Goal: Task Accomplishment & Management: Manage account settings

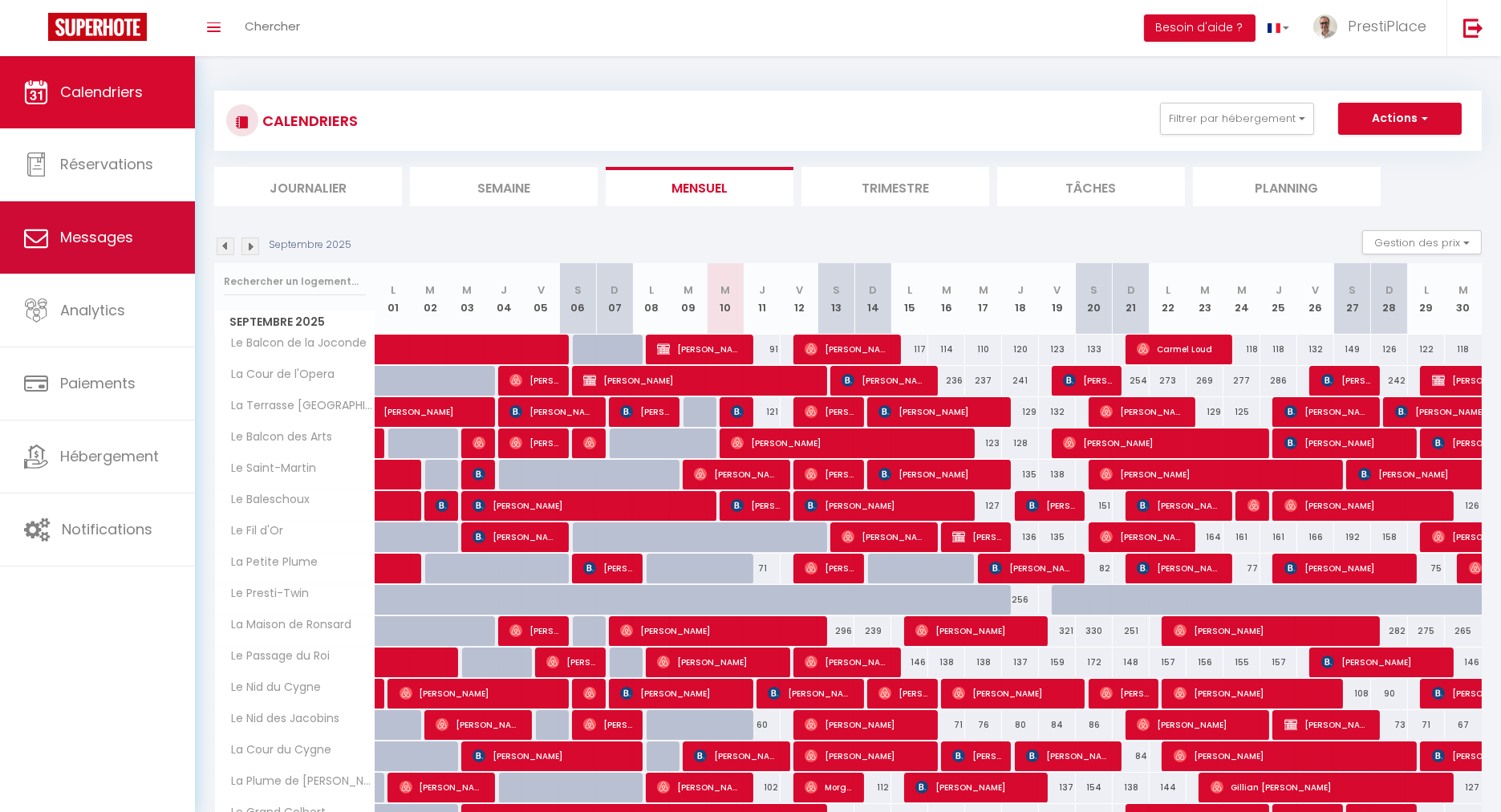
click at [86, 241] on span "Messages" at bounding box center [96, 237] width 73 height 20
select select "message"
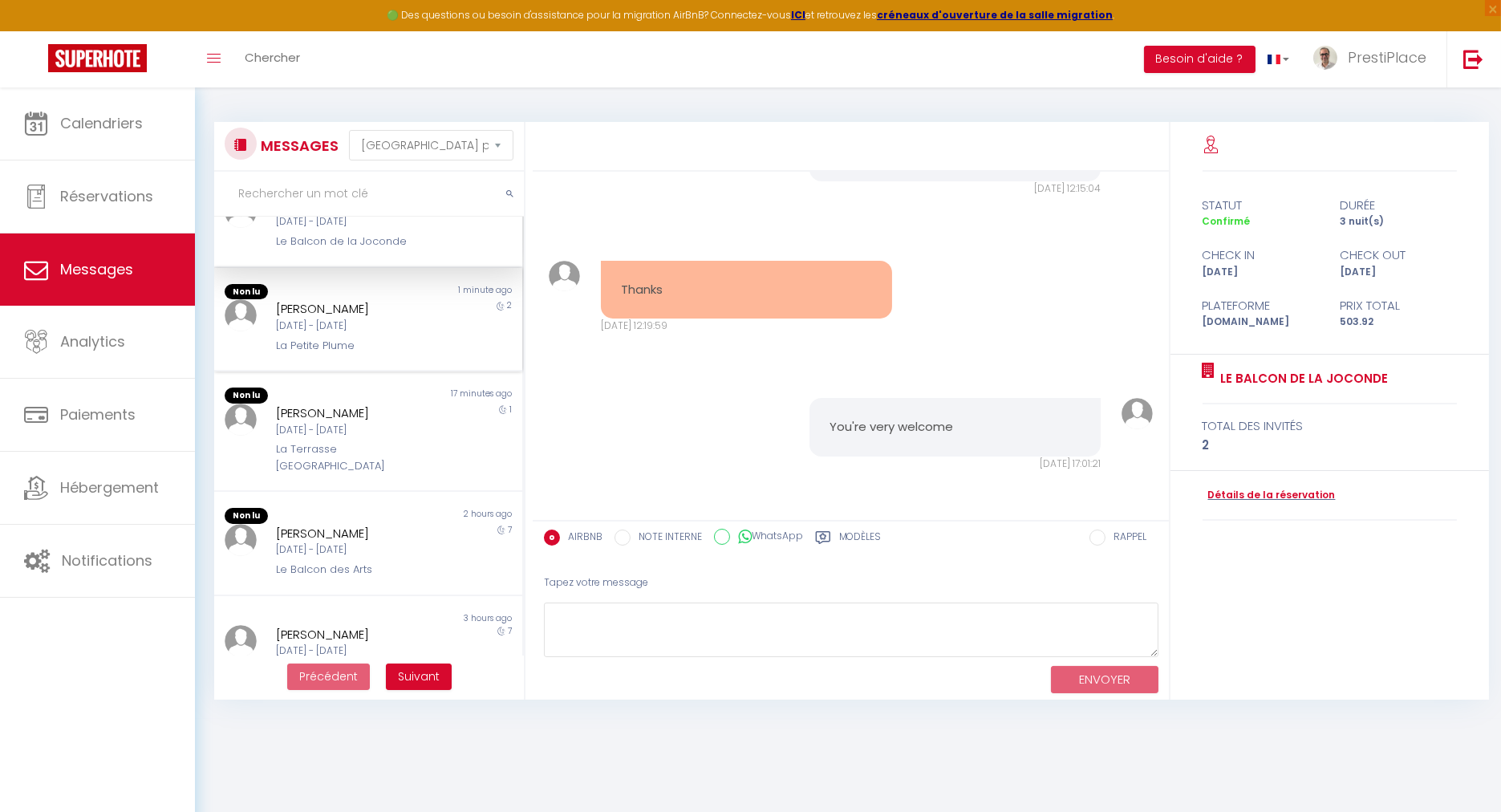
scroll to position [89, 0]
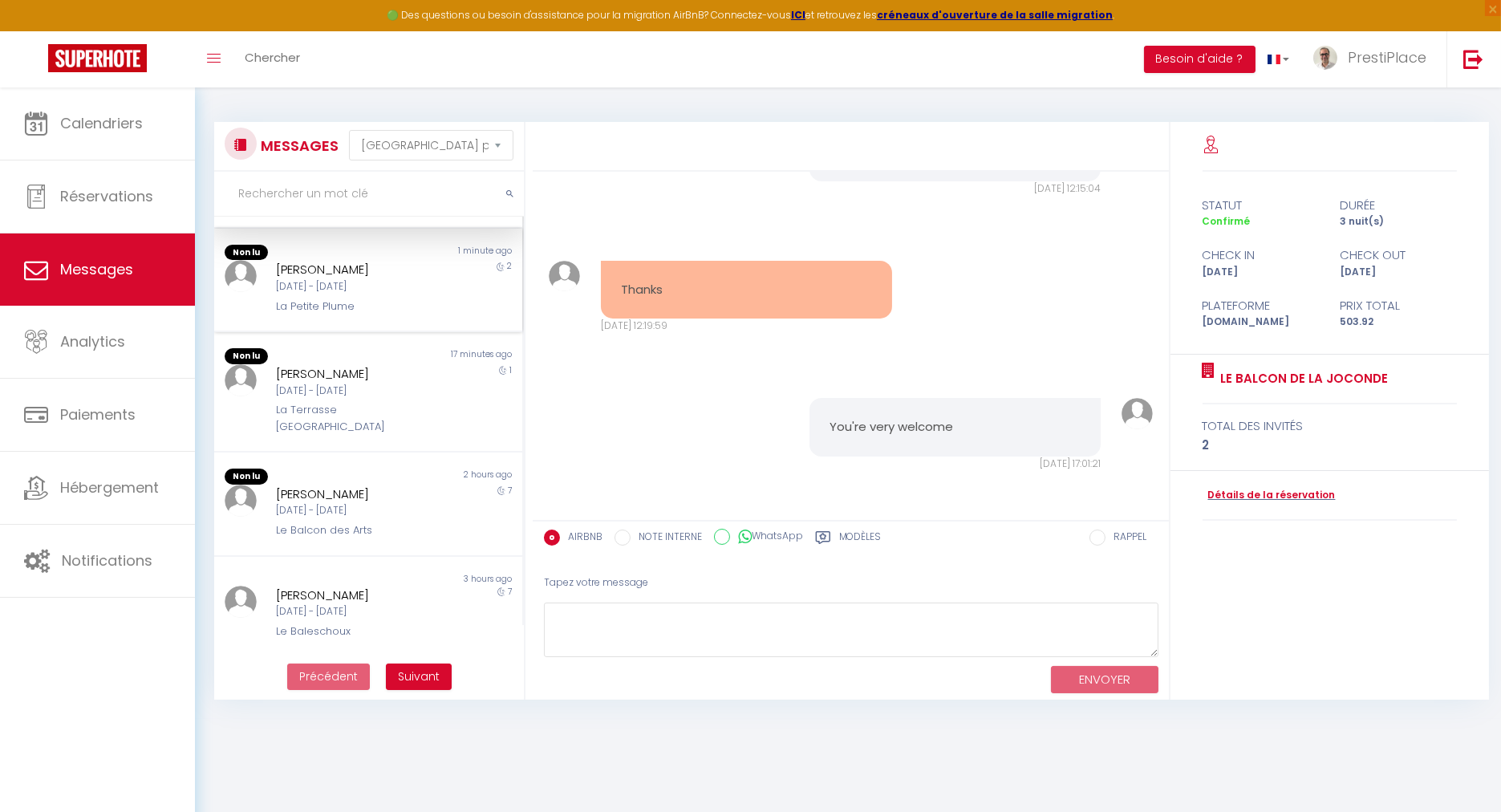
click at [387, 354] on div "17 minutes ago" at bounding box center [446, 356] width 154 height 16
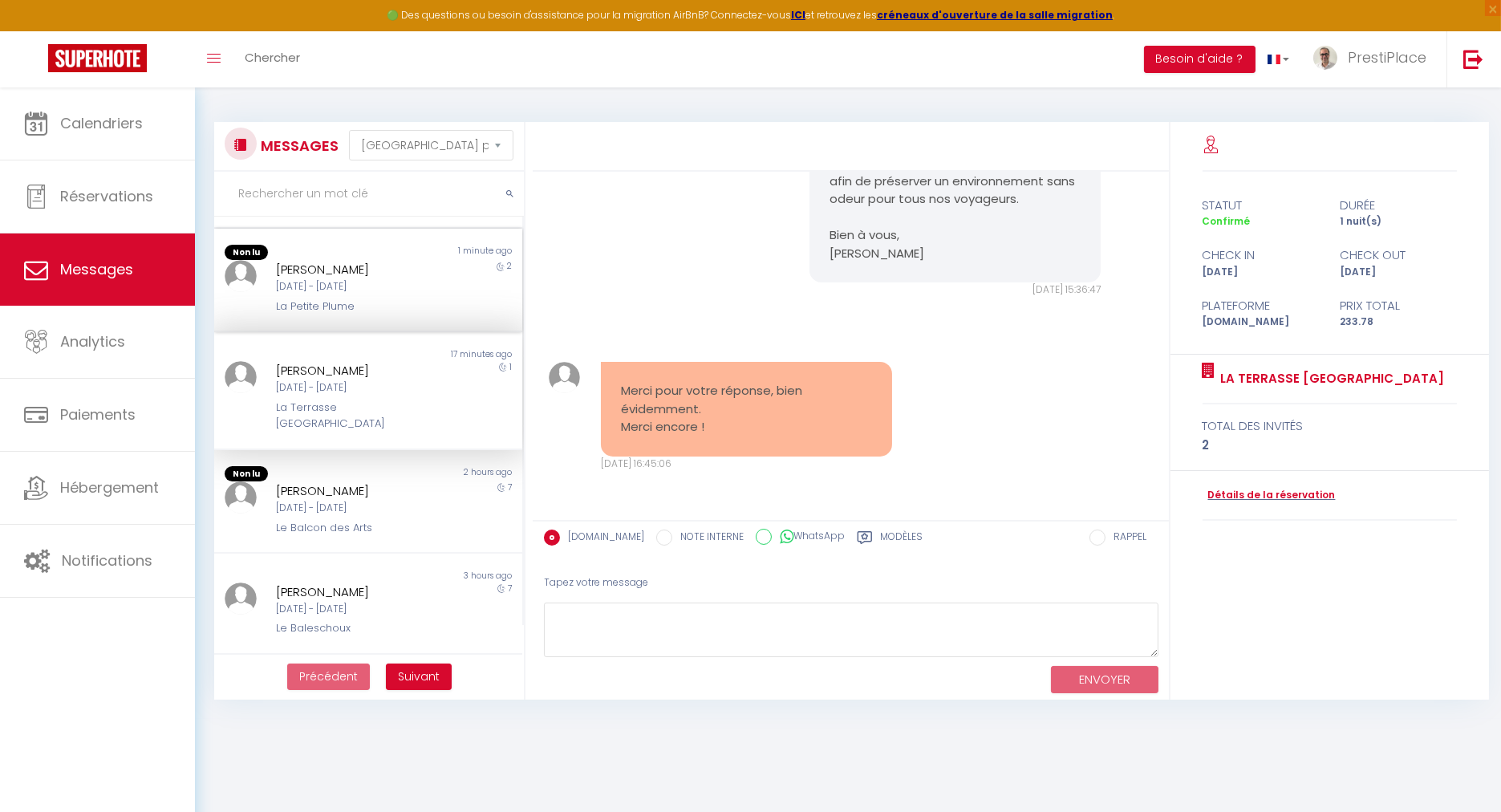
click at [364, 295] on div "Pierre Arranger Ven 12 Sep - Dim 14 Sep La Petite Plume" at bounding box center [354, 287] width 179 height 55
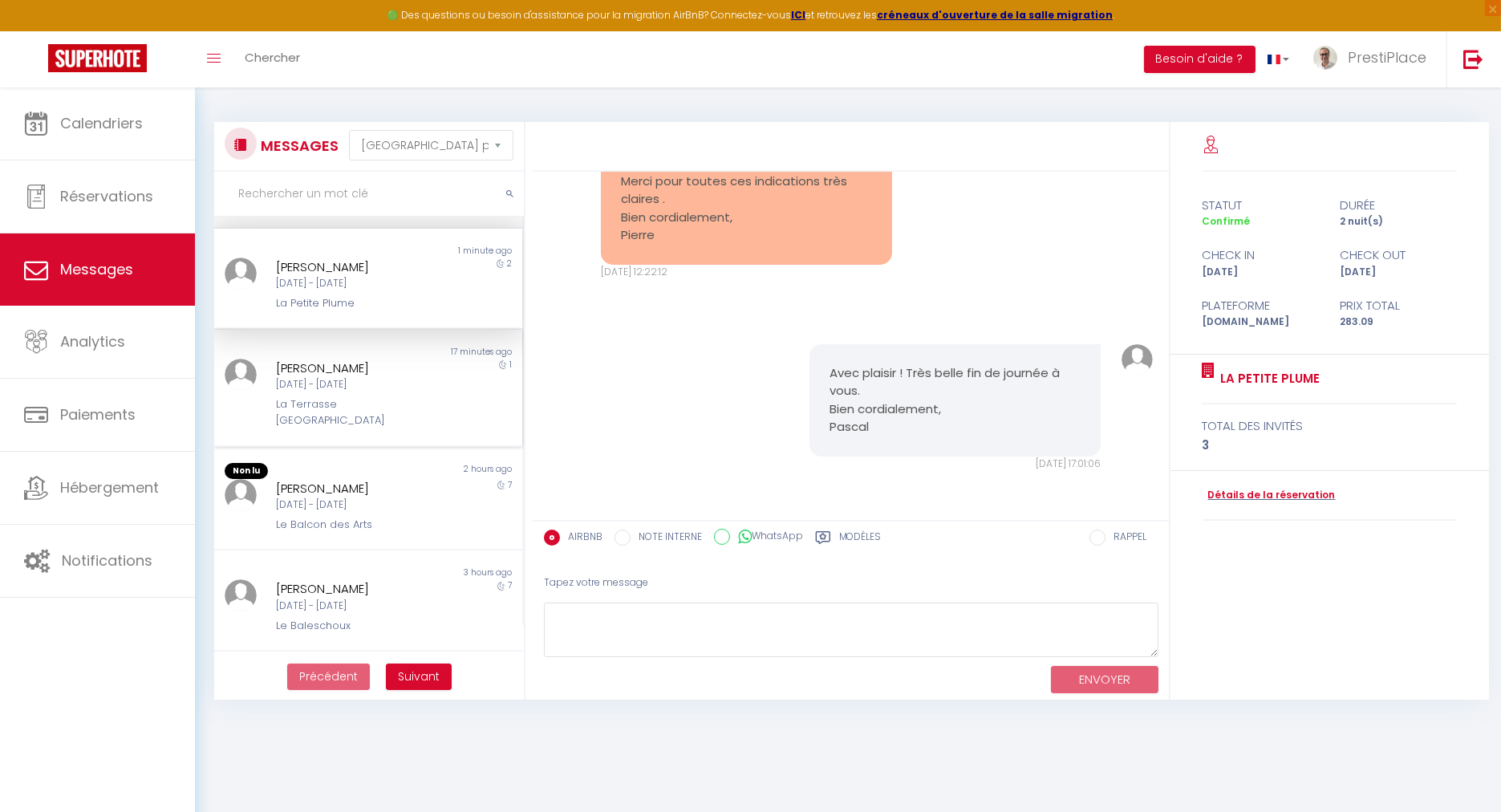
click at [366, 378] on div "[DATE] - [DATE]" at bounding box center [355, 384] width 159 height 15
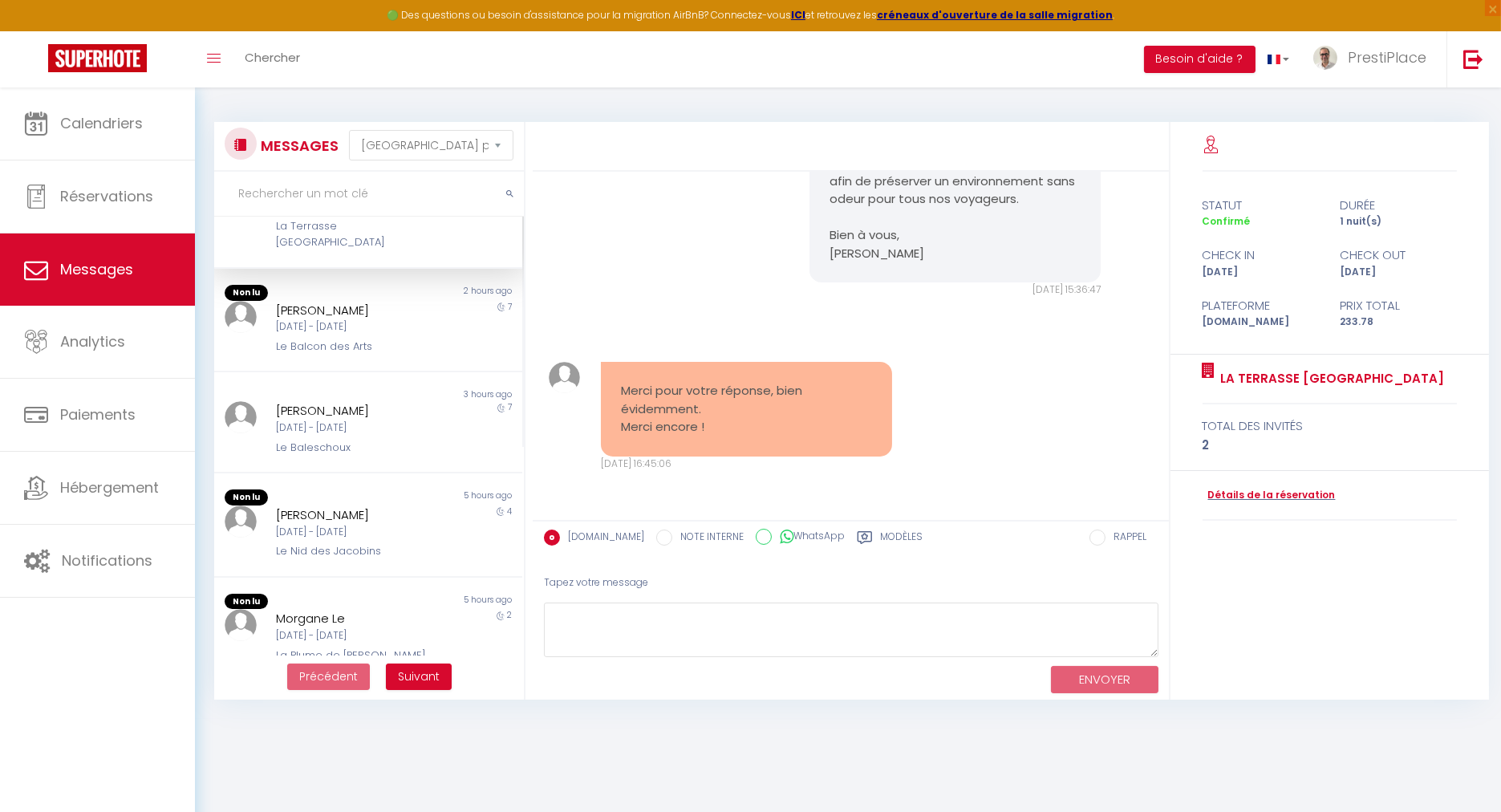
scroll to position [3467, 0]
click at [664, 640] on textarea at bounding box center [850, 630] width 614 height 56
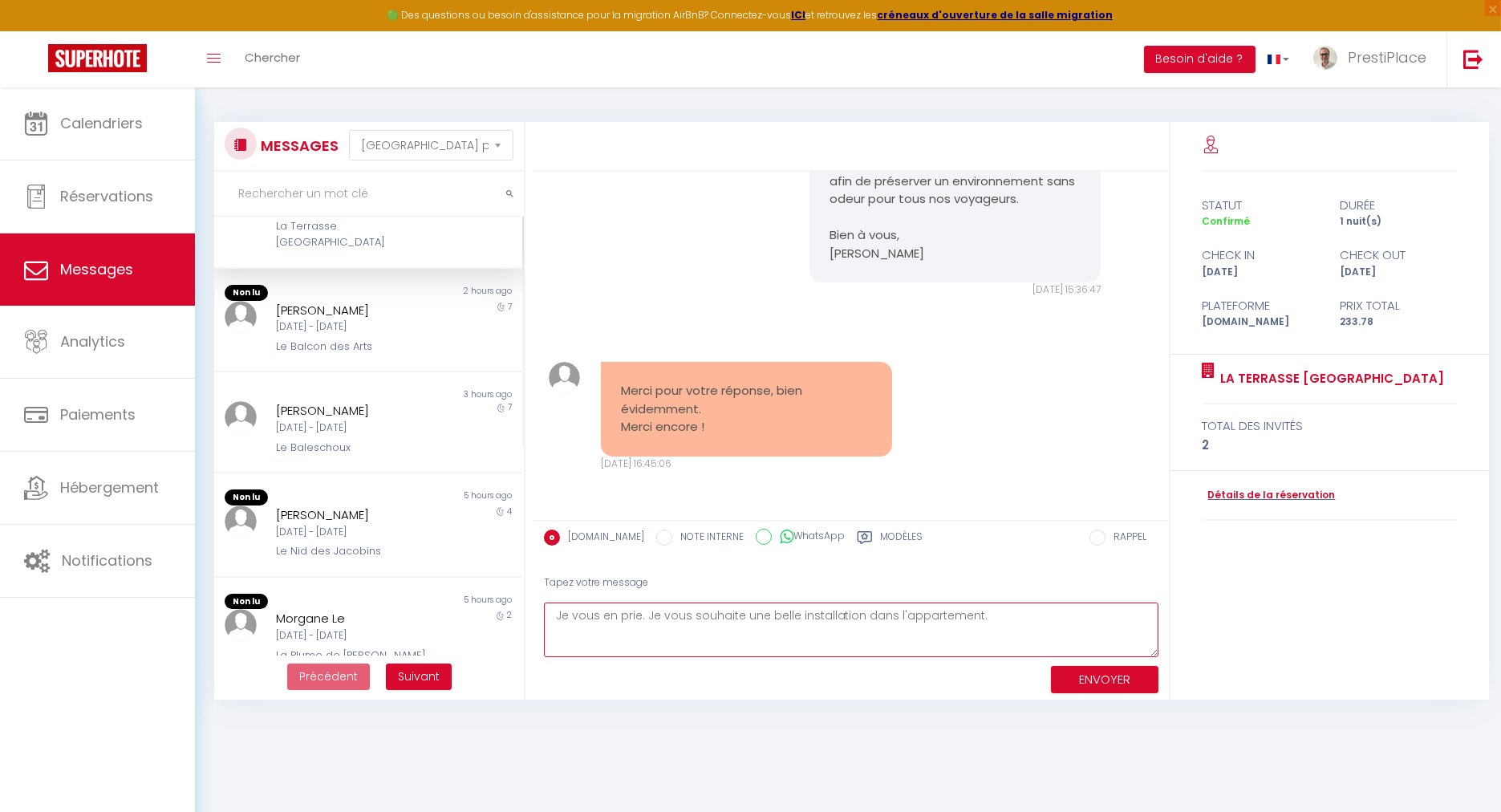
scroll to position [87, 0]
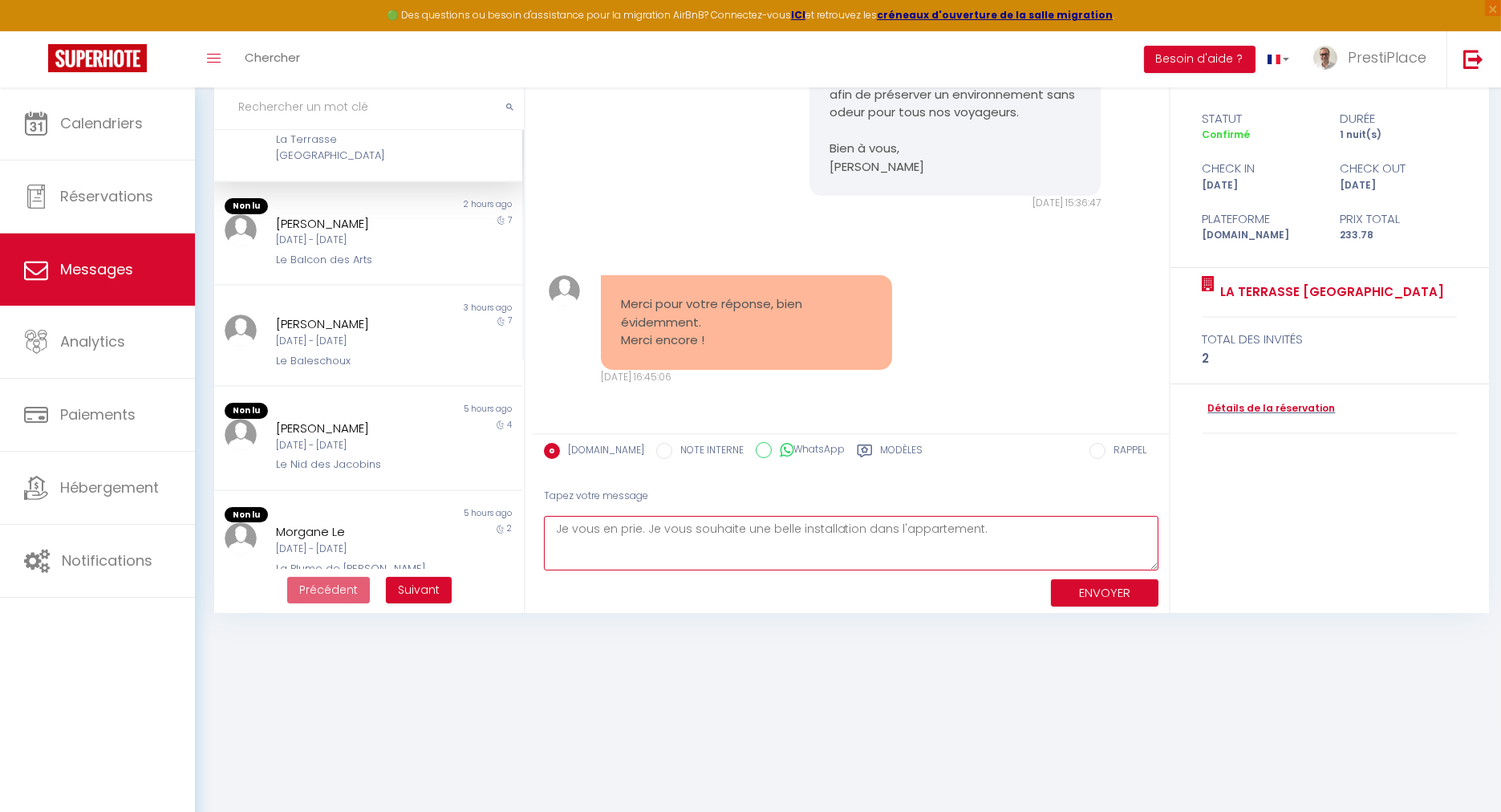
click at [1018, 538] on textarea "Je vous en prie. Je vous souhaite une belle installation dans l'appartement." at bounding box center [850, 543] width 614 height 56
click at [789, 559] on textarea "Je vous en prie. Je vous souhaite une belle installation dans l'appartement." at bounding box center [850, 543] width 614 height 56
click at [1024, 535] on textarea "Je vous en prie. Je vous souhaite une belle installation dans l'appartement." at bounding box center [850, 543] width 614 height 56
type textarea "Je vous en prie. Je vous souhaite une belle installation dans l'appartement."
click at [1031, 536] on textarea "Je vous en prie. Je vous souhaite une belle installation dans l'appartement." at bounding box center [850, 543] width 614 height 56
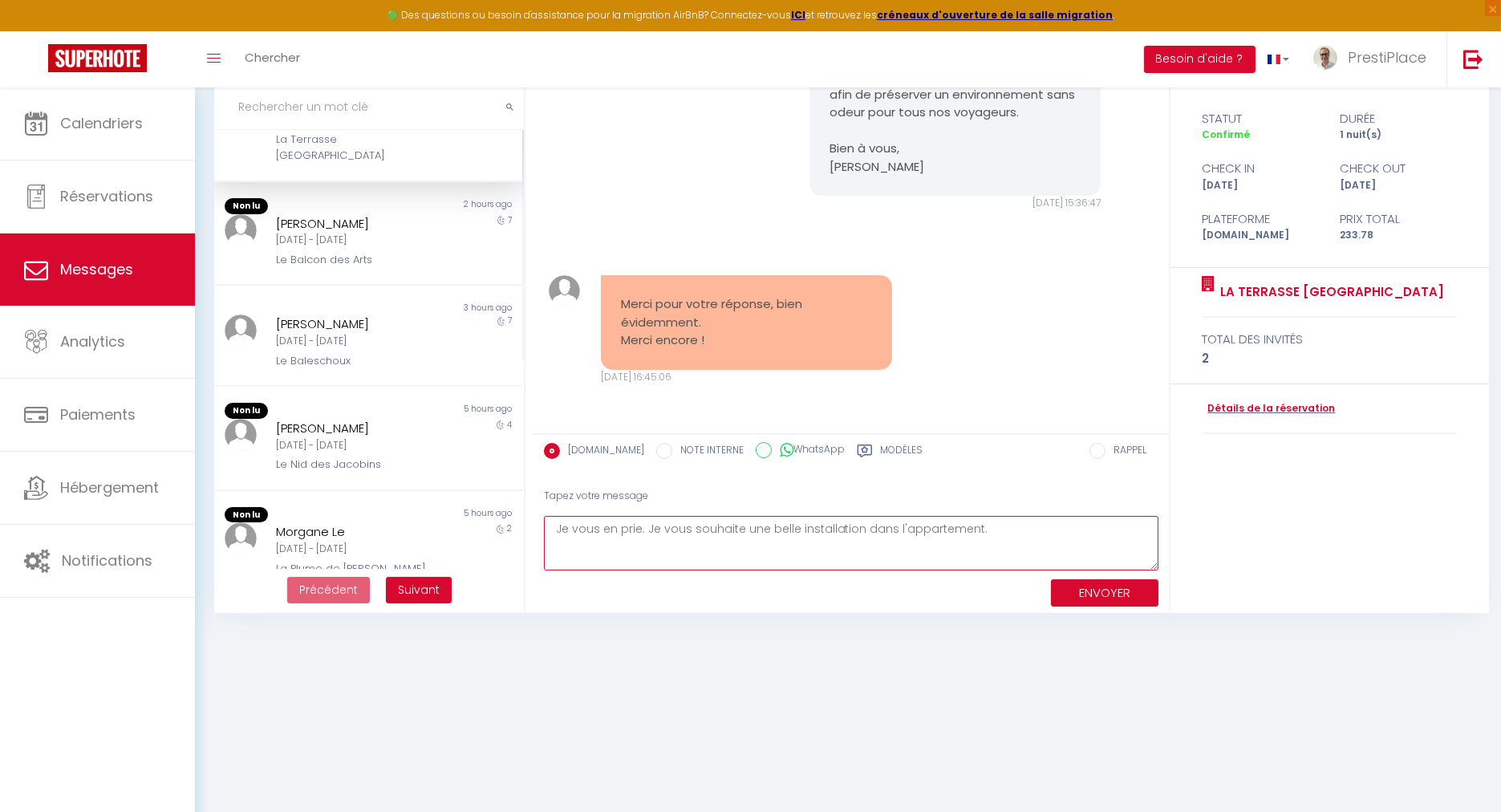
click at [1075, 521] on textarea "Je vous en prie. Je vous souhaite une belle installation dans l'appartement." at bounding box center [850, 543] width 614 height 56
click at [1048, 535] on textarea "Je vous en prie. Je vous souhaite une belle installation dans l'appartement." at bounding box center [850, 543] width 614 height 56
click at [1066, 528] on textarea "Je vous en prie. Je vous souhaite une belle installation dans l'appartement." at bounding box center [850, 543] width 614 height 56
click at [1092, 600] on button "ENVOYER" at bounding box center [1105, 593] width 108 height 28
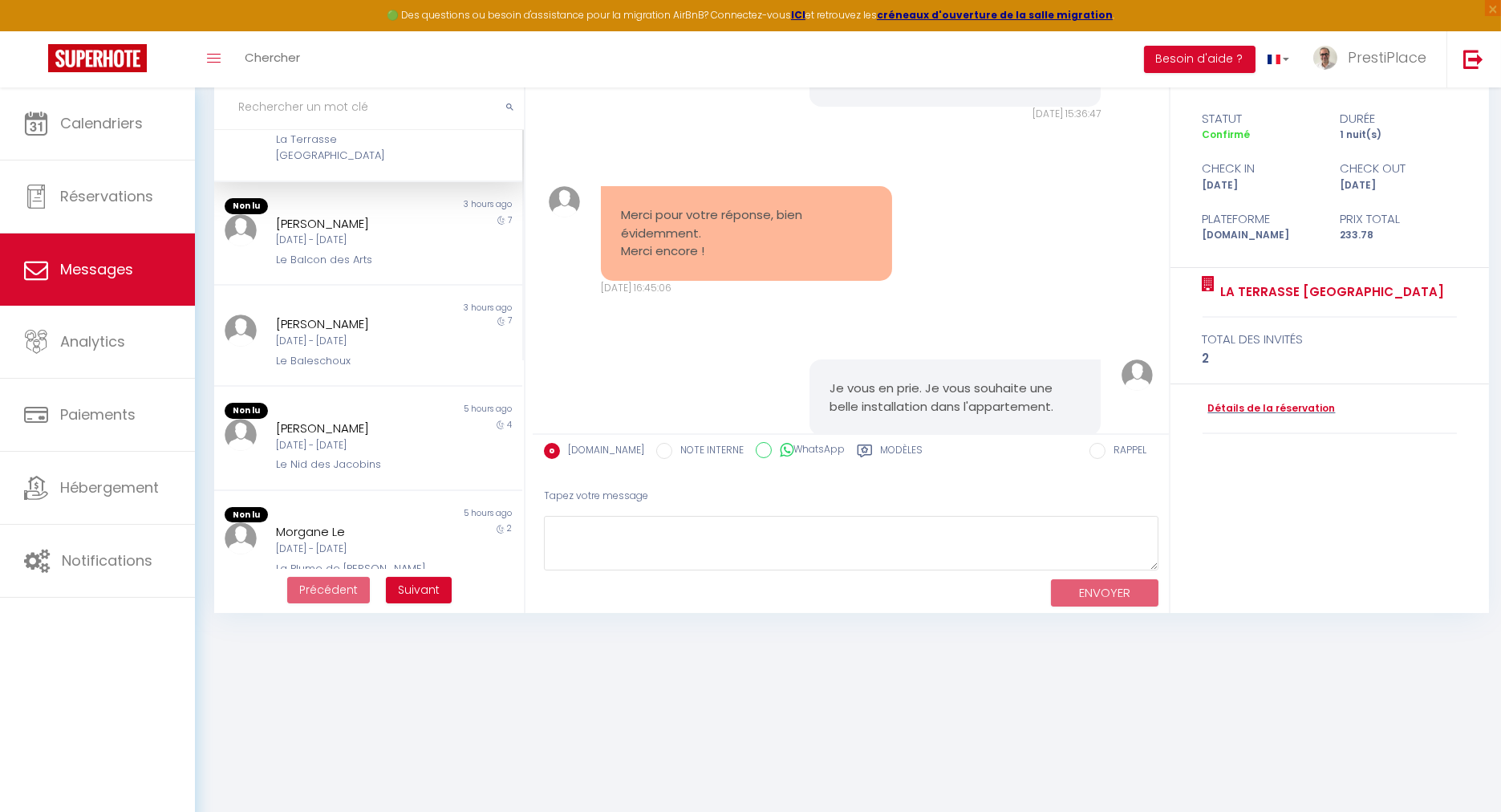
scroll to position [3624, 0]
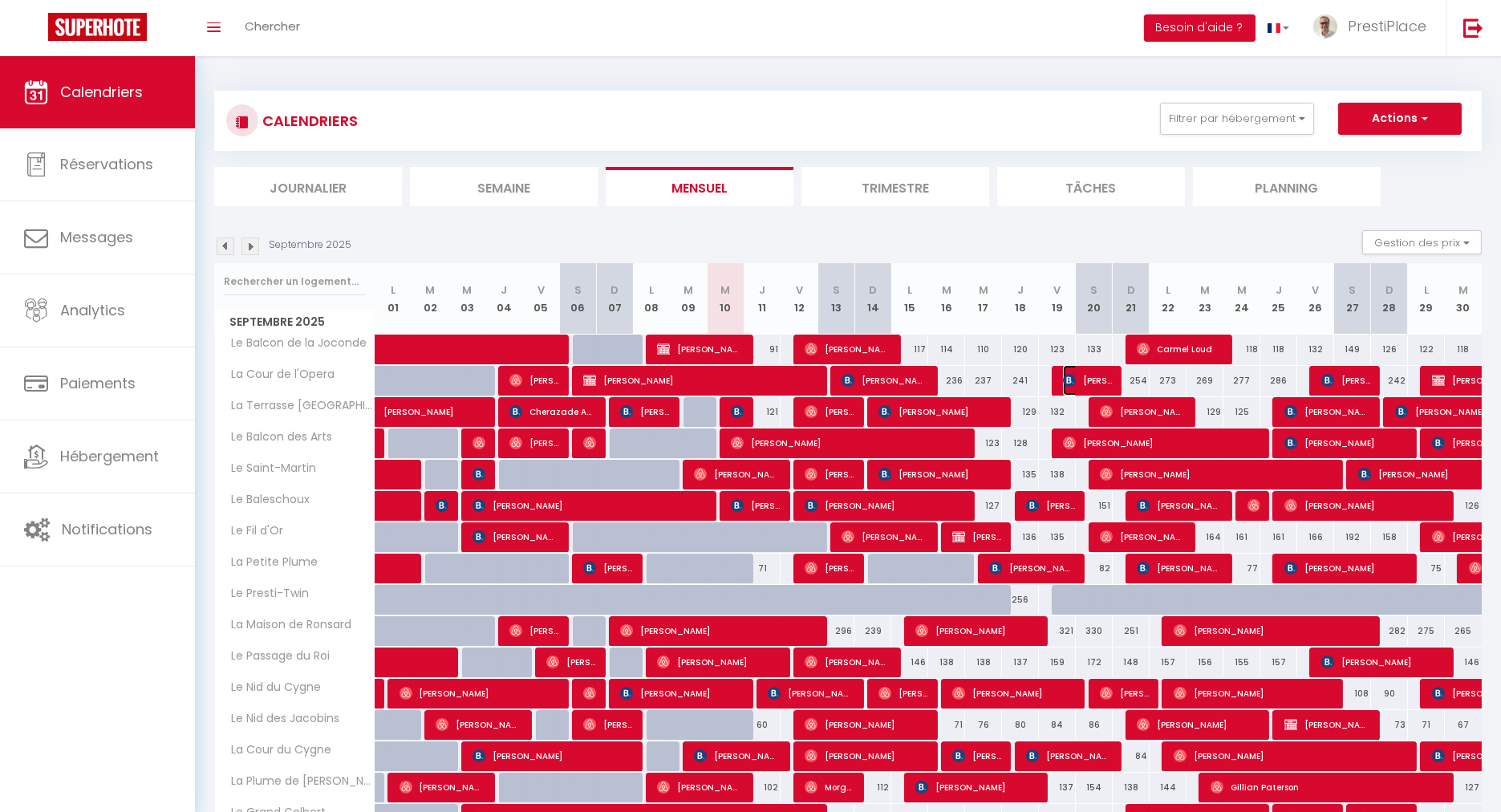
click at [1068, 377] on img at bounding box center [1070, 380] width 13 height 13
select select "OK"
select select "0"
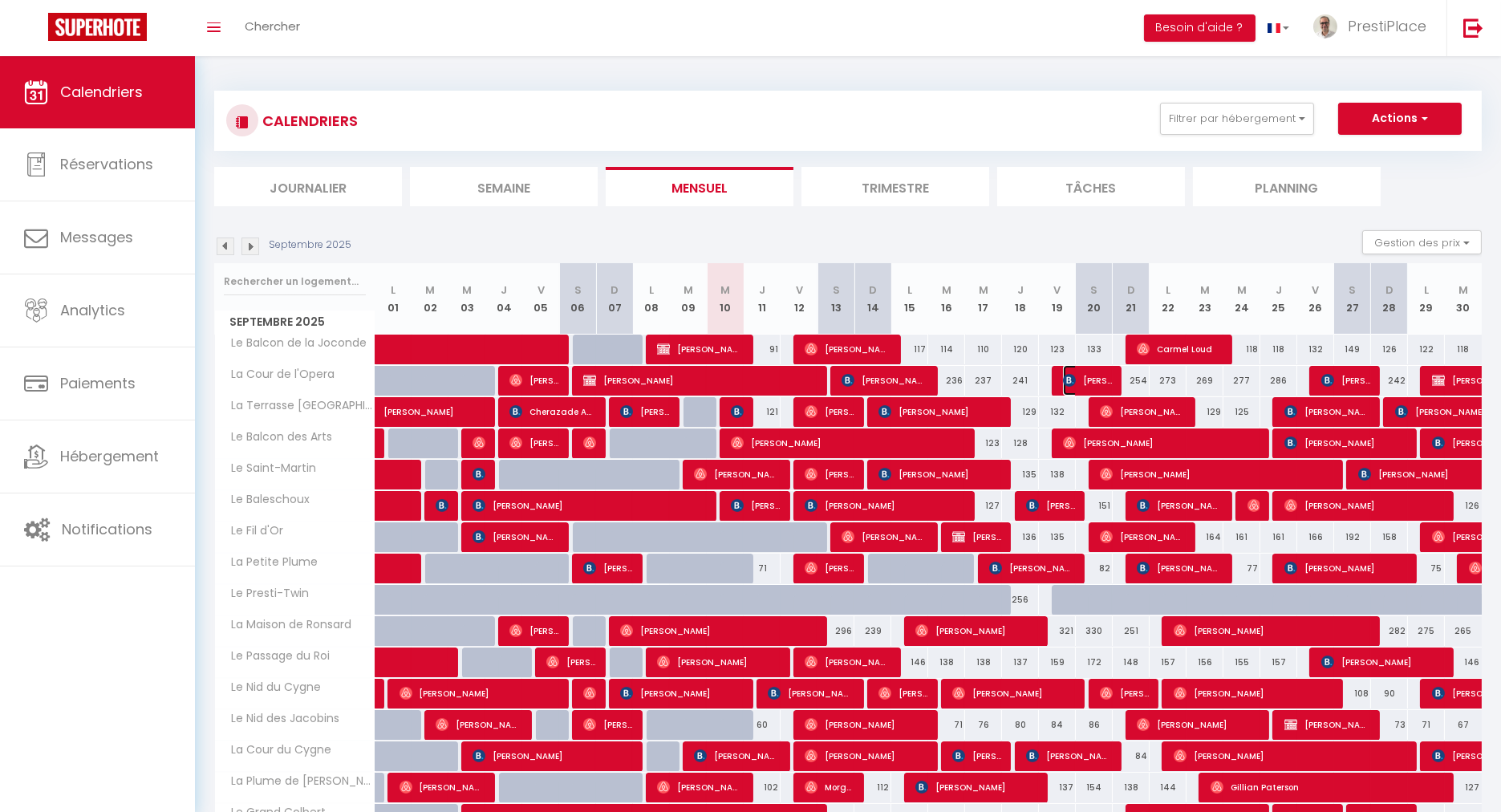
select select "1"
select select
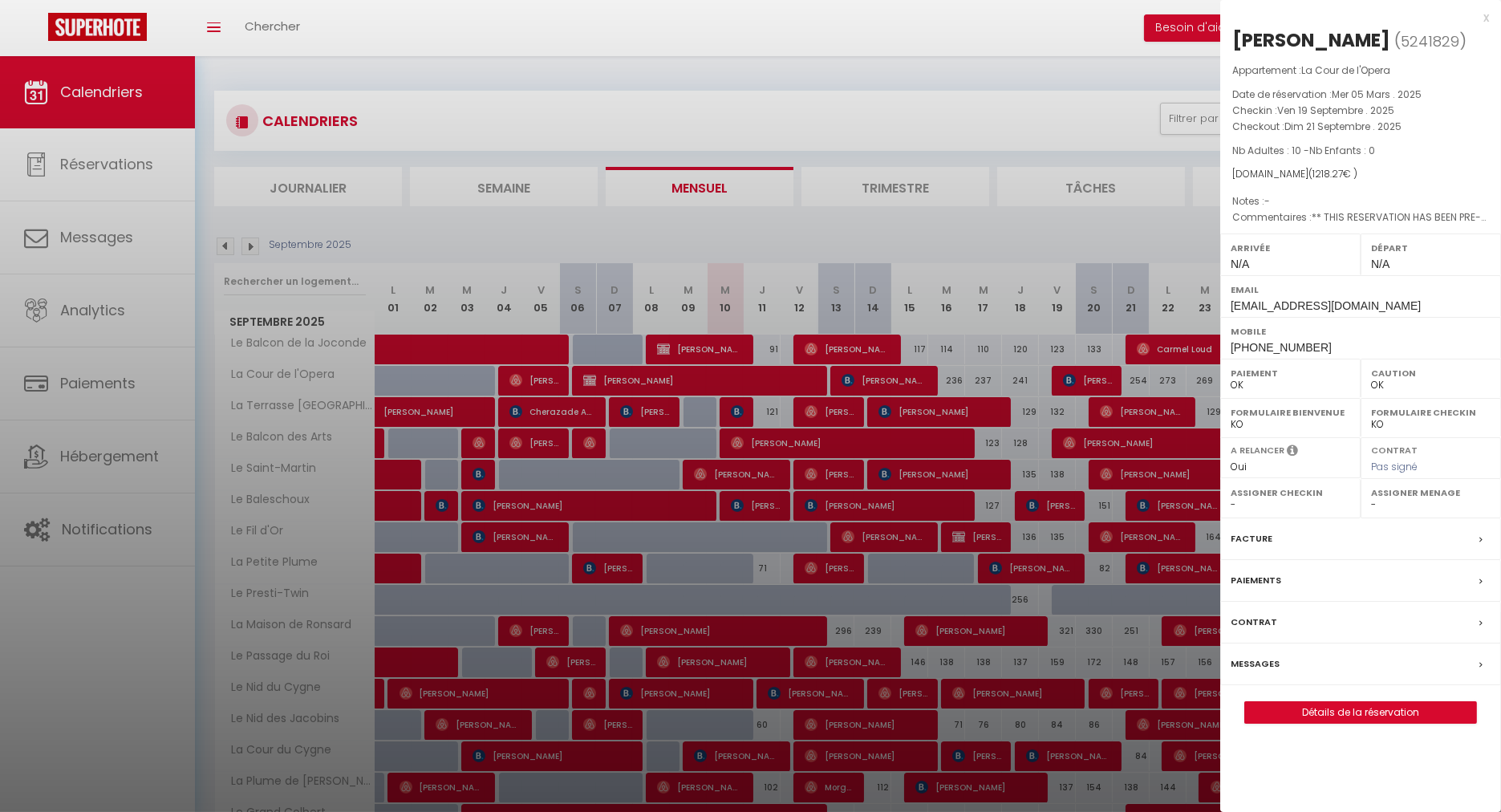
click at [1343, 694] on div "[PERSON_NAME] ( 5241829 ) Appartement : La Cour de l'Opera Date de réservation …" at bounding box center [1361, 376] width 281 height 696
click at [1362, 715] on link "Détails de la réservation" at bounding box center [1360, 712] width 231 height 21
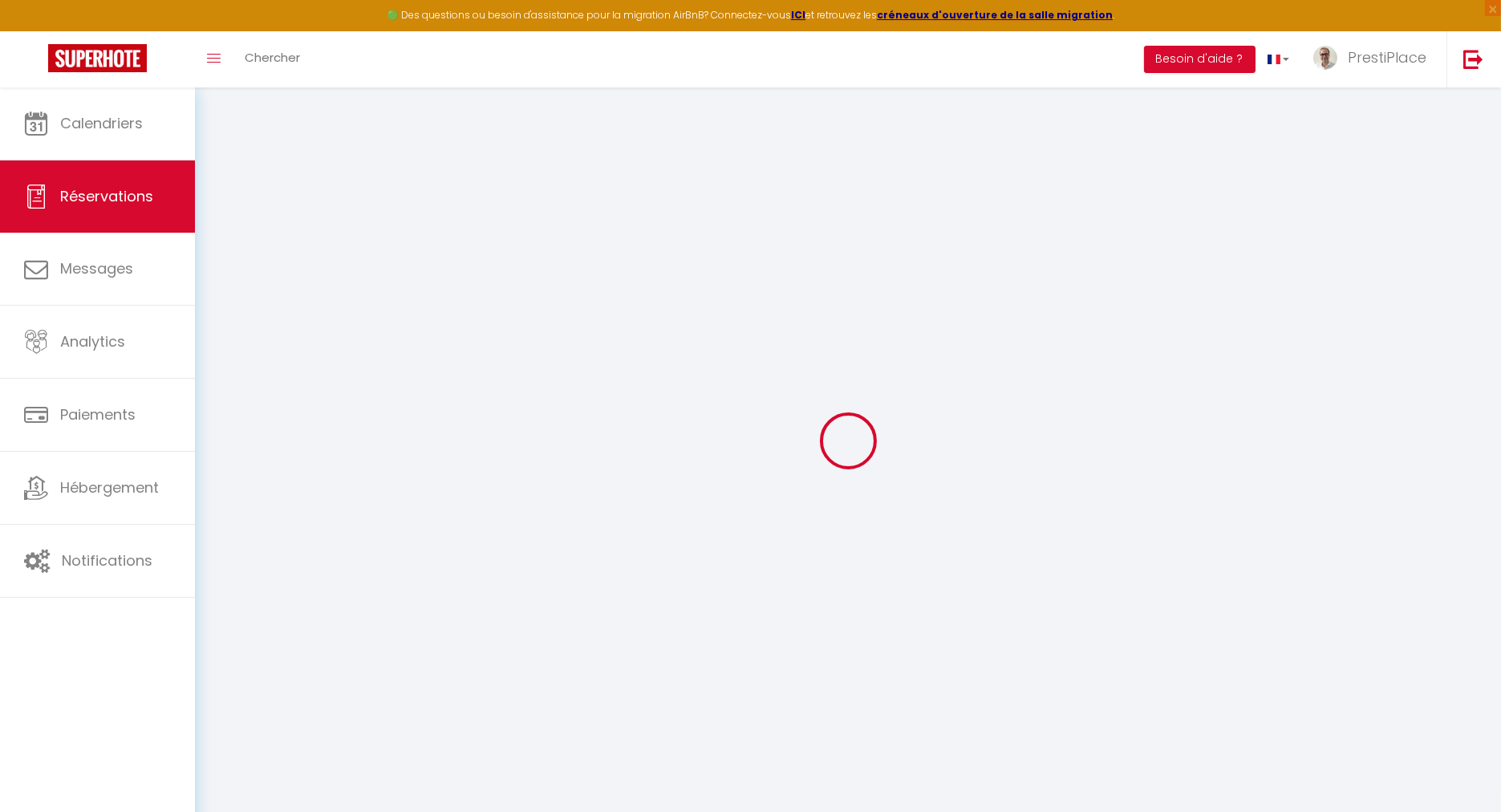
type input "[PERSON_NAME]"
type input "FORTIN"
type input "[EMAIL_ADDRESS][DOMAIN_NAME]"
type input "[PHONE_NUMBER]"
type input "[STREET_ADDRESS]"
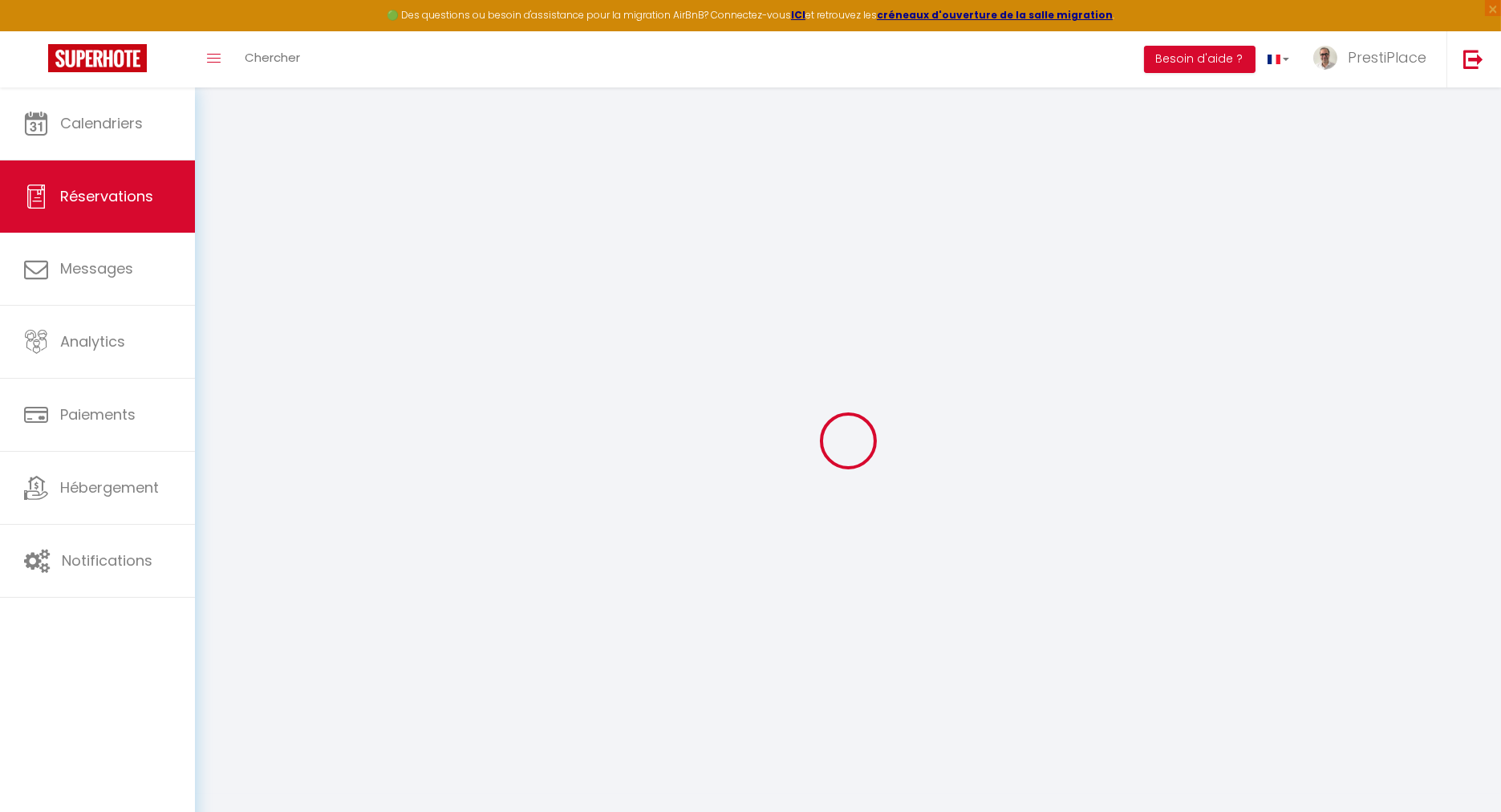
type input "L'HUISSERIE"
select select "FR"
type input "40"
type input "198.86"
type input "17.06"
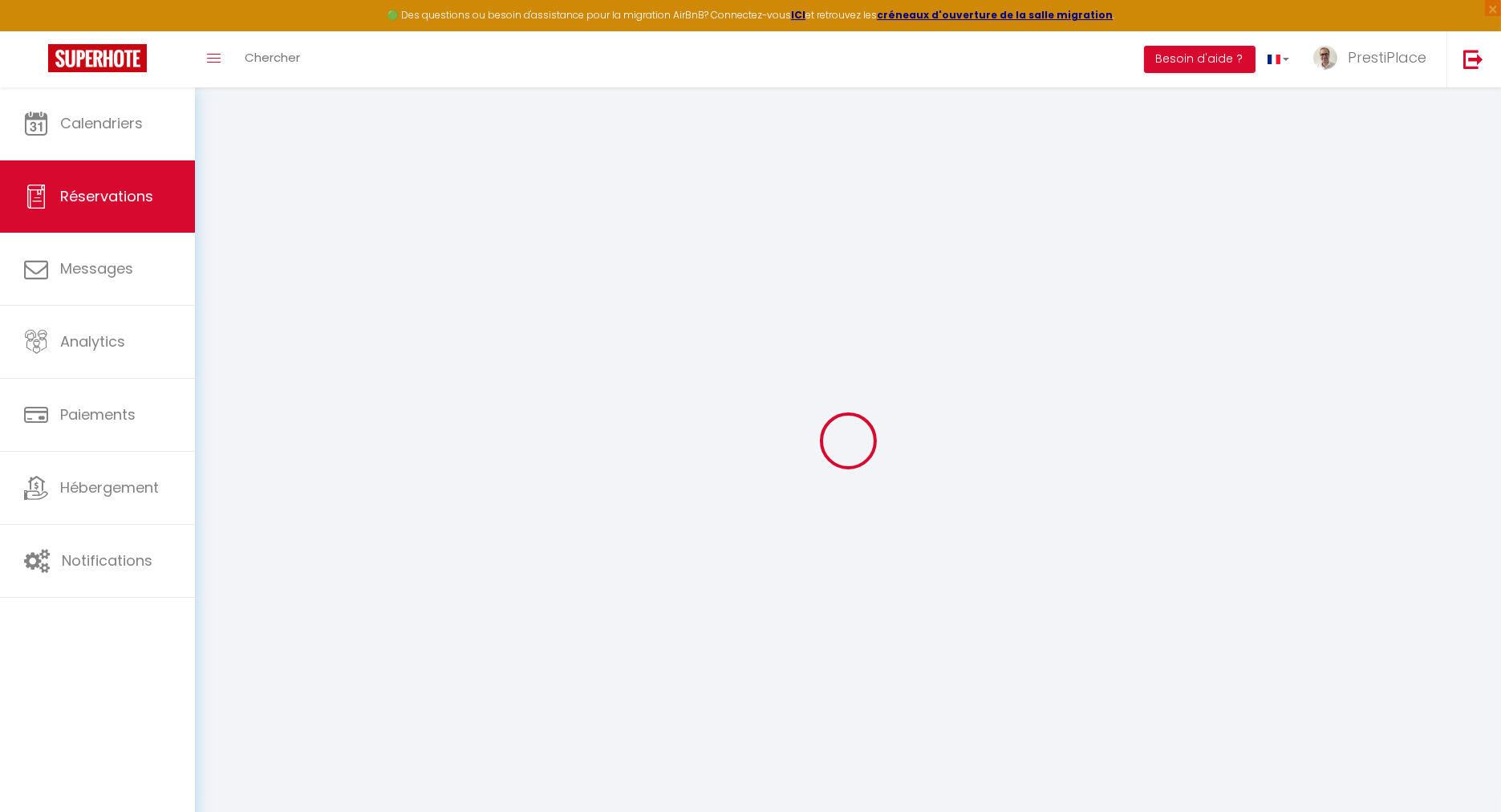
select select "32452"
select select "1"
select select
type input "10"
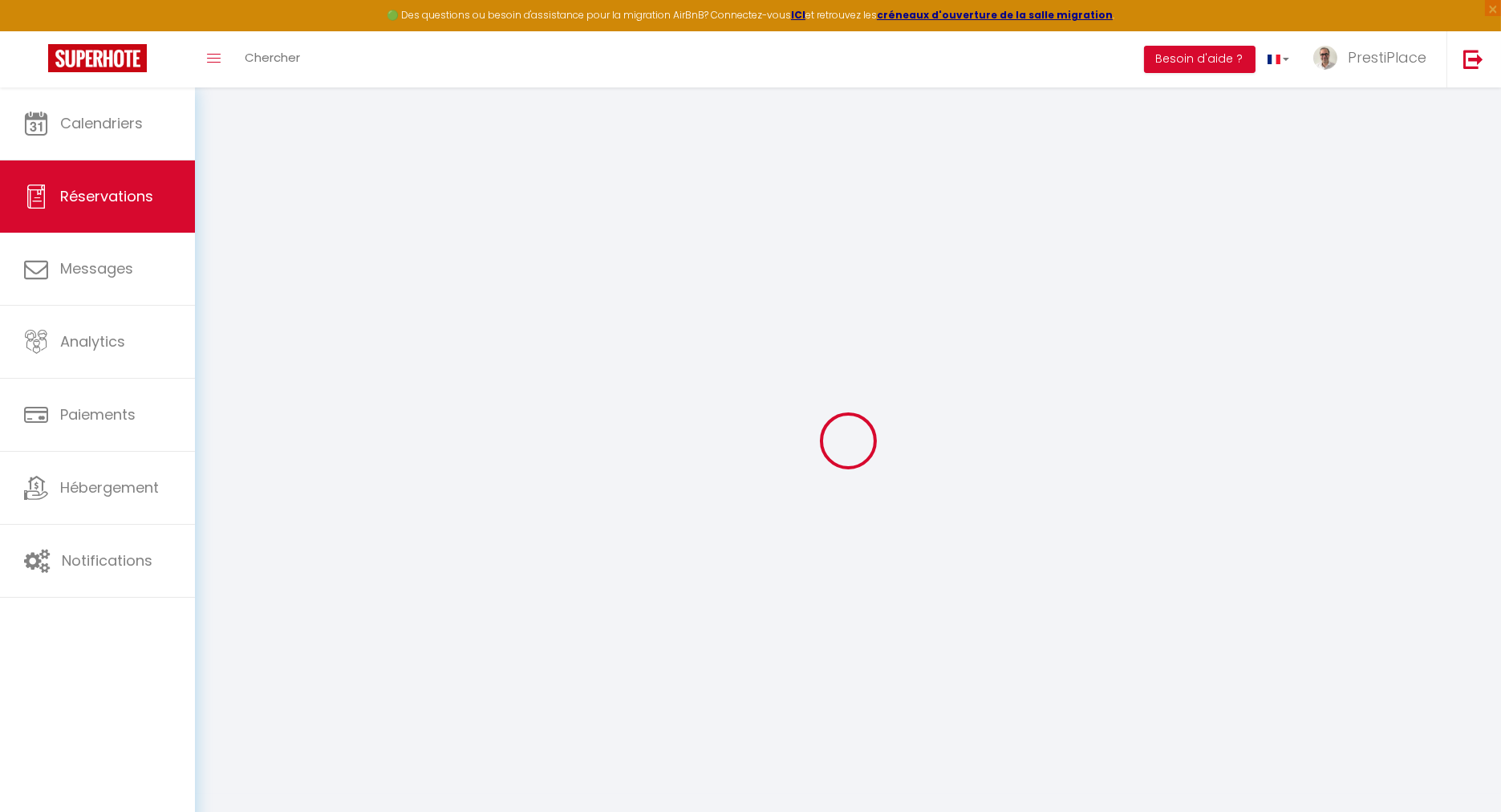
select select "12"
select select "15"
type input "969.78"
checkbox input "false"
type input "0"
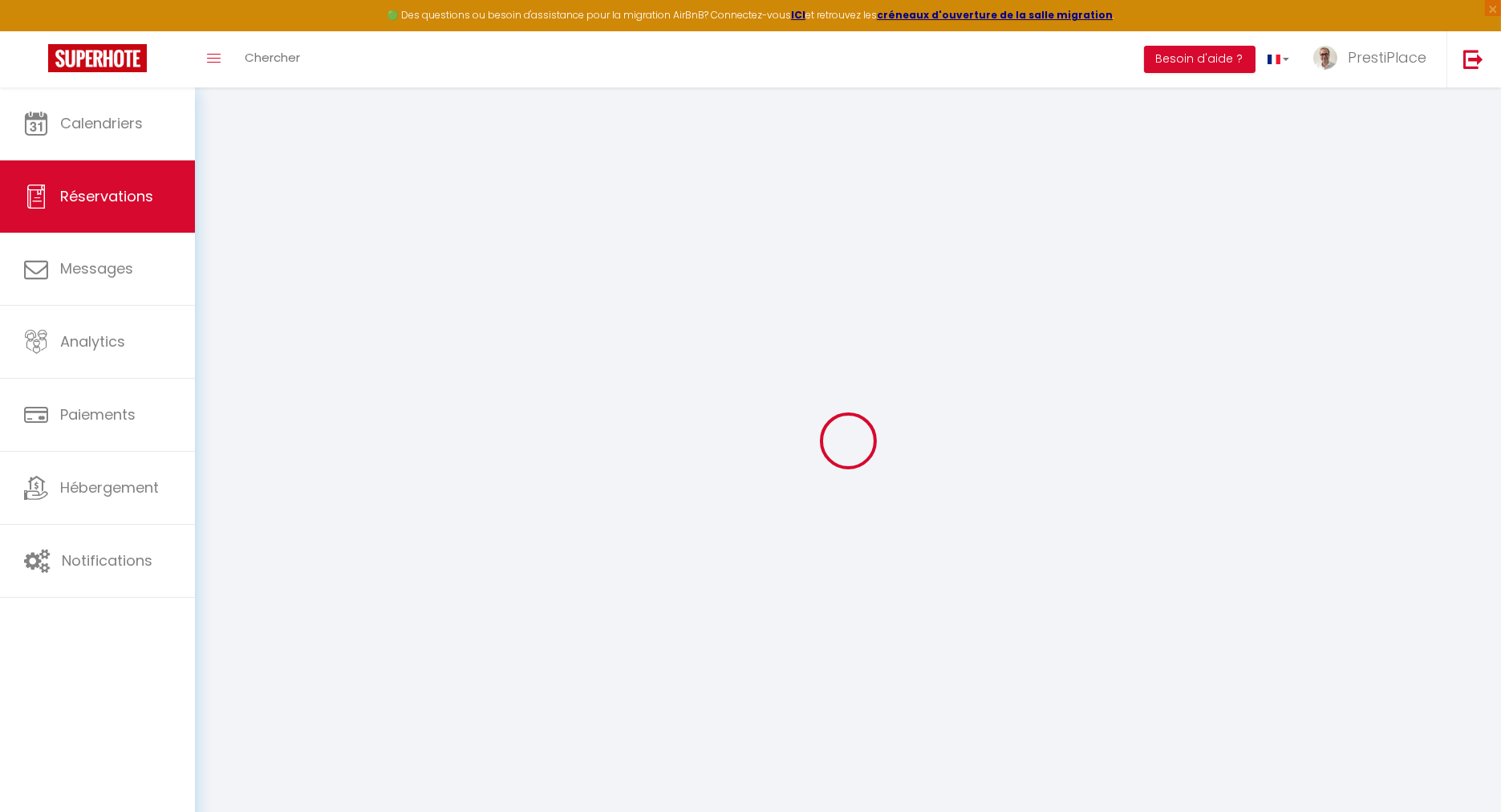
select select "2"
type input "0"
select select
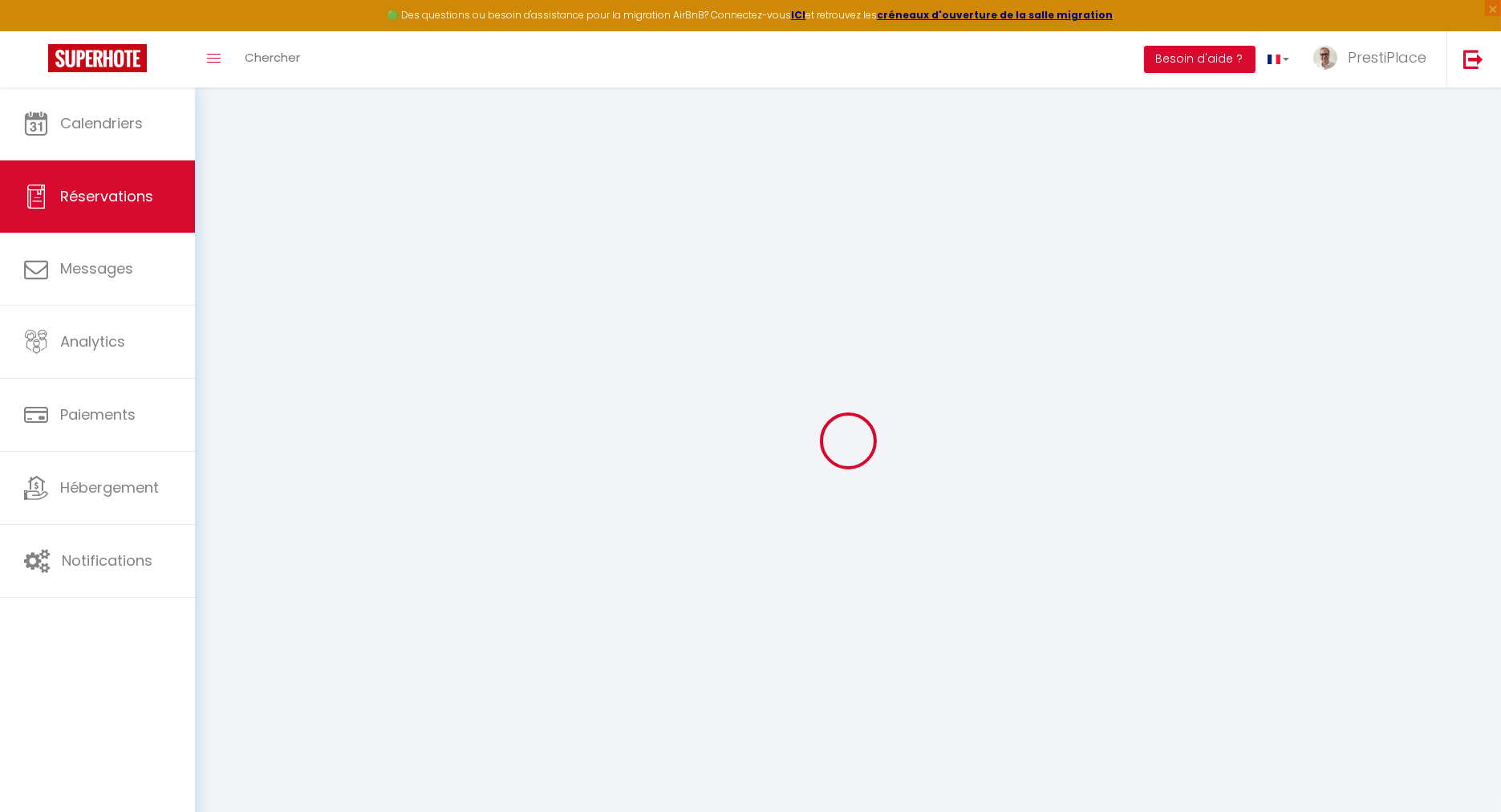
select select
checkbox input "false"
select select
checkbox input "false"
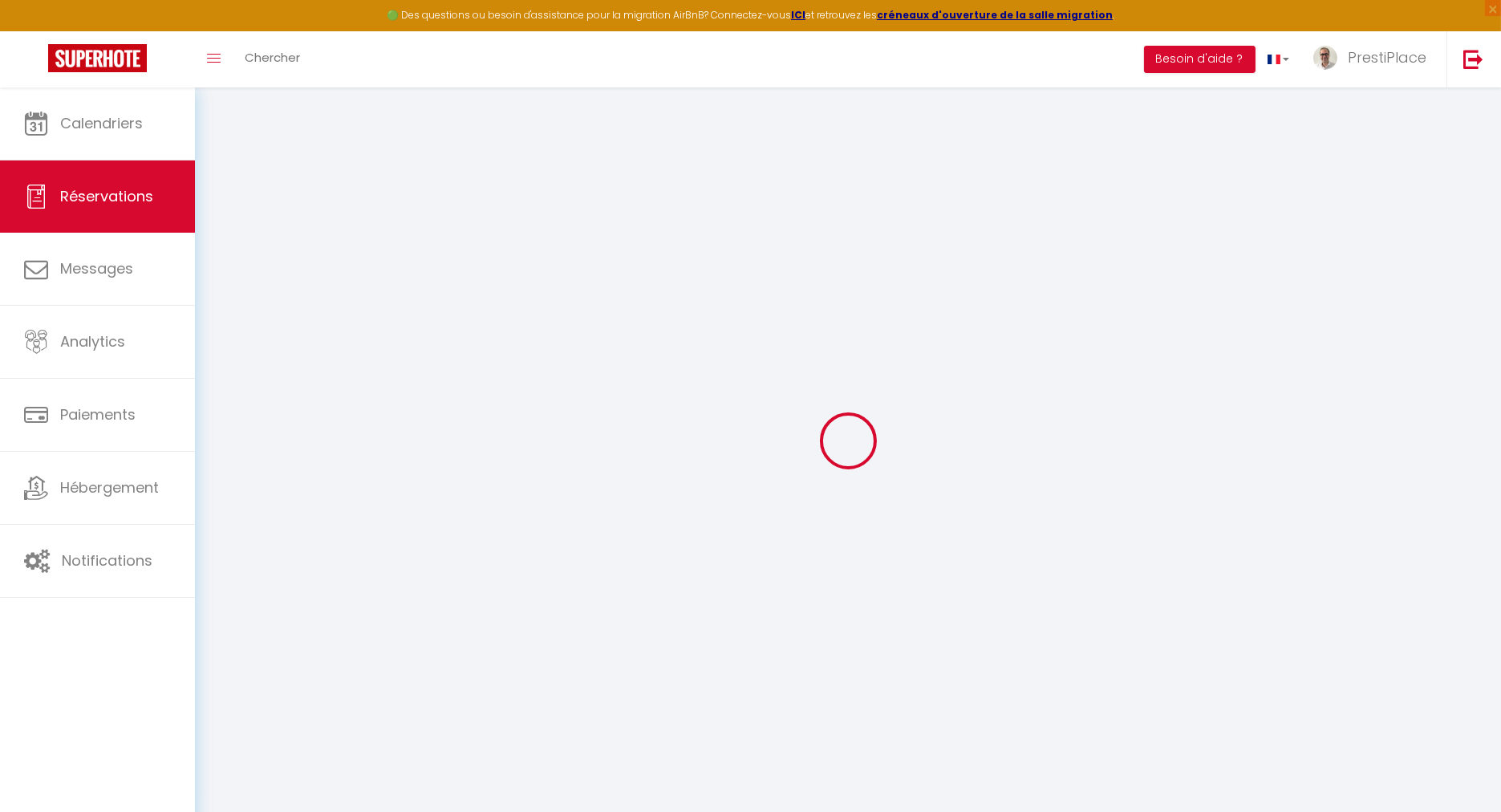
select select
checkbox input "false"
type textarea "** THIS RESERVATION HAS BEEN PRE-PAID ** BOOKING NOTE : Payment charge is EUR 1…"
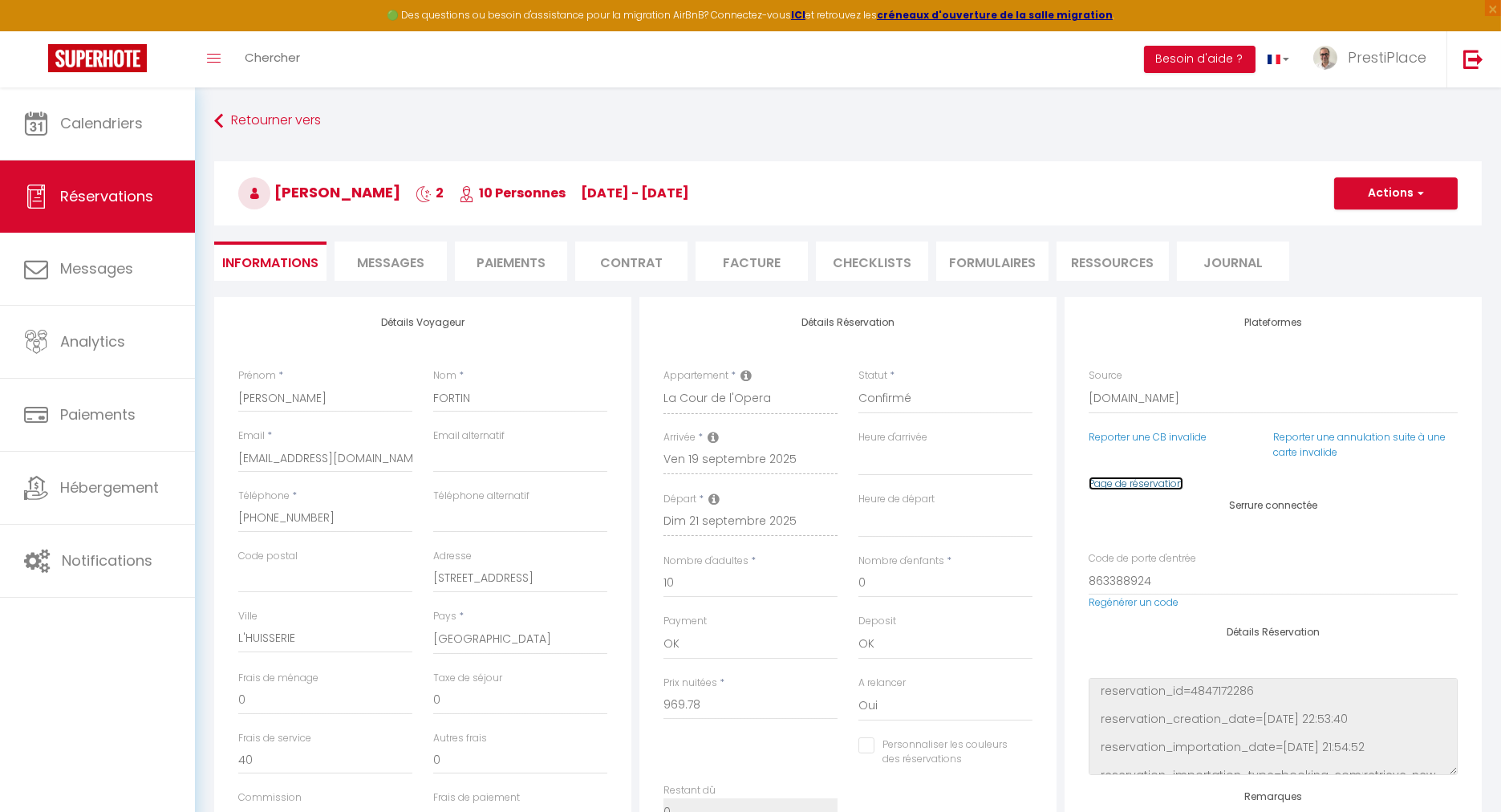
click at [1159, 482] on link "Page de réservation" at bounding box center [1136, 482] width 95 height 13
type input "160"
type input "48.49"
select select
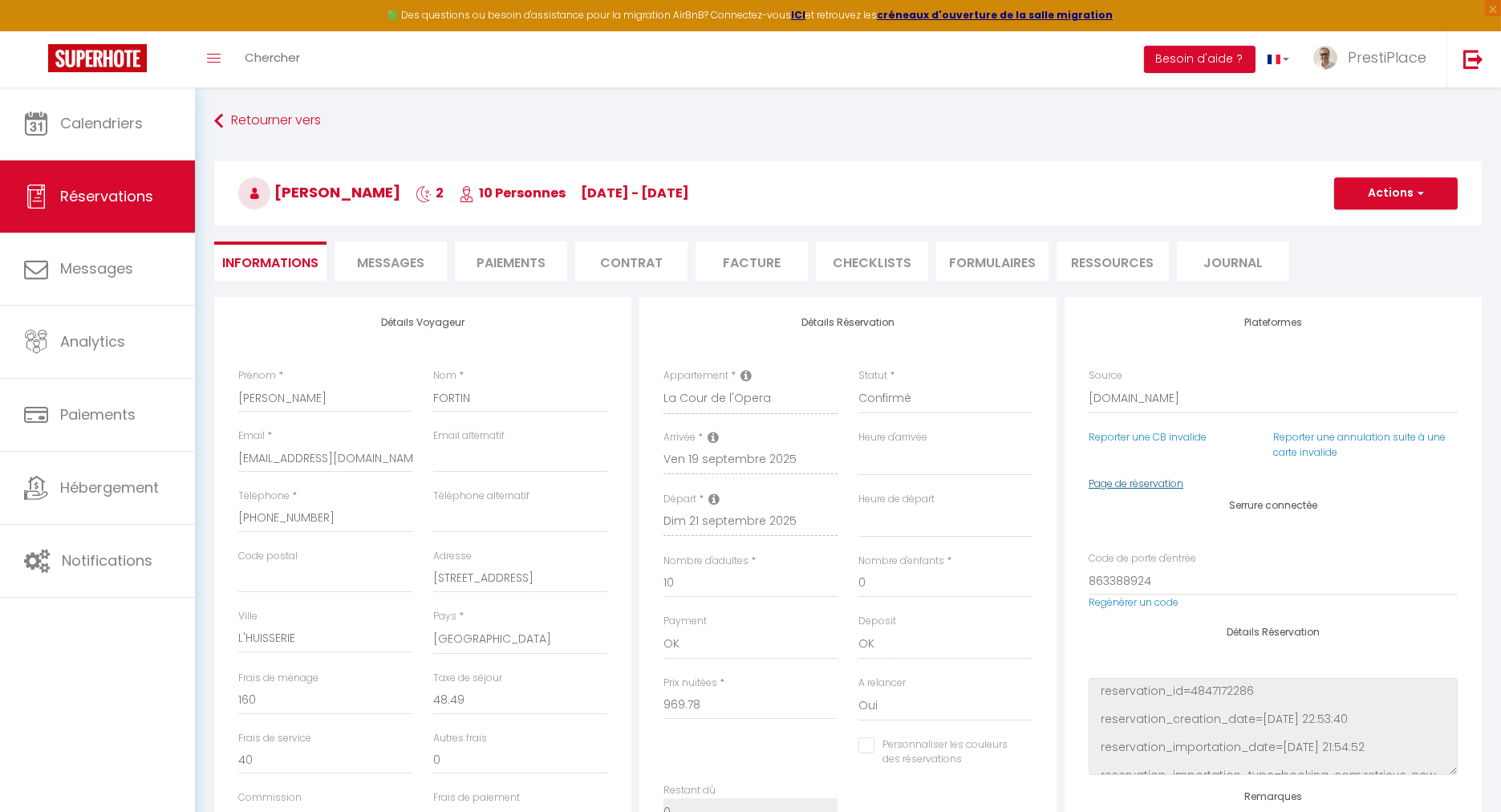
checkbox input "false"
select select
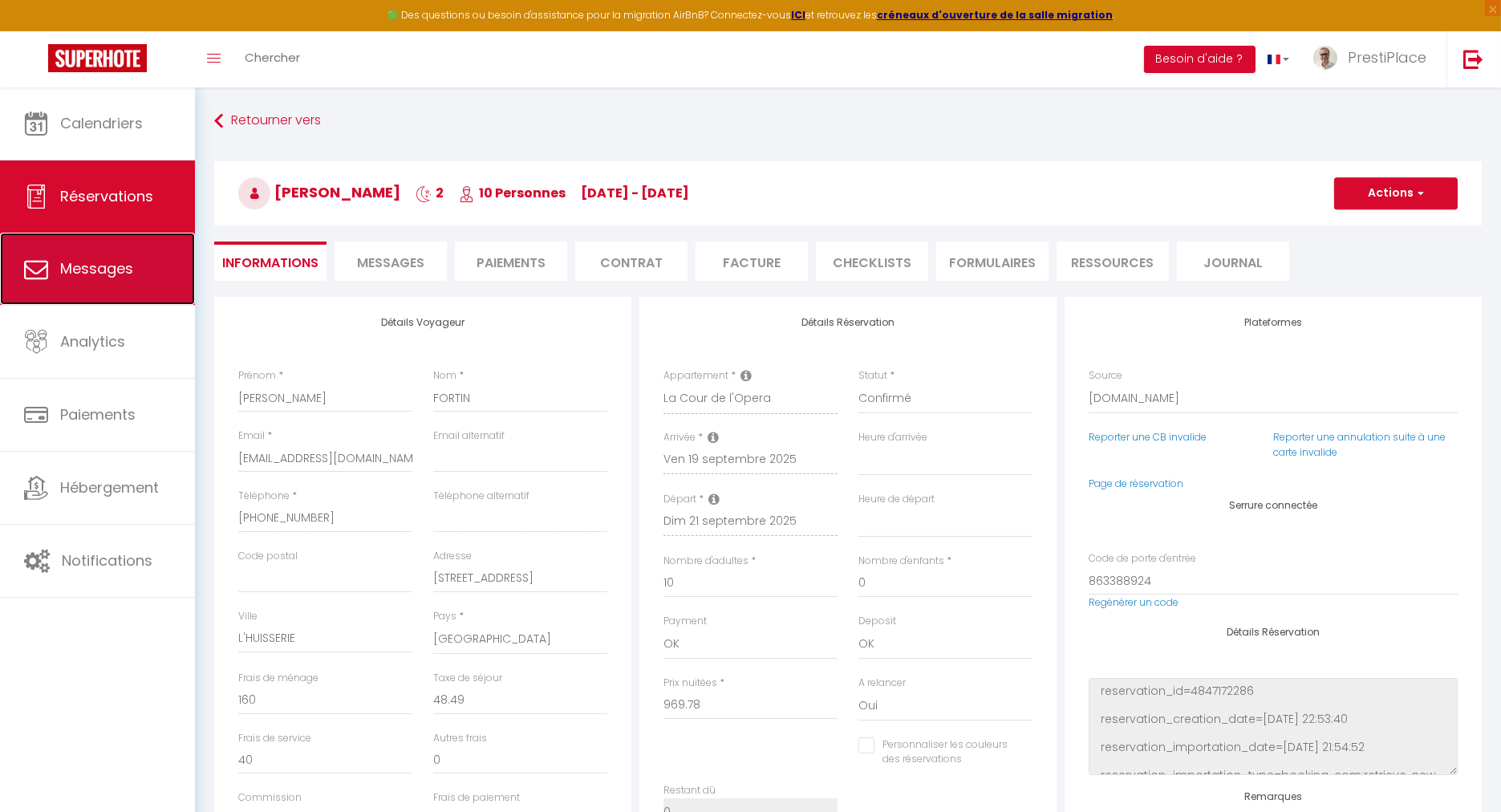
click at [89, 253] on link "Messages" at bounding box center [97, 269] width 195 height 72
select select "message"
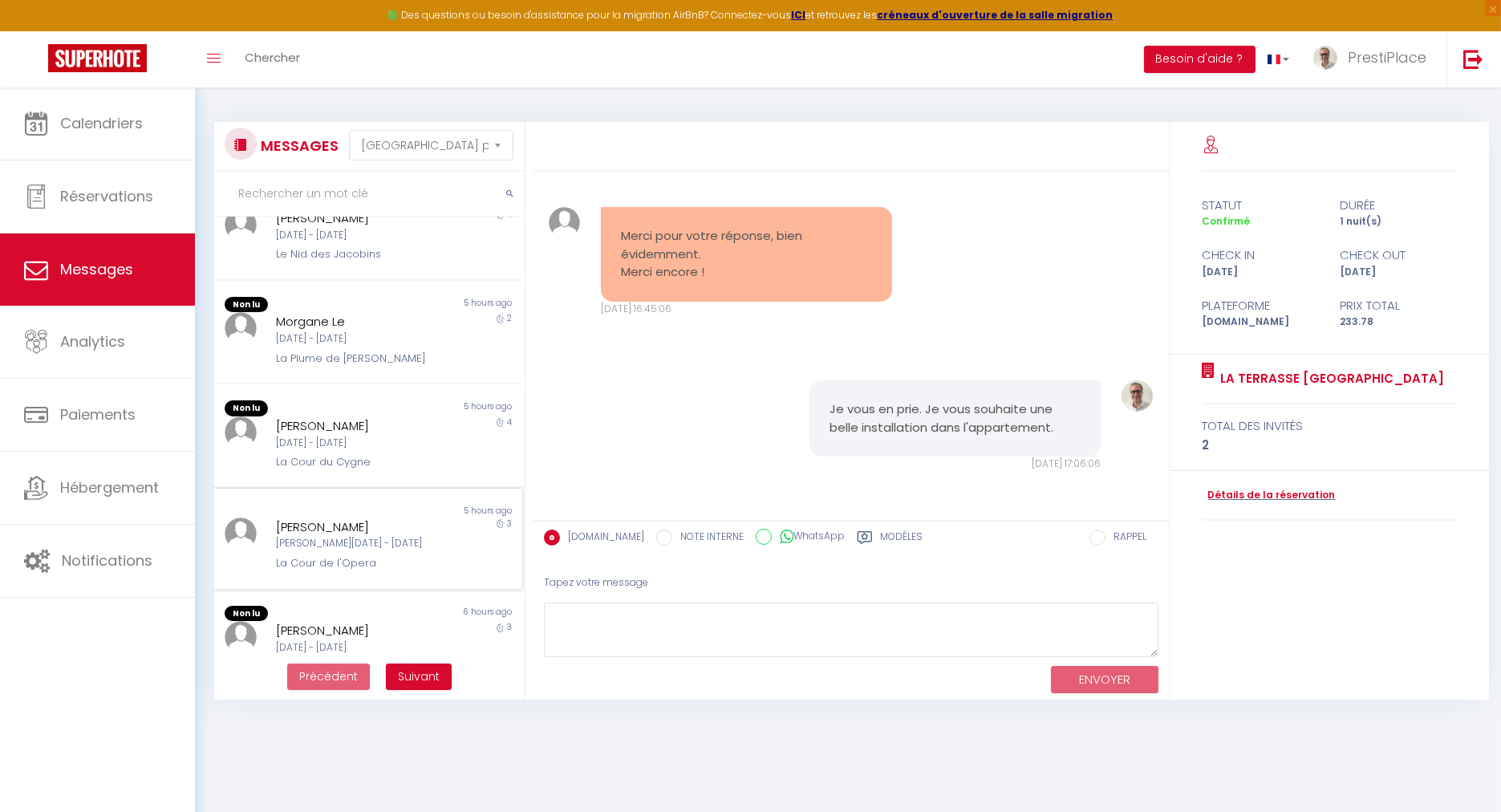
scroll to position [579, 0]
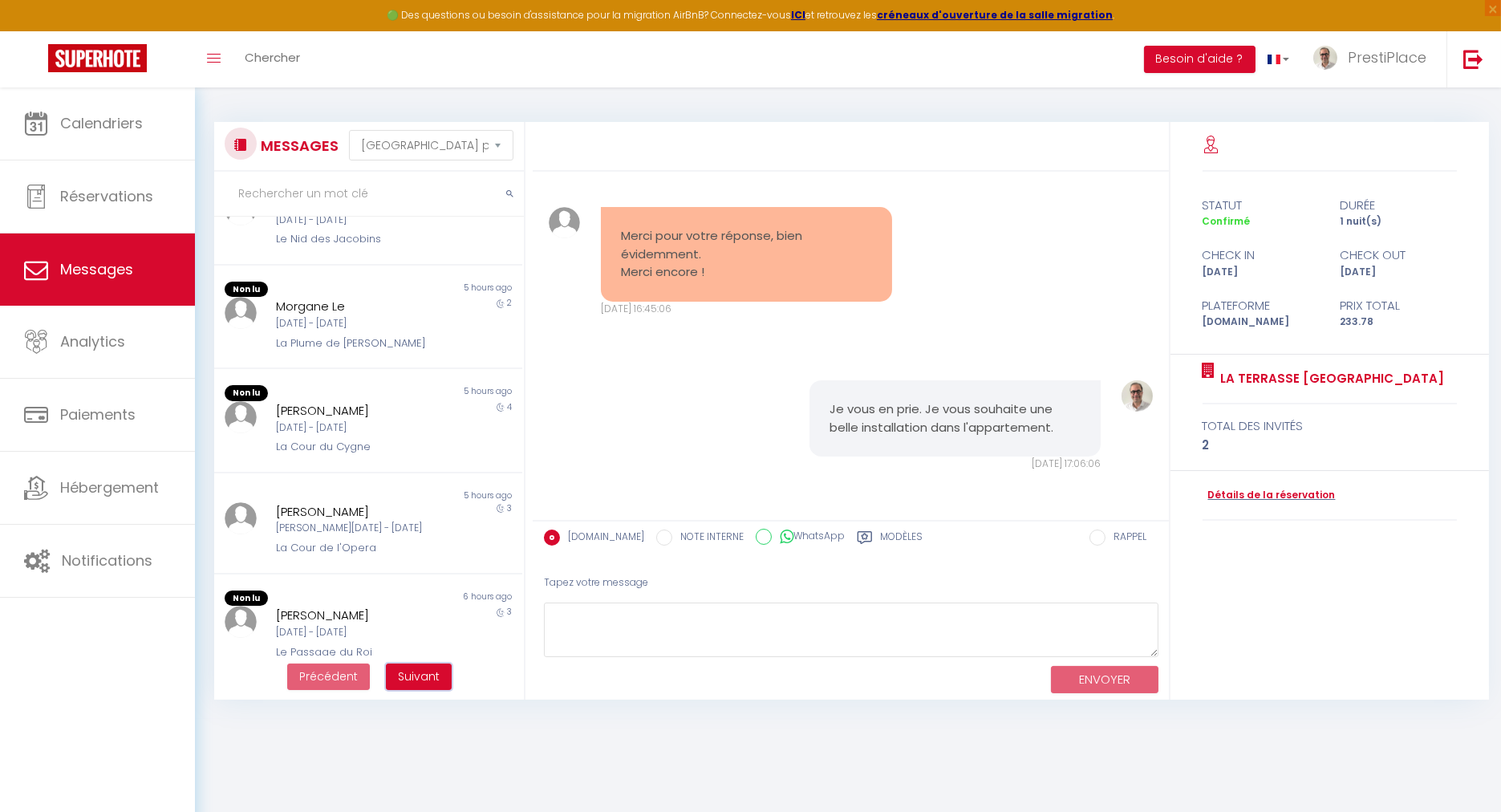
click at [429, 678] on span "Suivant" at bounding box center [418, 676] width 42 height 16
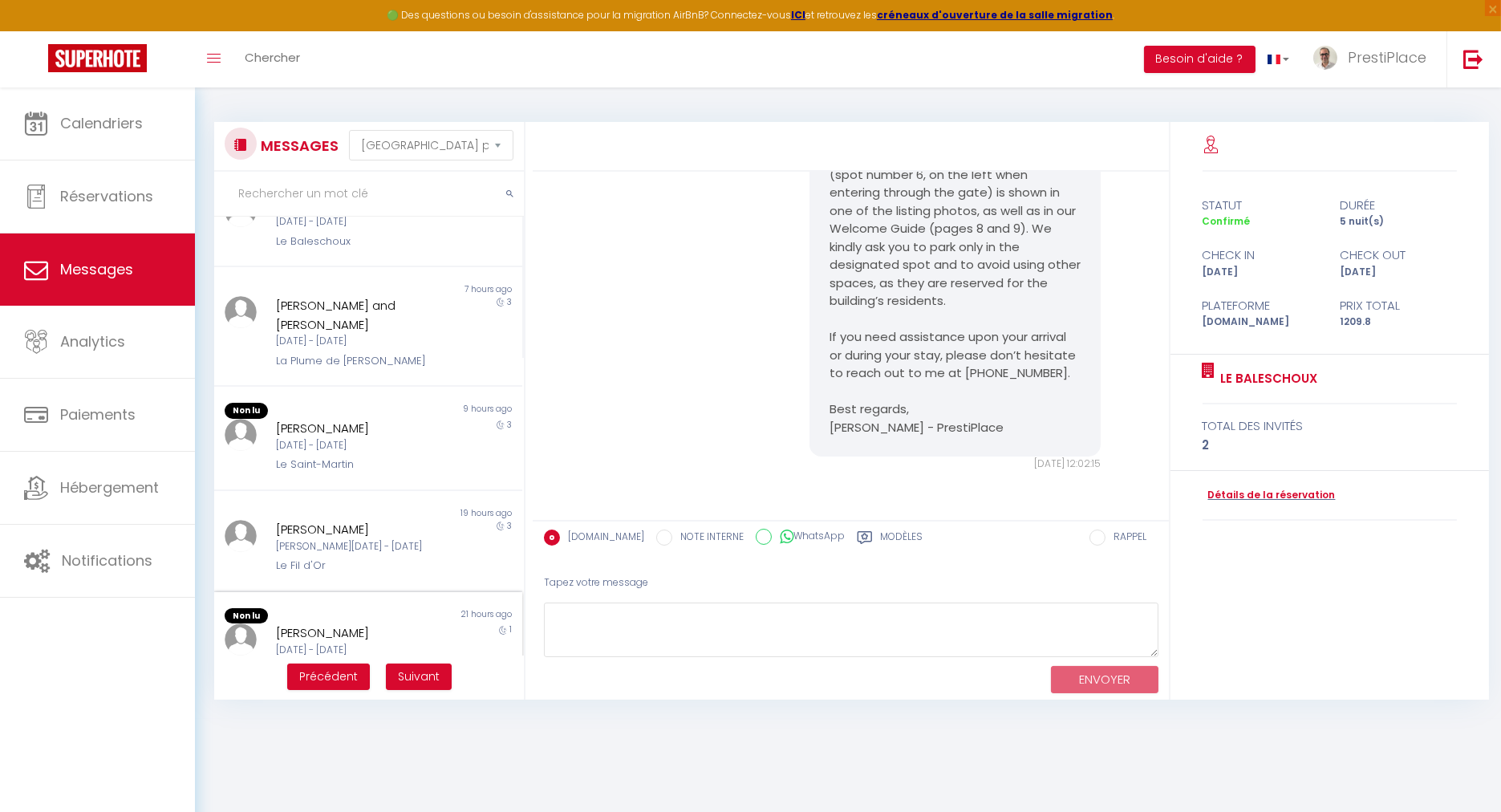
scroll to position [445, 0]
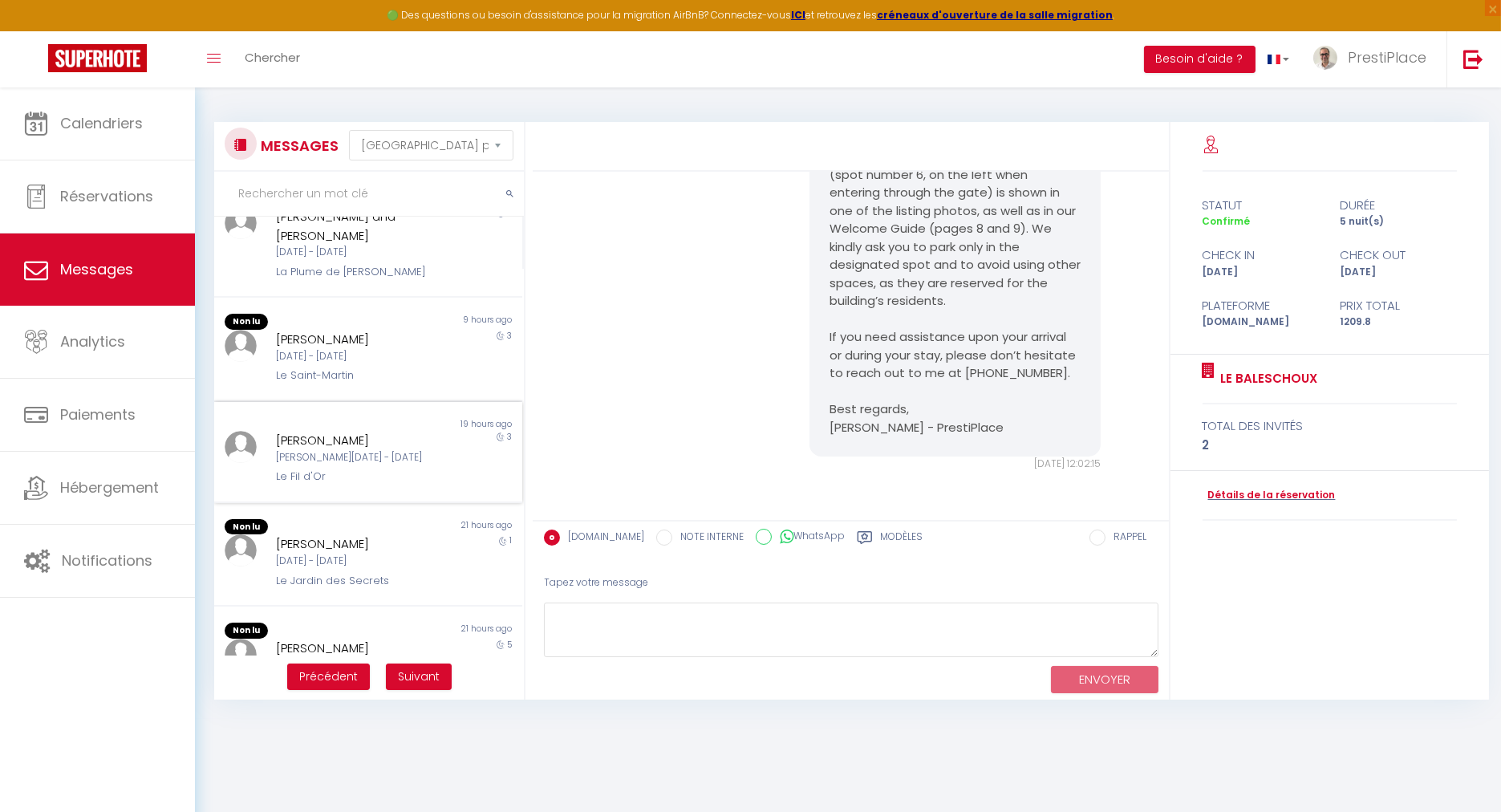
click at [354, 468] on div "Le Fil d'Or" at bounding box center [355, 476] width 159 height 16
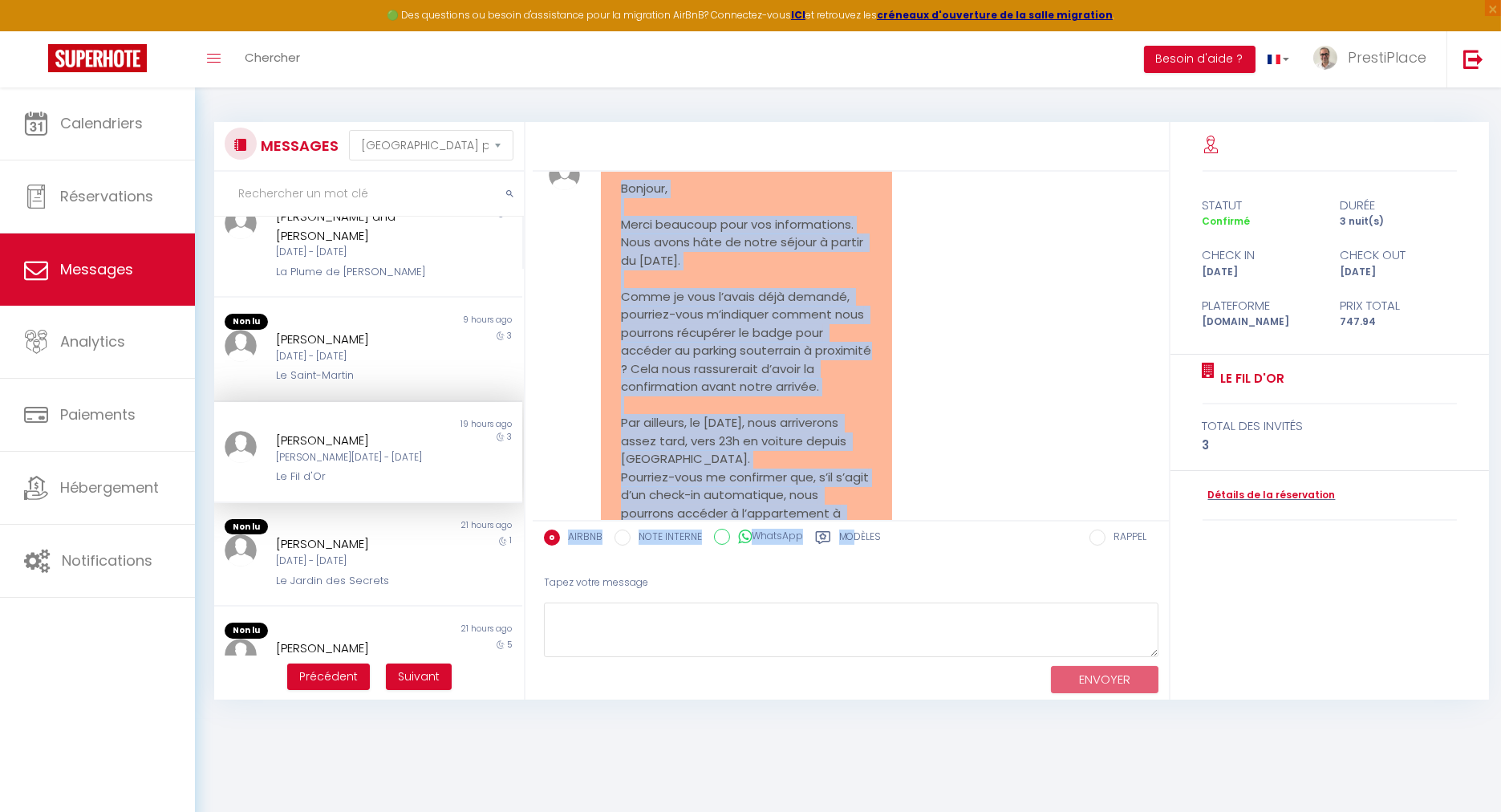
scroll to position [1612, 0]
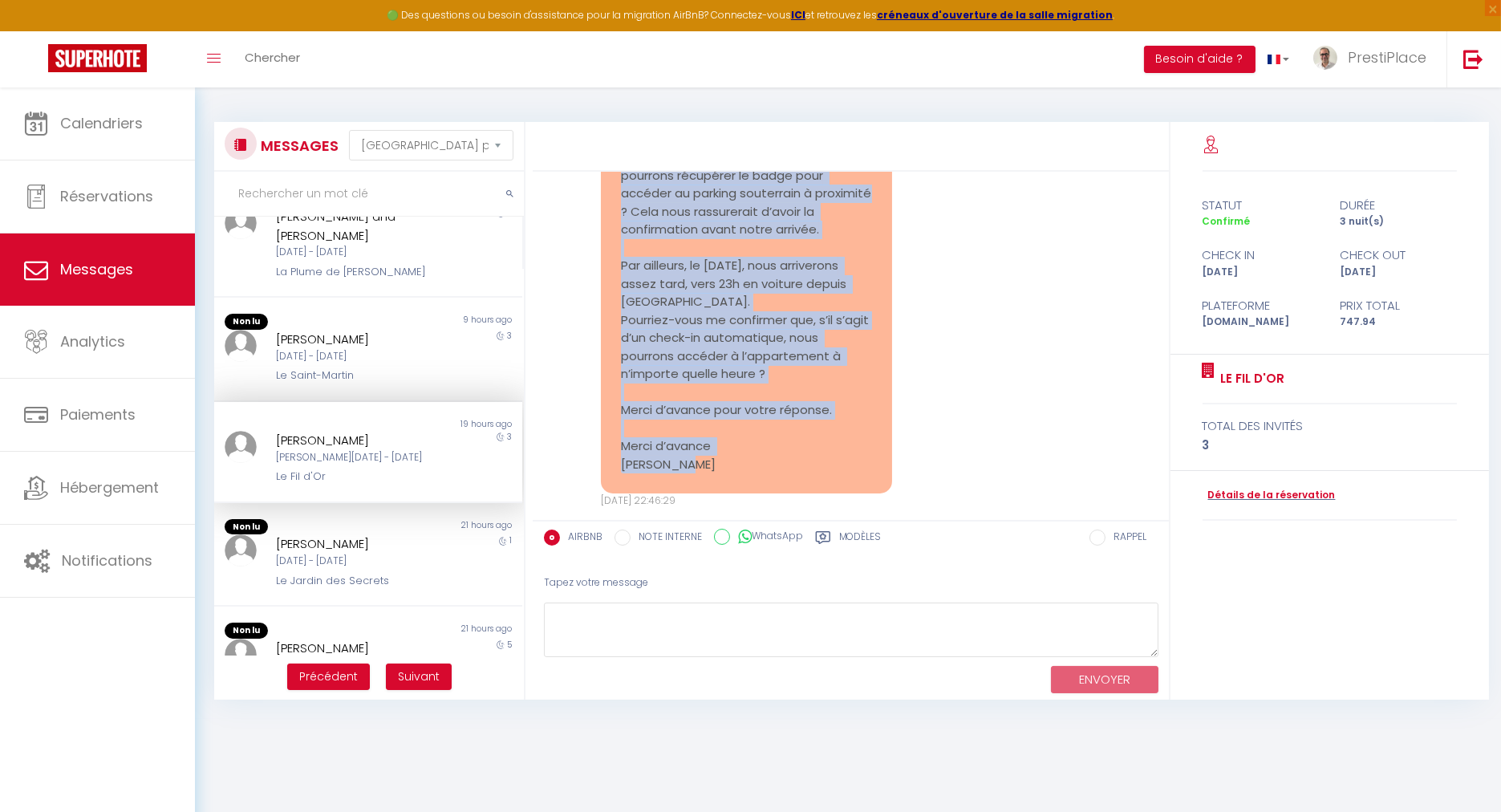
drag, startPoint x: 617, startPoint y: 256, endPoint x: 856, endPoint y: 432, distance: 296.8
click at [856, 432] on div "Bonjour, Merci beaucoup pour vos informations. Nous avons hâte de notre séjour …" at bounding box center [747, 248] width 292 height 491
copy pre "Bonjour, Merci beaucoup pour vos informations. Nous avons hâte de notre séjour …"
click at [983, 358] on div "Bonjour, Merci beaucoup pour vos informations. Nous avons hâte de notre séjour …" at bounding box center [850, 254] width 625 height 570
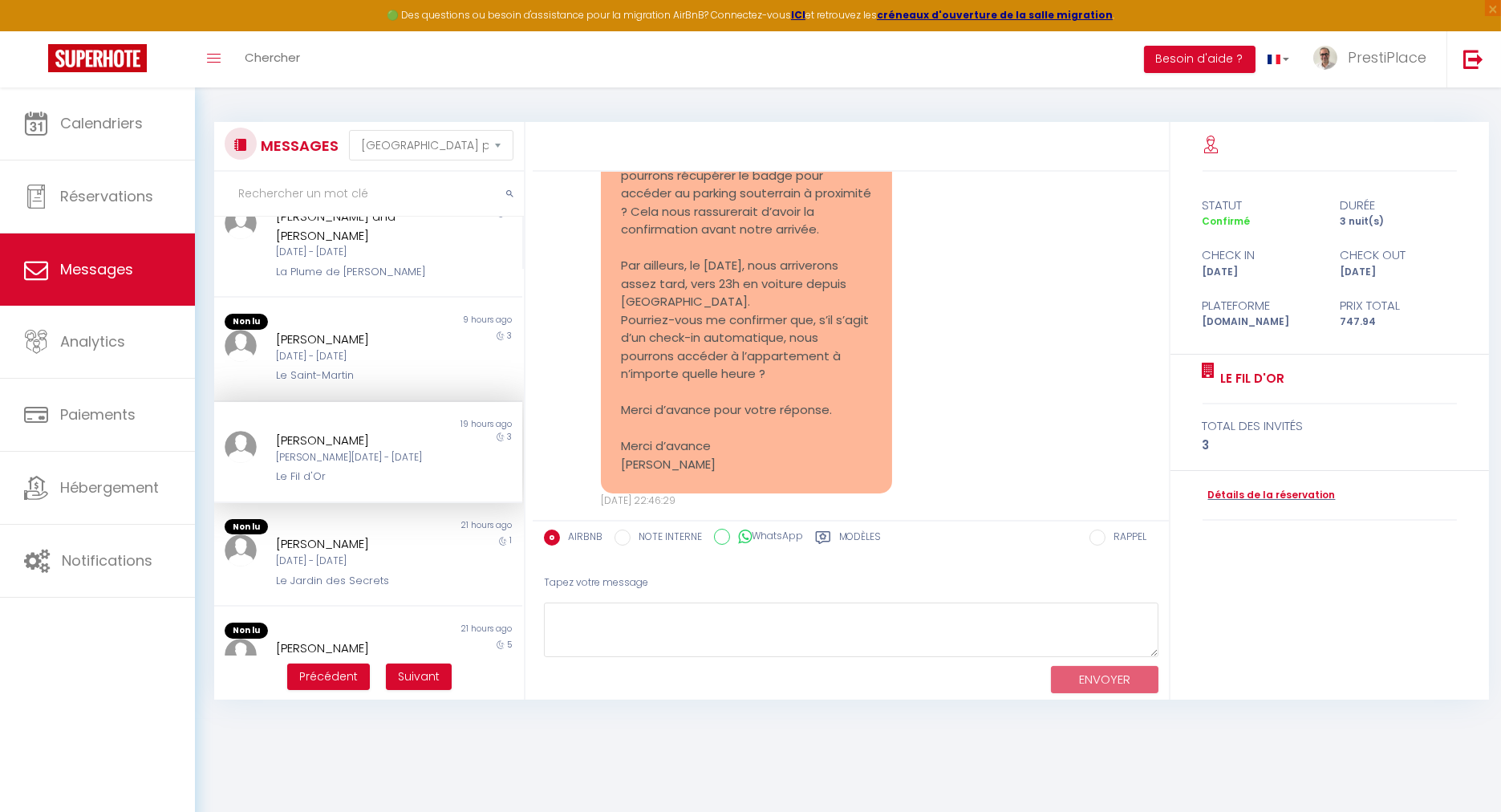
click at [322, 450] on div "[PERSON_NAME][DATE] - [DATE]" at bounding box center [355, 457] width 159 height 15
click at [1290, 488] on link "Détails de la réservation" at bounding box center [1269, 495] width 133 height 15
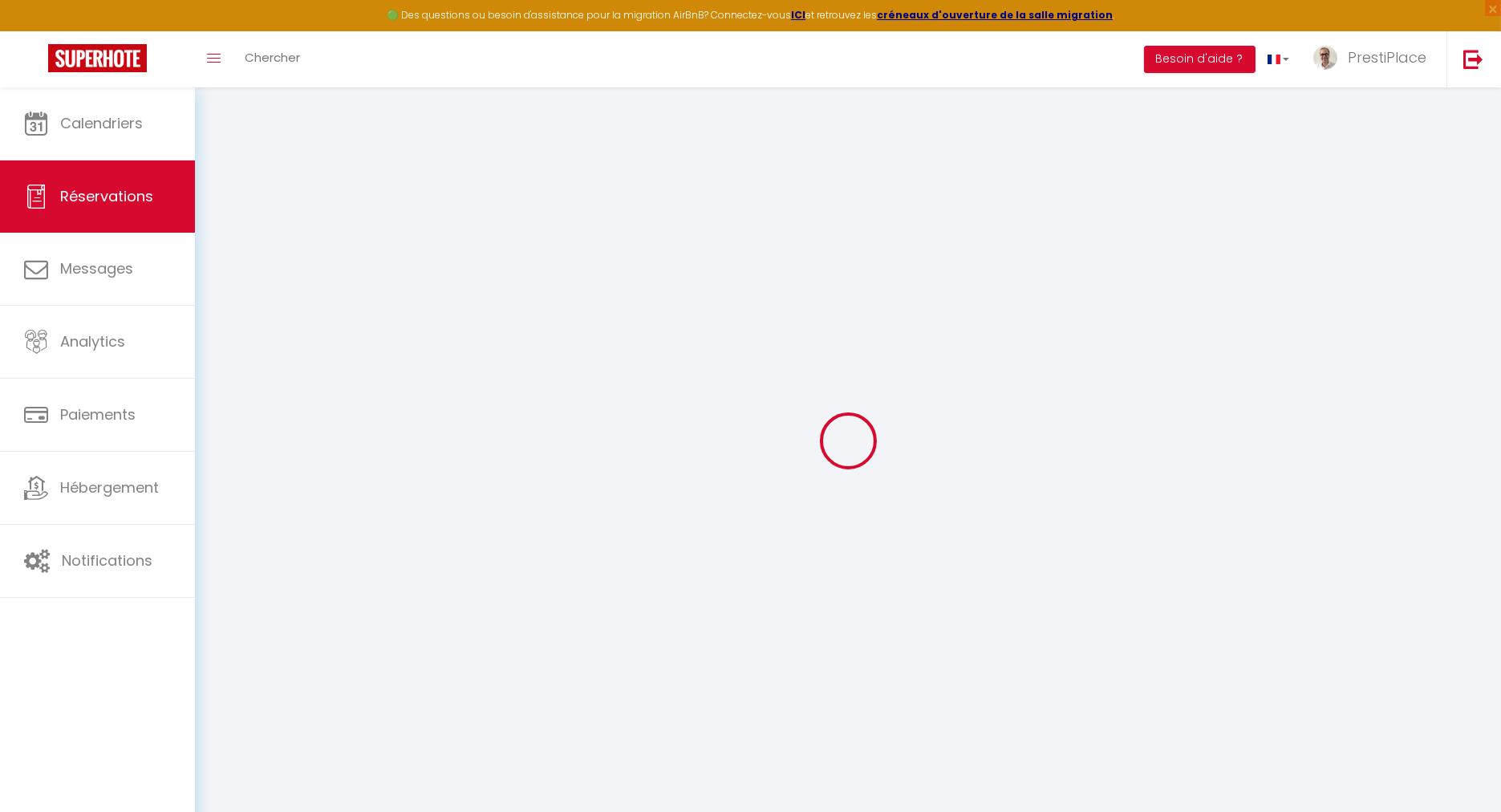
type input "[PERSON_NAME]"
type input "Hisada"
type input "[EMAIL_ADDRESS][DOMAIN_NAME]"
type input "[PHONE_NUMBER]"
select select
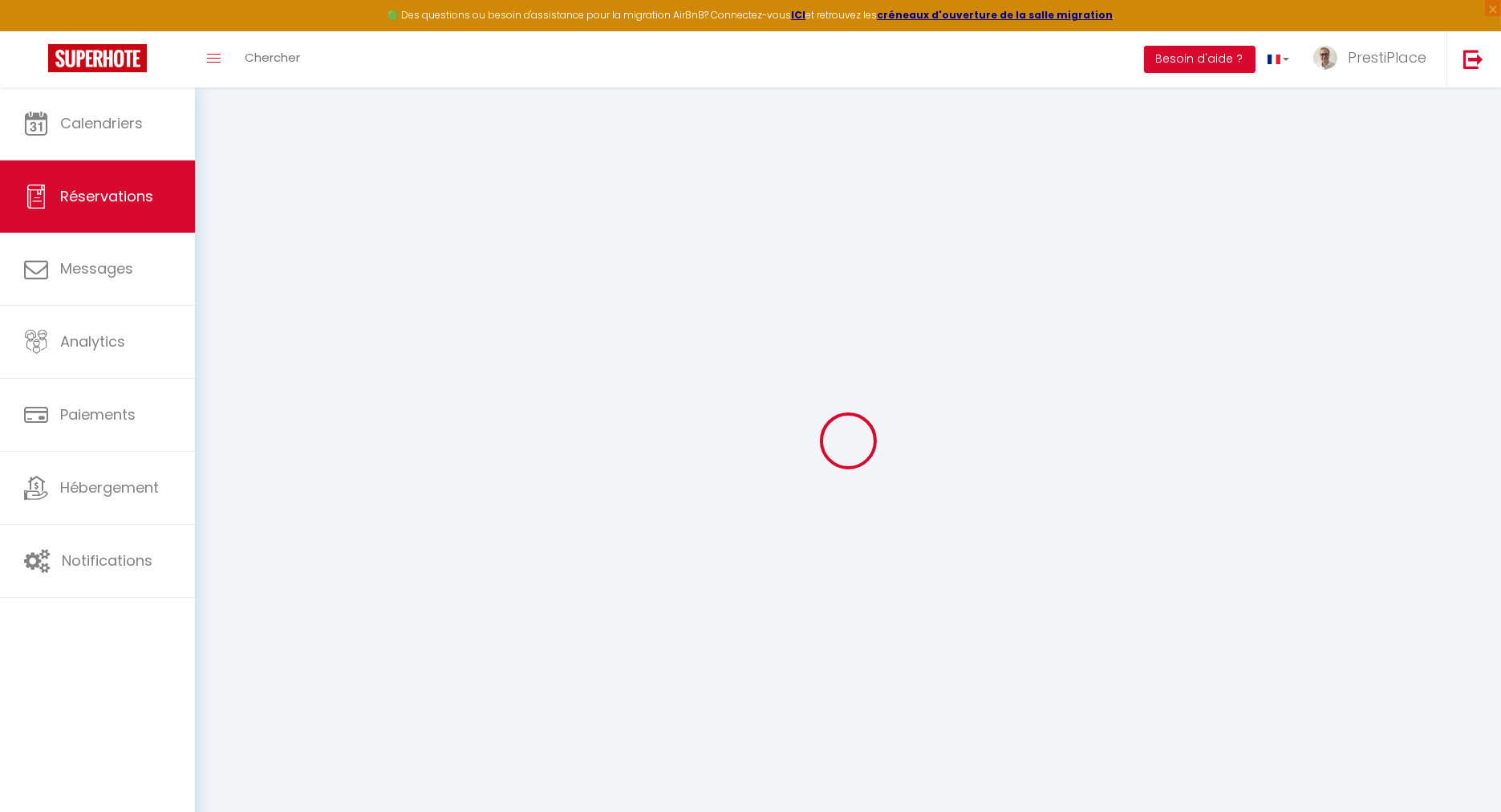
type input "106.99"
select select "63983"
select select "1"
select select
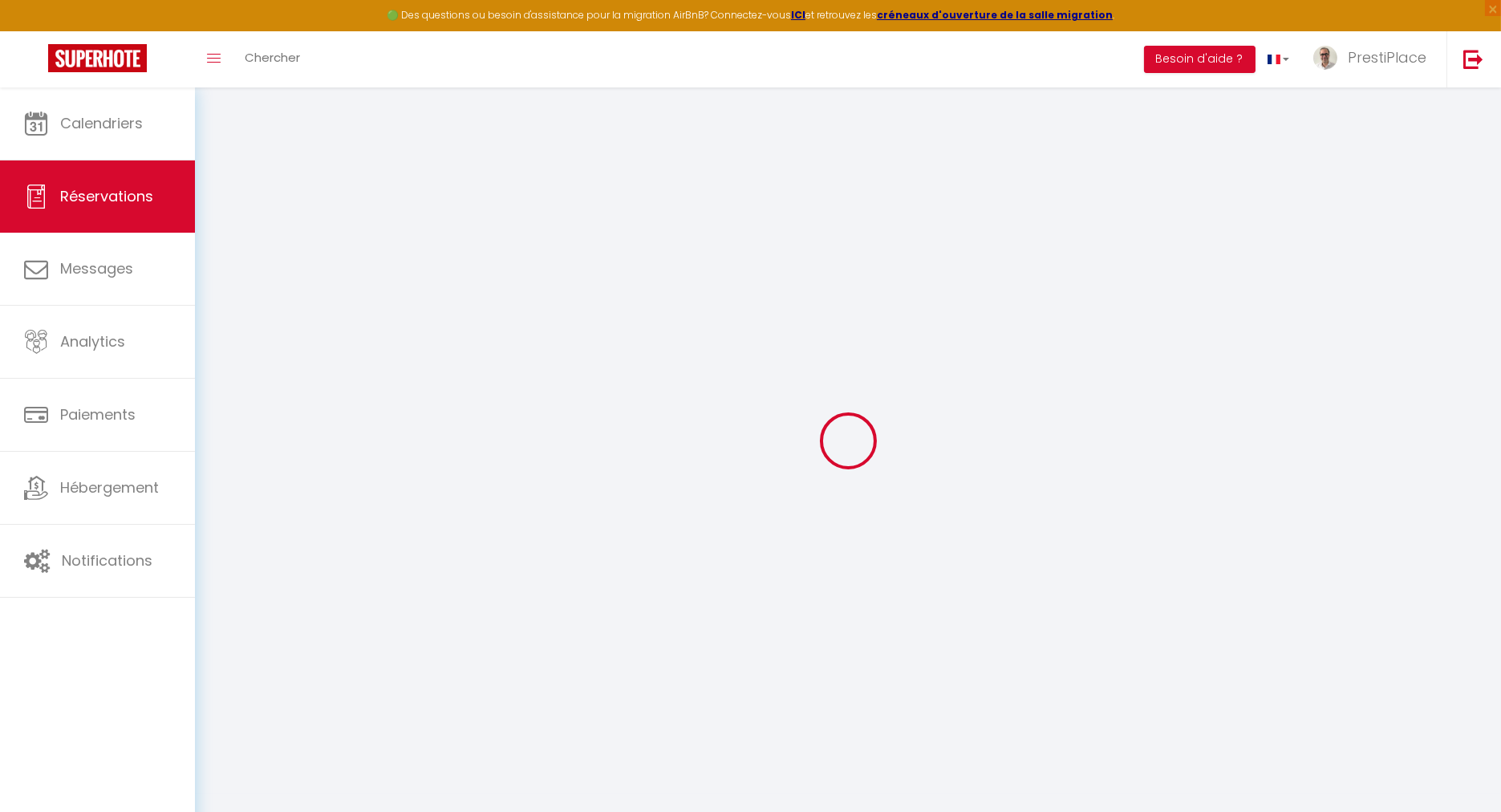
type input "3"
select select "12"
select select
type input "635"
checkbox input "false"
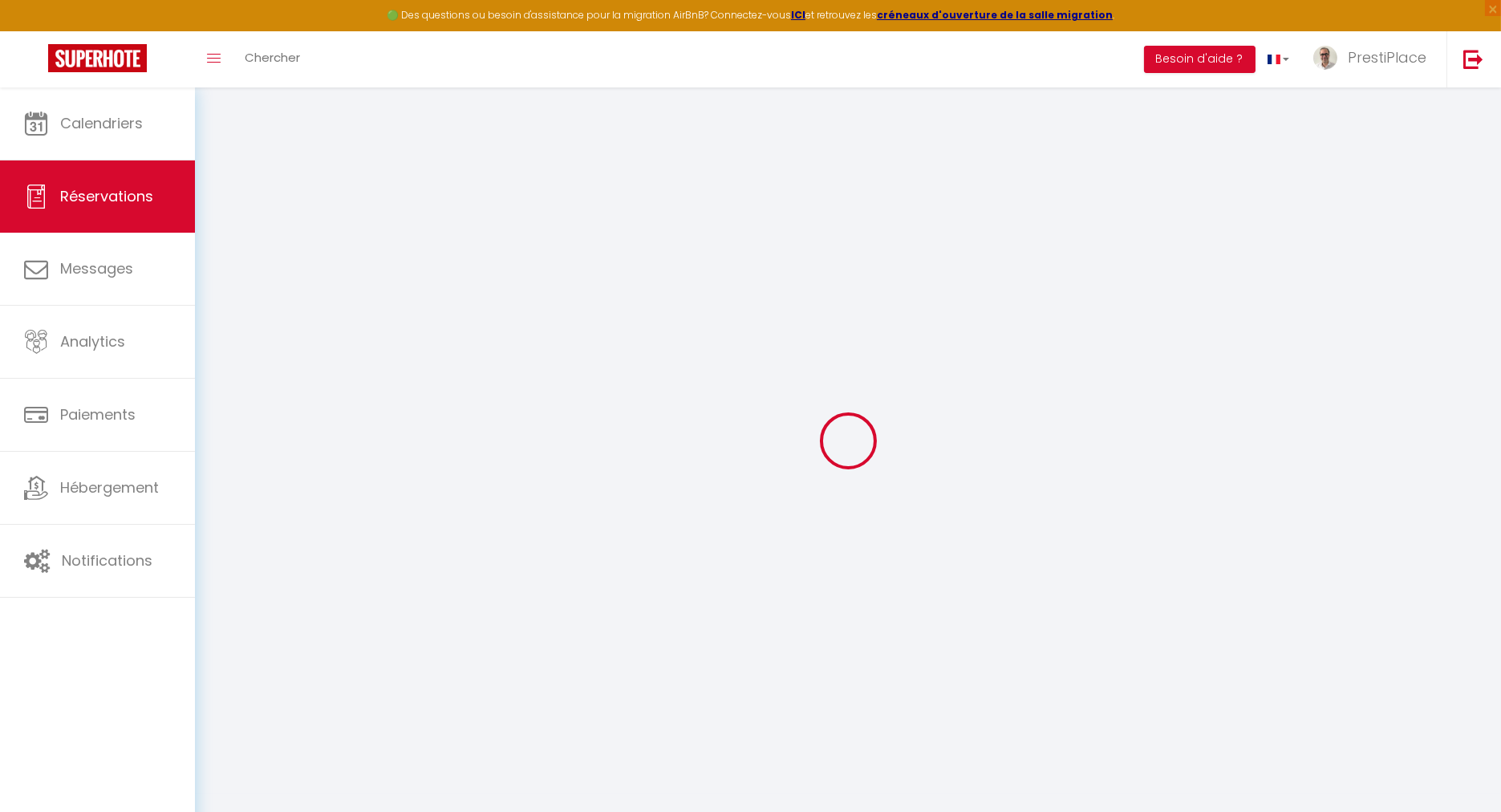
type input "0"
select select "1"
type input "0"
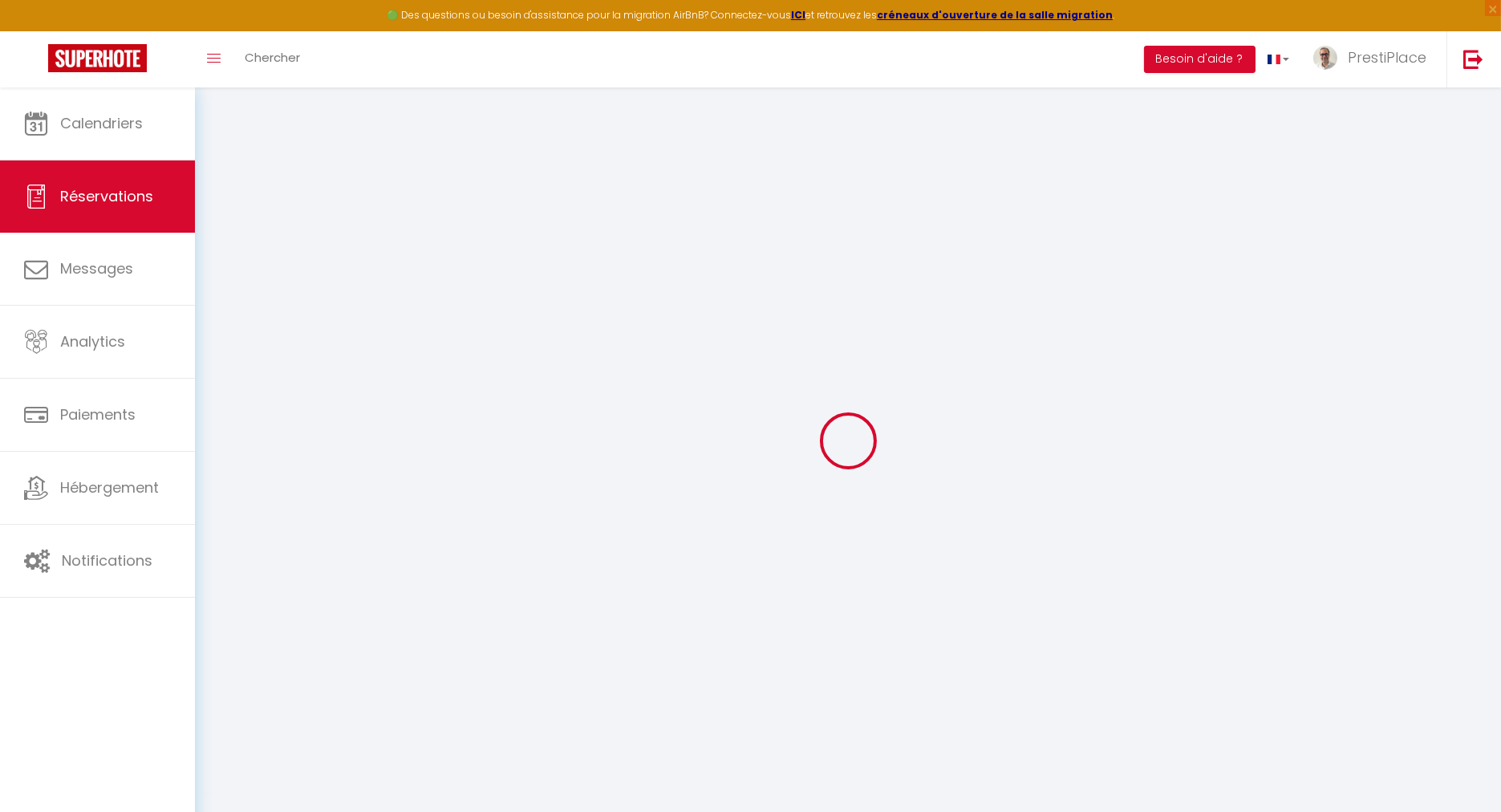
select select
select select "15"
checkbox input "false"
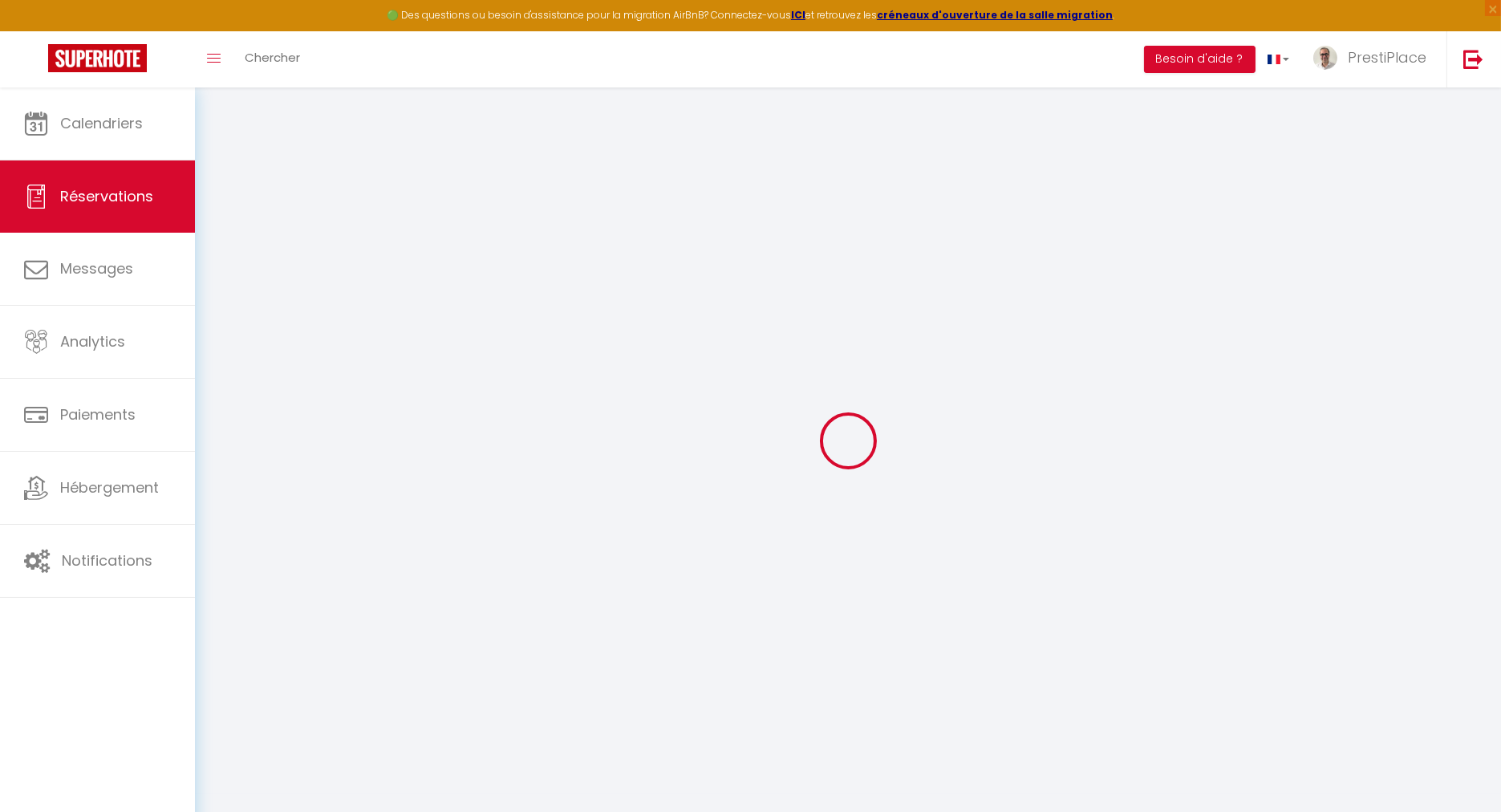
select select
checkbox input "false"
select select
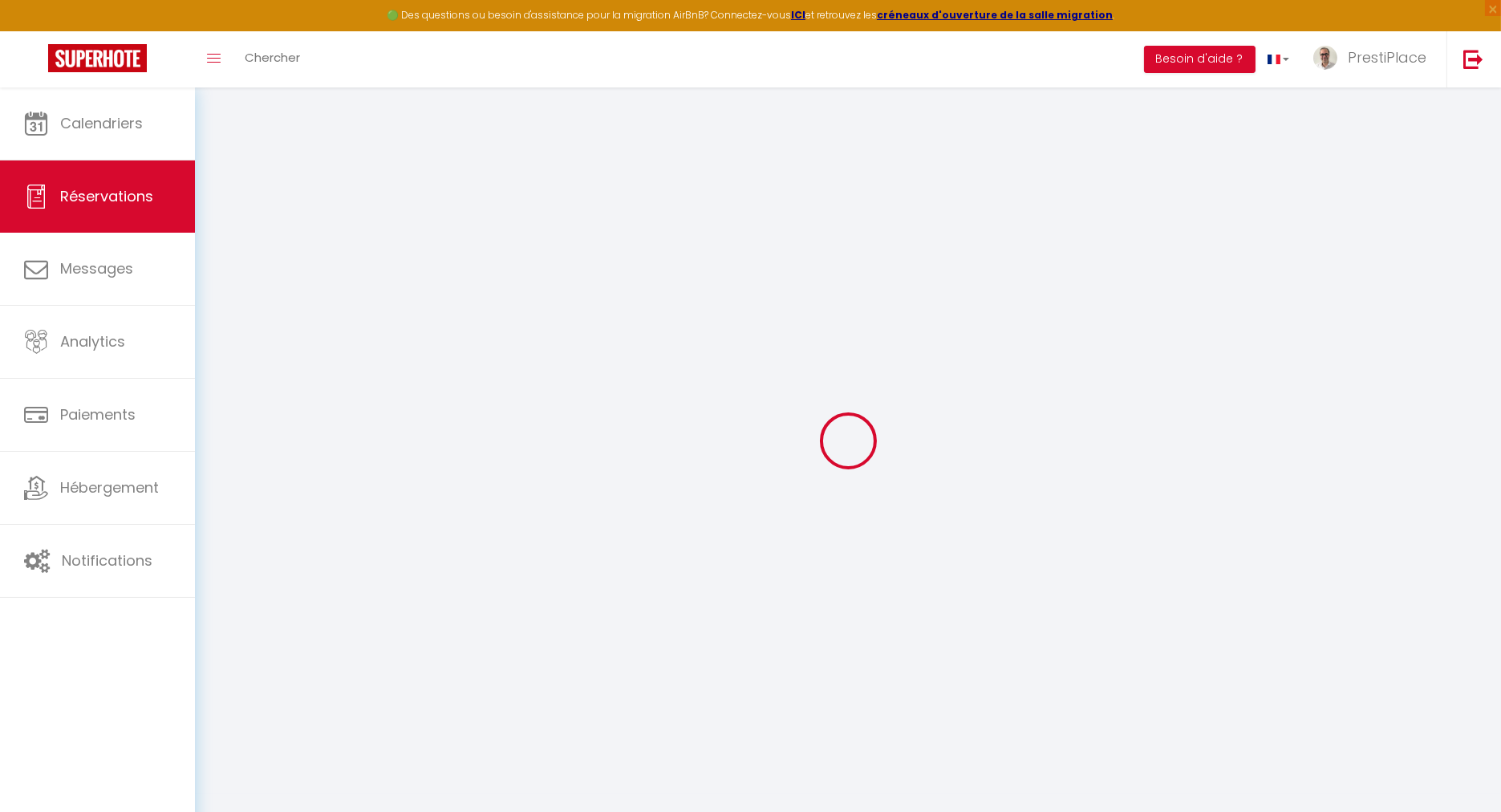
select select
checkbox input "false"
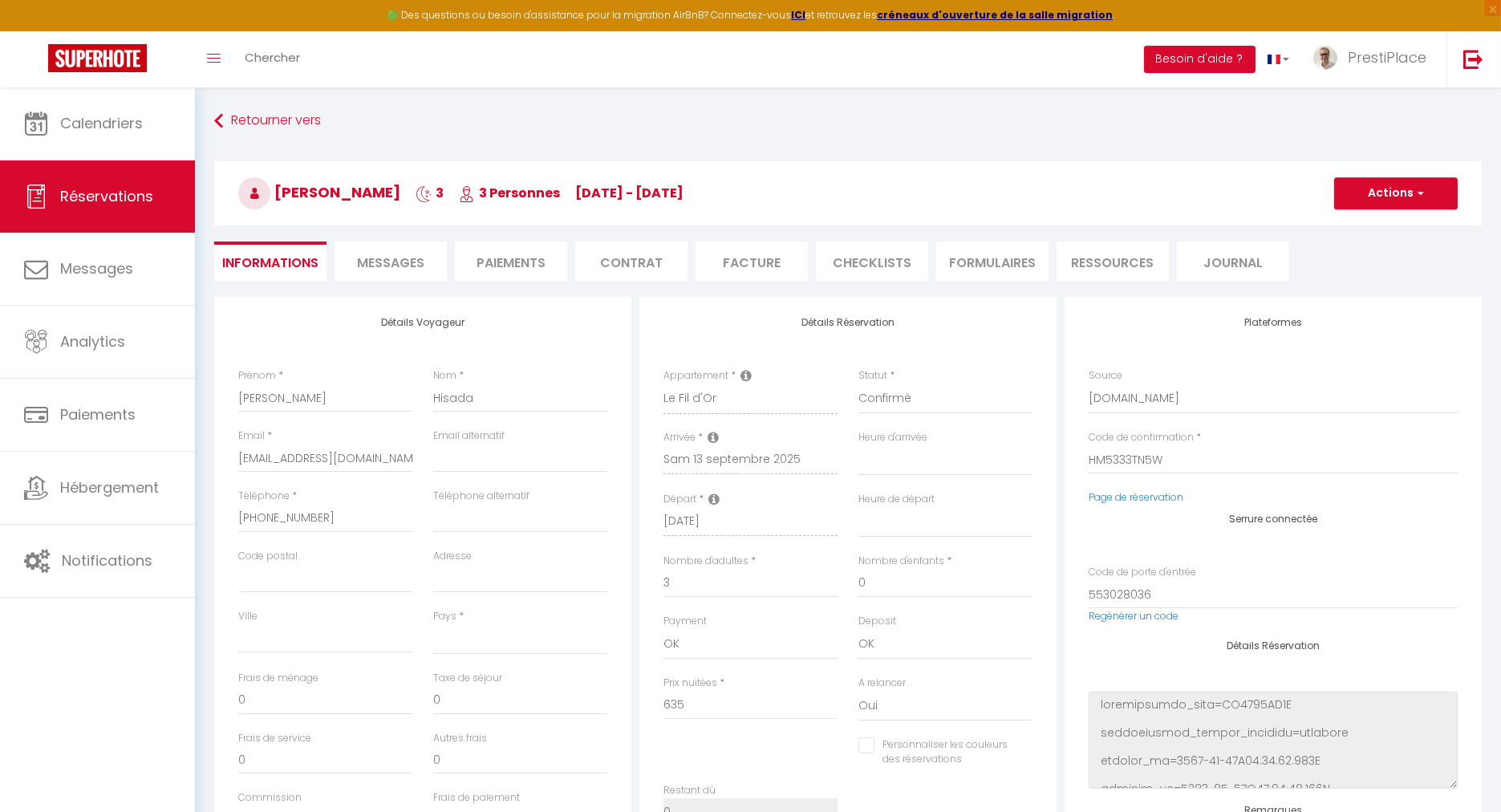
select select
type input "78"
type input "34.94"
select select
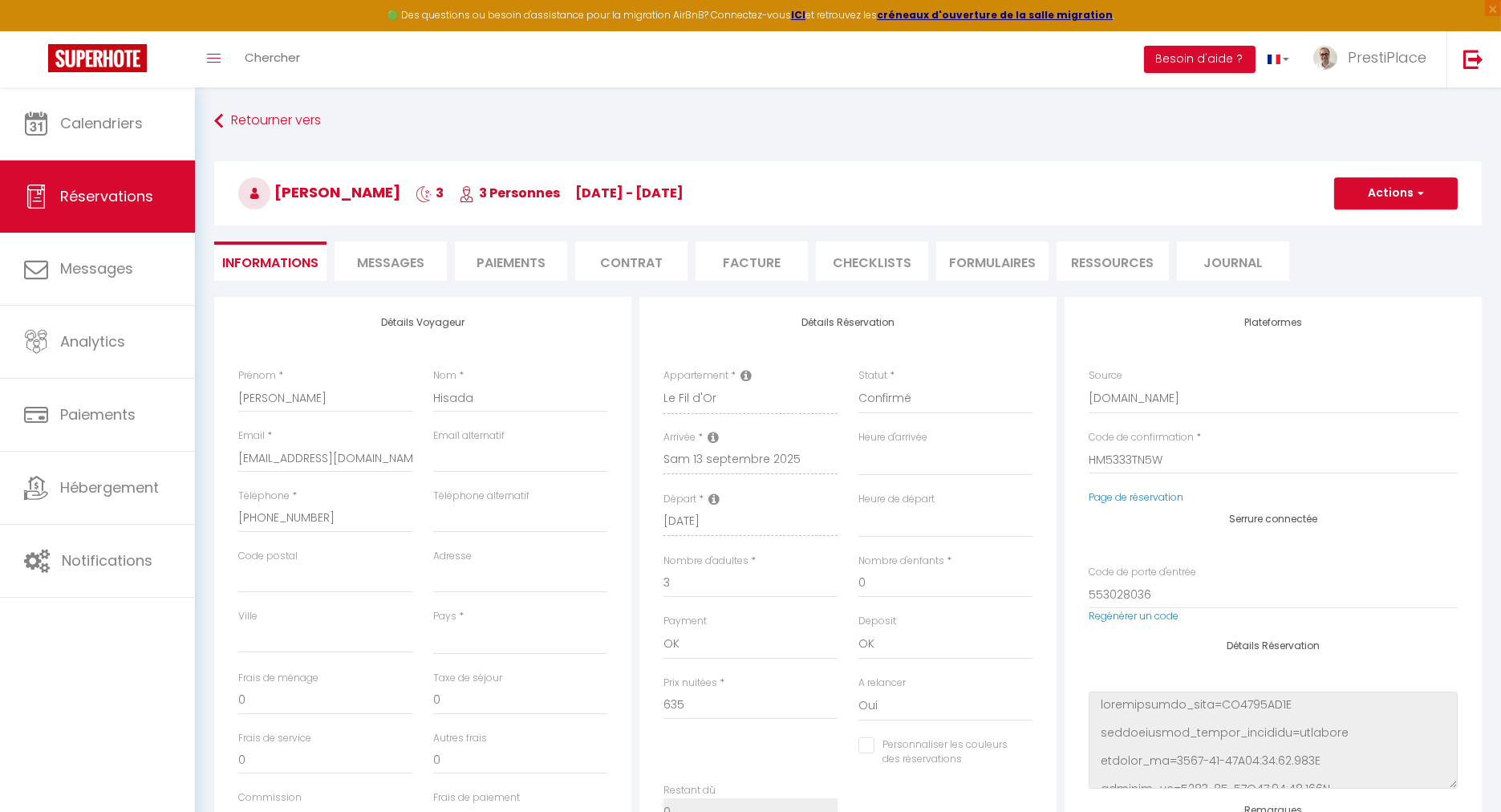
checkbox input "false"
select select
checkbox input "false"
select select
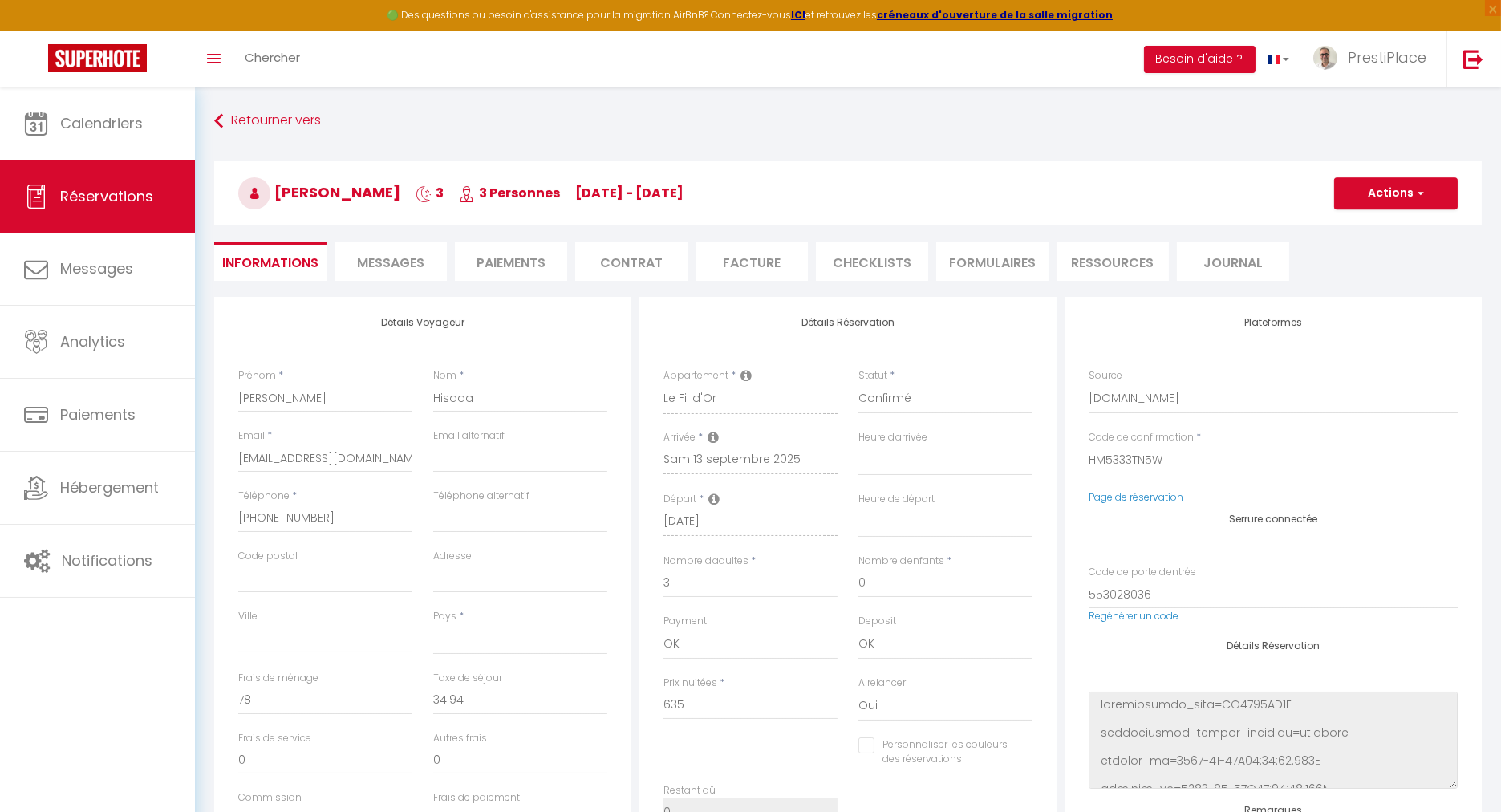
click at [392, 254] on span "Messages" at bounding box center [391, 262] width 67 height 19
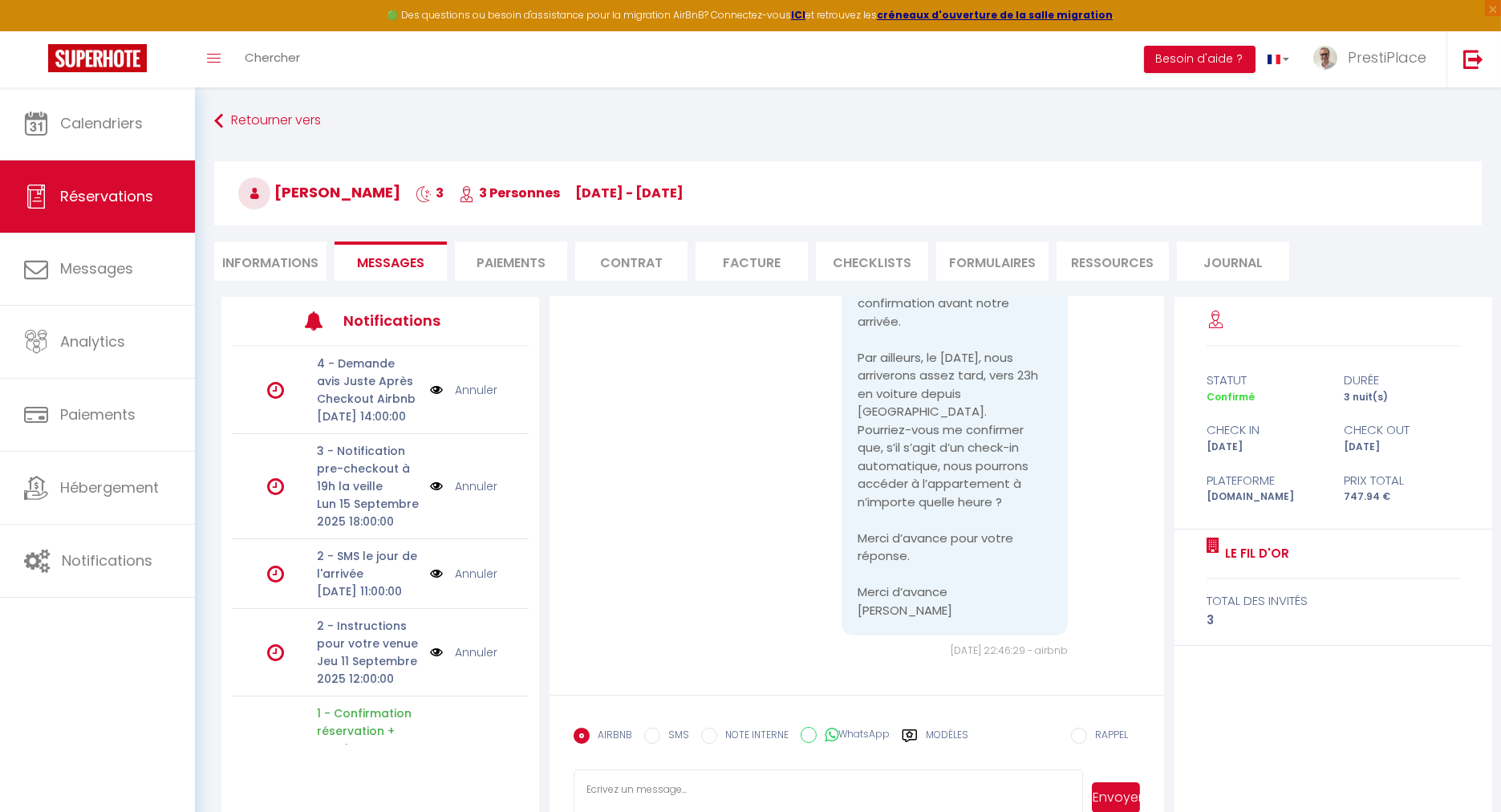
scroll to position [1916, 0]
click at [665, 787] on textarea at bounding box center [828, 798] width 509 height 57
paste textarea "Bonjour [PERSON_NAME], Merci pour votre message. J’ai bien pris note de votre p…"
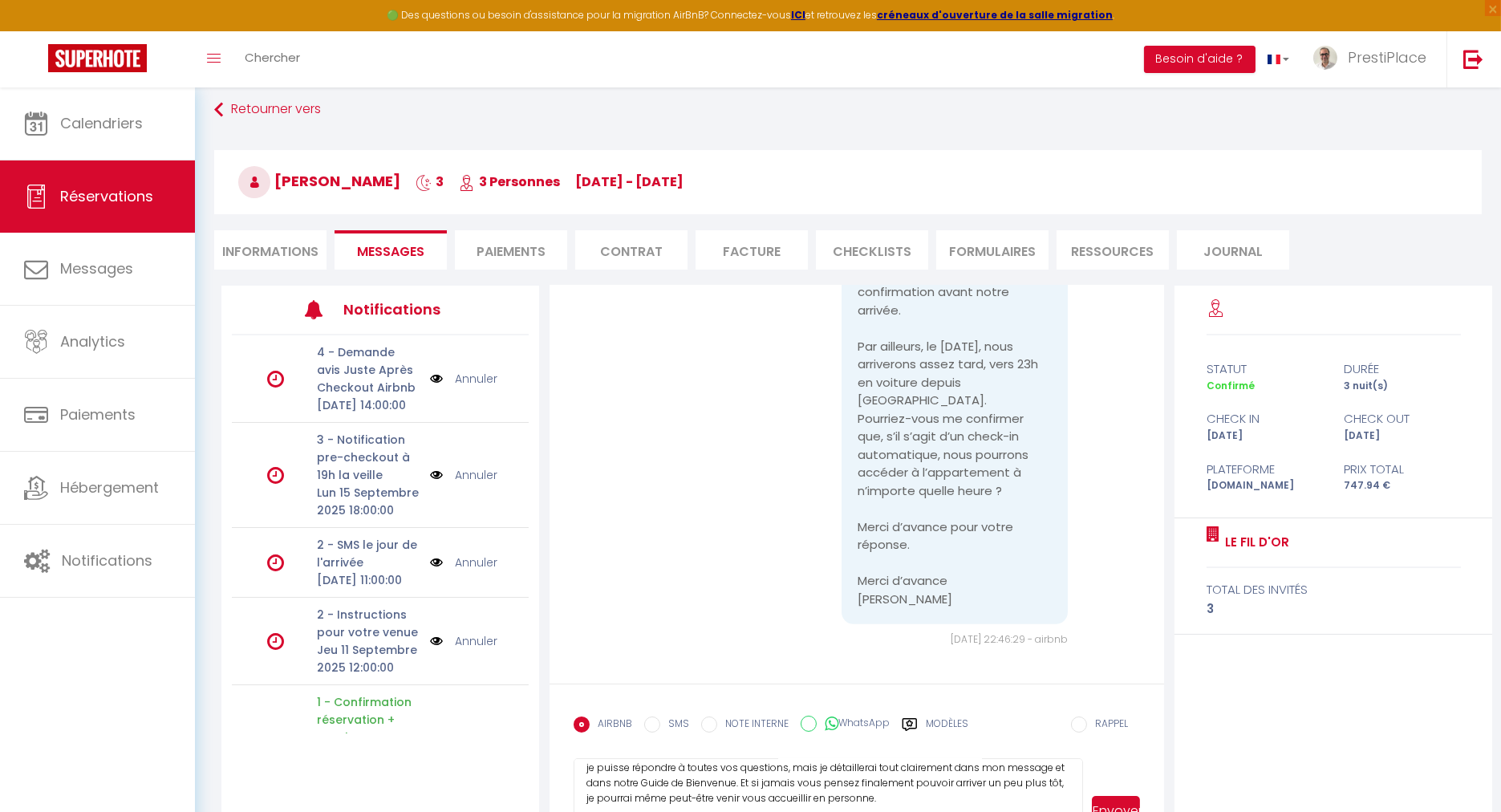
scroll to position [161, 0]
drag, startPoint x: 1075, startPoint y: 805, endPoint x: 1082, endPoint y: 857, distance: 52.5
click at [1082, 801] on html "🟢 Des questions ou besoin d'assistance pour la migration AirBnB? Connectez-vous…" at bounding box center [750, 394] width 1501 height 812
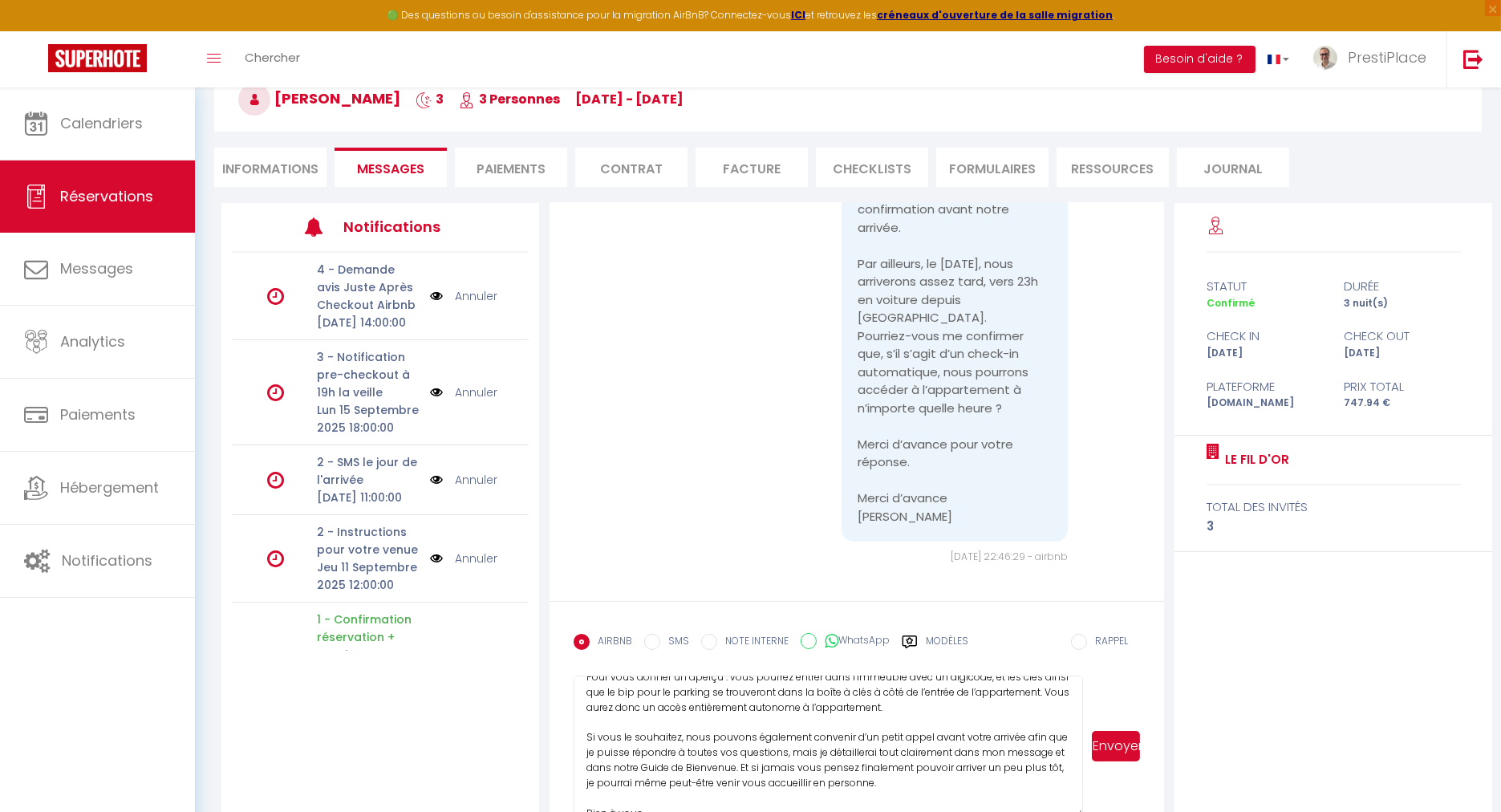
scroll to position [82, 0]
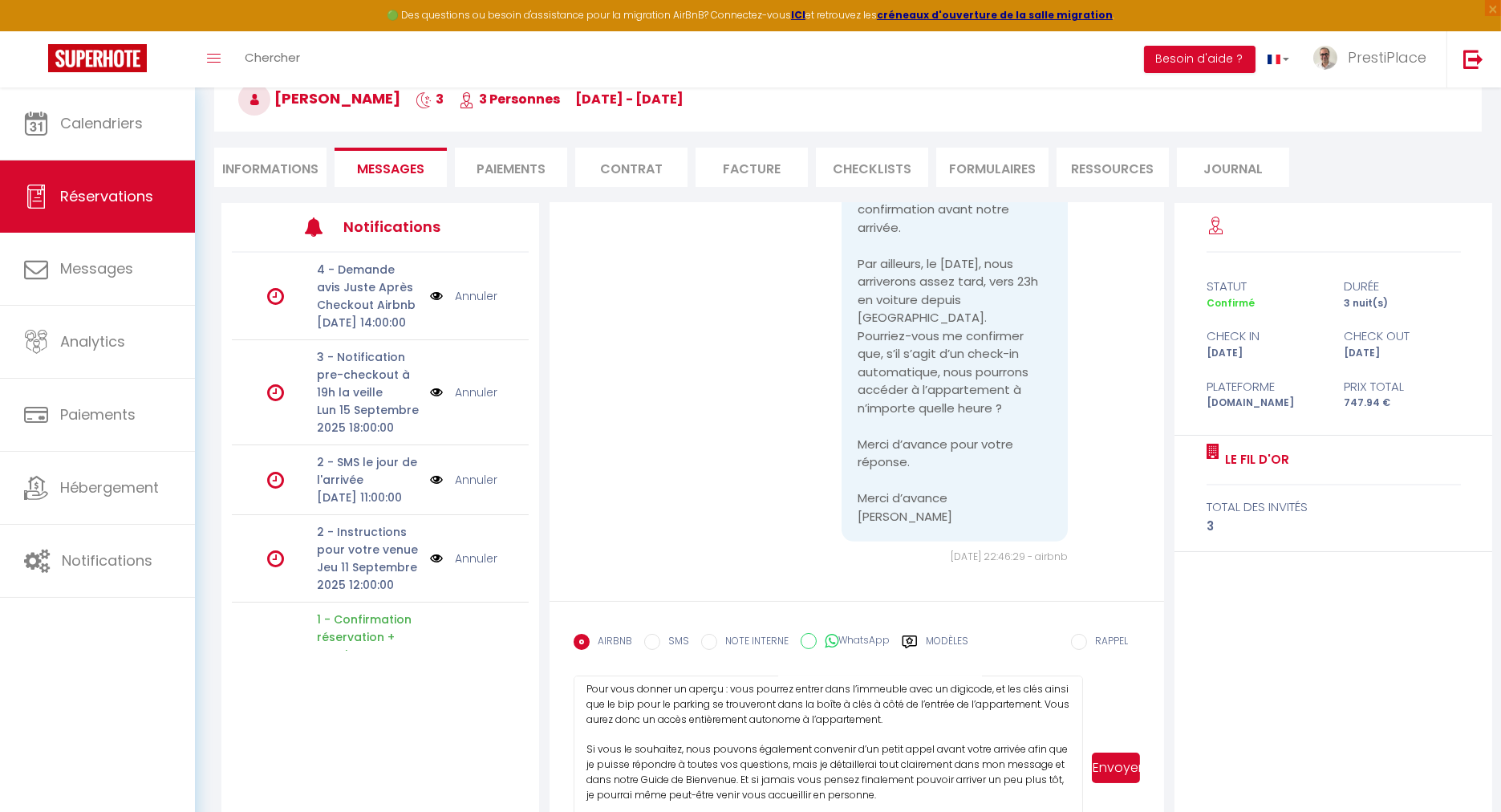
drag, startPoint x: 1081, startPoint y: 778, endPoint x: 1084, endPoint y: 857, distance: 79.1
click at [1084, 717] on html "🟢 Des questions ou besoin d'assistance pour la migration AirBnB? Connectez-vous…" at bounding box center [750, 312] width 1501 height 812
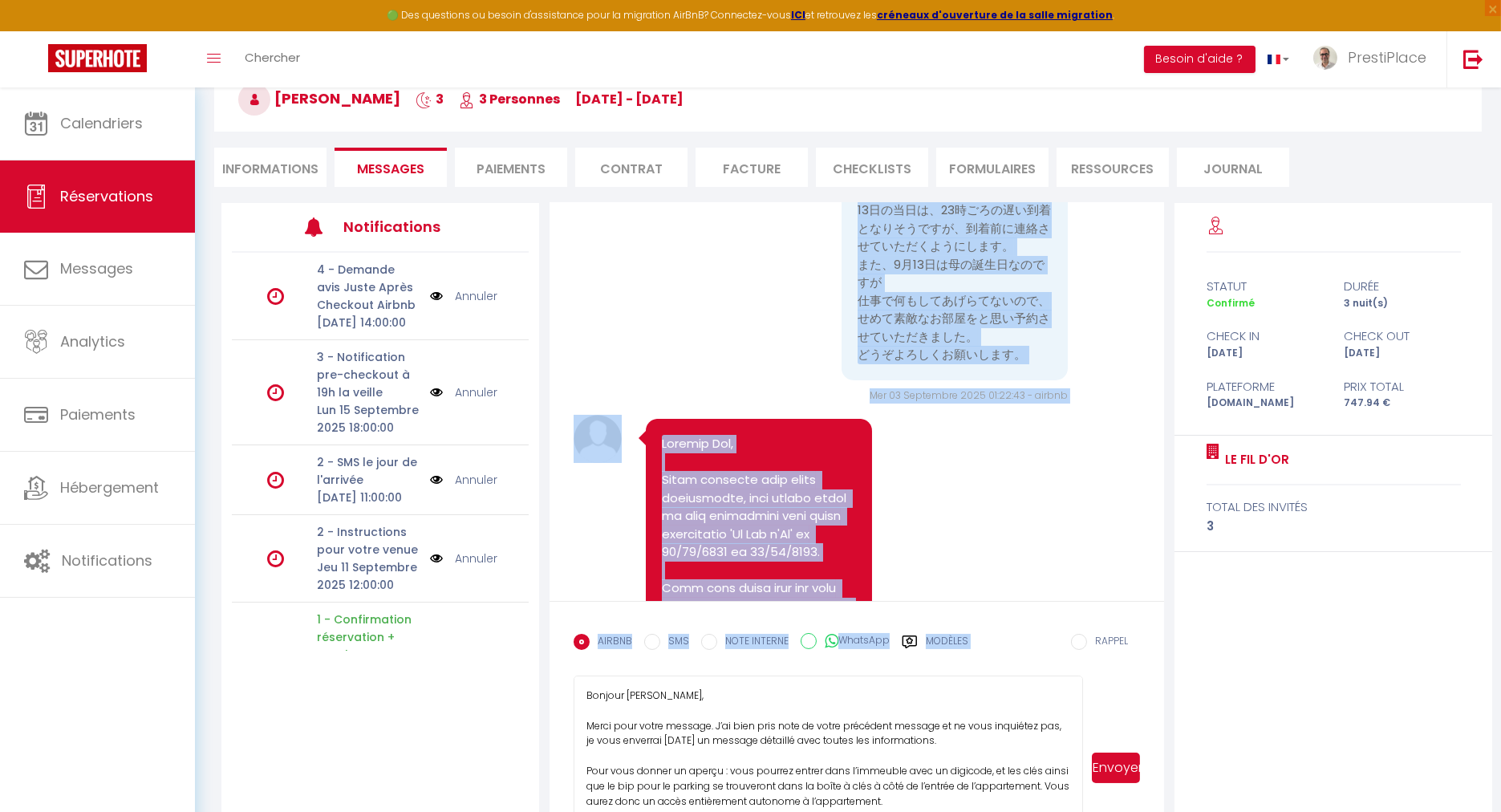
scroll to position [314, 0]
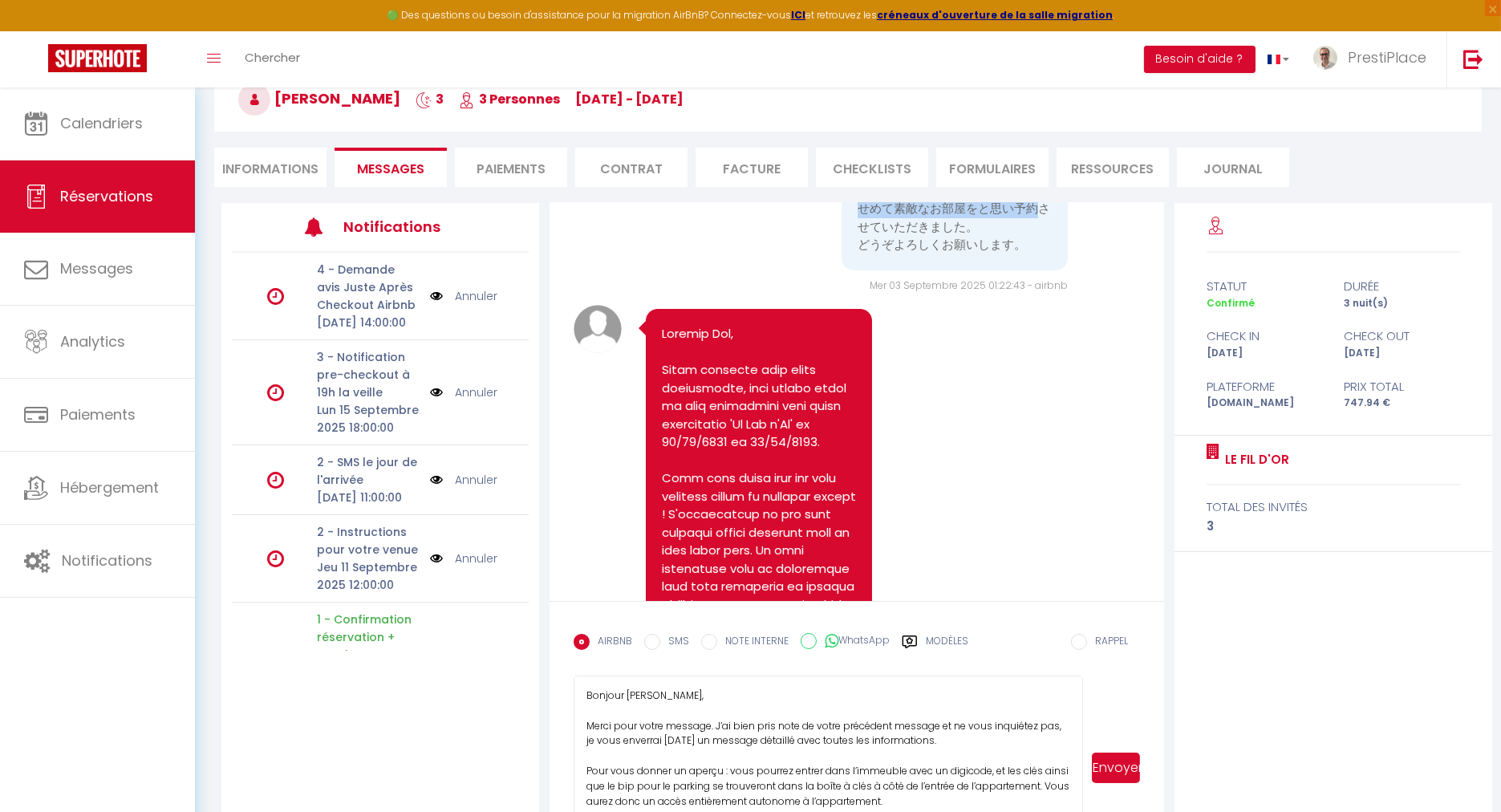
drag, startPoint x: 850, startPoint y: 300, endPoint x: 1029, endPoint y: 264, distance: 182.6
click at [1029, 254] on pre "予約させていただきました。[PERSON_NAME]です。当日は[GEOGRAPHIC_DATA]より、車で向かいます。 駐車場にアクセス出来るバッジはどこで…" at bounding box center [955, 118] width 194 height 271
copy pre "予約させていただきました。[PERSON_NAME]です。当日は[GEOGRAPHIC_DATA]より、車で向かいます。 駐車場にアクセス出来るバッジはどこで…"
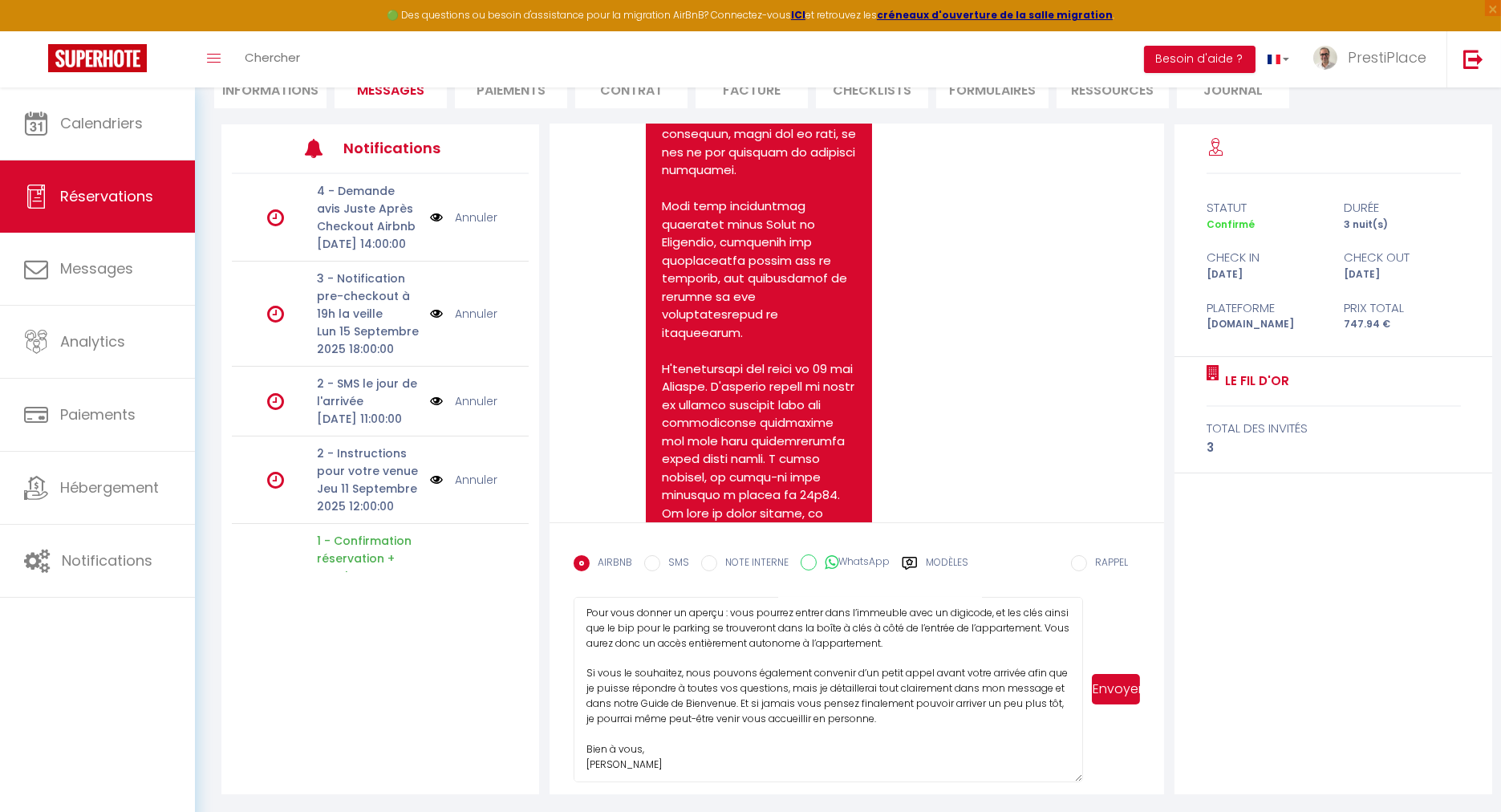
scroll to position [82, 0]
click at [720, 749] on textarea "Bonjour [PERSON_NAME], Merci pour votre message. J’ai bien pris note de votre p…" at bounding box center [828, 689] width 509 height 186
drag, startPoint x: 605, startPoint y: 715, endPoint x: 1041, endPoint y: 697, distance: 436.4
click at [1041, 697] on textarea "Bonjour [PERSON_NAME], Merci pour votre message. J’ai bien pris note de votre p…" at bounding box center [828, 689] width 509 height 186
drag, startPoint x: 1019, startPoint y: 672, endPoint x: 987, endPoint y: 666, distance: 32.6
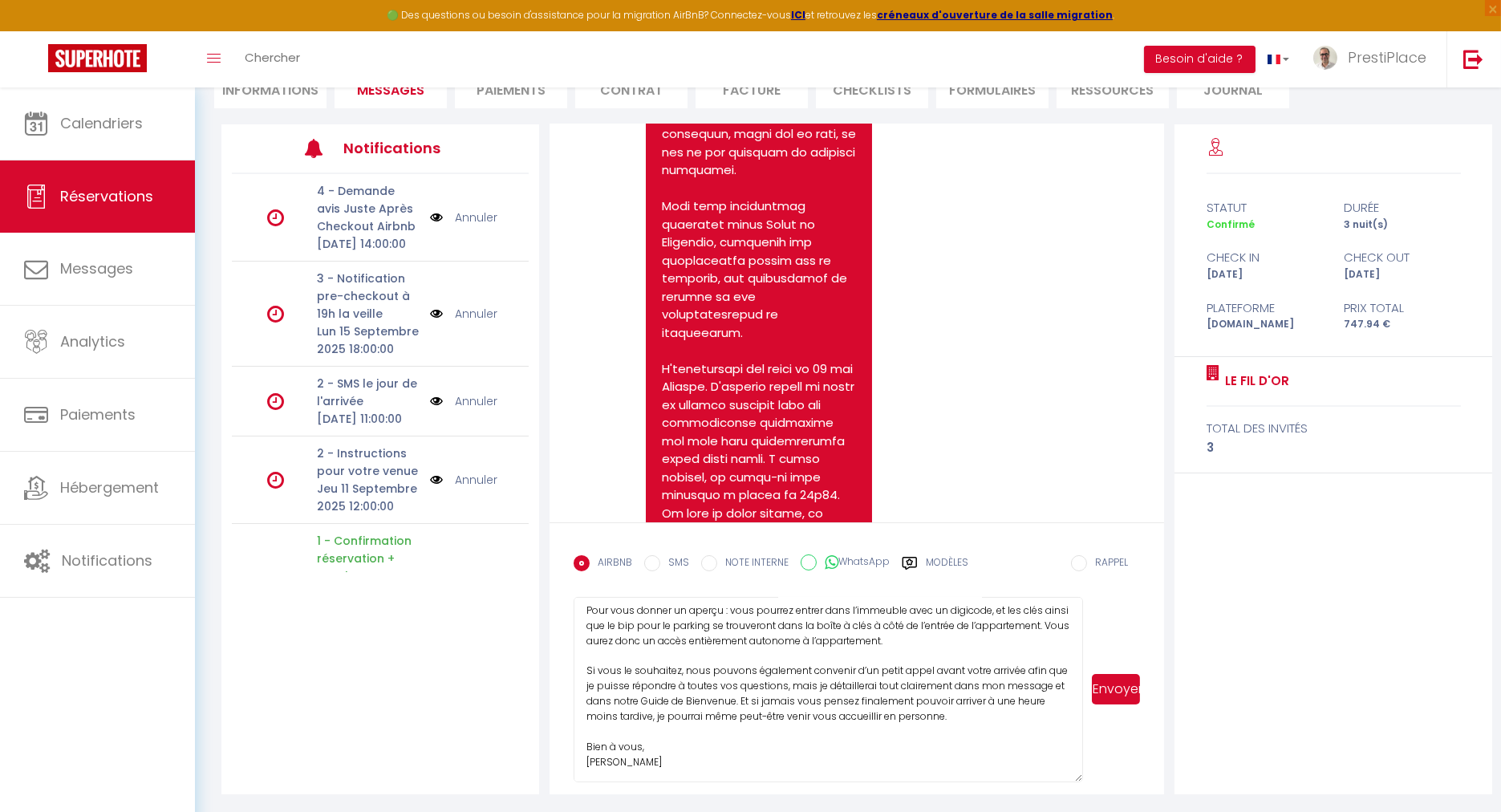
click at [987, 666] on textarea "Bonjour [PERSON_NAME], Merci pour votre message. J’ai bien pris note de votre p…" at bounding box center [828, 689] width 509 height 186
click at [690, 634] on textarea "Bonjour [PERSON_NAME], Merci pour votre message. J’ai bien pris note de votre p…" at bounding box center [828, 689] width 509 height 186
drag, startPoint x: 651, startPoint y: 752, endPoint x: 578, endPoint y: 750, distance: 73.0
click at [578, 750] on textarea "Bonjour [PERSON_NAME], Merci pour votre message. J’ai bien pris note de votre p…" at bounding box center [828, 689] width 509 height 186
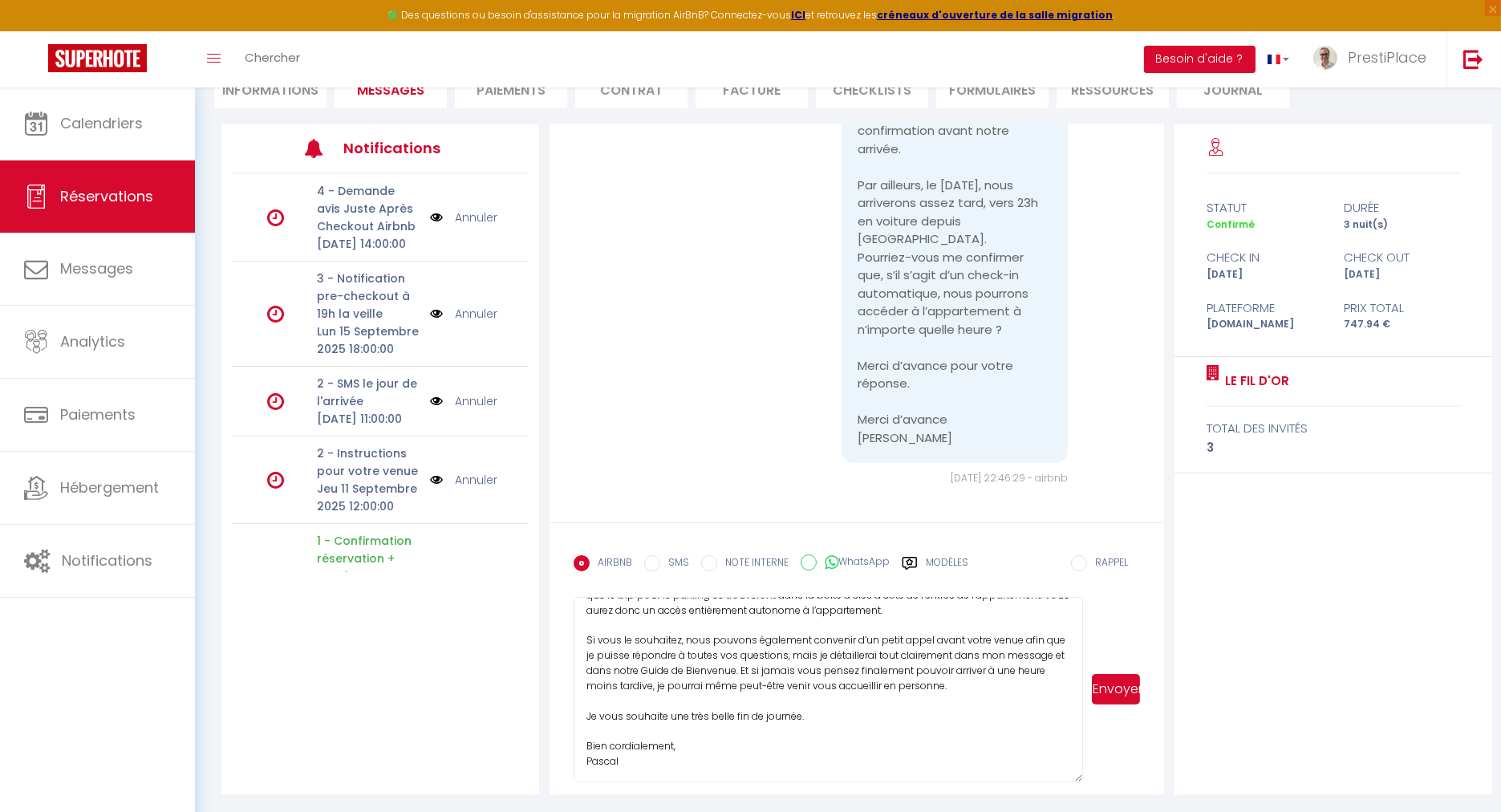
scroll to position [0, 0]
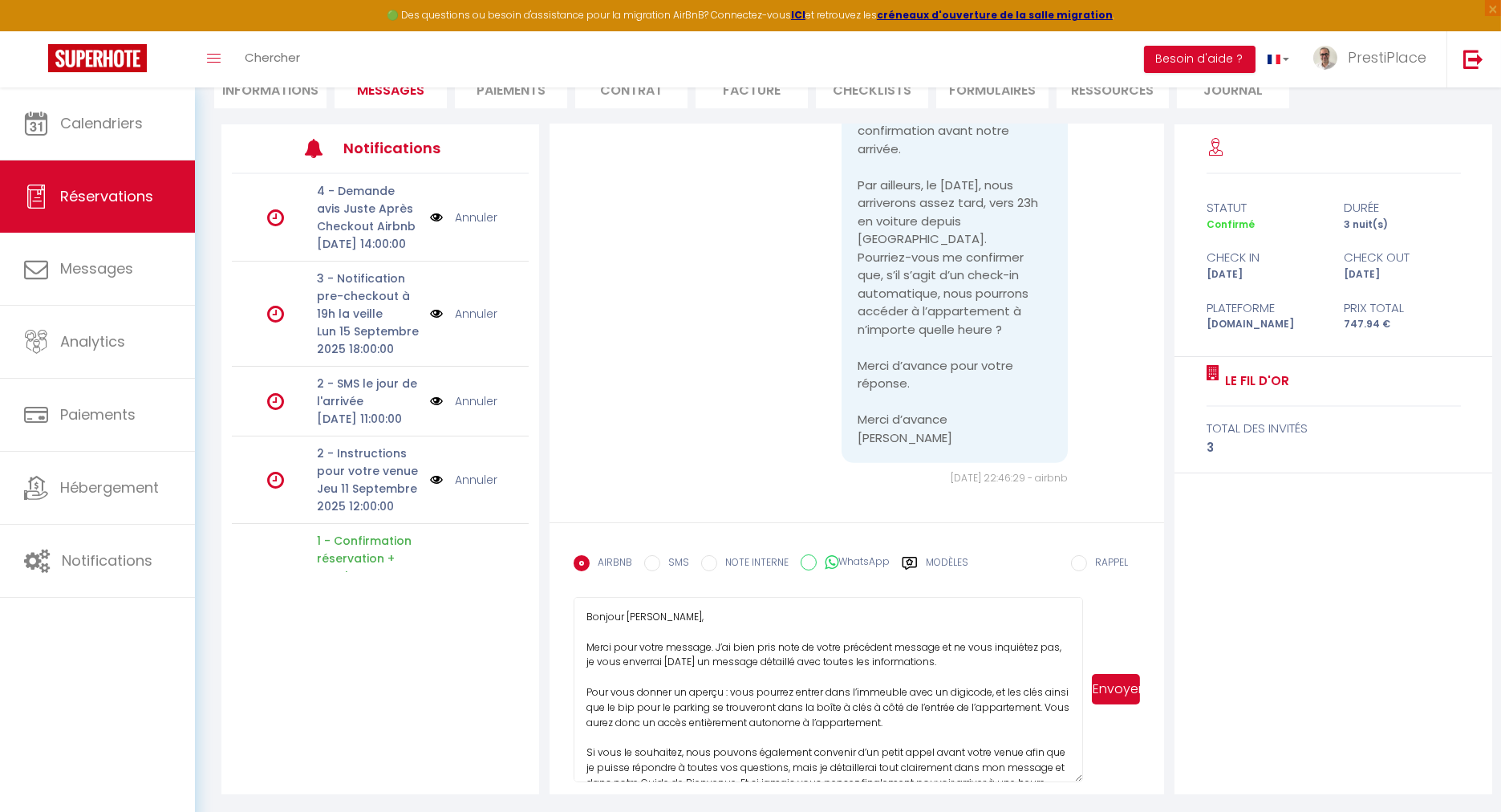
type textarea "Bonjour [PERSON_NAME], Merci pour votre message. J’ai bien pris note de votre p…"
click at [1108, 690] on button "Envoyer" at bounding box center [1116, 689] width 48 height 30
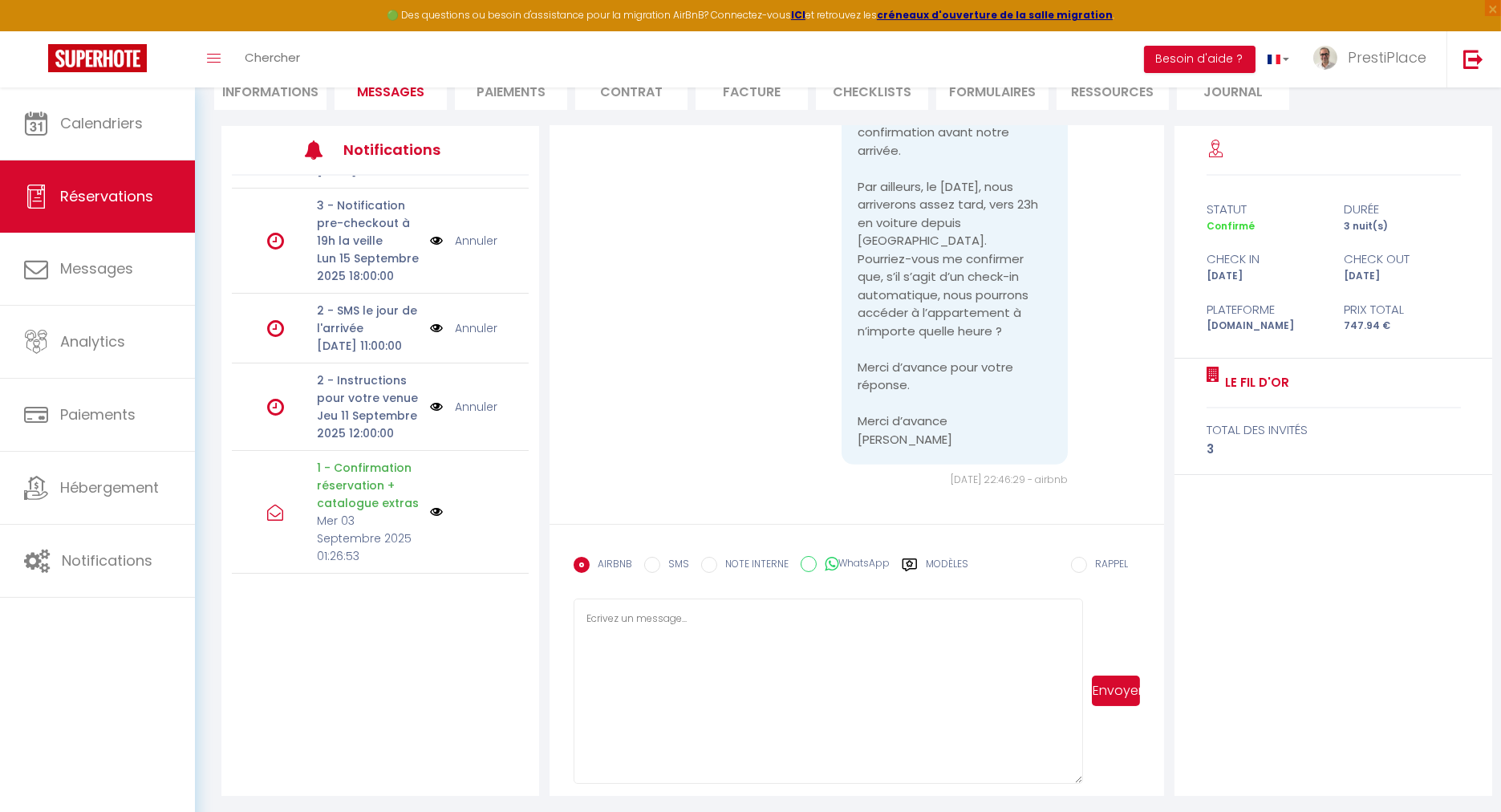
scroll to position [178, 0]
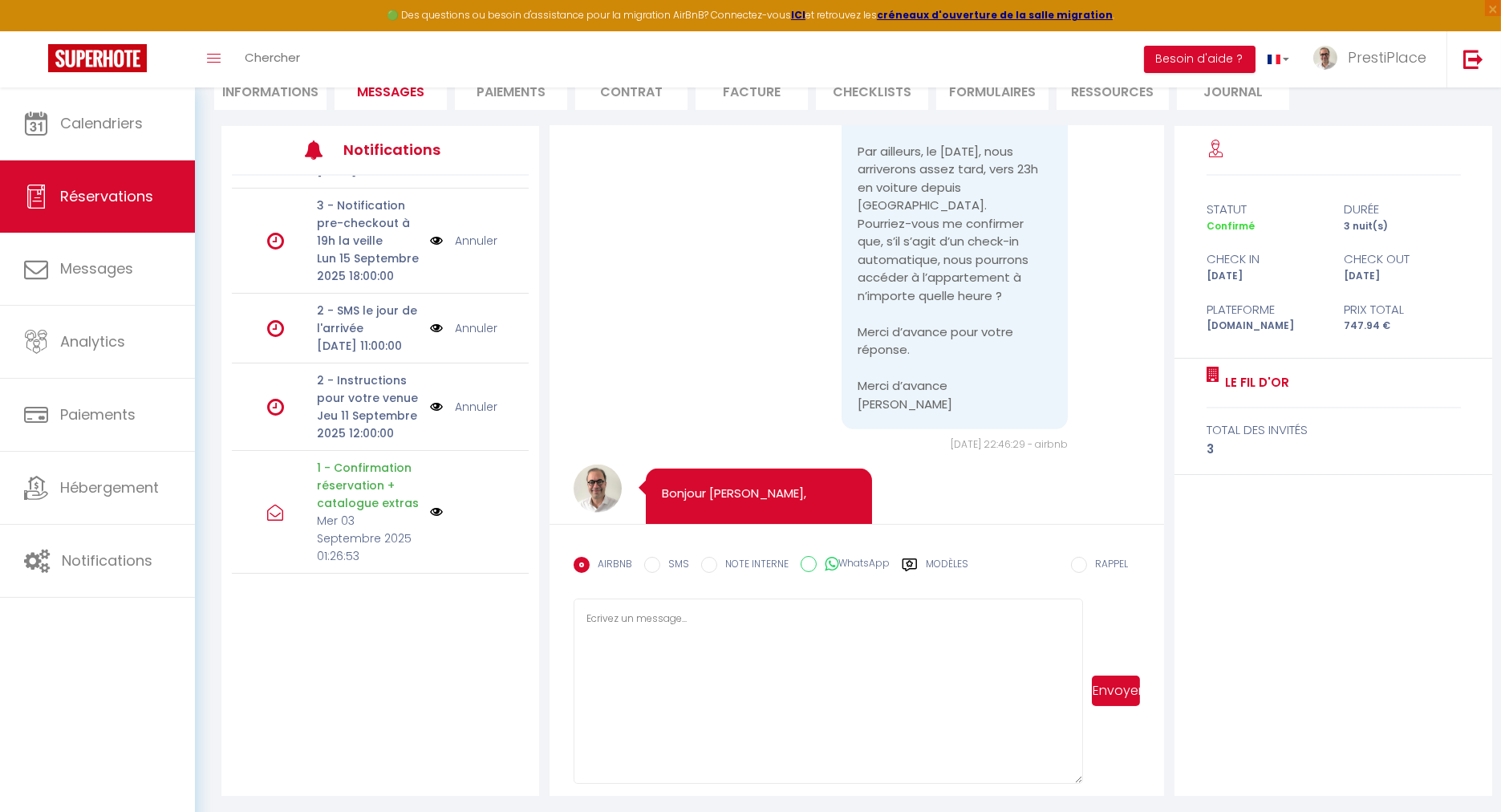
click at [467, 398] on link "Annuler" at bounding box center [476, 406] width 42 height 18
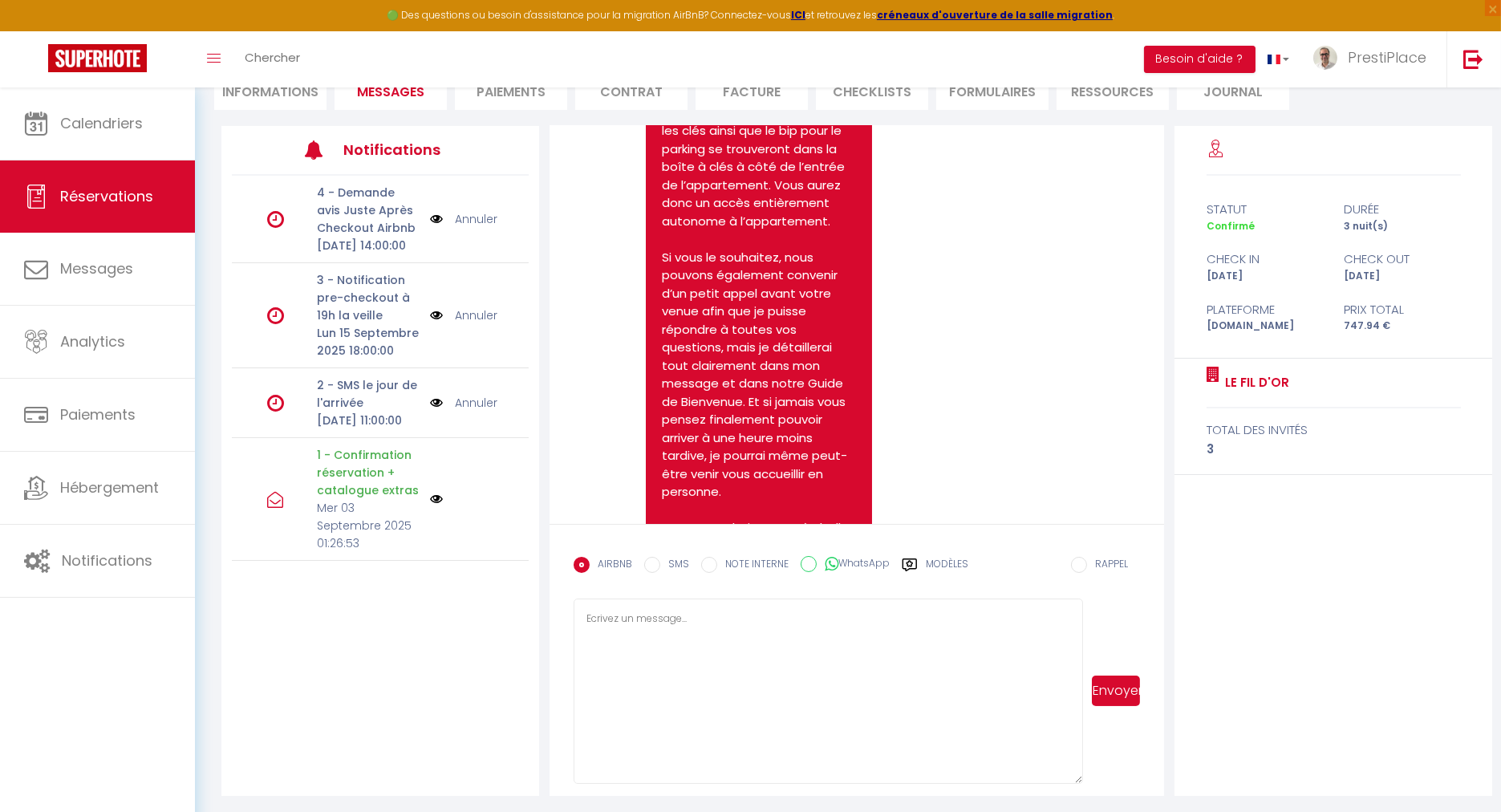
scroll to position [2531, 0]
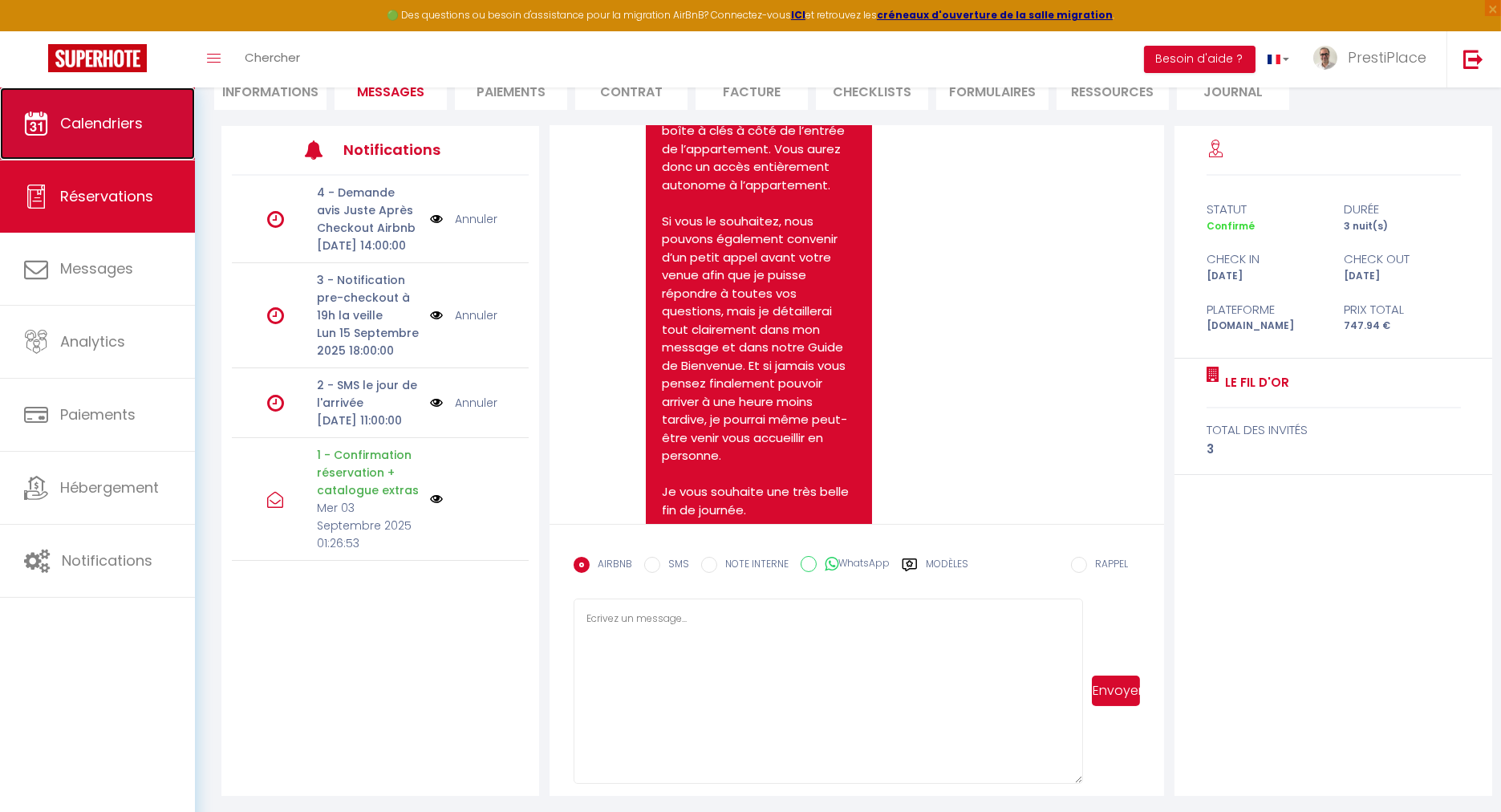
click at [91, 135] on link "Calendriers" at bounding box center [97, 124] width 195 height 72
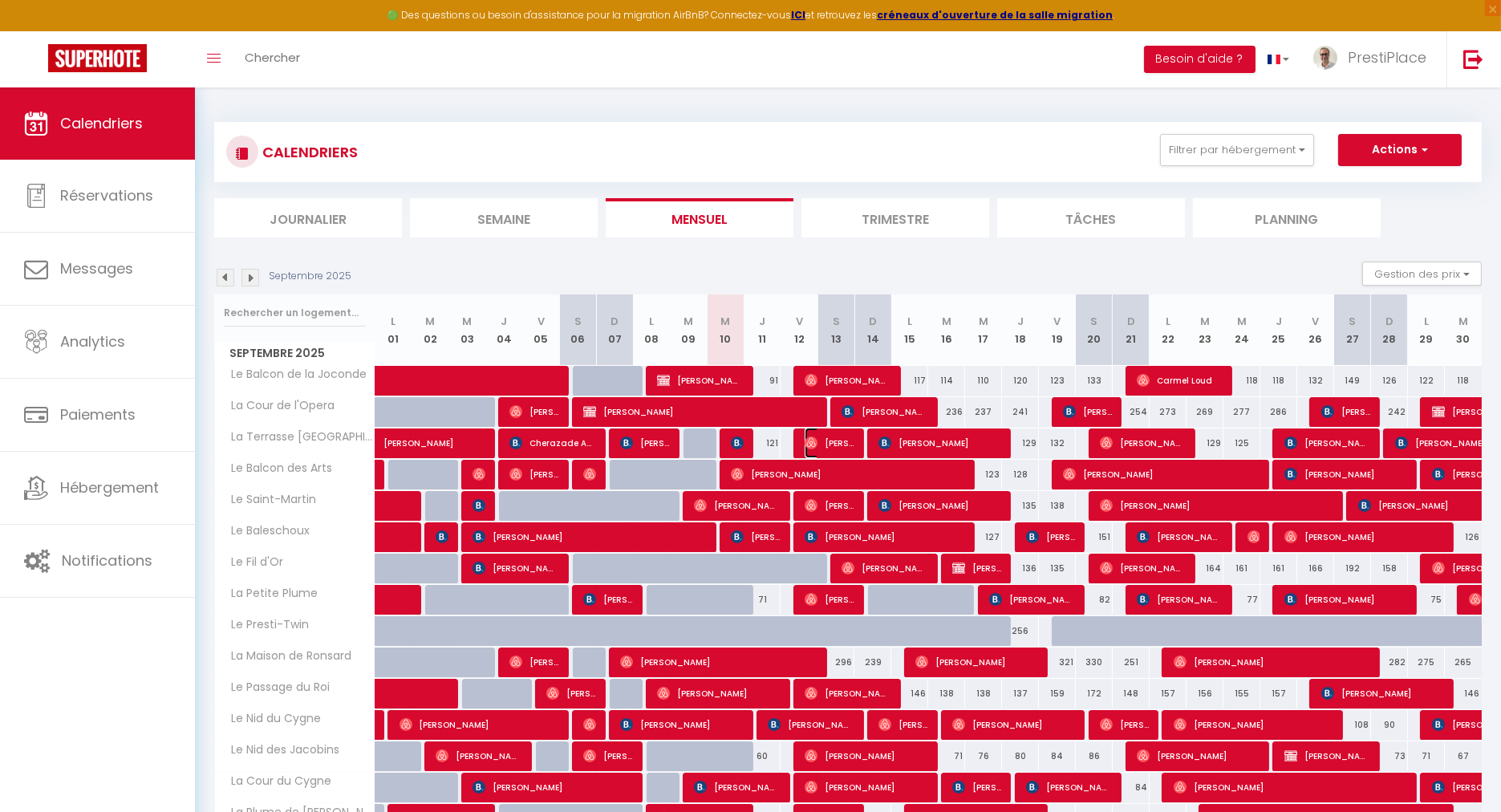
click at [840, 448] on span "[PERSON_NAME]" at bounding box center [829, 443] width 49 height 30
select select "OK"
select select "0"
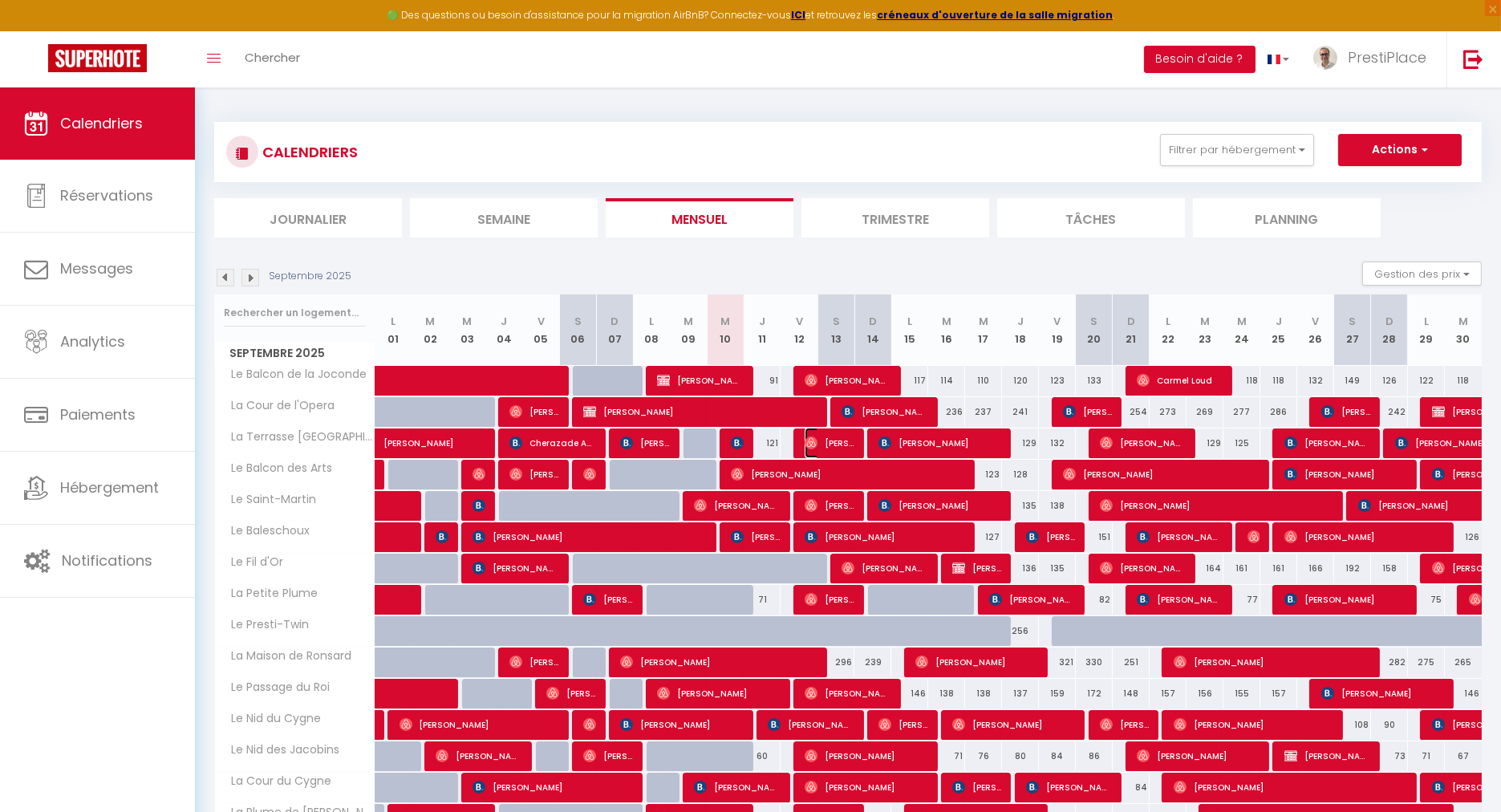
select select "1"
select select
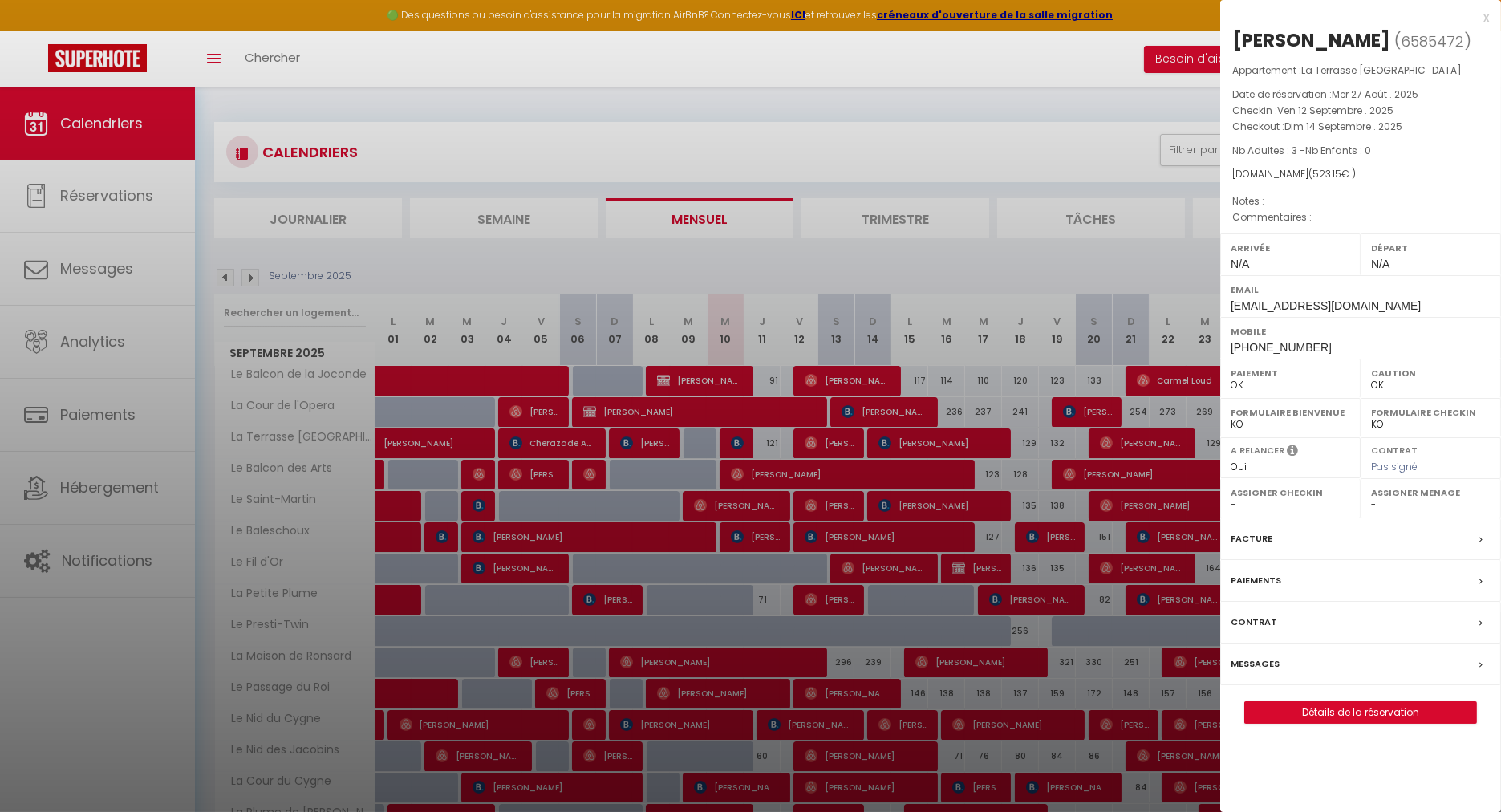
click at [780, 118] on div at bounding box center [750, 406] width 1501 height 812
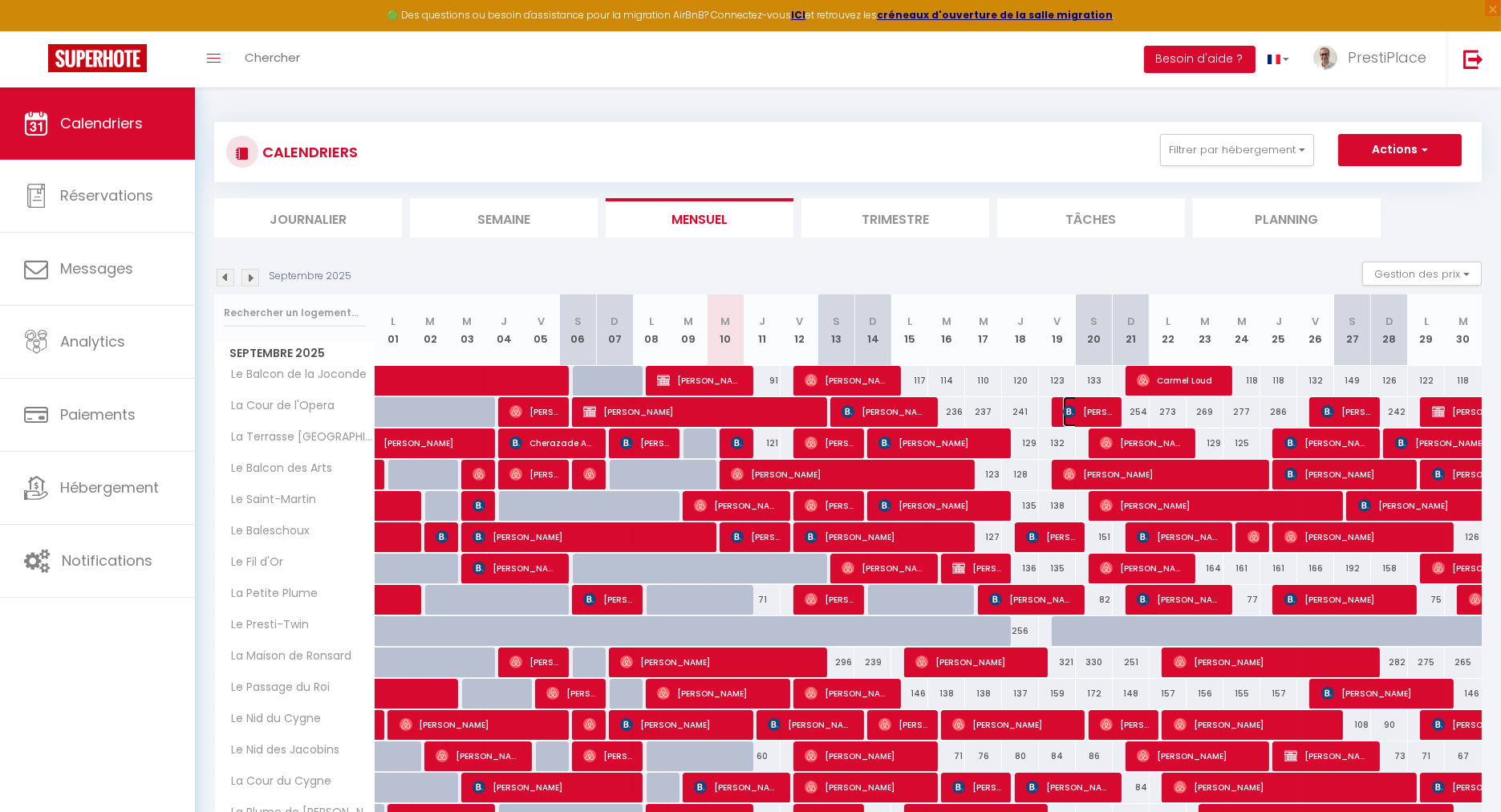
click at [1093, 417] on span "[PERSON_NAME]" at bounding box center [1087, 411] width 49 height 30
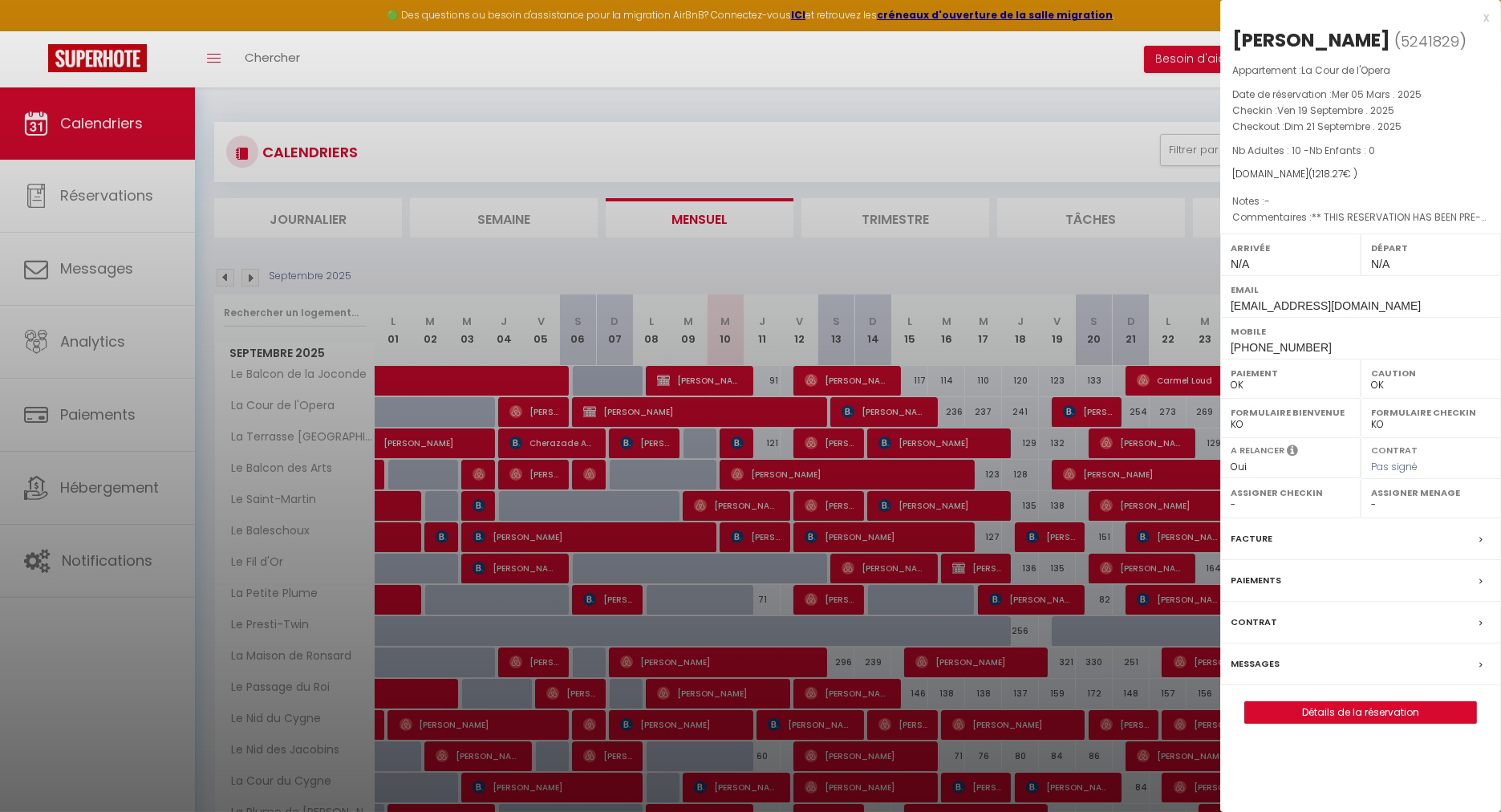
click at [1093, 417] on div at bounding box center [750, 406] width 1501 height 812
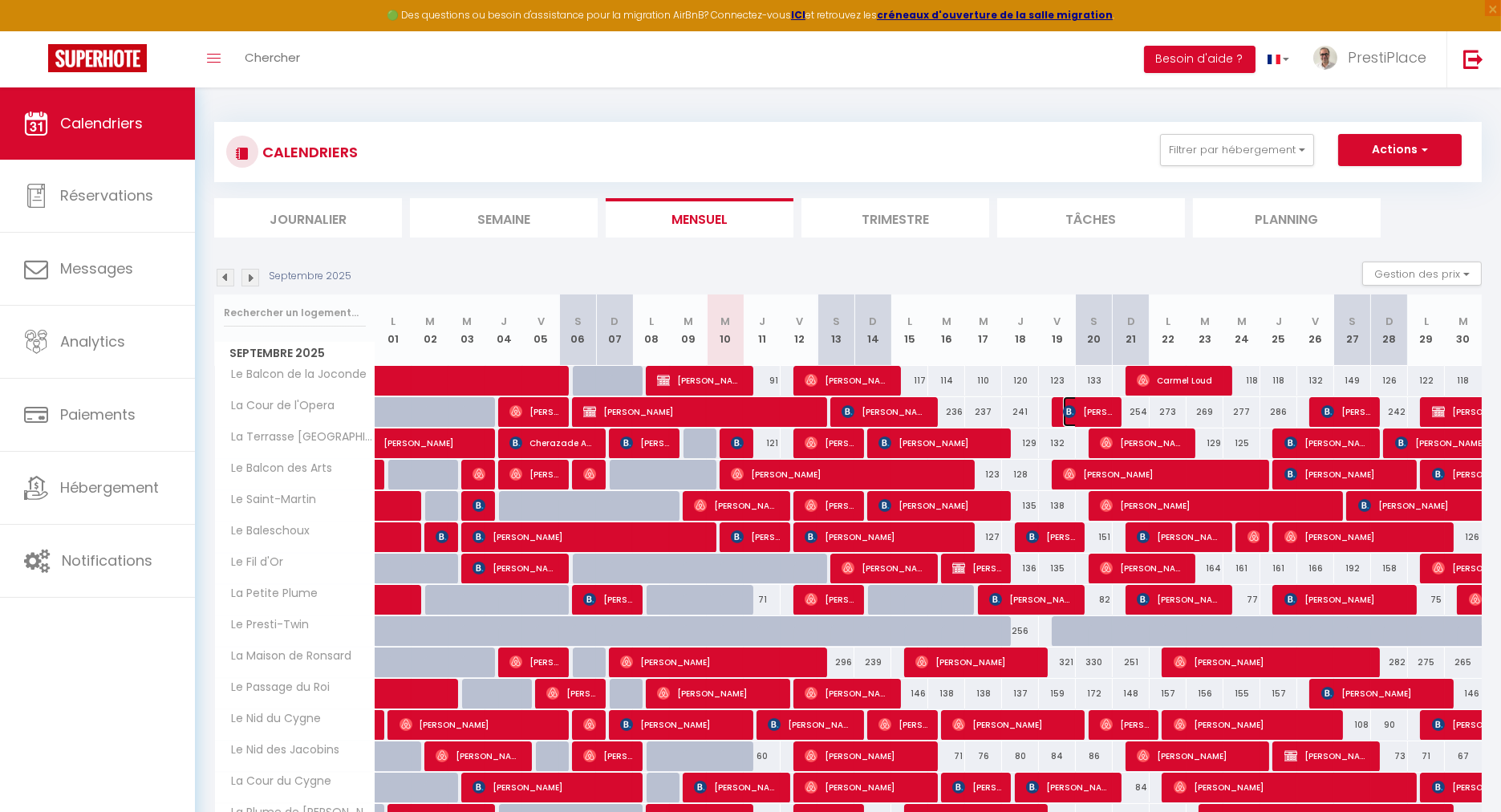
click at [1092, 407] on span "[PERSON_NAME]" at bounding box center [1087, 411] width 49 height 30
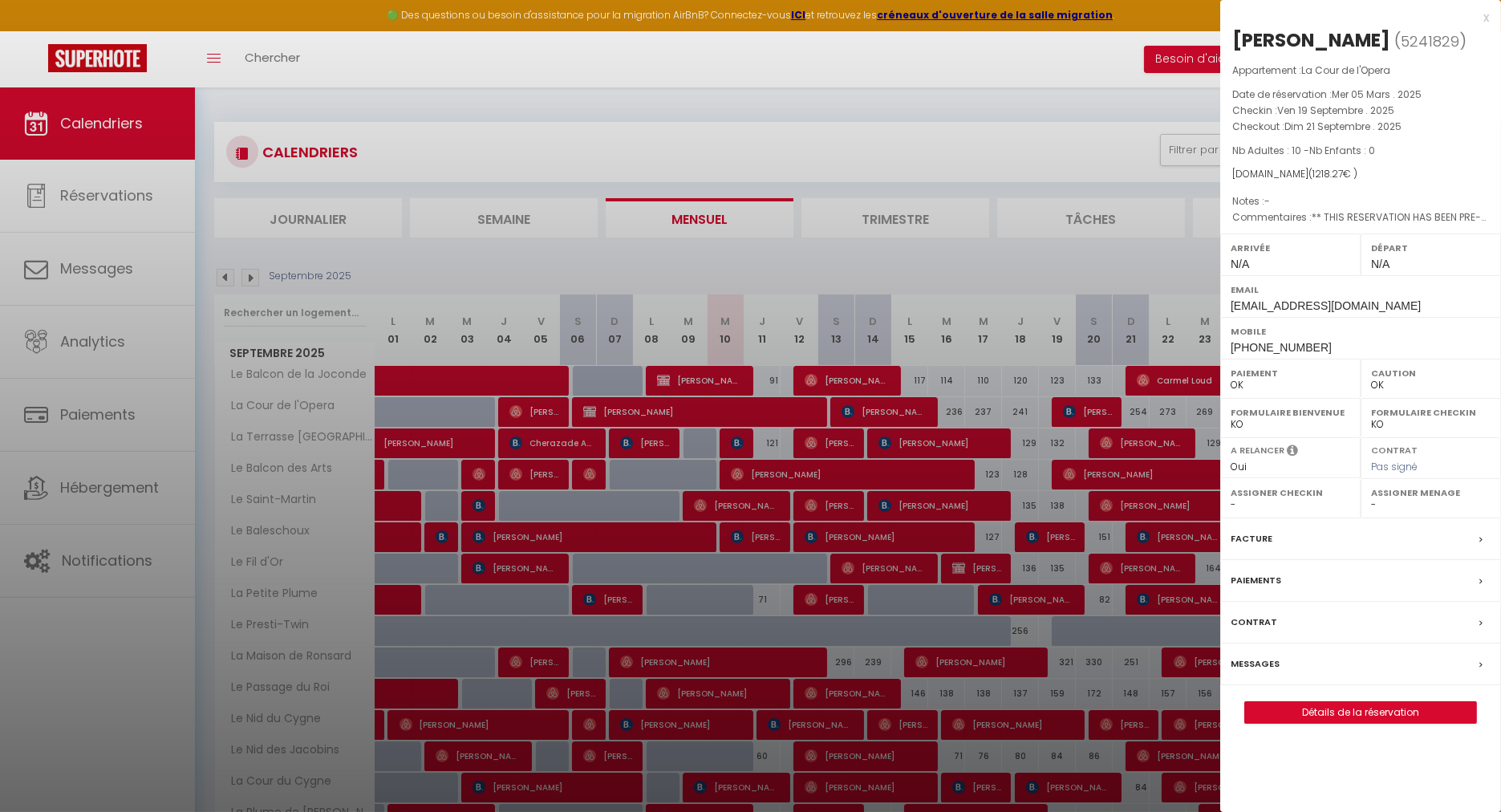
click at [1040, 255] on div at bounding box center [750, 406] width 1501 height 812
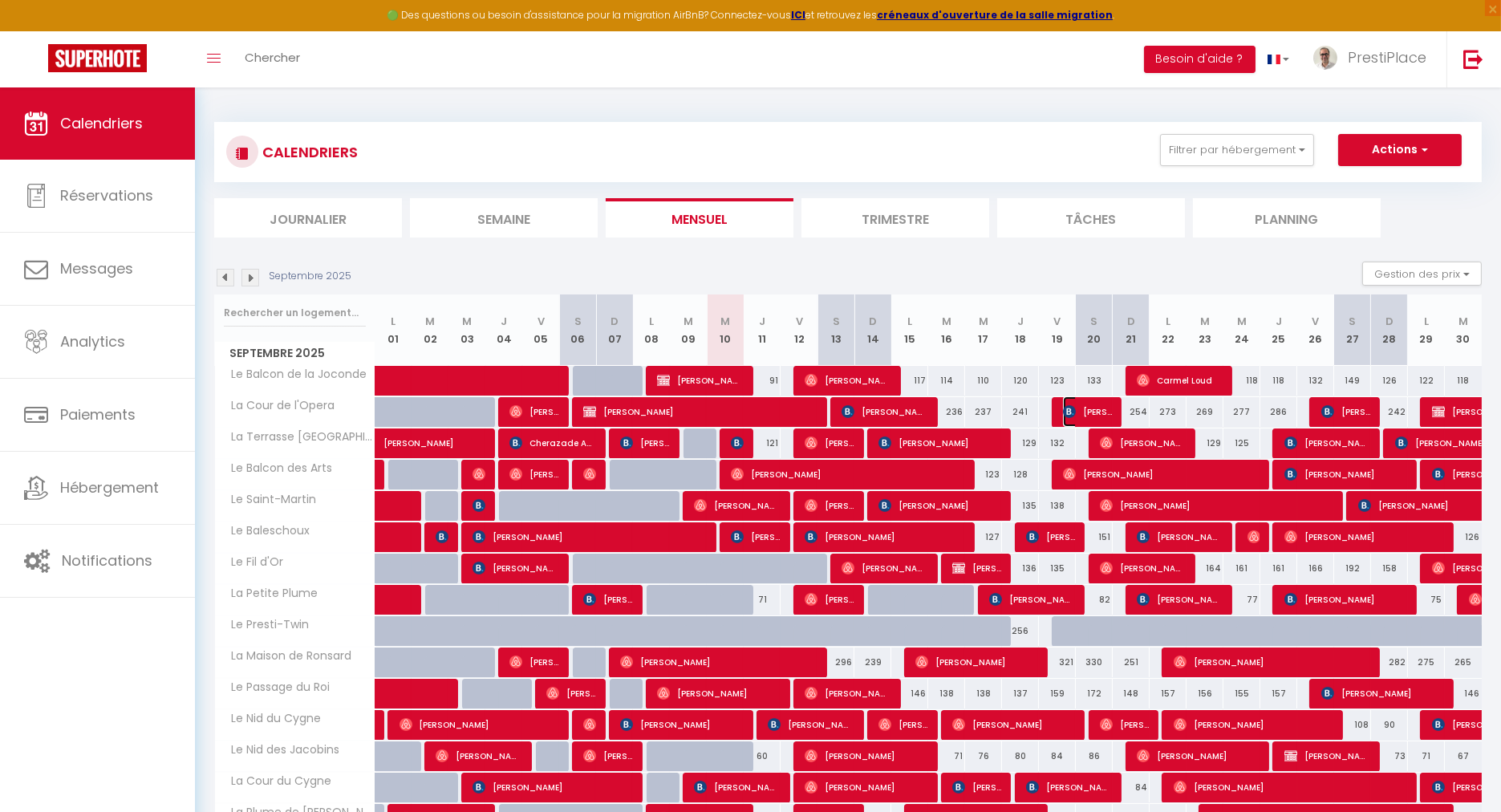
click at [1092, 403] on span "[PERSON_NAME]" at bounding box center [1087, 411] width 49 height 30
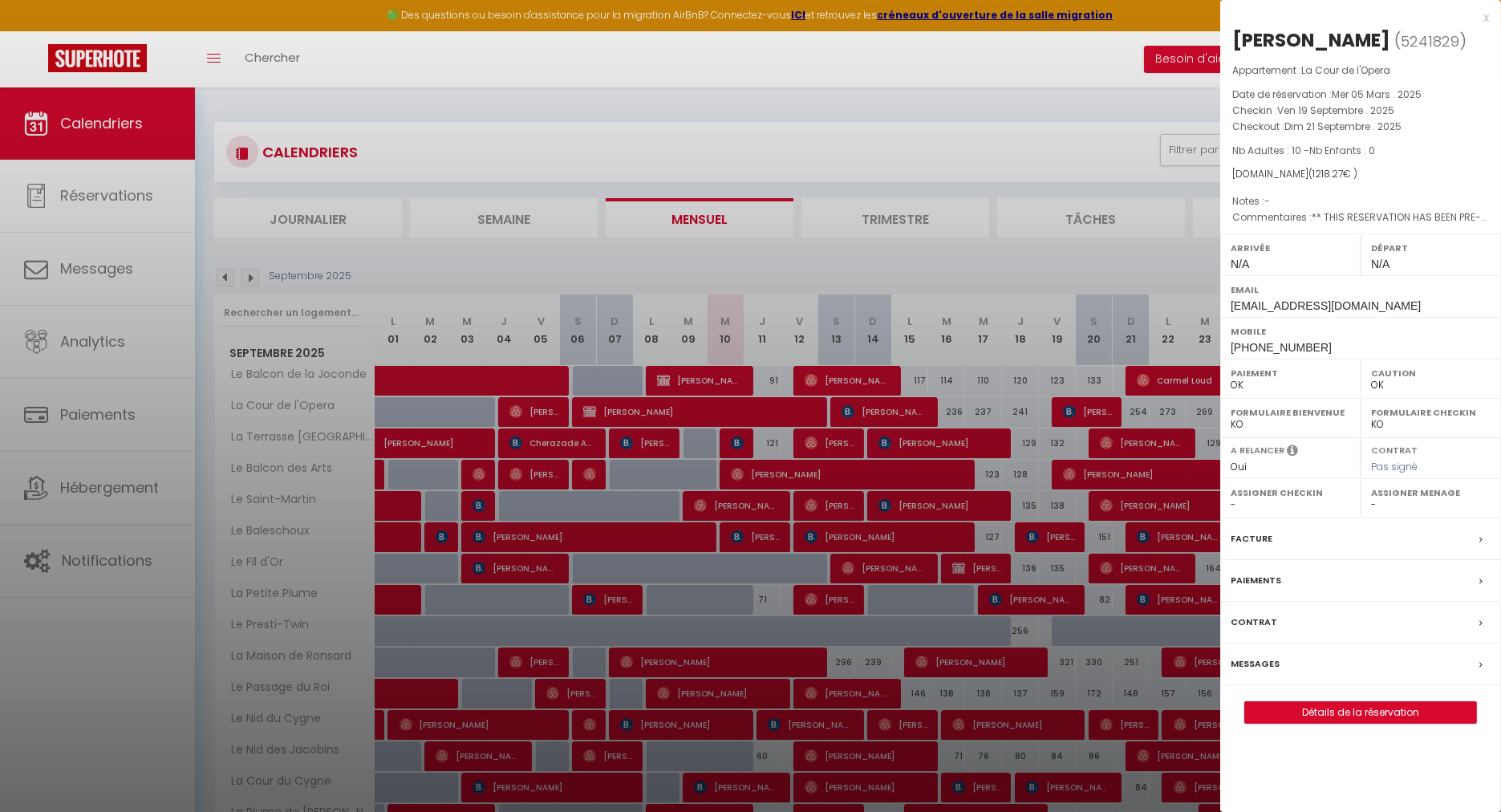
drag, startPoint x: 1236, startPoint y: 32, endPoint x: 1373, endPoint y: 41, distance: 137.3
click at [1373, 41] on h2 "[PERSON_NAME] ( 5241829 )" at bounding box center [1360, 41] width 256 height 27
copy h2 "[PERSON_NAME]"
click at [1235, 347] on span "[PHONE_NUMBER]" at bounding box center [1282, 347] width 101 height 13
drag, startPoint x: 1310, startPoint y: 345, endPoint x: 1233, endPoint y: 348, distance: 77.1
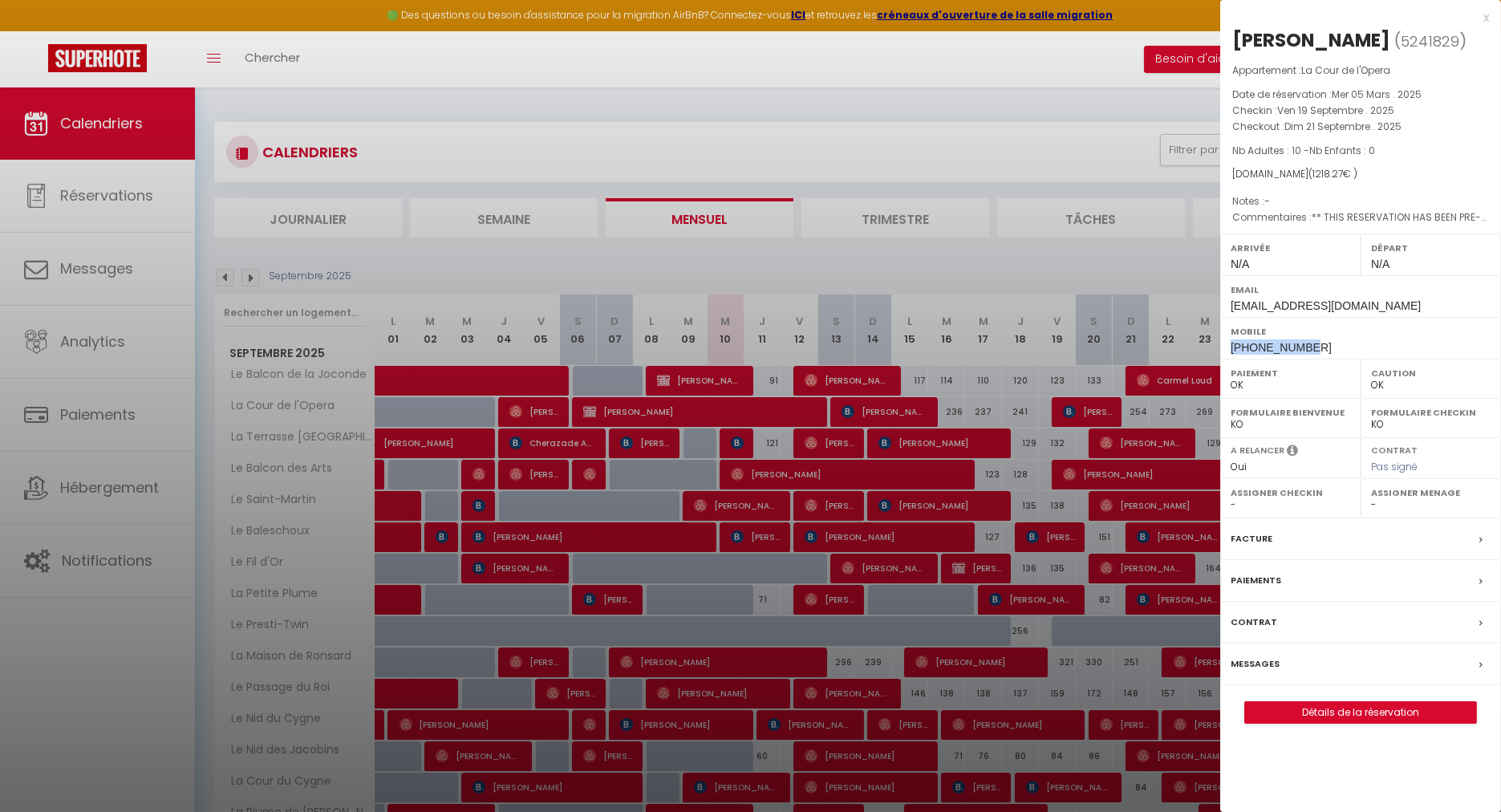
click at [1233, 348] on div "Mobile [PHONE_NUMBER]" at bounding box center [1361, 338] width 281 height 42
copy span "[PHONE_NUMBER]"
click at [1357, 707] on link "Détails de la réservation" at bounding box center [1360, 712] width 231 height 21
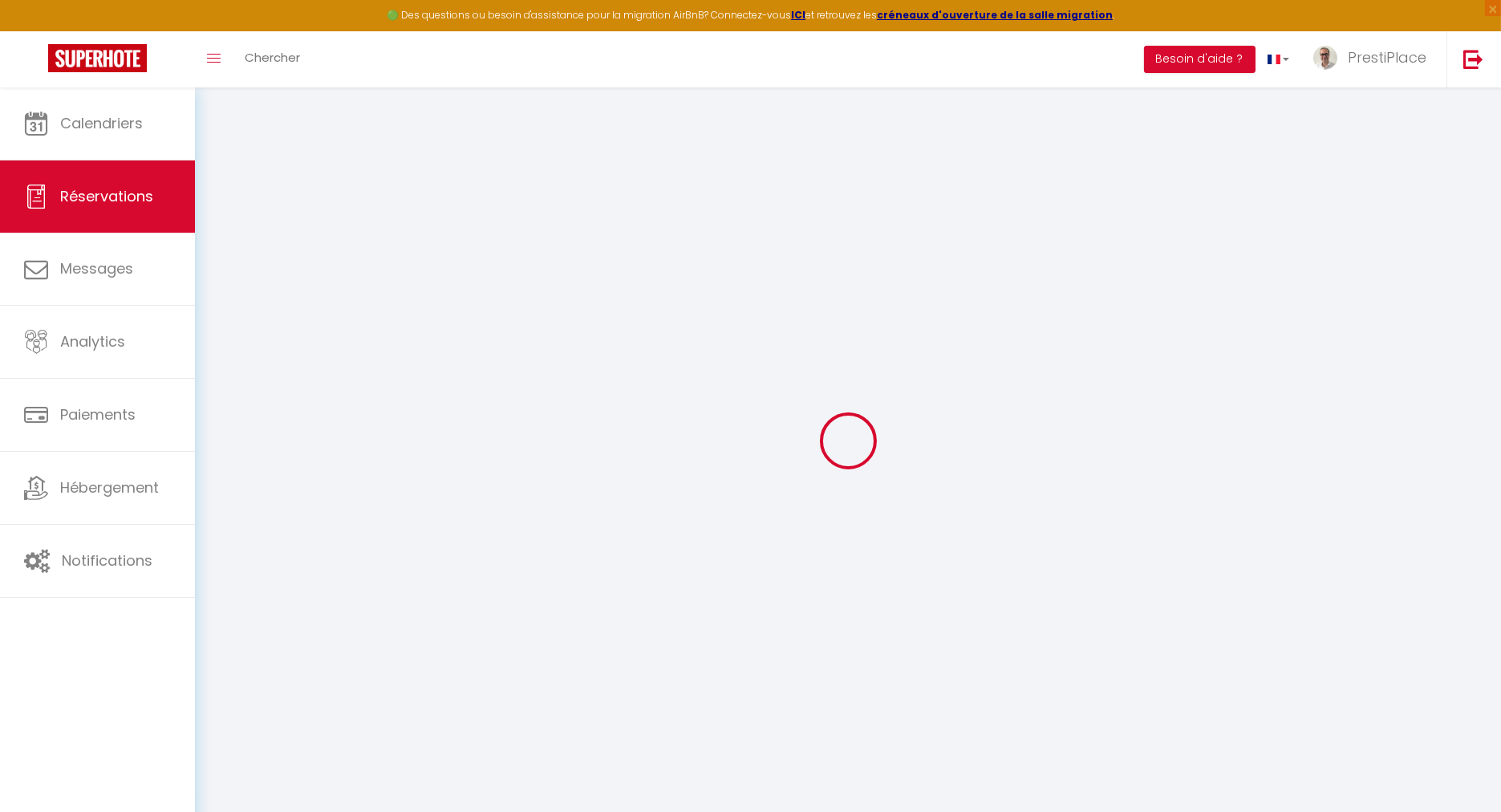
type input "[PERSON_NAME]"
type input "FORTIN"
type input "[EMAIL_ADDRESS][DOMAIN_NAME]"
type input "[PHONE_NUMBER]"
type input "[STREET_ADDRESS]"
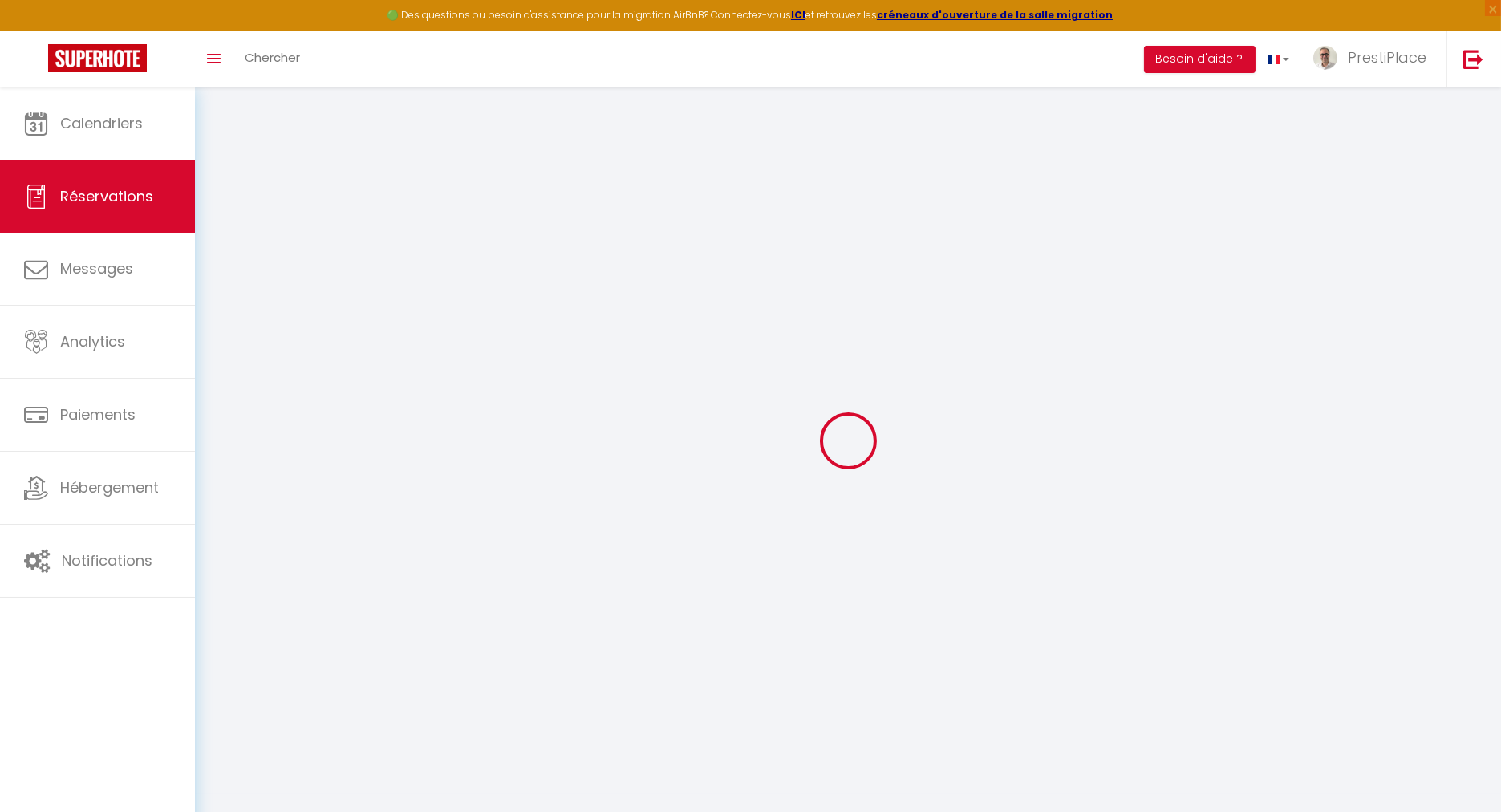
type input "L'HUISSERIE"
select select "FR"
type input "40"
type input "198.86"
type input "17.06"
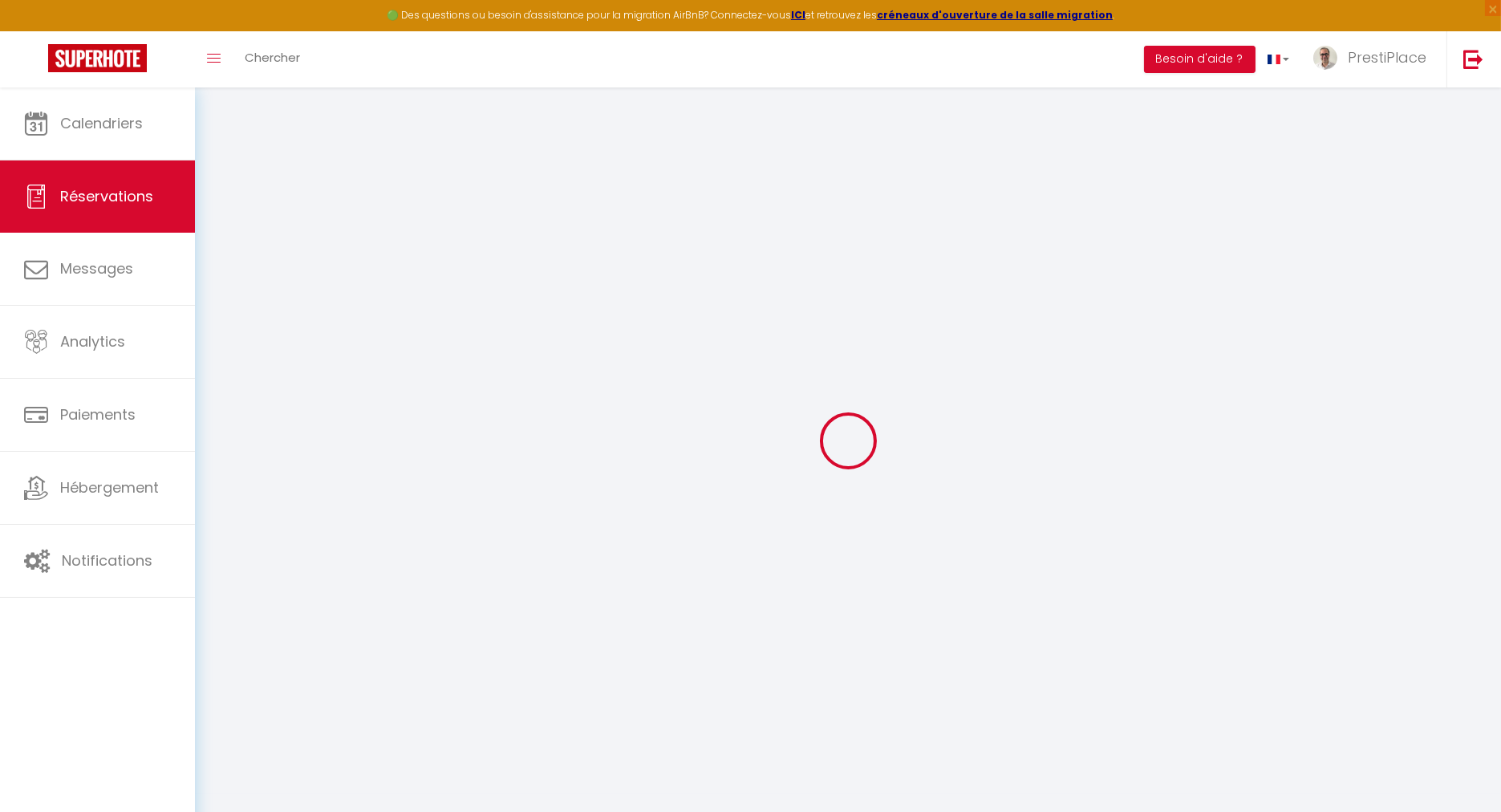
select select "32452"
select select "1"
select select
type input "10"
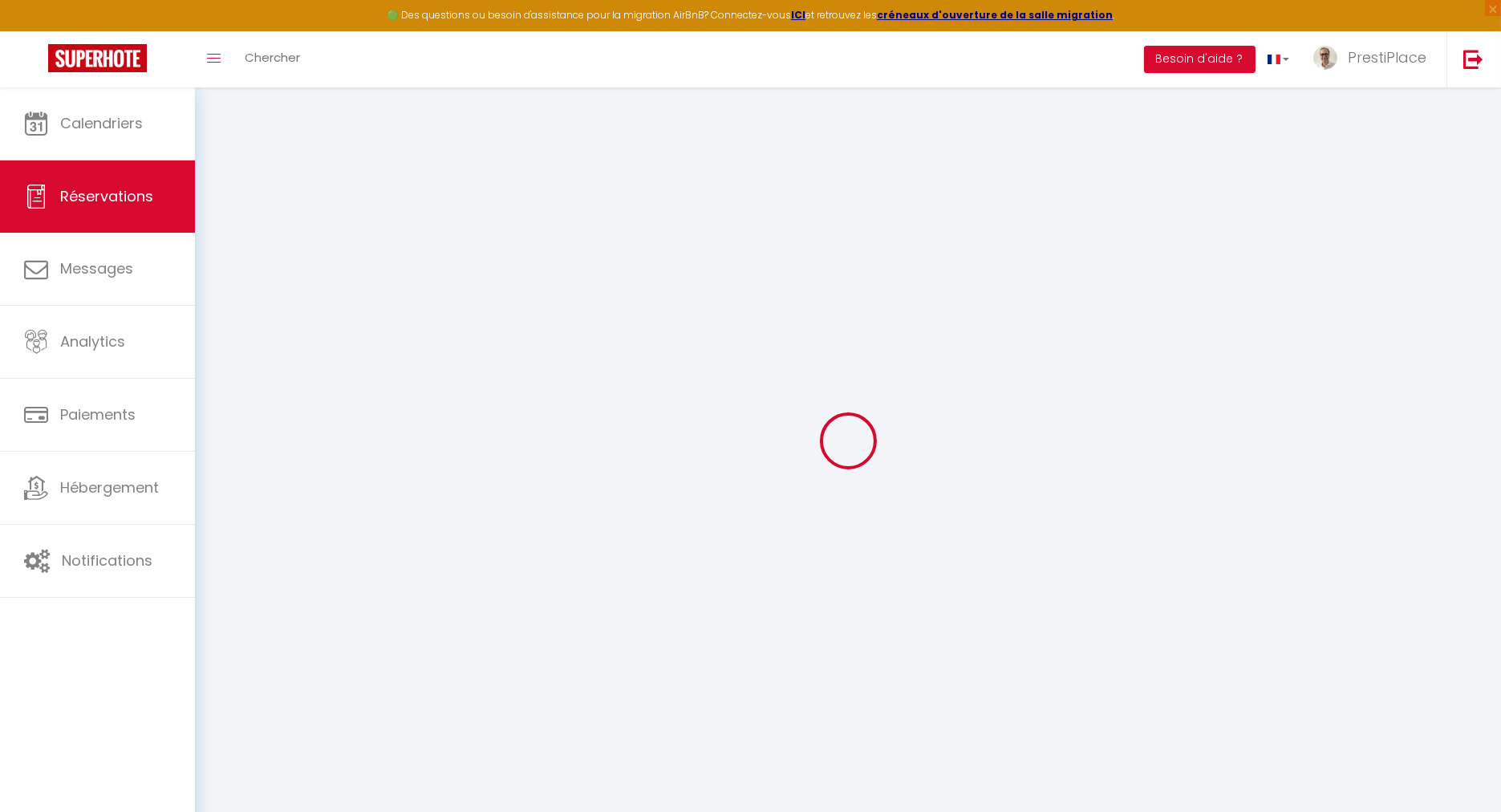
select select "12"
select select "15"
type input "969.78"
checkbox input "false"
type input "0"
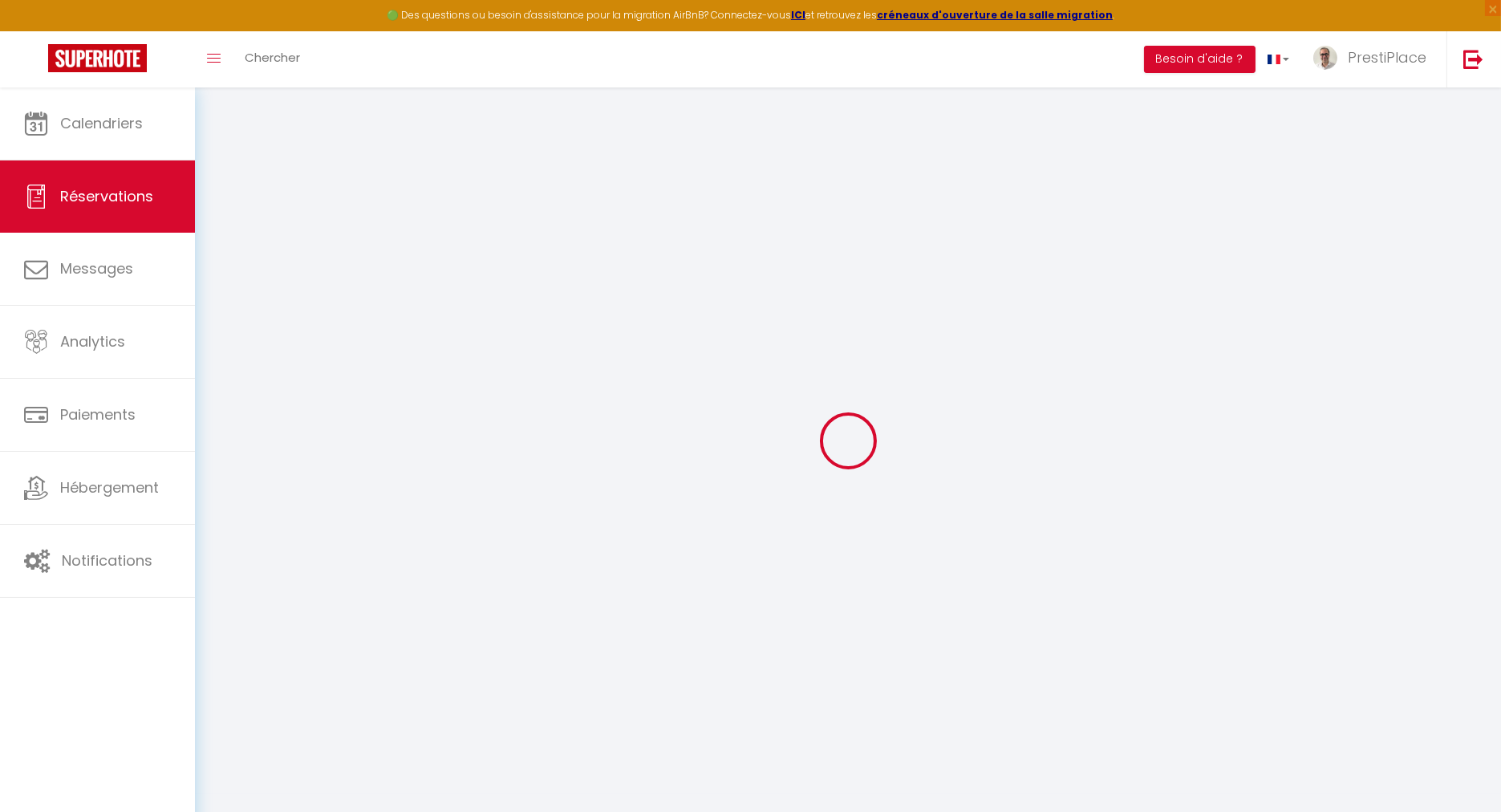
select select "2"
type input "0"
select select
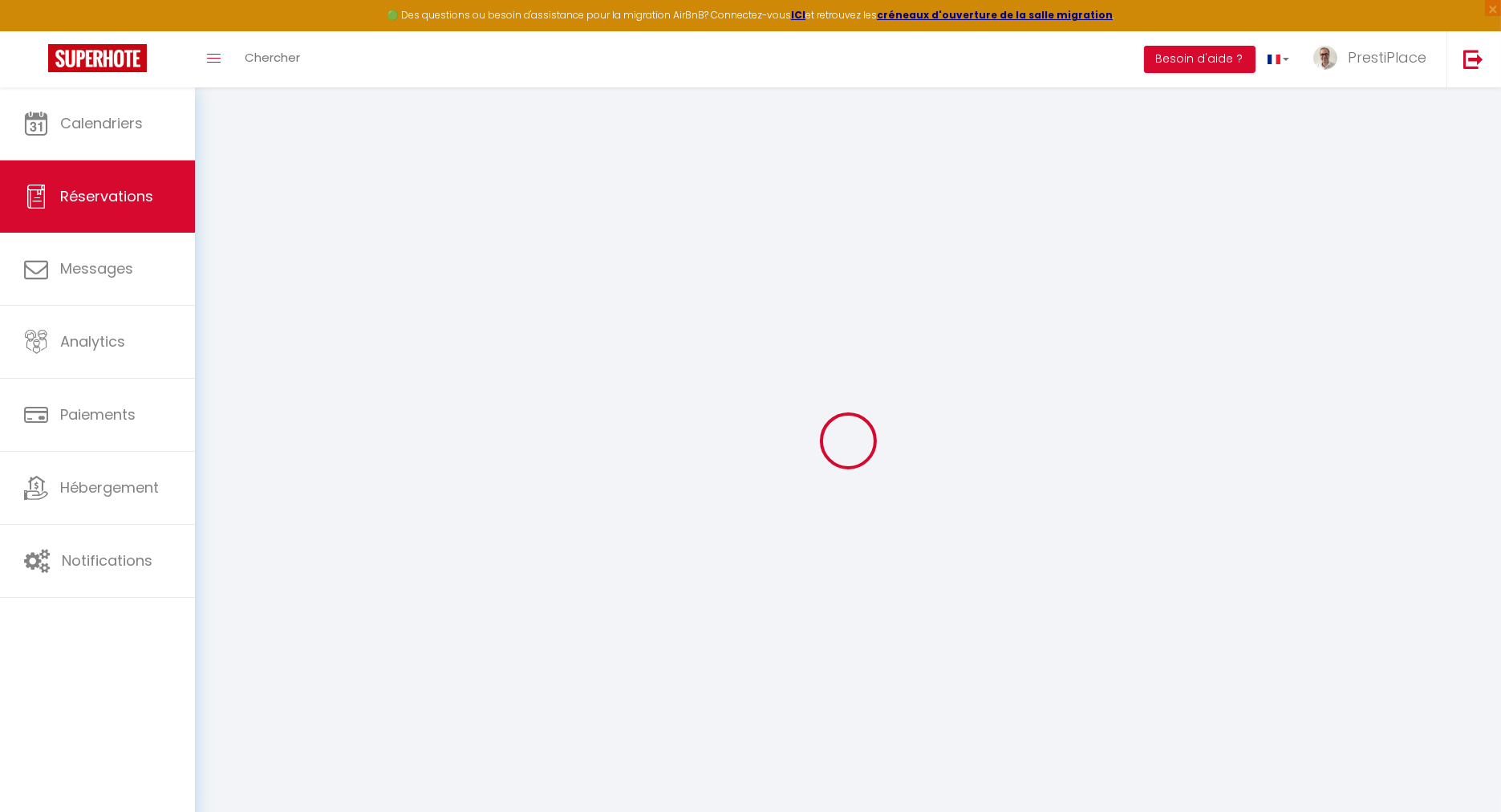
select select
checkbox input "false"
select select
checkbox input "false"
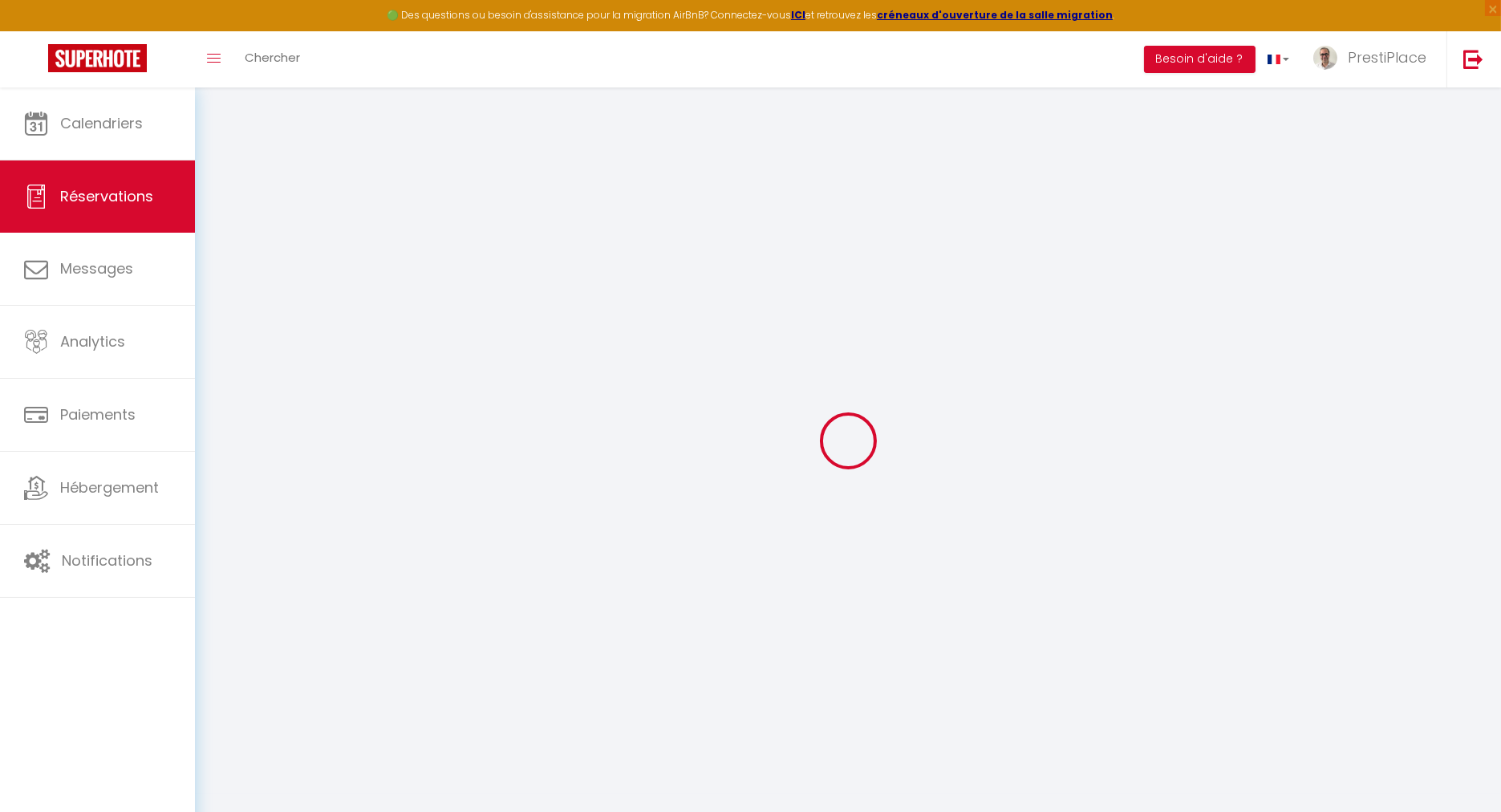
select select
checkbox input "false"
select select
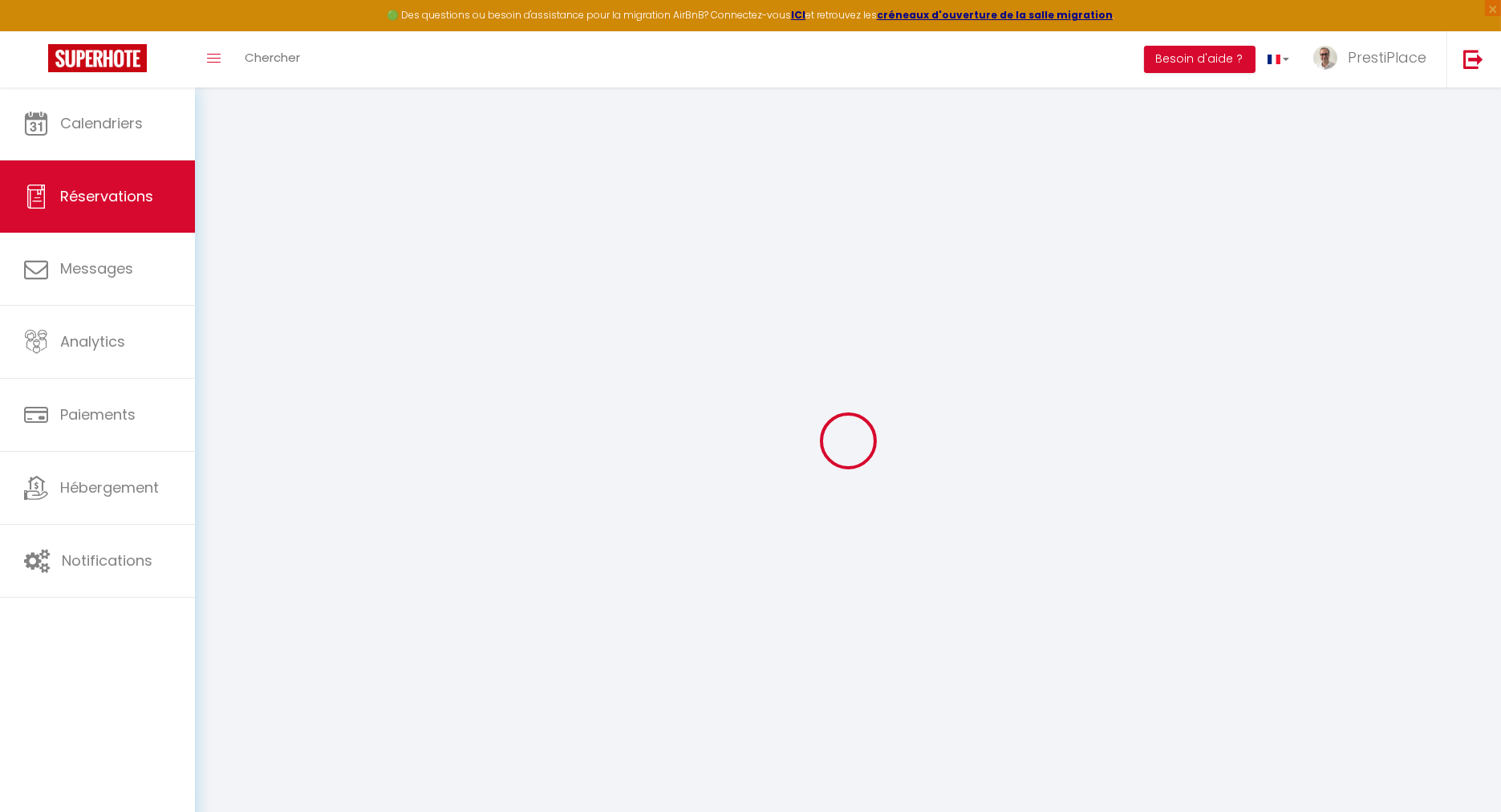
checkbox input "false"
type textarea "** THIS RESERVATION HAS BEEN PRE-PAID ** BOOKING NOTE : Payment charge is EUR 1…"
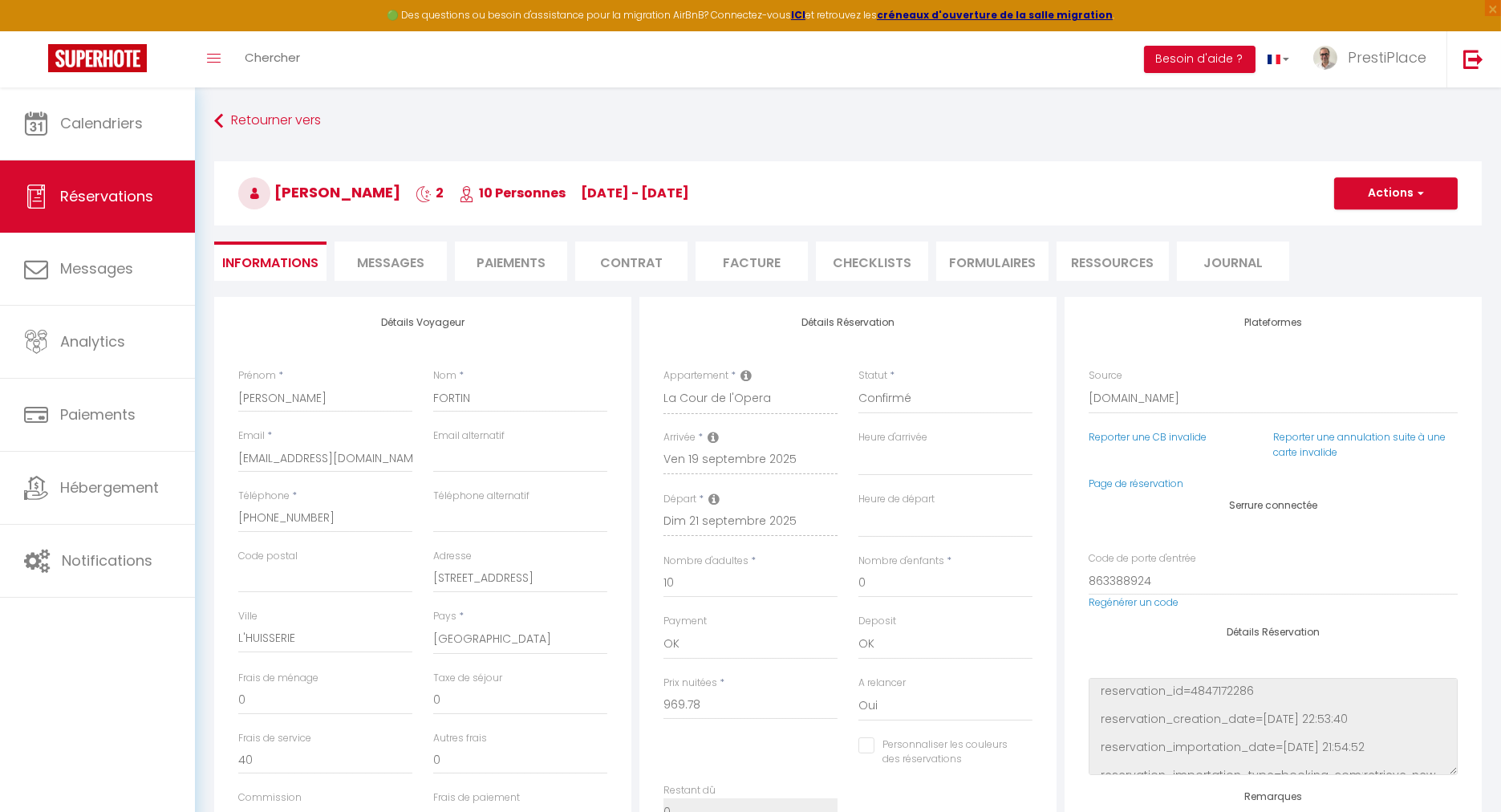
type input "160"
type input "48.49"
select select
checkbox input "false"
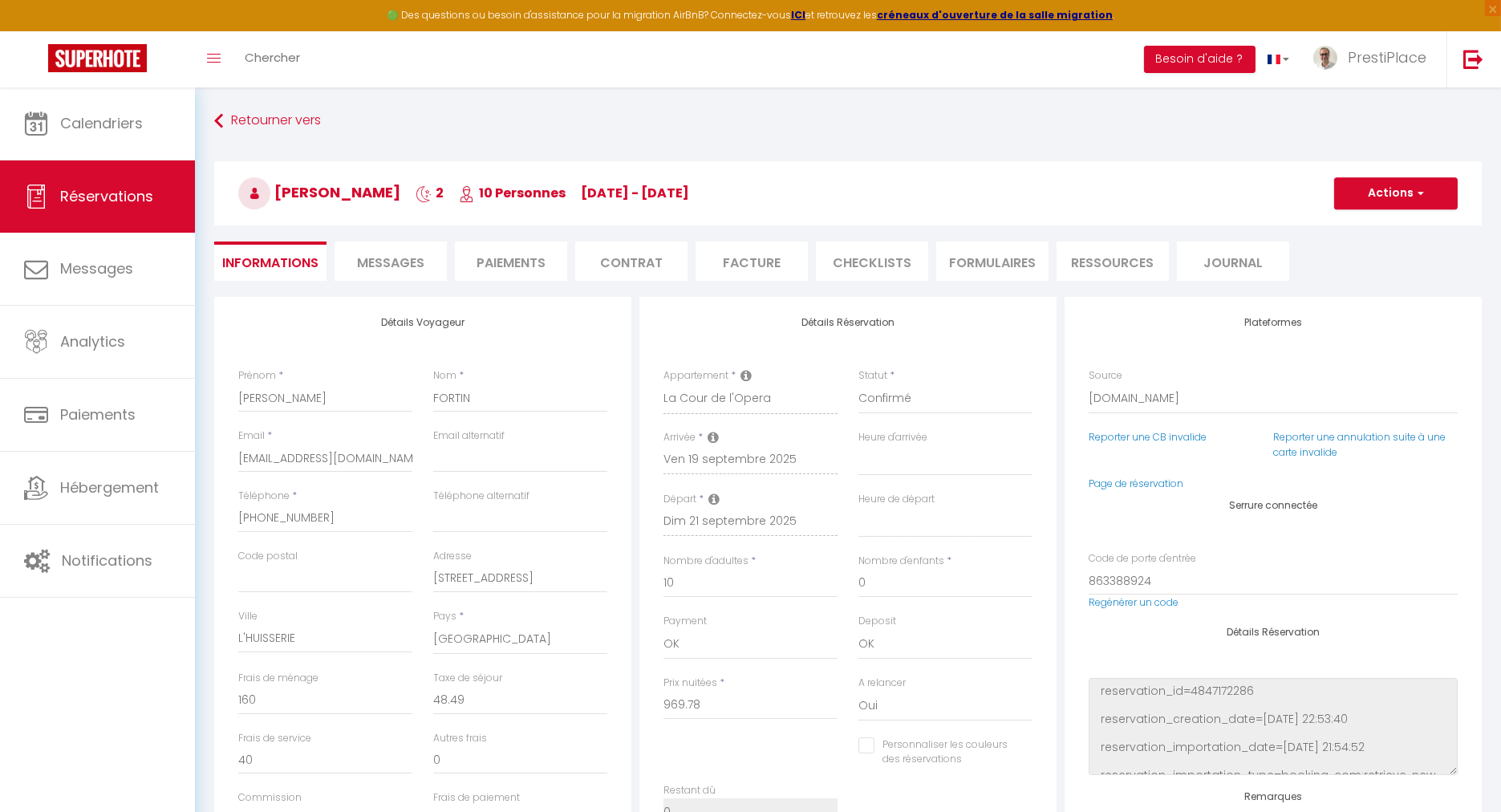
select select
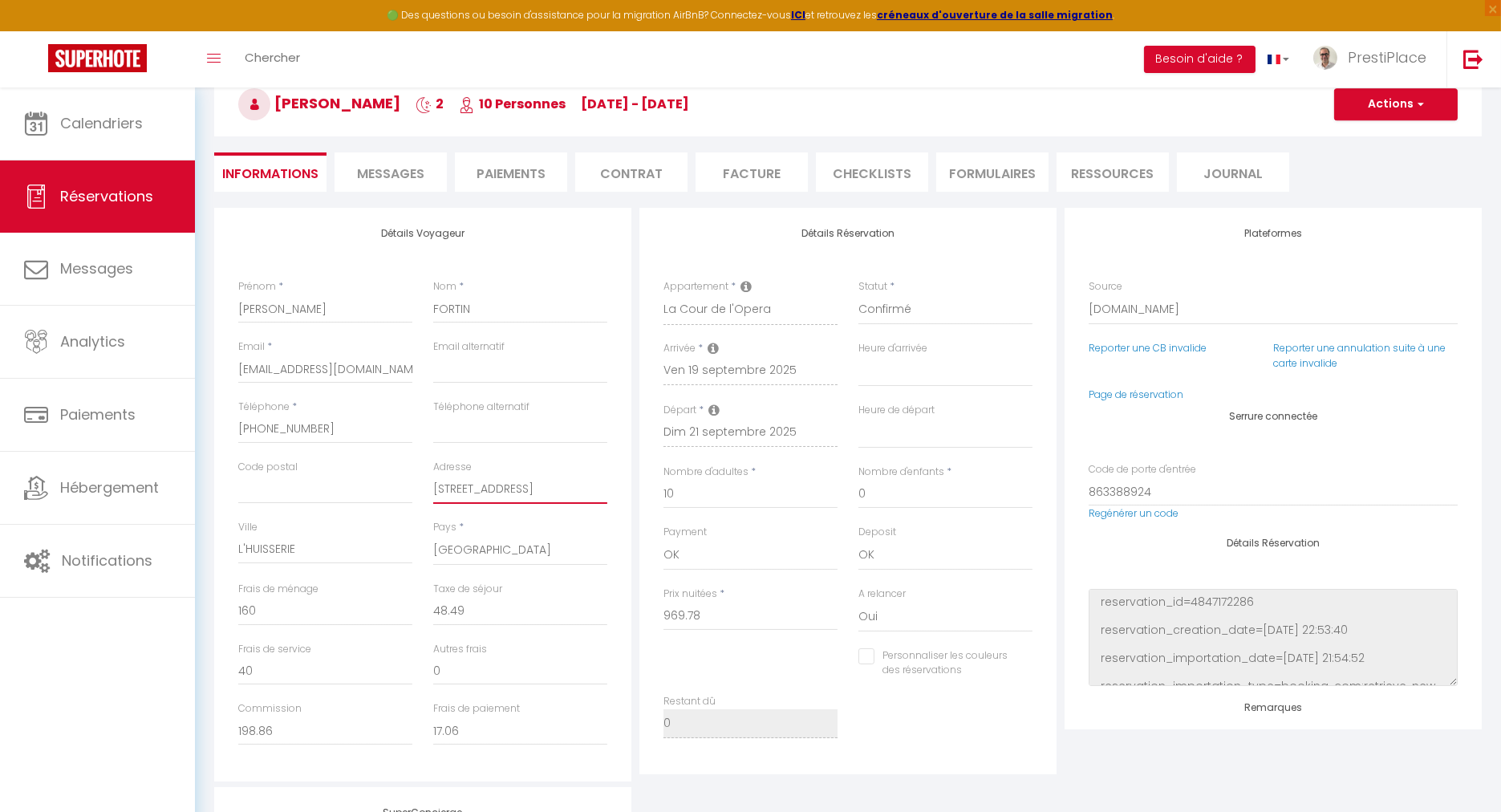
drag, startPoint x: 433, startPoint y: 489, endPoint x: 633, endPoint y: 491, distance: 200.0
click at [633, 491] on div "Détails Voyageur Prénom * [PERSON_NAME] * FORTIN Email * [EMAIL_ADDRESS][DOMAIN…" at bounding box center [423, 494] width 425 height 573
click at [282, 555] on input "L'HUISSERIE" at bounding box center [325, 550] width 174 height 29
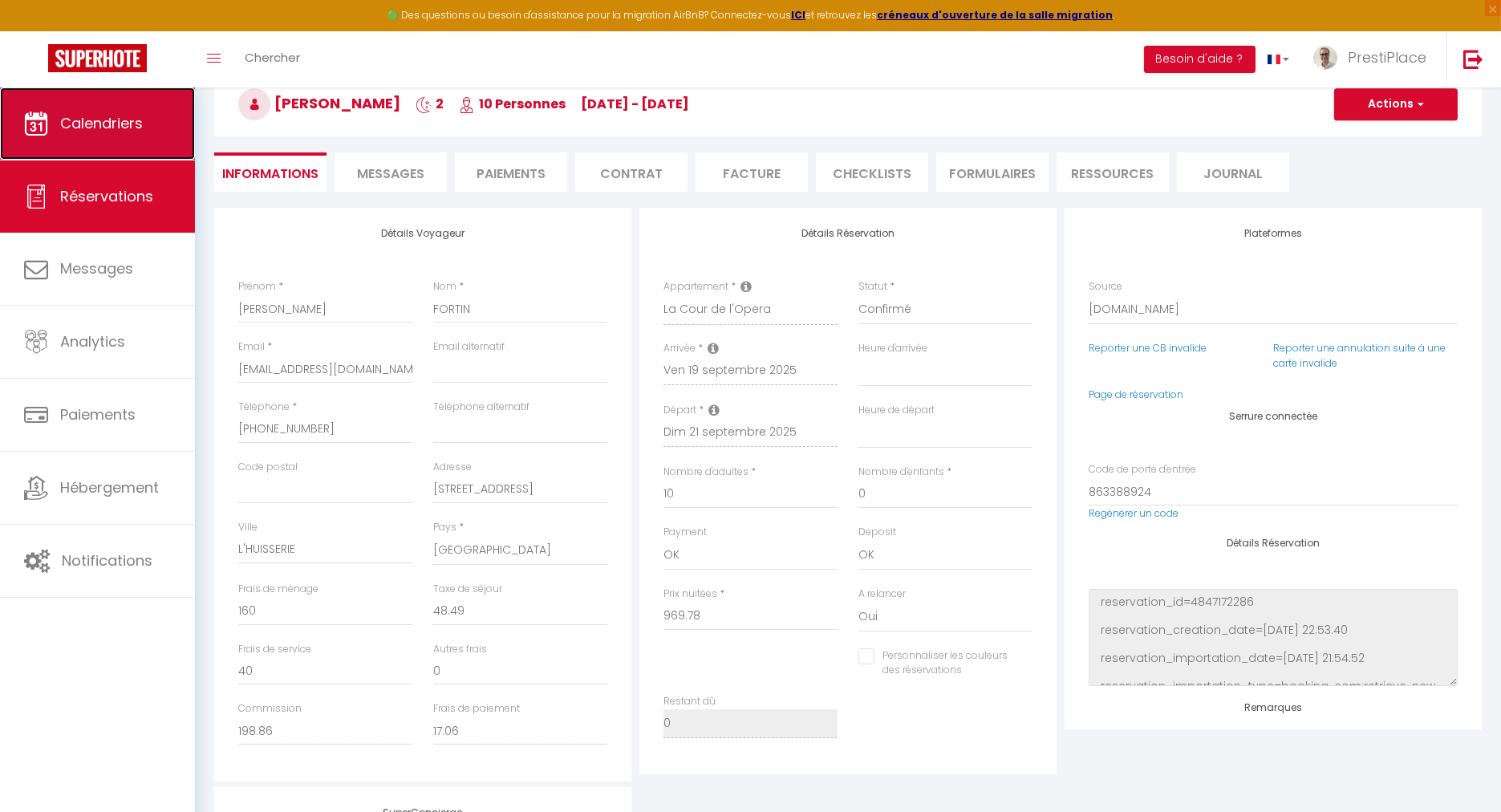
click at [114, 110] on link "Calendriers" at bounding box center [97, 124] width 195 height 72
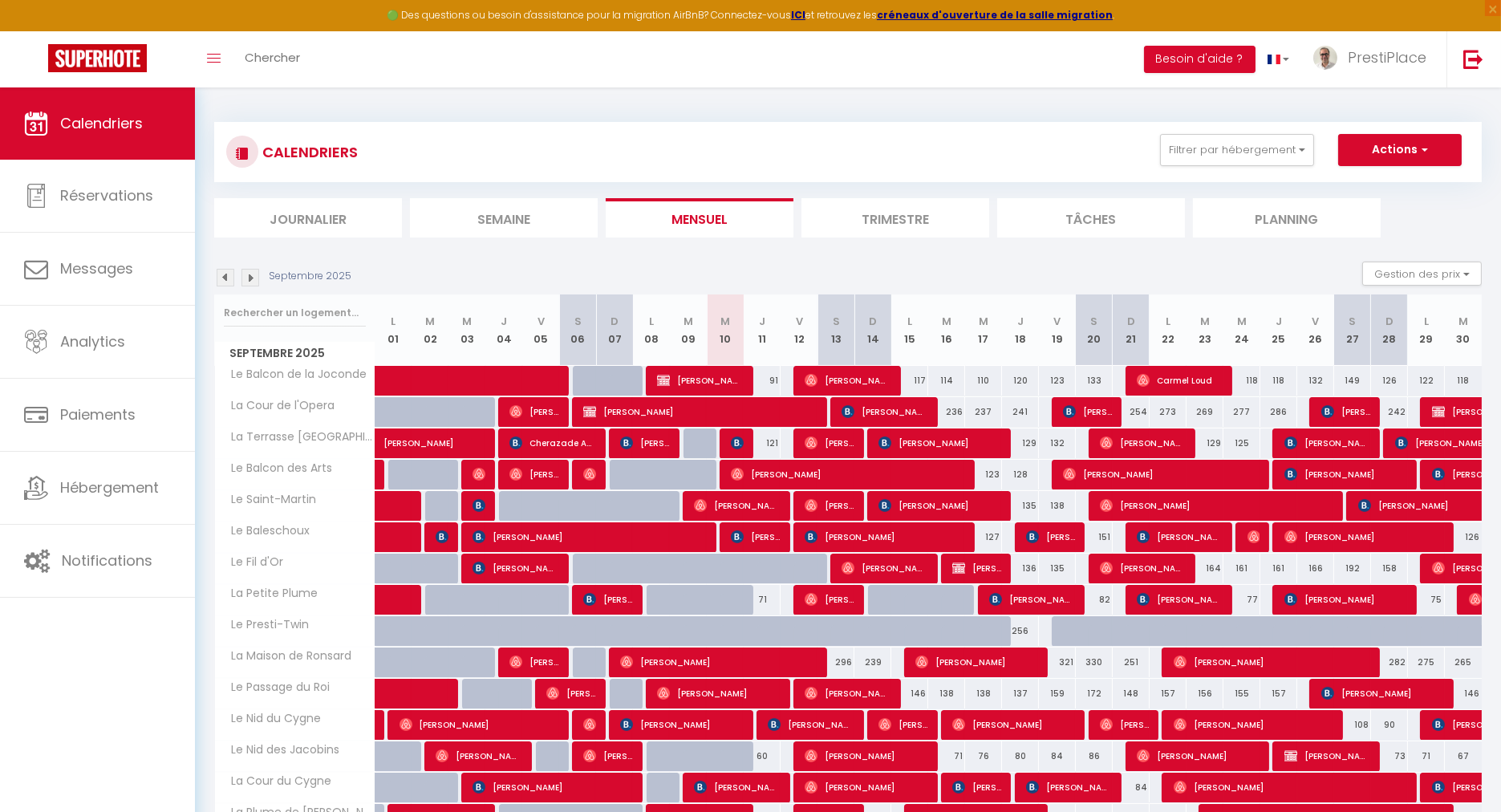
click at [247, 277] on img at bounding box center [250, 277] width 18 height 18
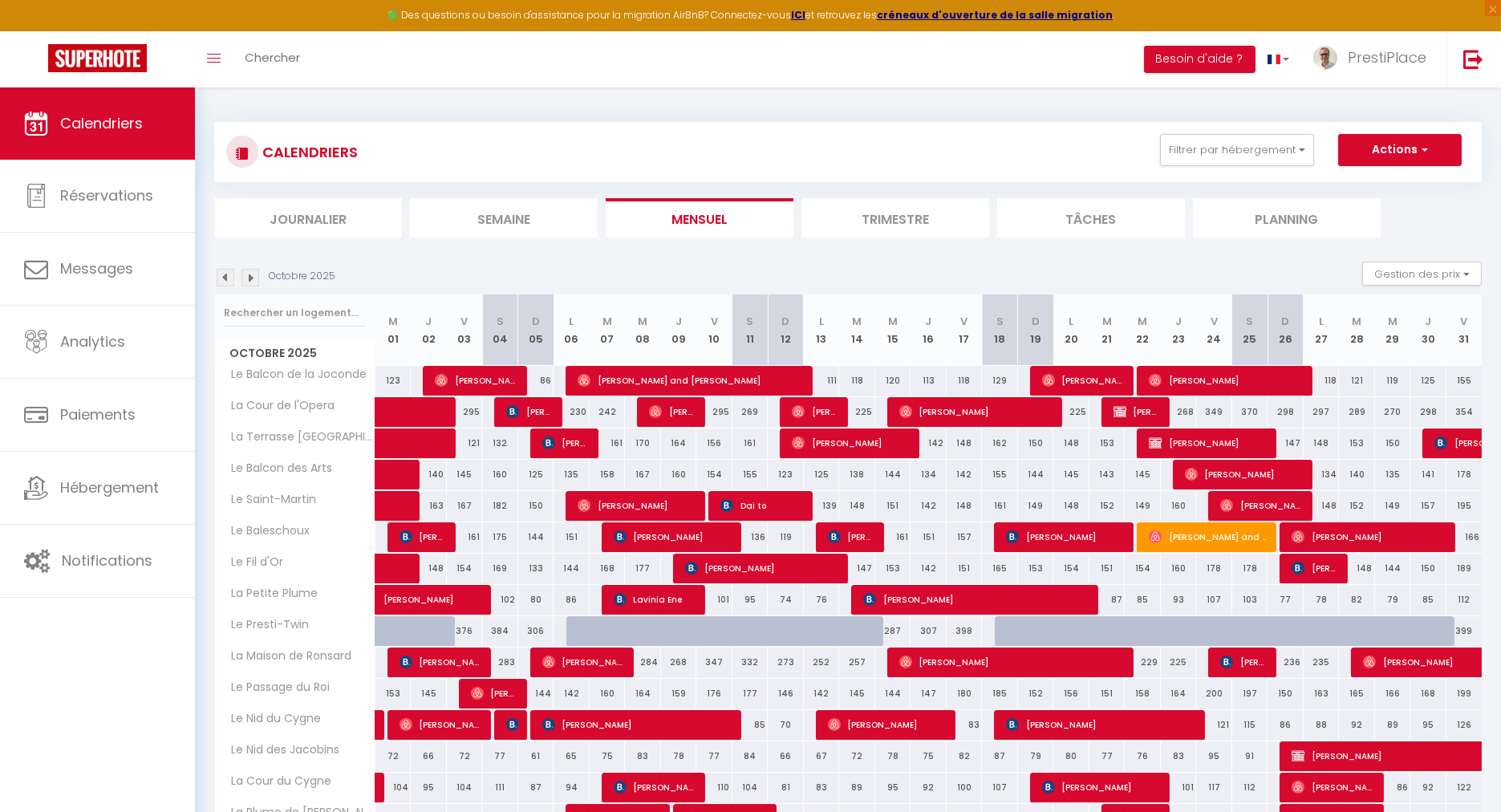
click at [231, 275] on img at bounding box center [225, 277] width 18 height 18
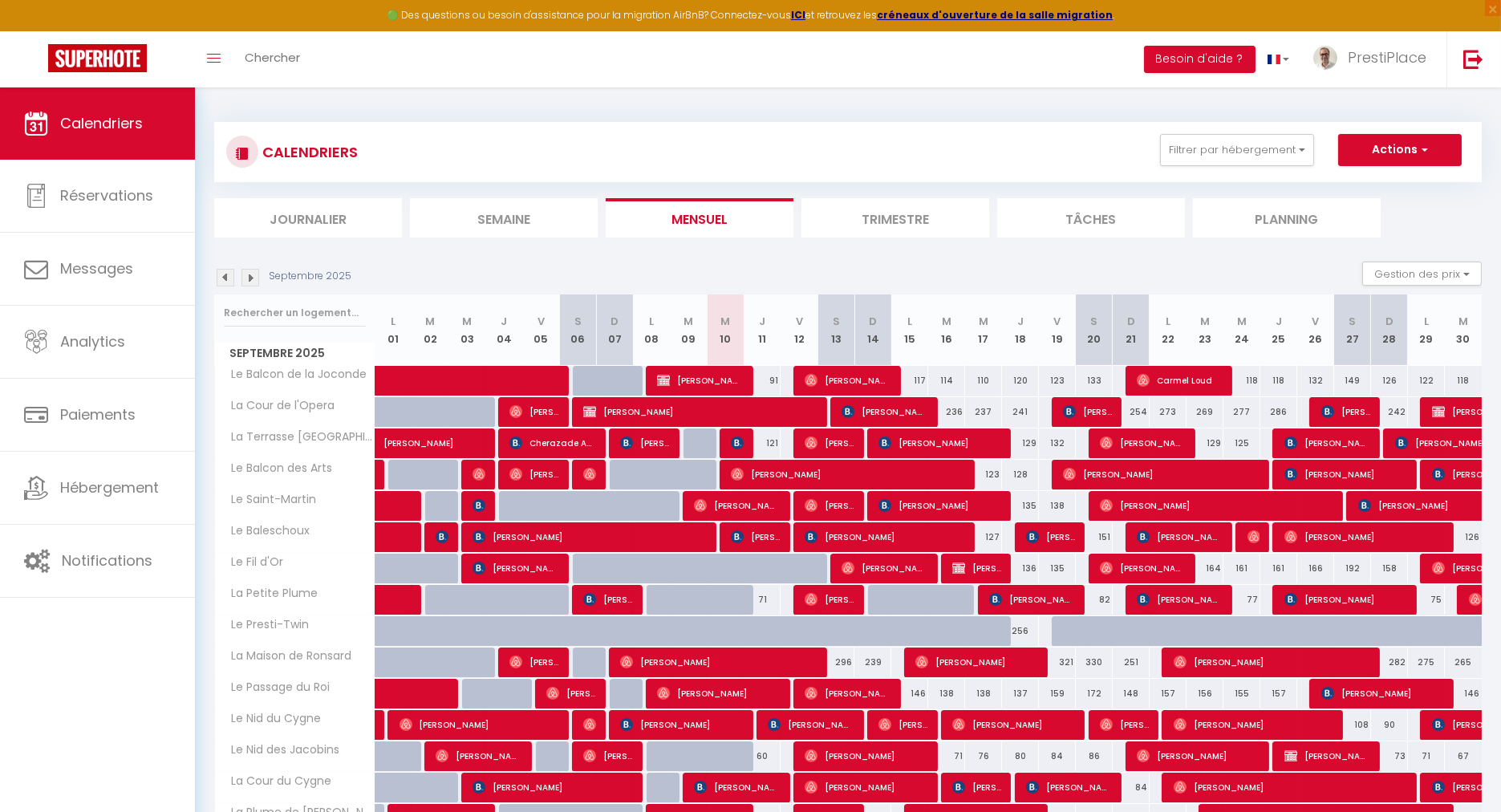
click at [248, 277] on img at bounding box center [250, 277] width 18 height 18
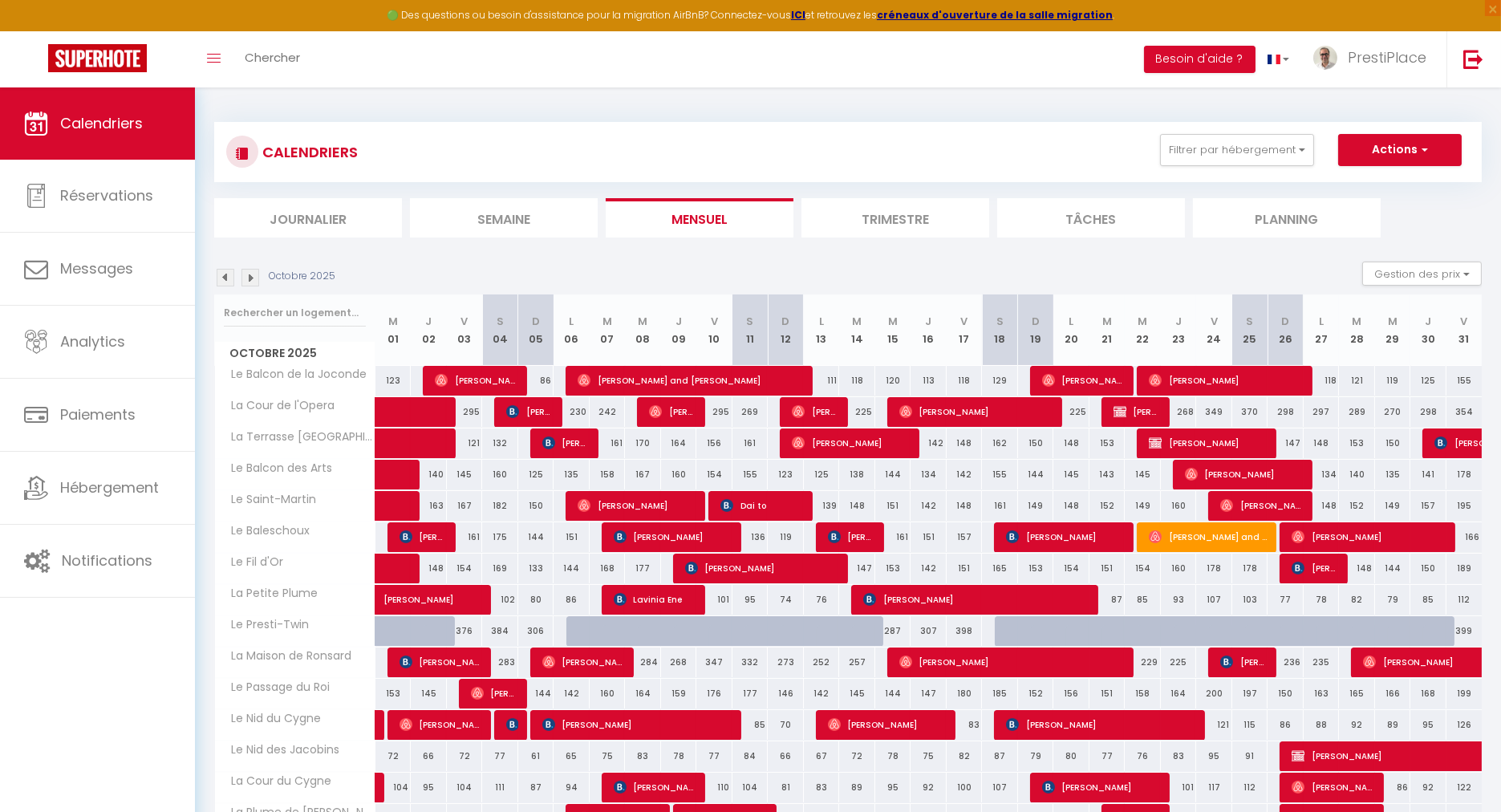
click at [225, 274] on img at bounding box center [225, 277] width 18 height 18
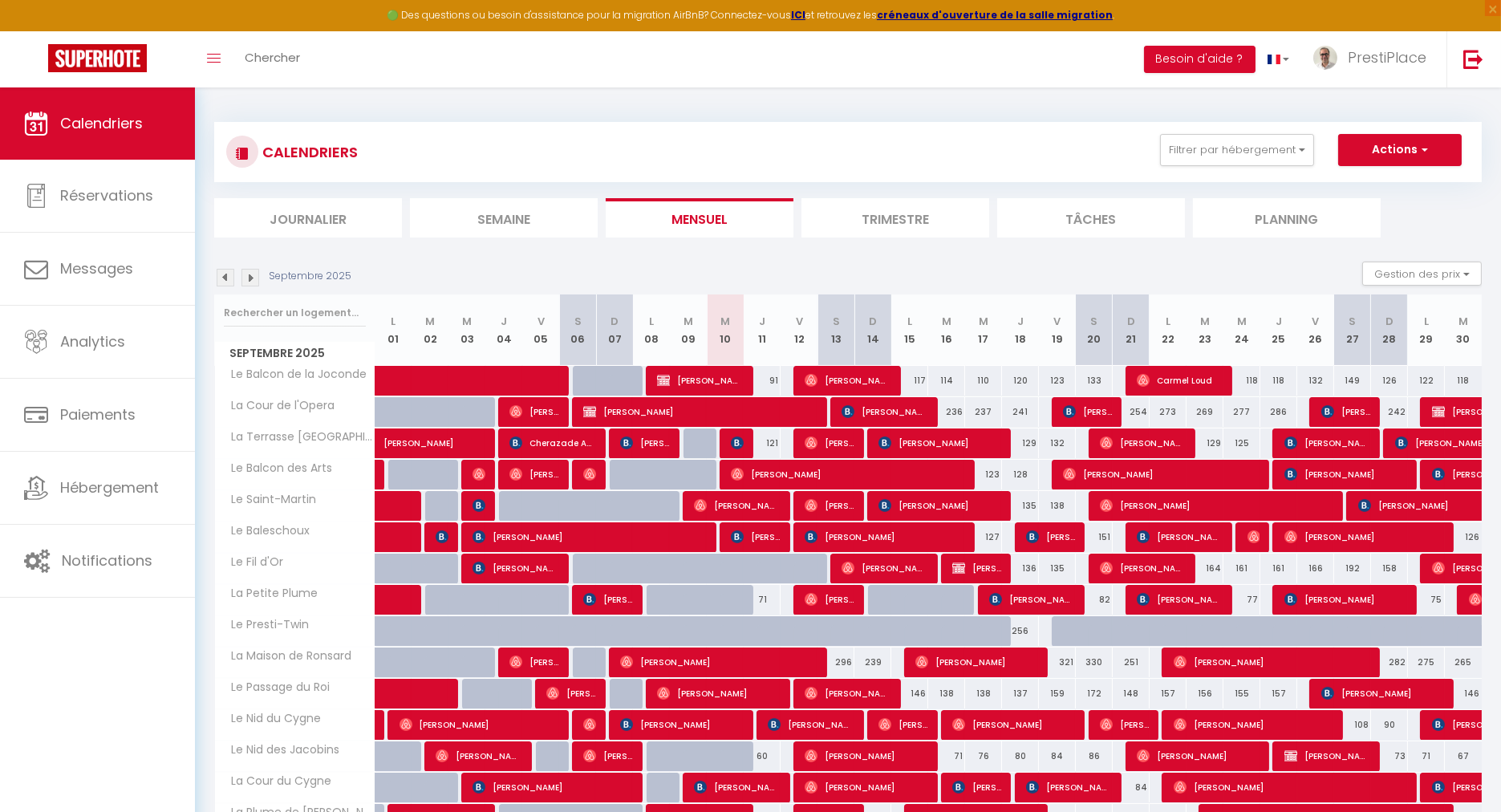
click at [255, 280] on img at bounding box center [250, 277] width 18 height 18
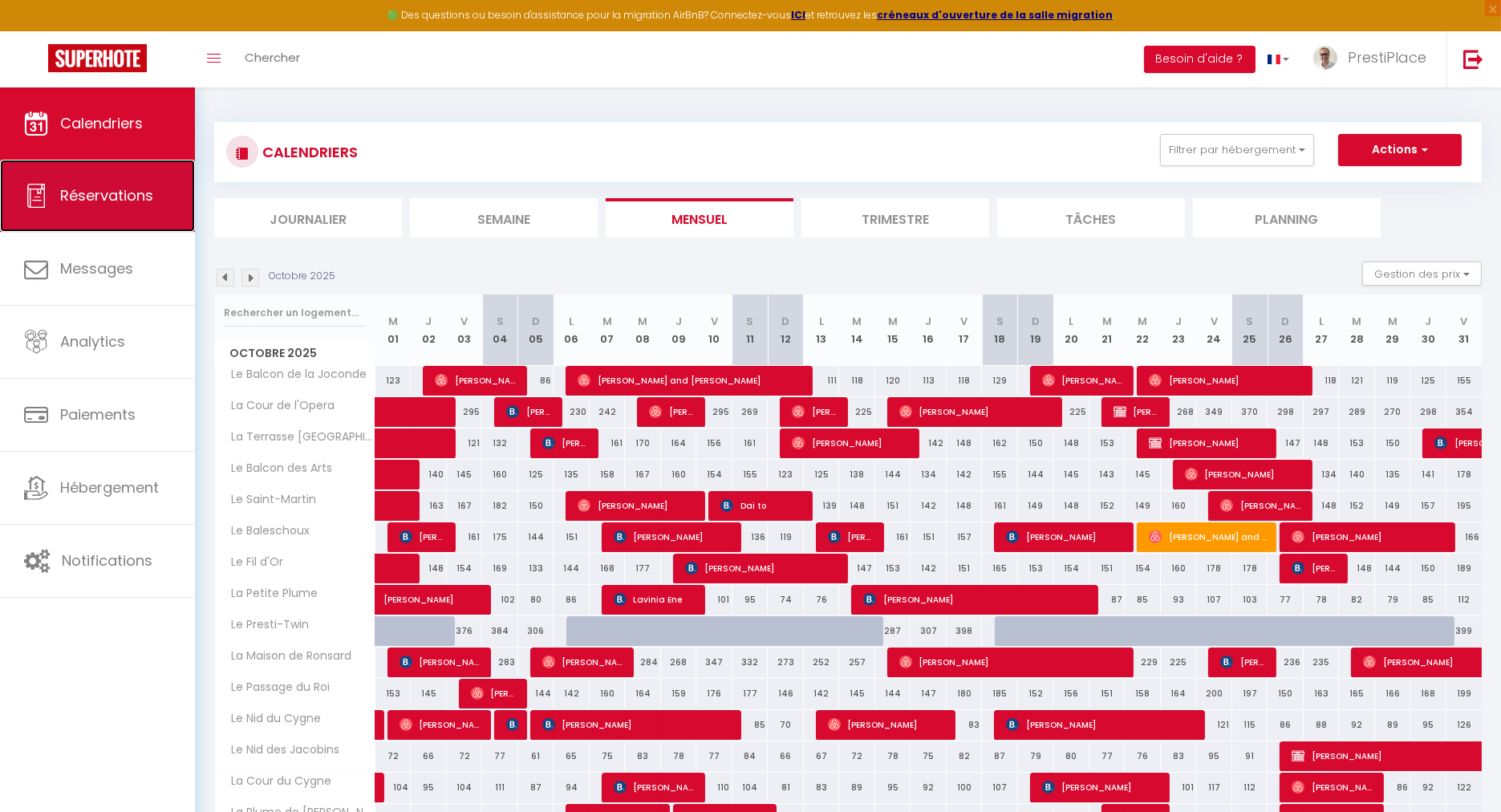
click at [135, 221] on link "Réservations" at bounding box center [97, 196] width 195 height 72
select select "not_cancelled"
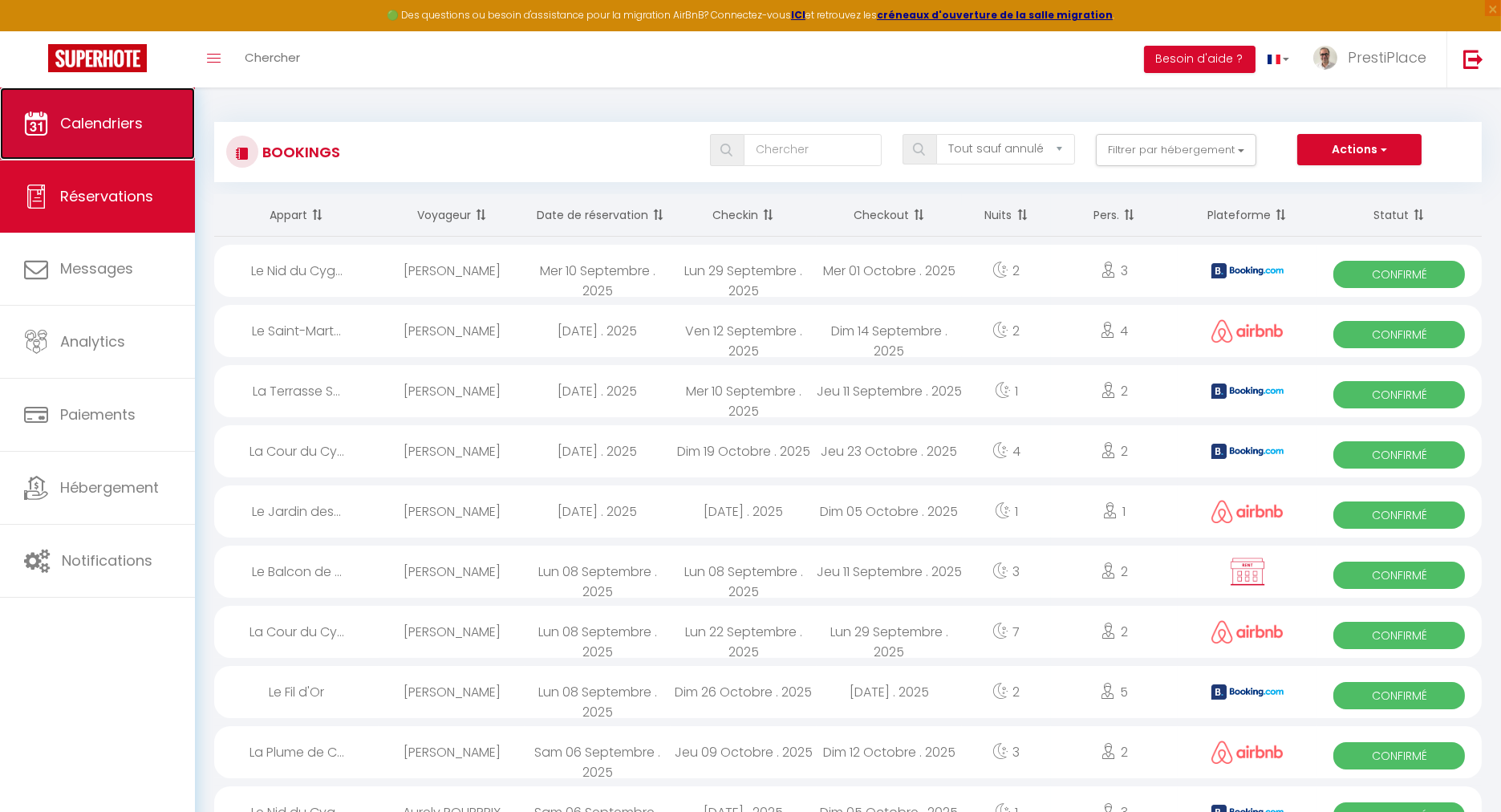
click at [99, 118] on span "Calendriers" at bounding box center [102, 123] width 83 height 20
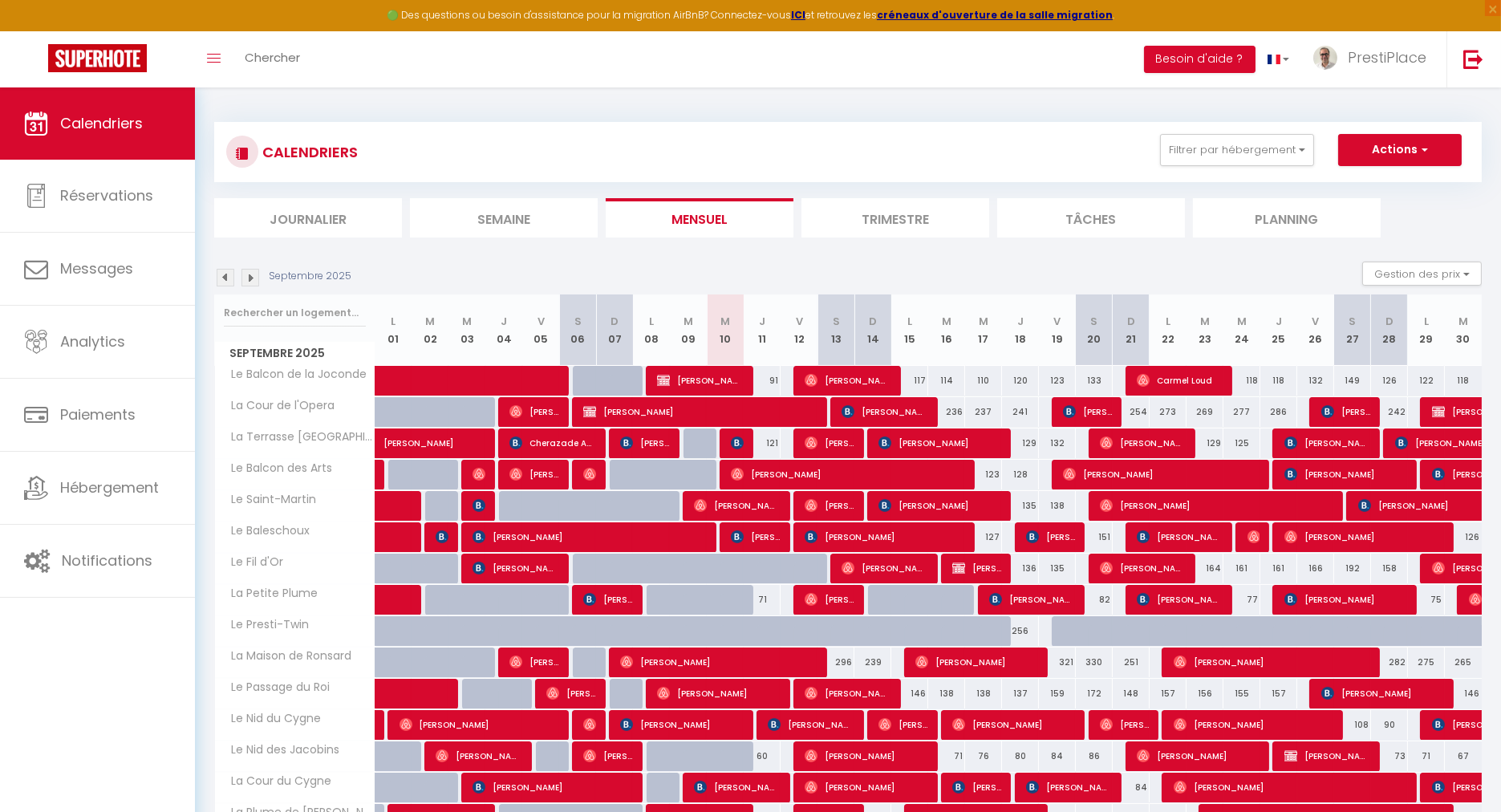
click at [243, 275] on img at bounding box center [250, 277] width 18 height 18
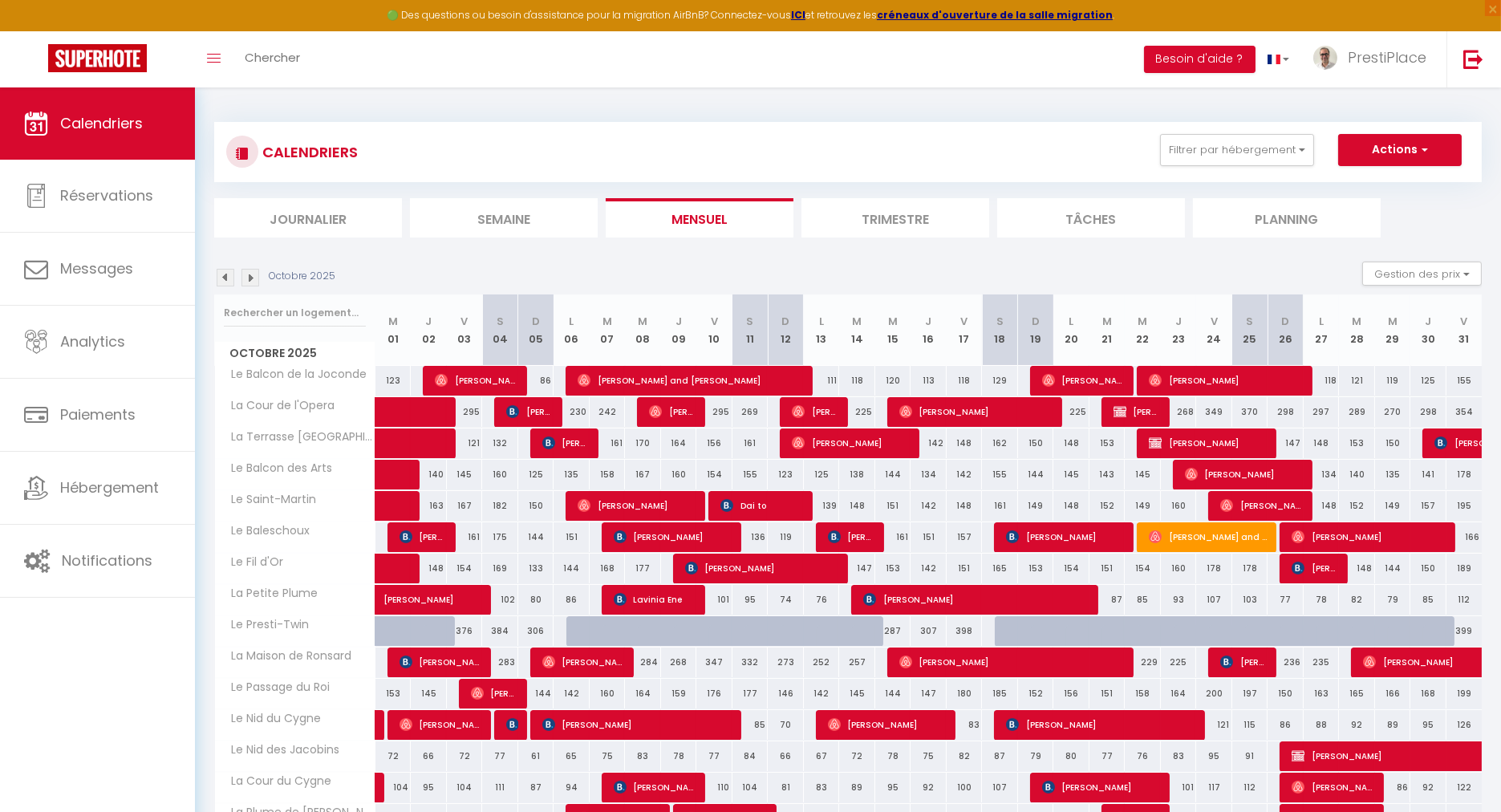
click at [227, 273] on img at bounding box center [225, 277] width 18 height 18
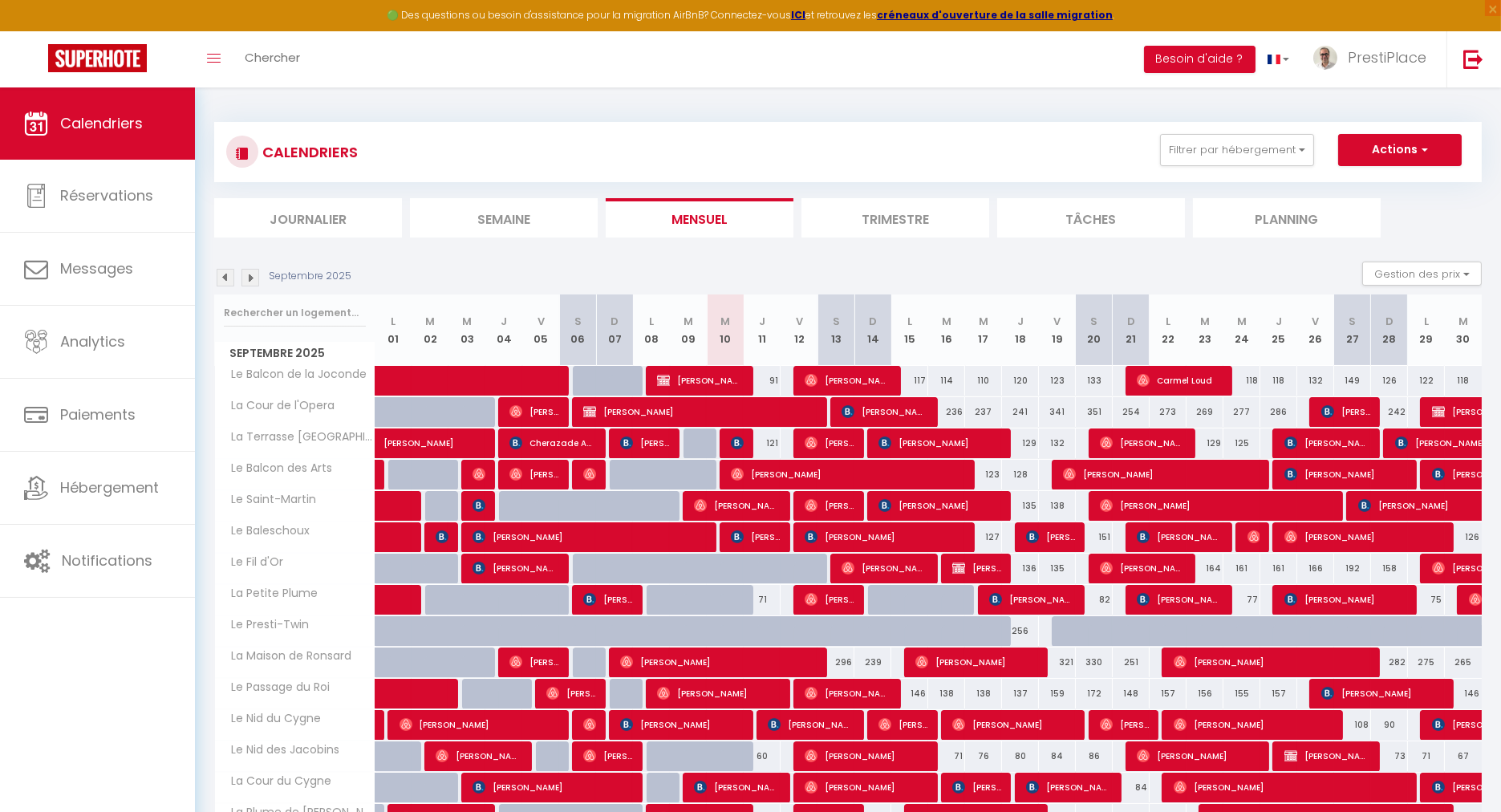
click at [1098, 405] on div "351" at bounding box center [1094, 412] width 37 height 30
type input "351"
type input "Sam 20 Septembre 2025"
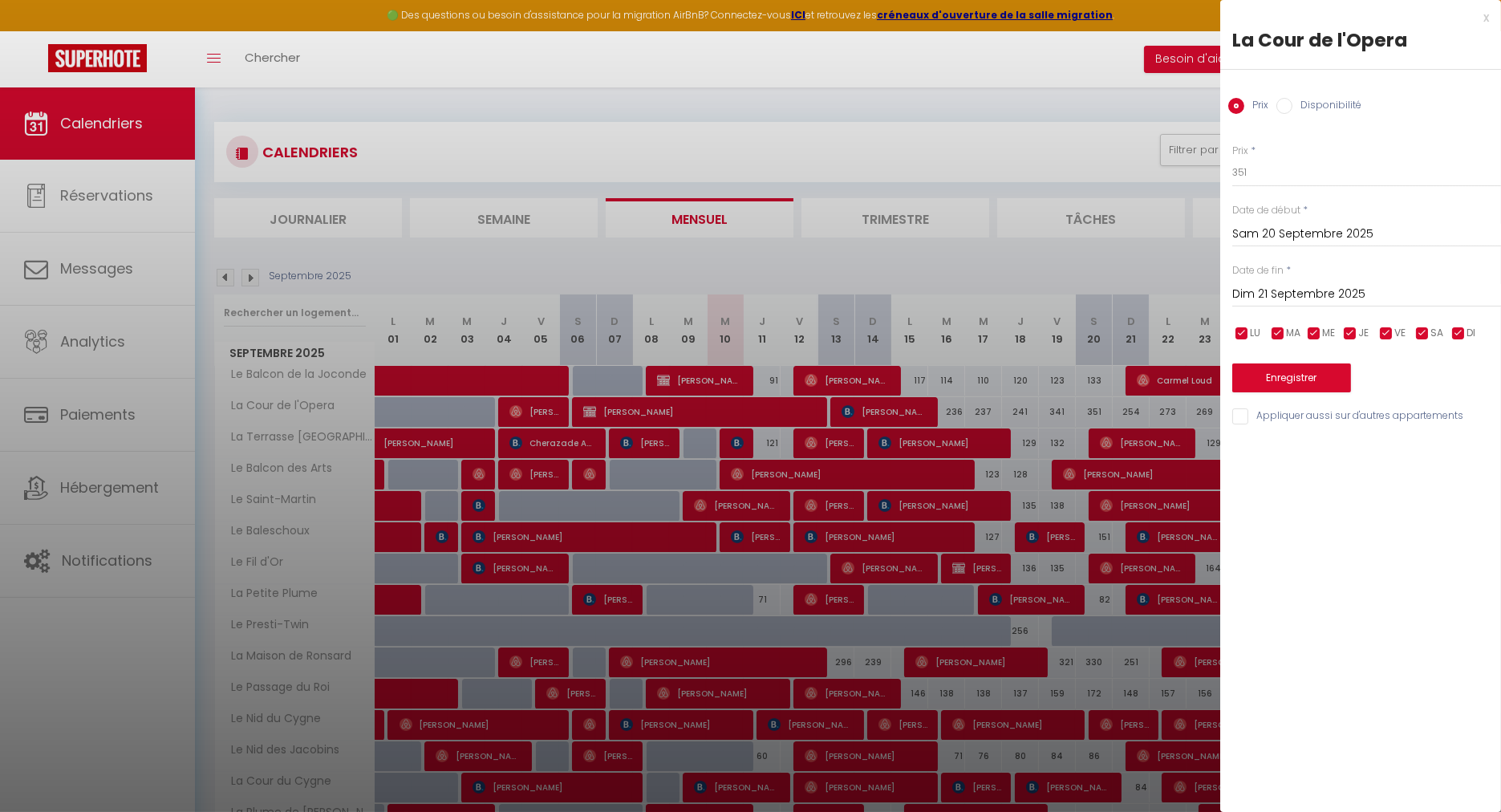
click at [1284, 298] on input "Dim 21 Septembre 2025" at bounding box center [1367, 294] width 269 height 21
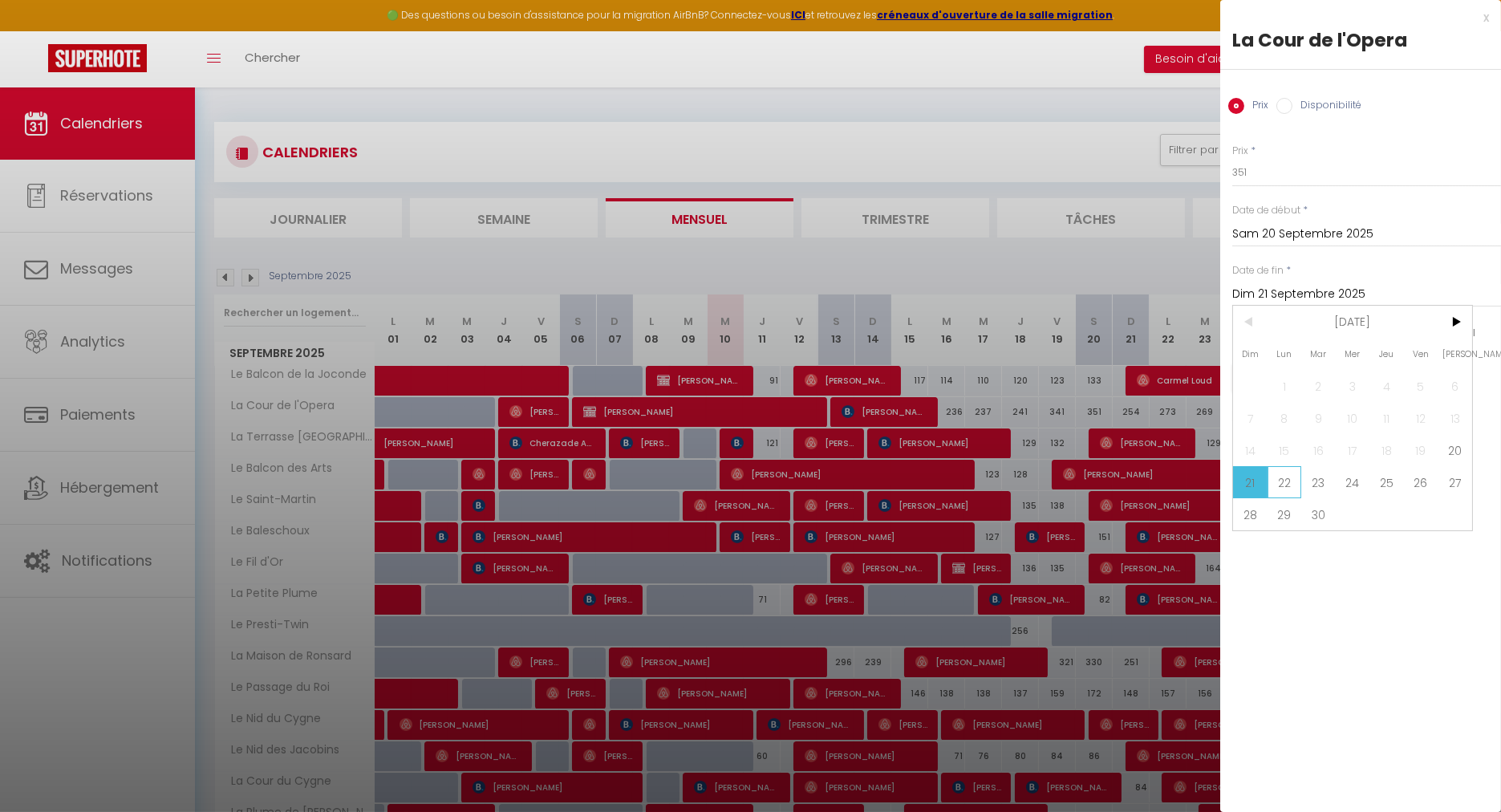
click at [1284, 482] on span "22" at bounding box center [1284, 482] width 34 height 32
type input "Lun 22 Septembre 2025"
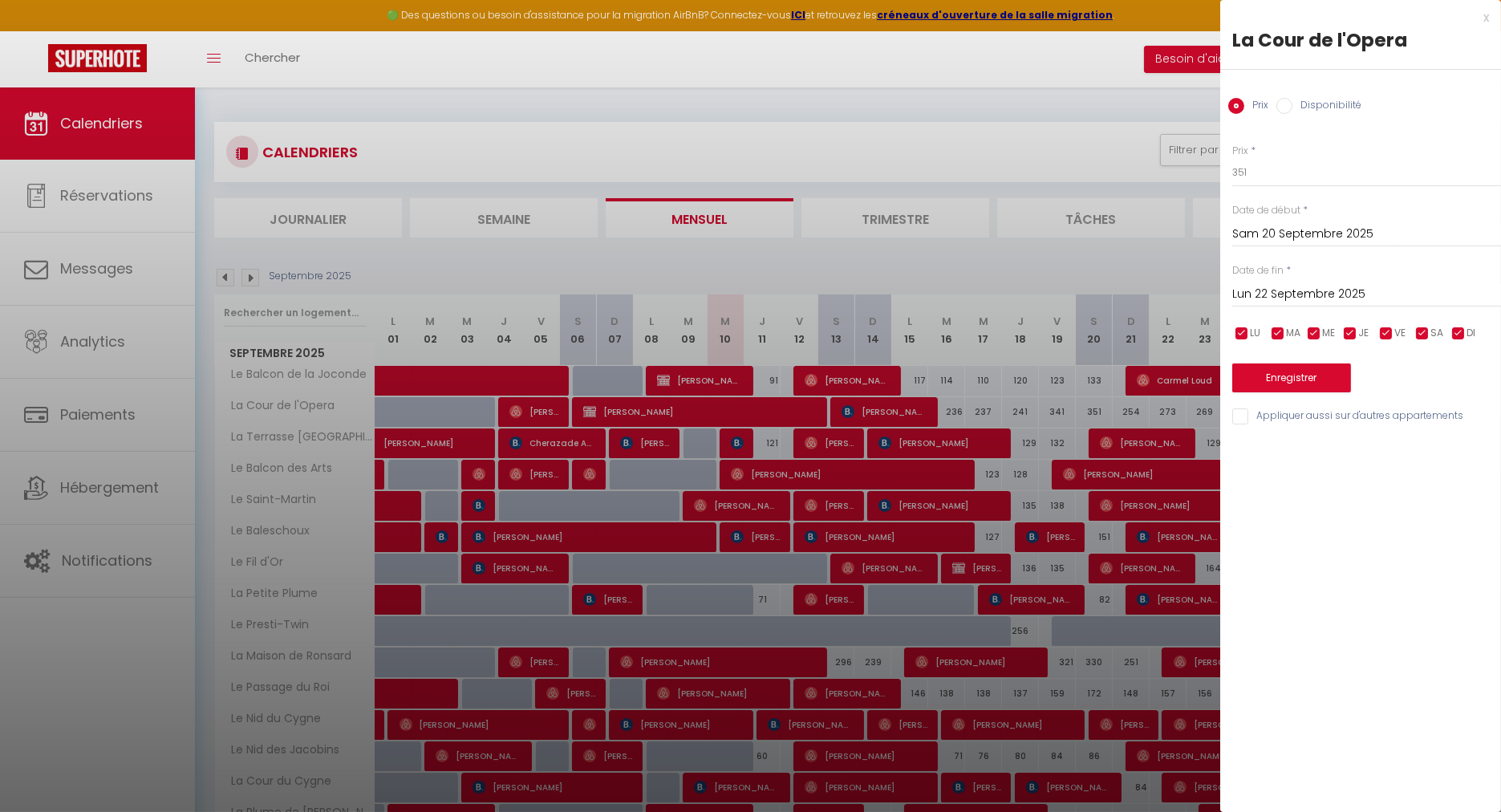
click at [1268, 230] on input "Sam 20 Septembre 2025" at bounding box center [1367, 234] width 269 height 21
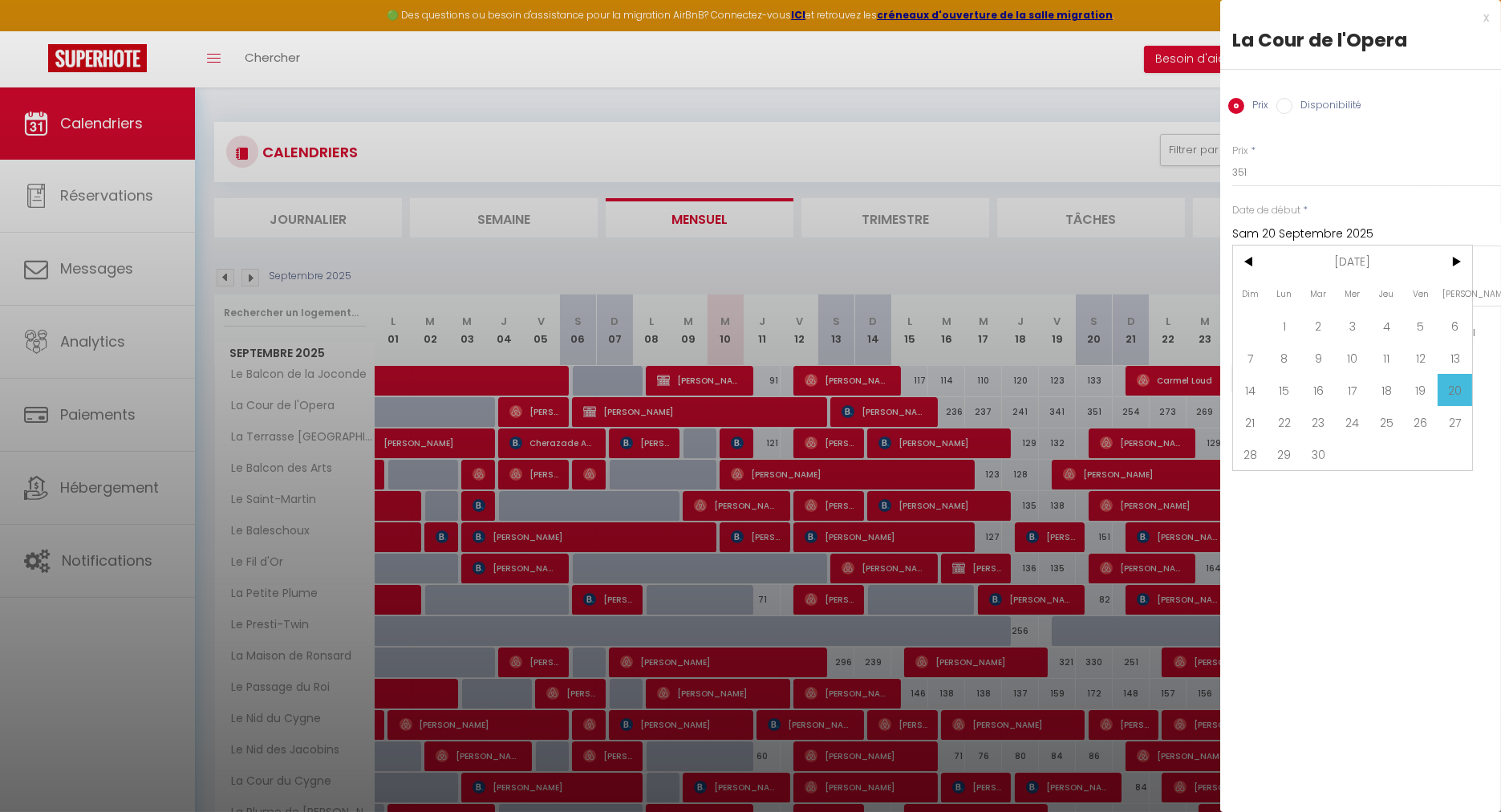
click at [1268, 230] on input "Sam 20 Septembre 2025" at bounding box center [1367, 234] width 269 height 21
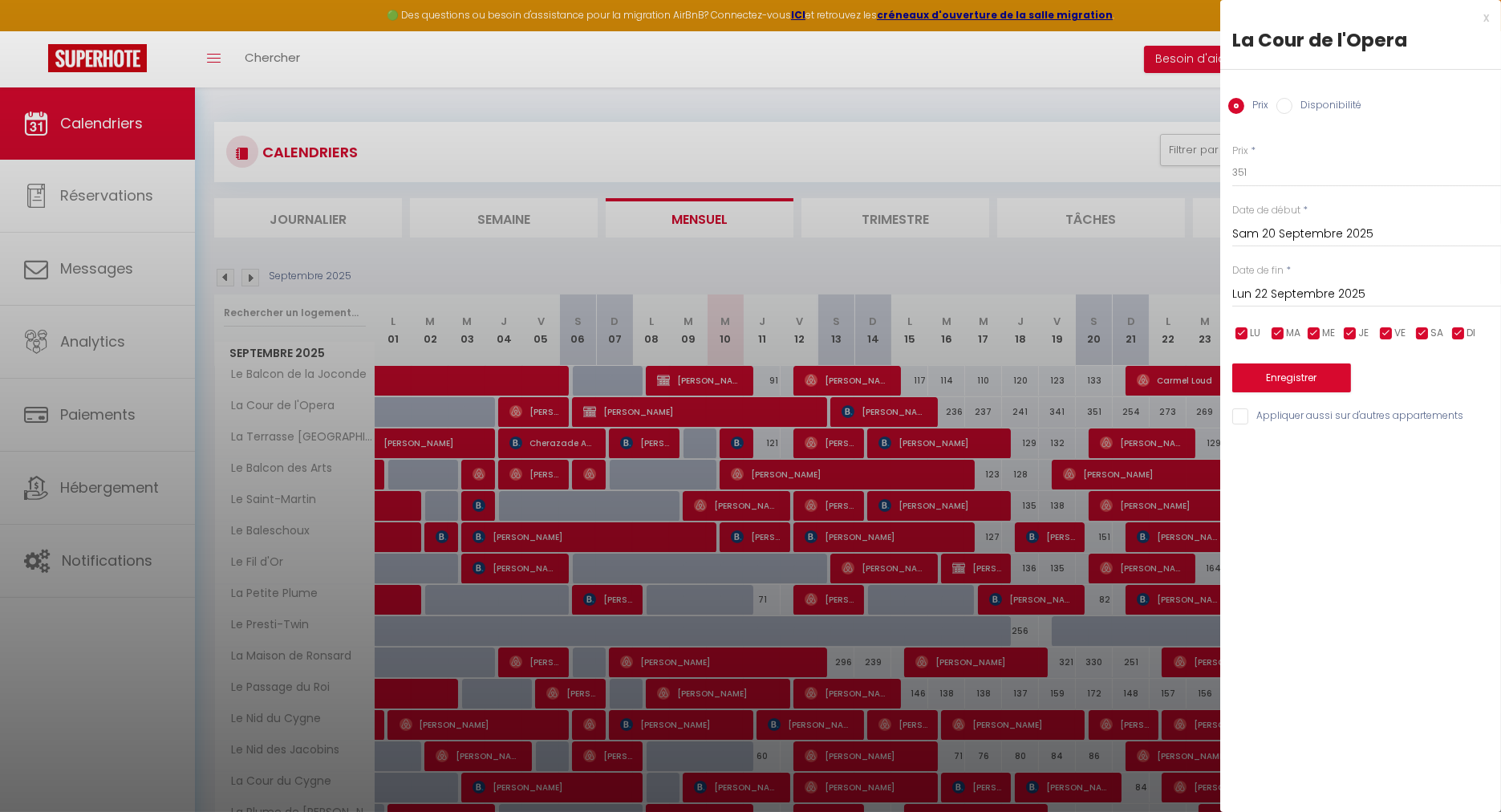
click at [1266, 231] on input "Sam 20 Septembre 2025" at bounding box center [1367, 234] width 269 height 21
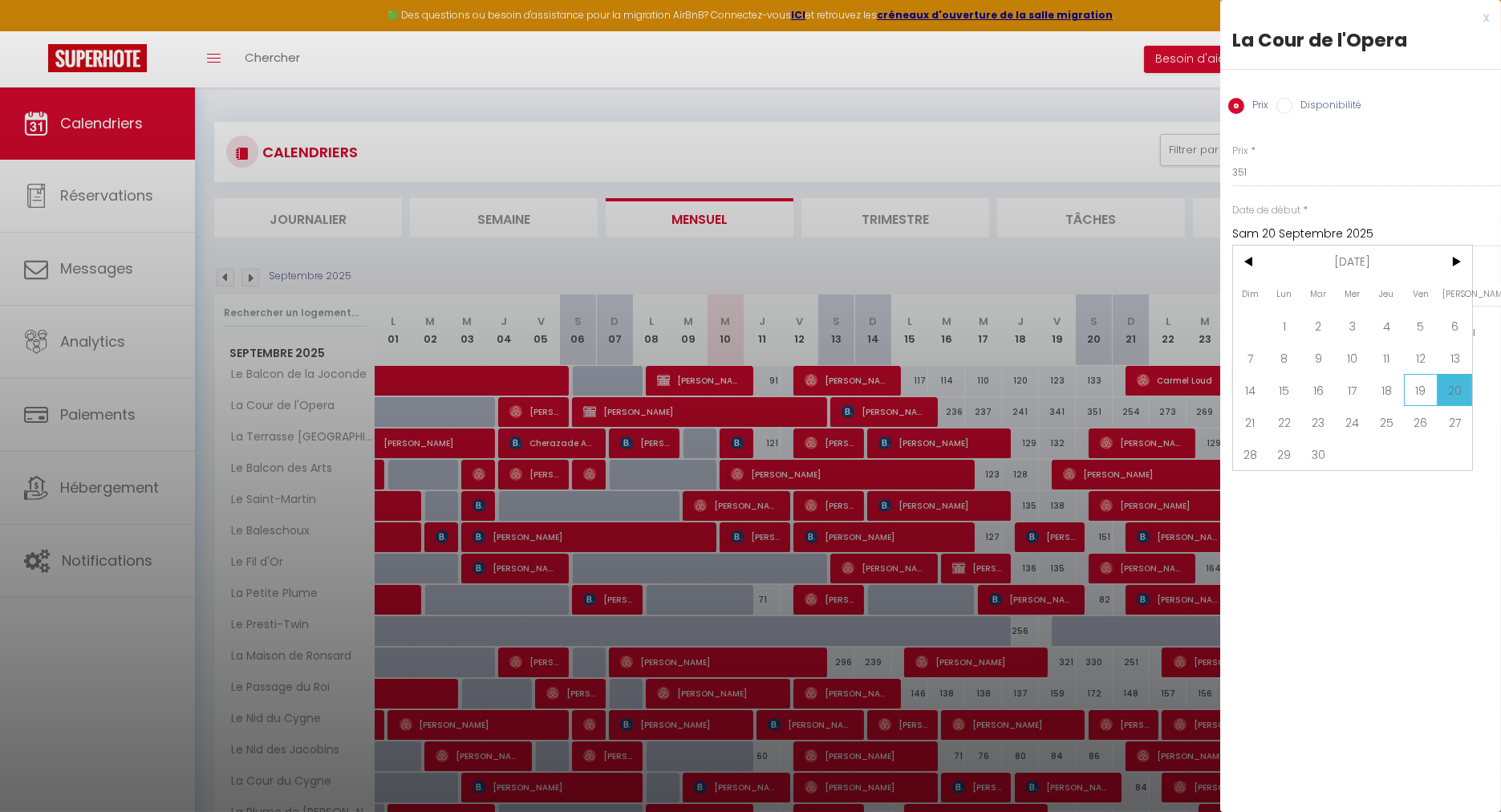
click at [1421, 392] on span "19" at bounding box center [1421, 390] width 34 height 32
type input "Ven 19 Septembre 2025"
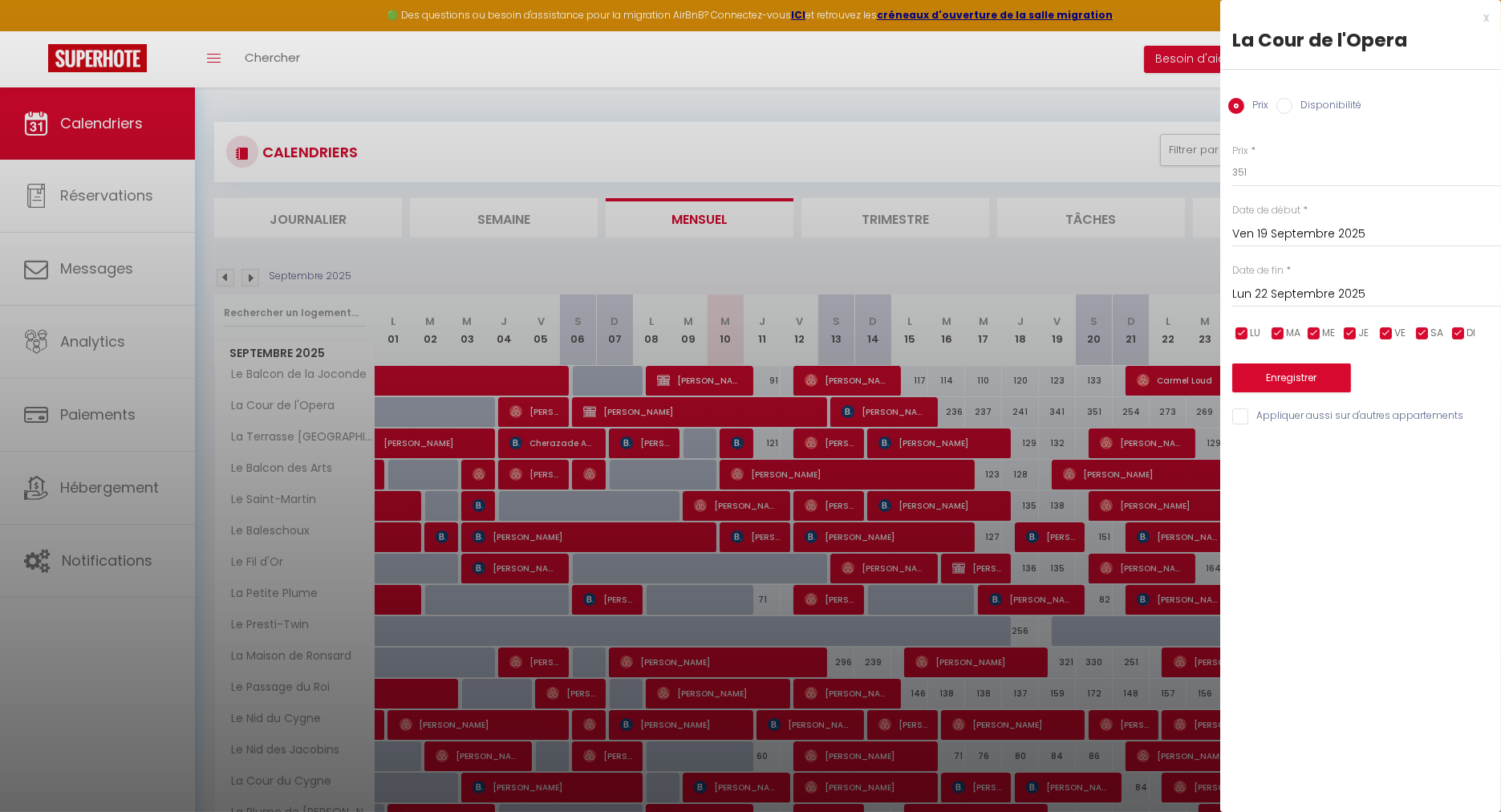
click at [1282, 285] on input "Lun 22 Septembre 2025" at bounding box center [1367, 294] width 269 height 21
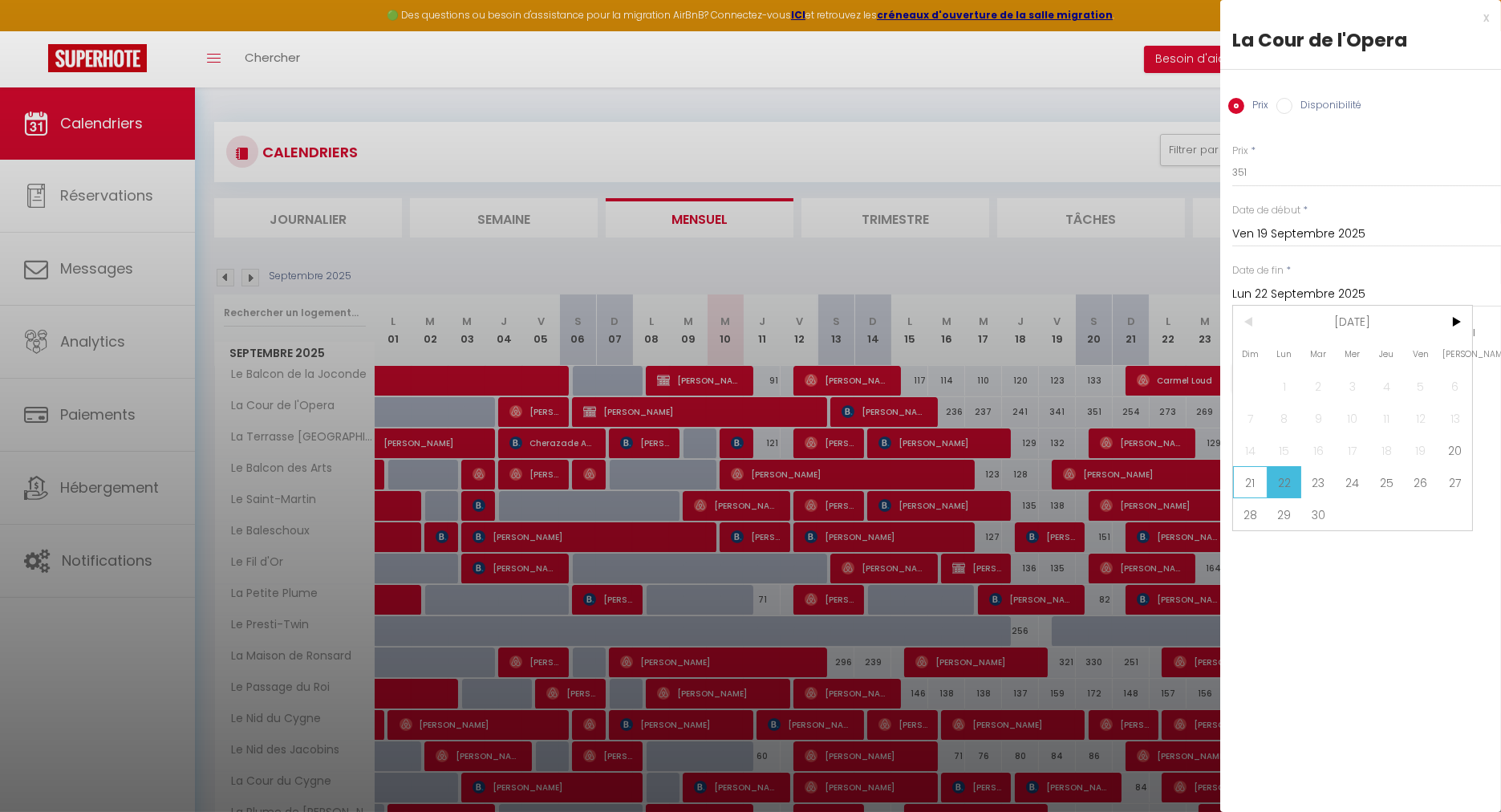
click at [1253, 484] on span "21" at bounding box center [1250, 482] width 34 height 32
type input "Dim 21 Septembre 2025"
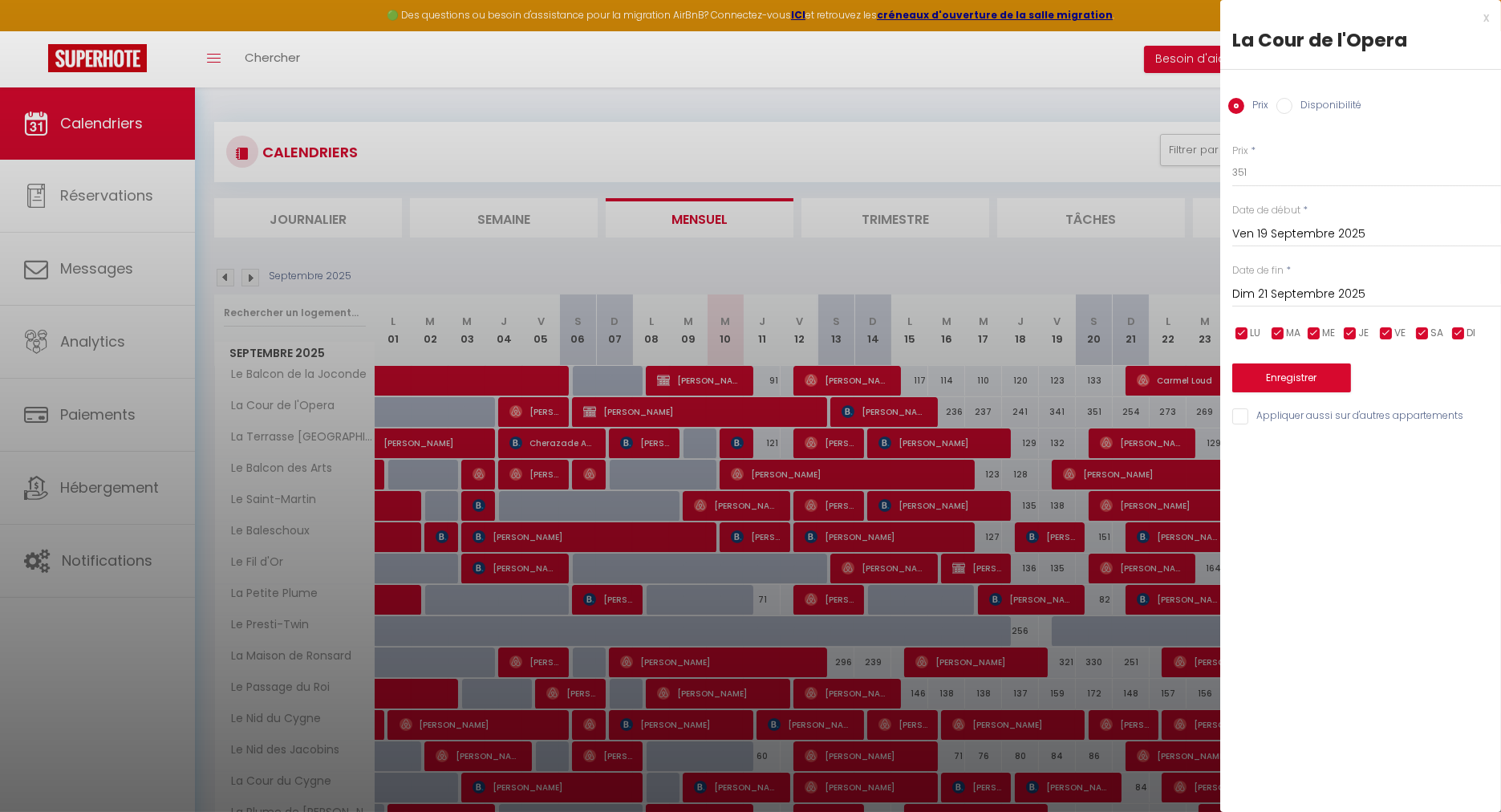
click at [1294, 106] on label "Disponibilité" at bounding box center [1327, 107] width 69 height 18
click at [1292, 106] on input "Disponibilité" at bounding box center [1284, 106] width 16 height 16
radio input "true"
radio input "false"
click at [1273, 175] on select "Disponible Indisponible" at bounding box center [1367, 173] width 269 height 30
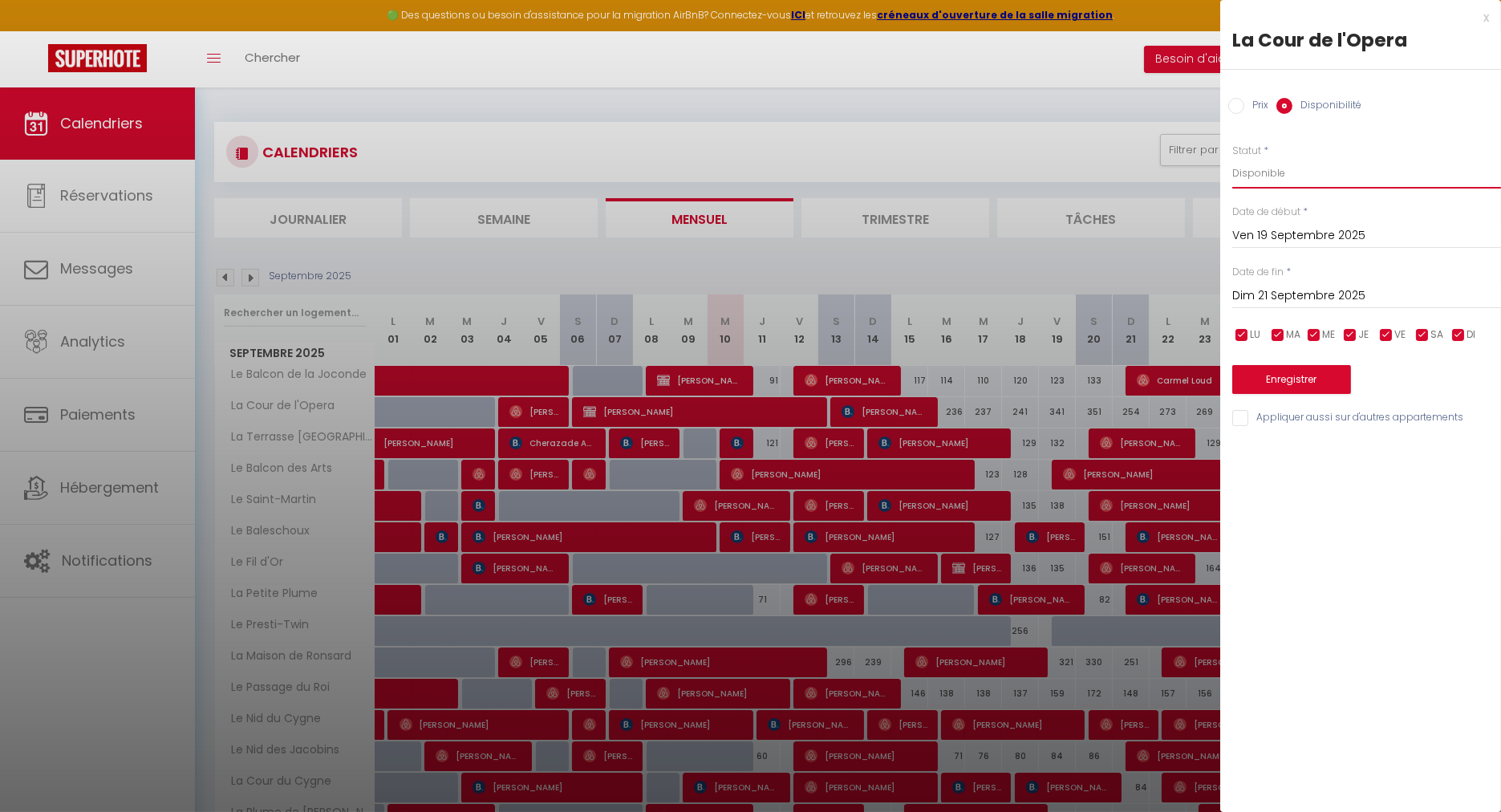
select select "0"
click at [1232, 158] on select "Disponible Indisponible" at bounding box center [1367, 173] width 269 height 30
click at [1267, 370] on button "Enregistrer" at bounding box center [1291, 379] width 118 height 29
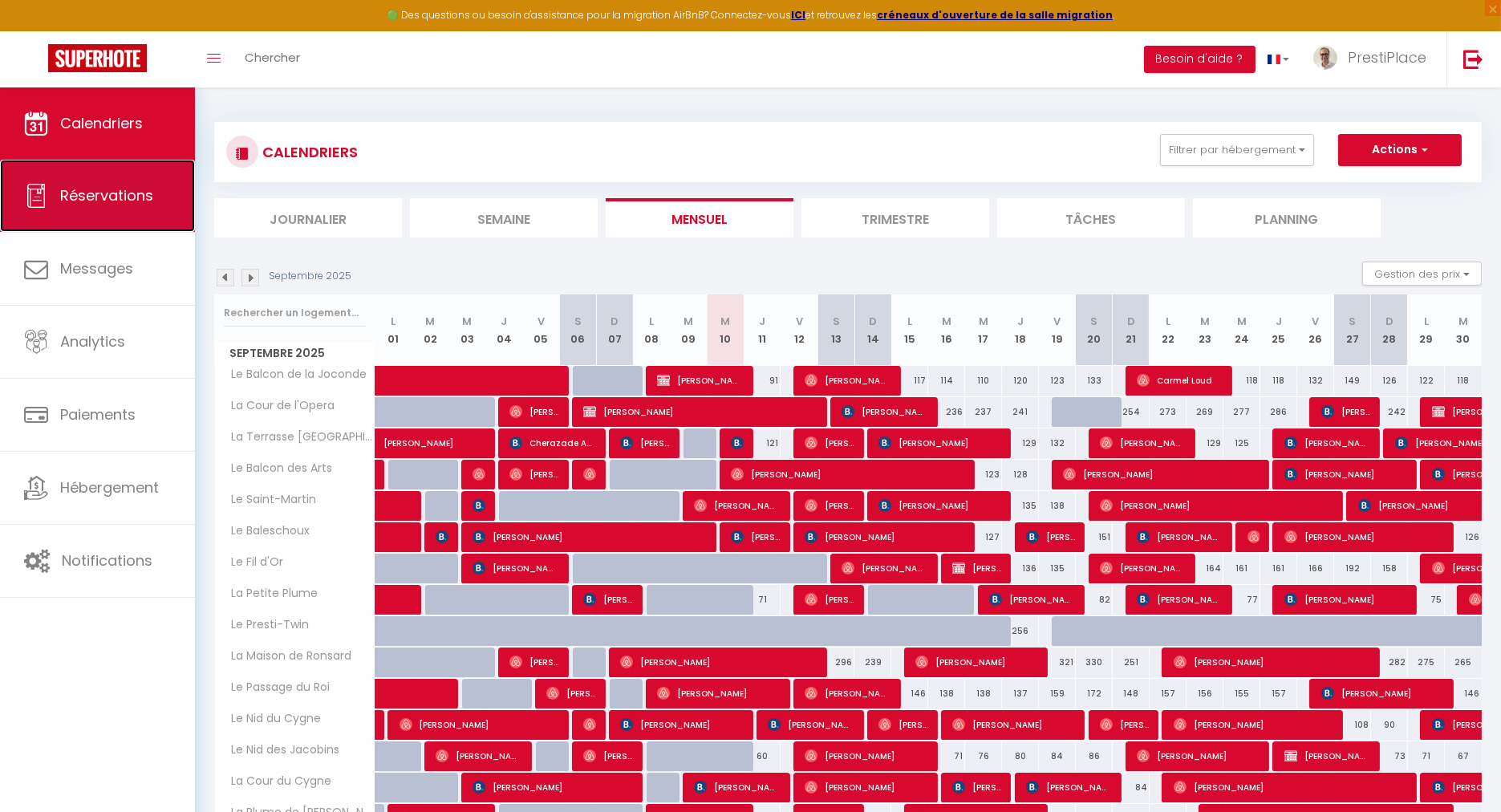
click at [99, 175] on link "Réservations" at bounding box center [97, 196] width 195 height 72
select select "not_cancelled"
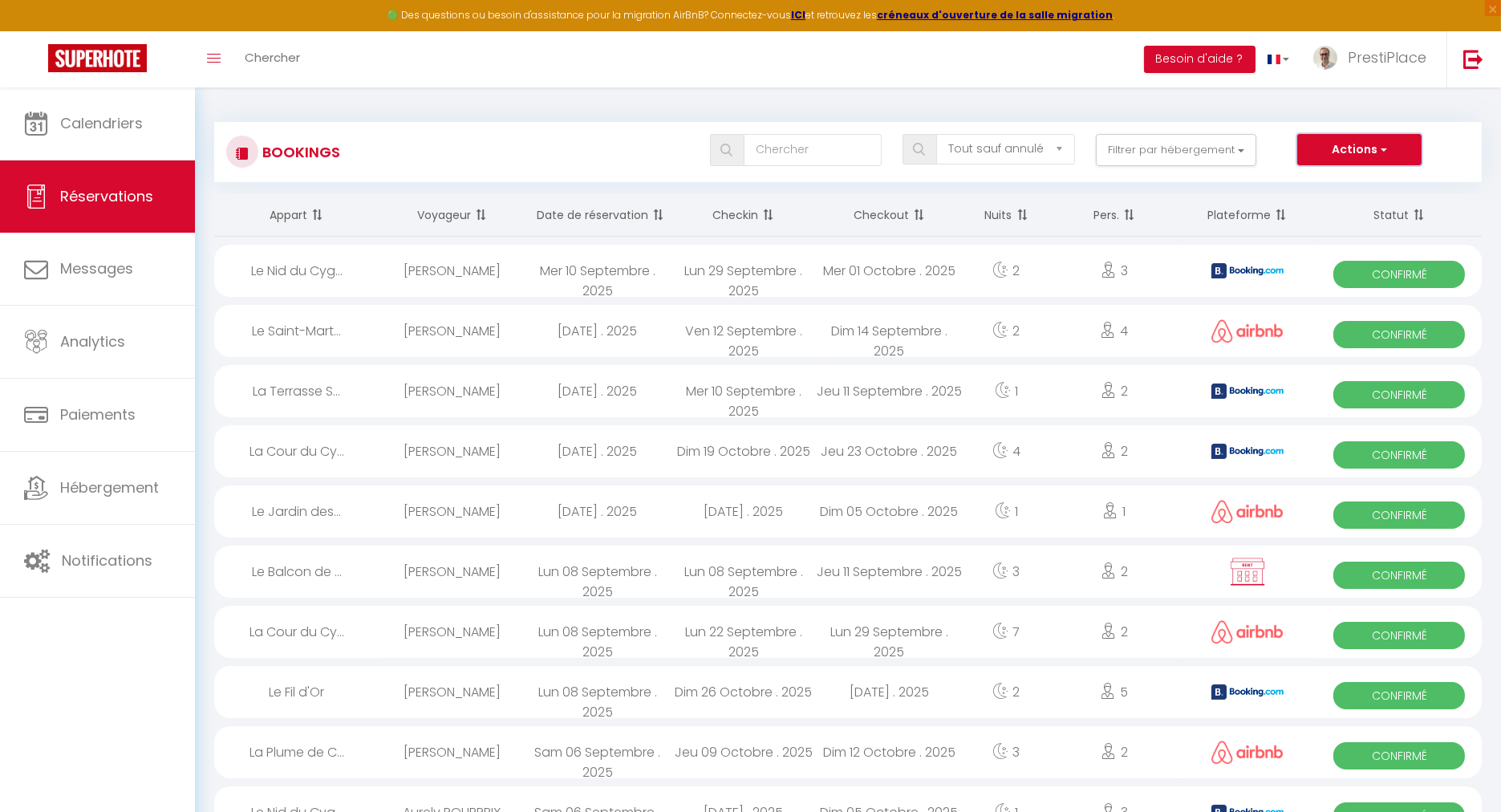
click at [1353, 147] on button "Actions" at bounding box center [1360, 150] width 124 height 32
click at [1319, 186] on link "Nouvelle Réservation" at bounding box center [1335, 185] width 171 height 21
select select
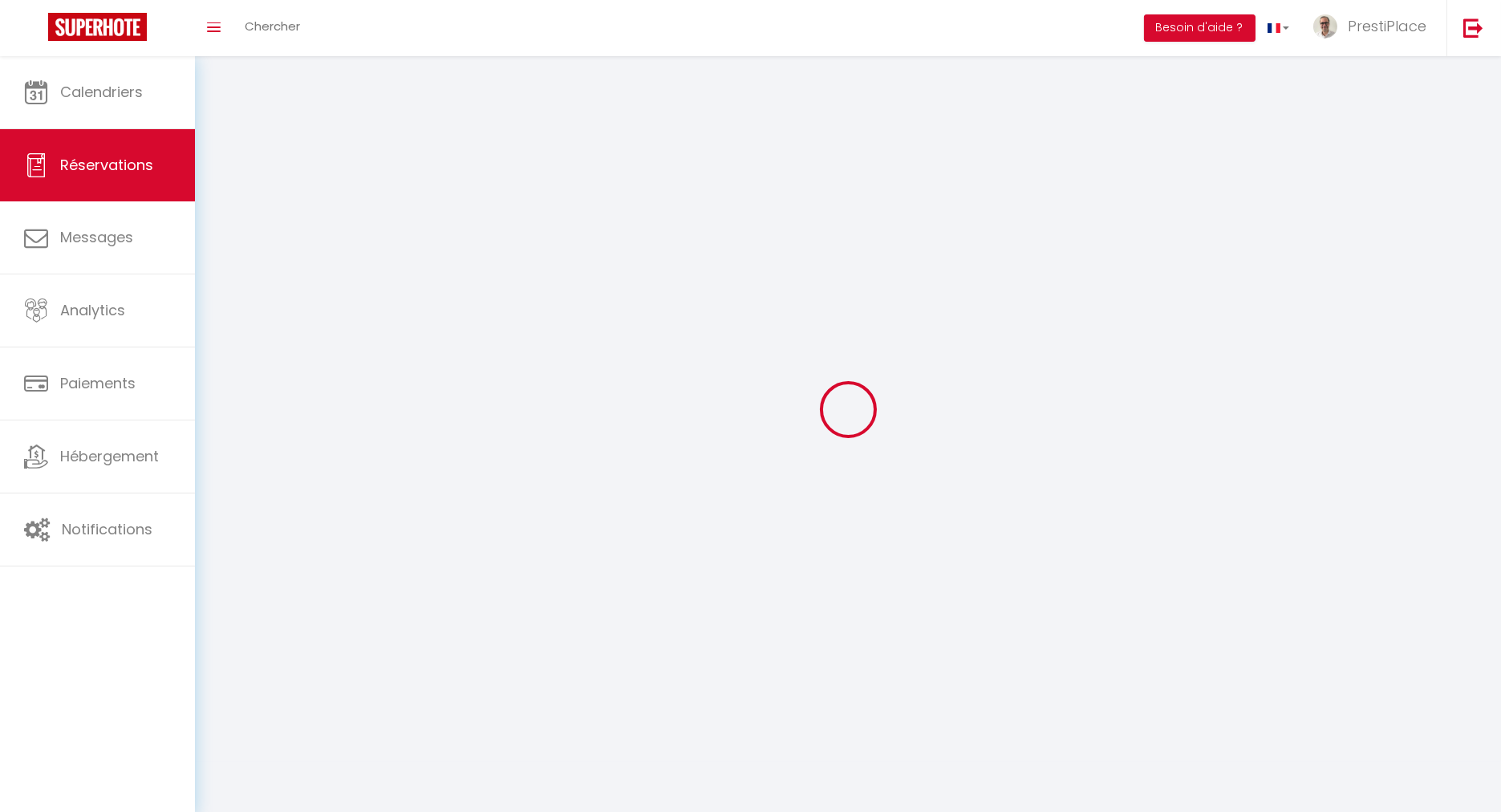
select select
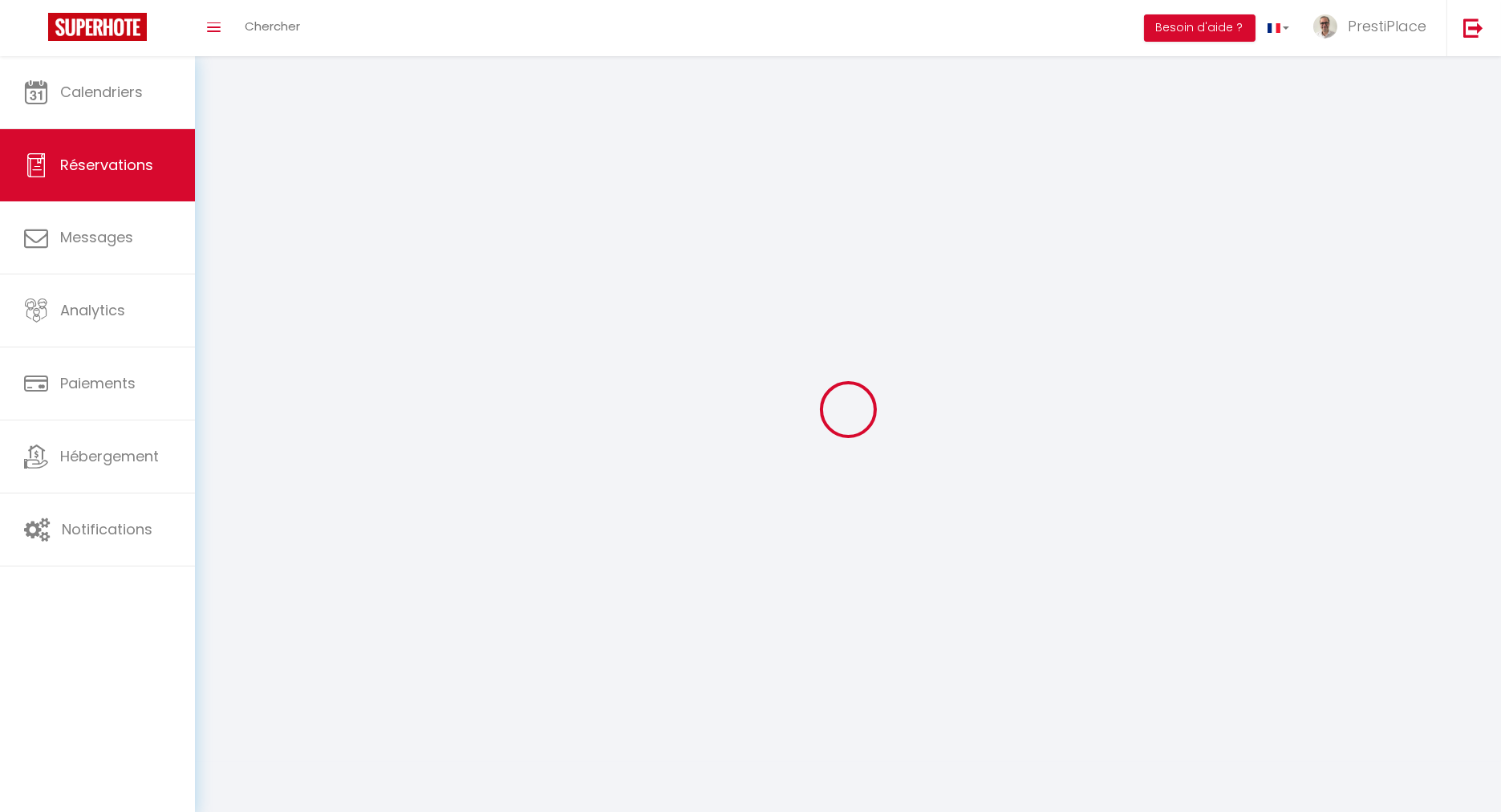
select select
checkbox input "false"
select select
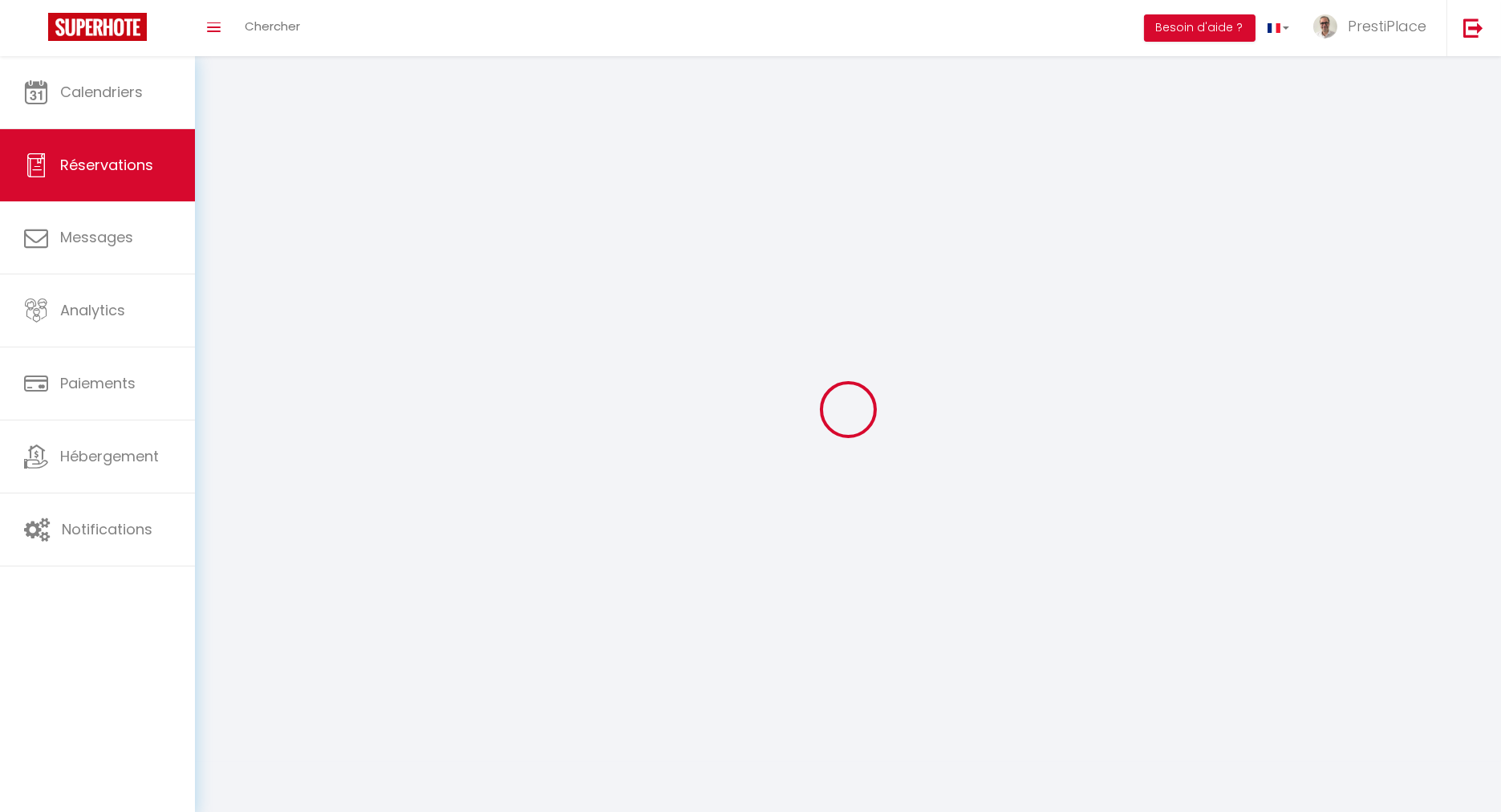
select select
checkbox input "false"
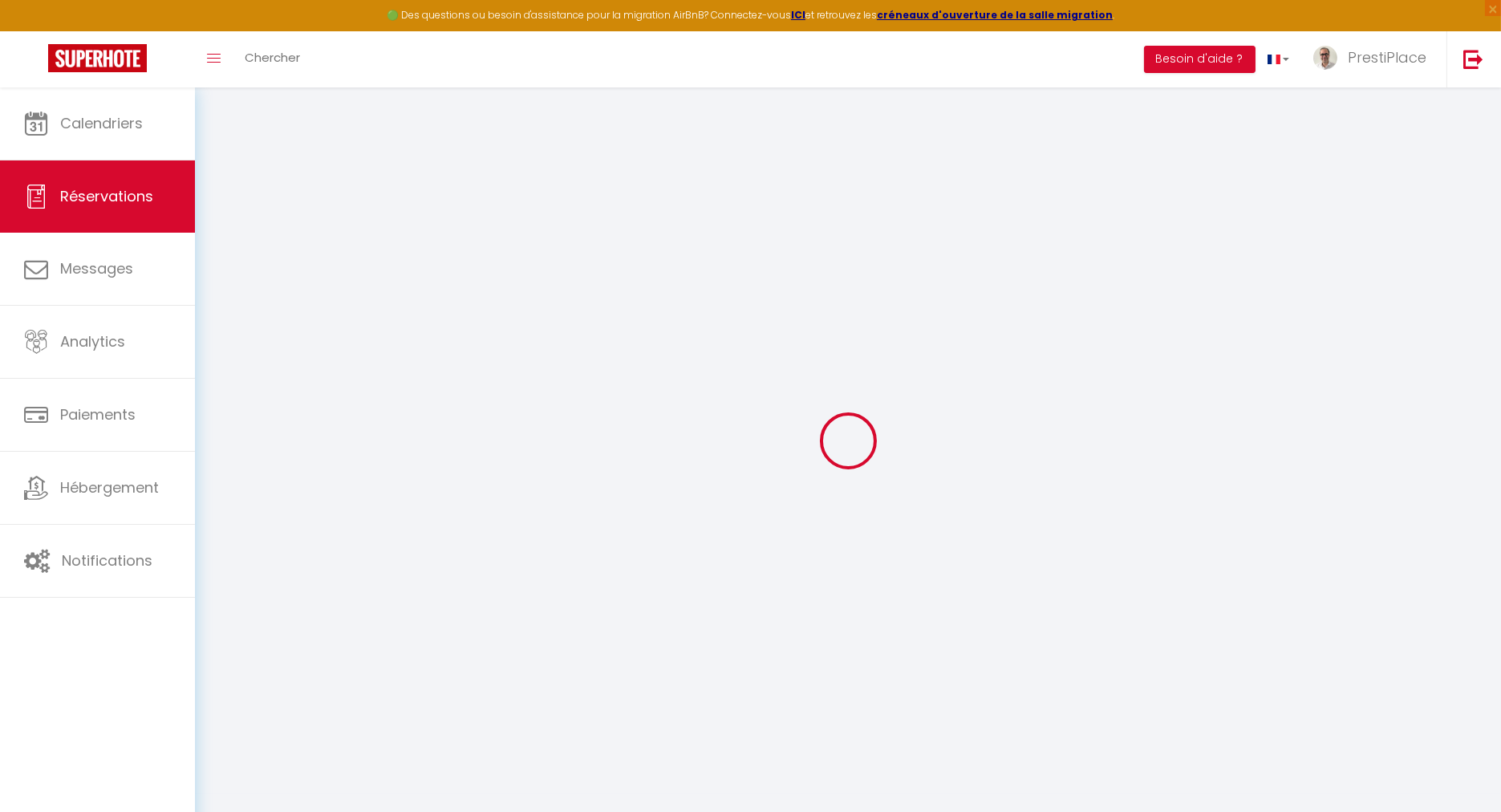
select select
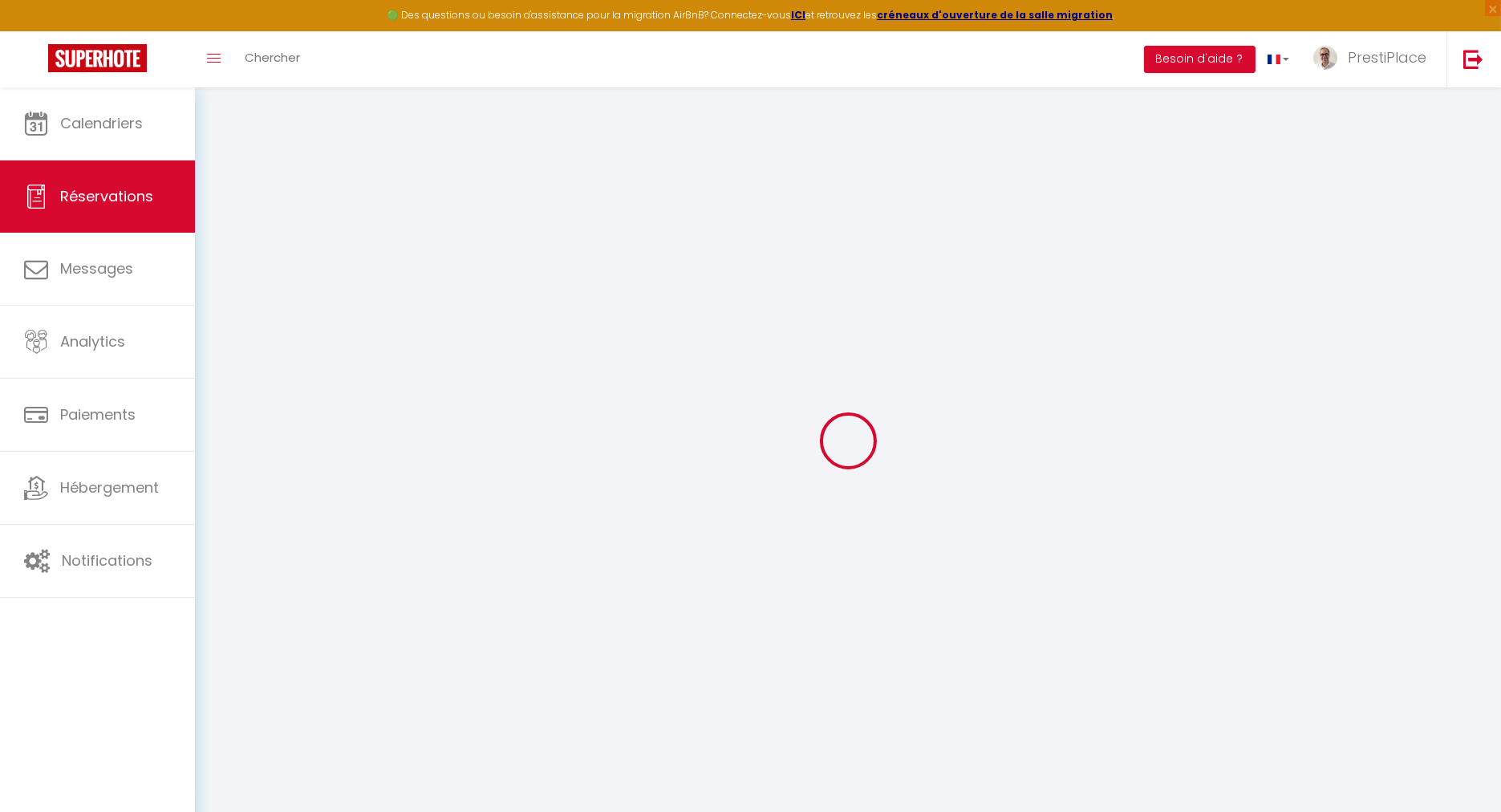
select select
checkbox input "false"
select select
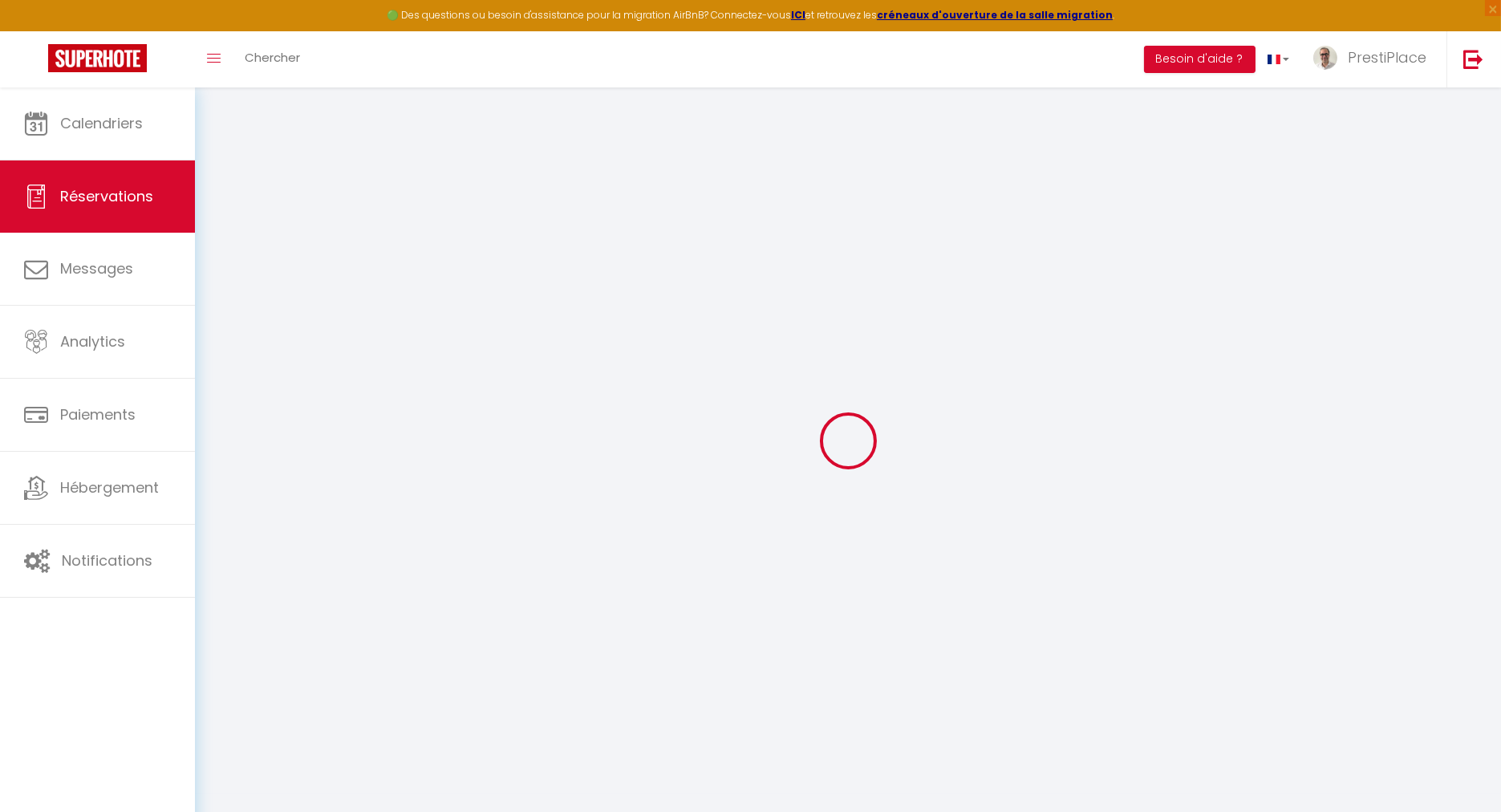
select select
checkbox input "false"
select select
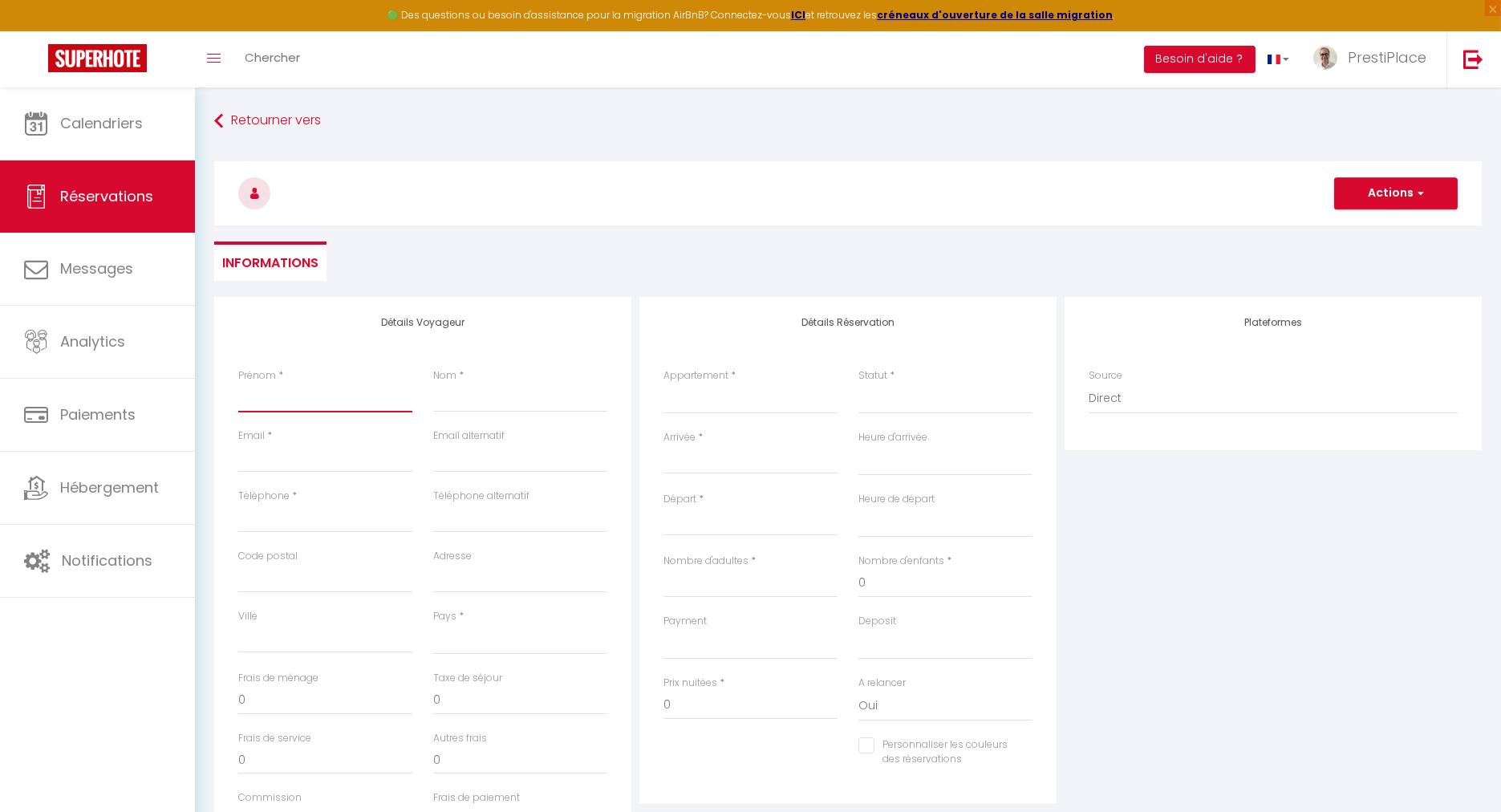
click at [245, 401] on input "Prénom" at bounding box center [325, 398] width 174 height 29
paste input "[PERSON_NAME]"
type input "[PERSON_NAME]"
select select
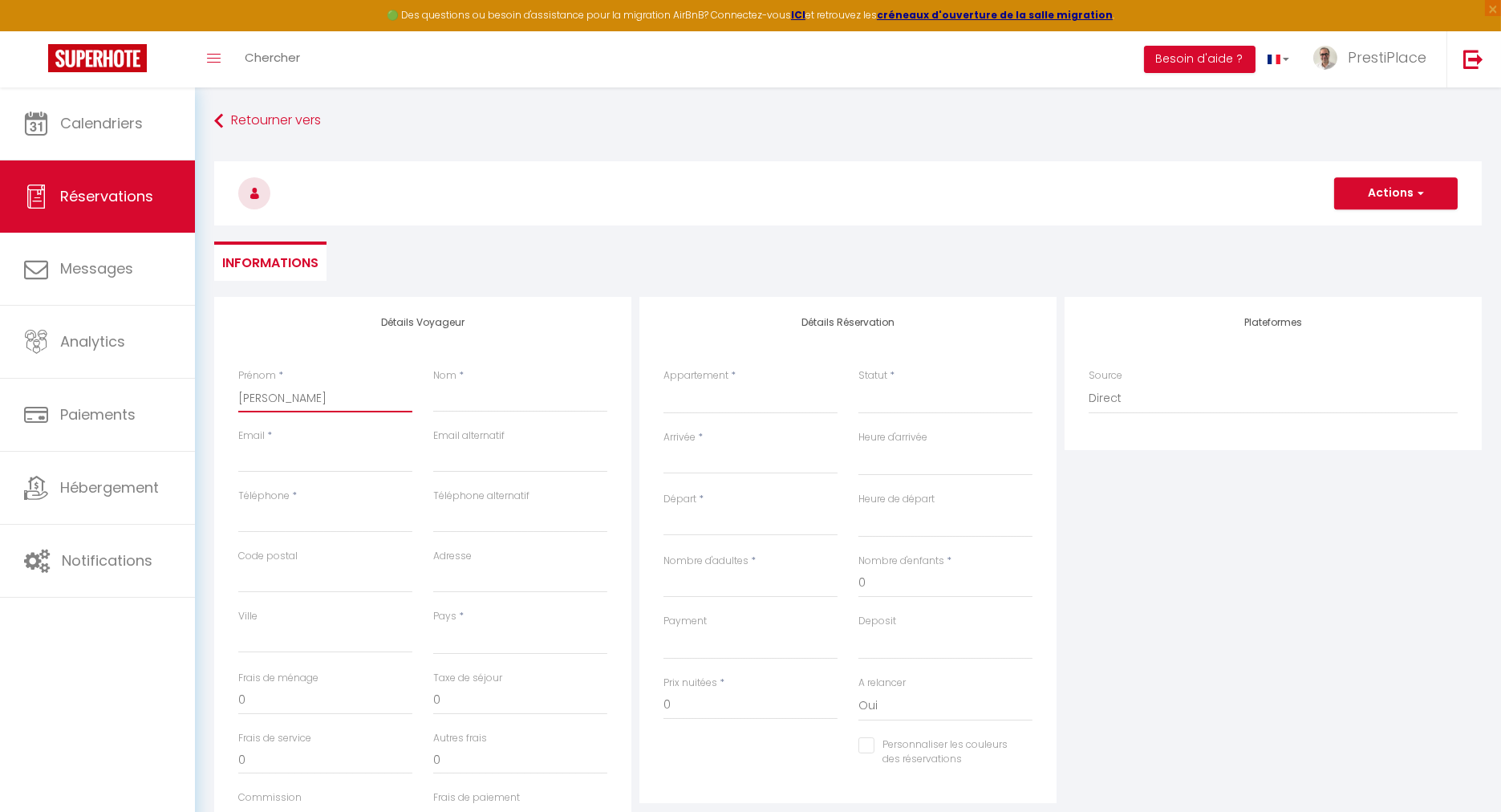
select select
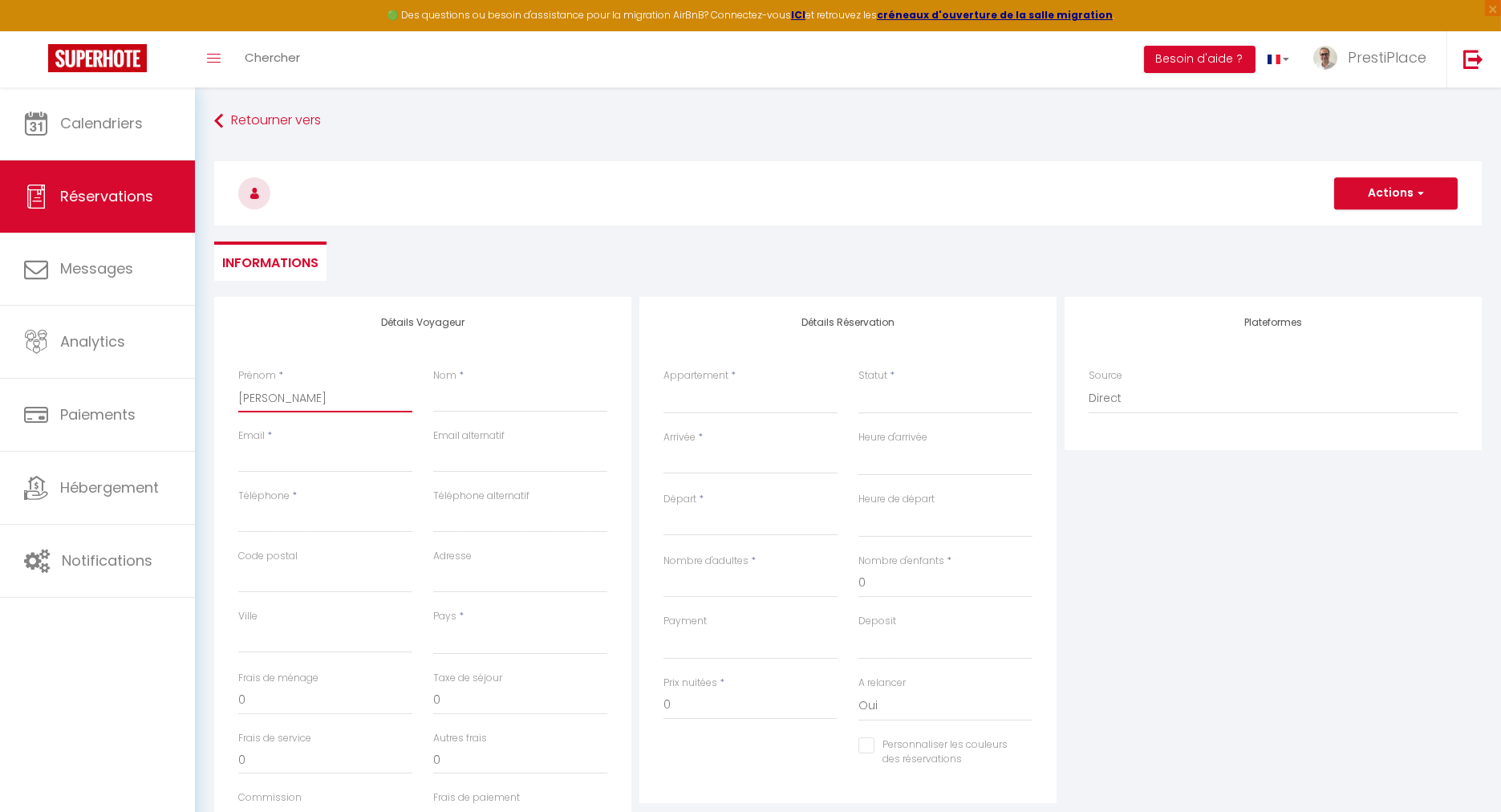
checkbox input "false"
type input "[PERSON_NAME]"
click at [496, 407] on input "Nom" at bounding box center [520, 398] width 174 height 29
type input "F"
select select
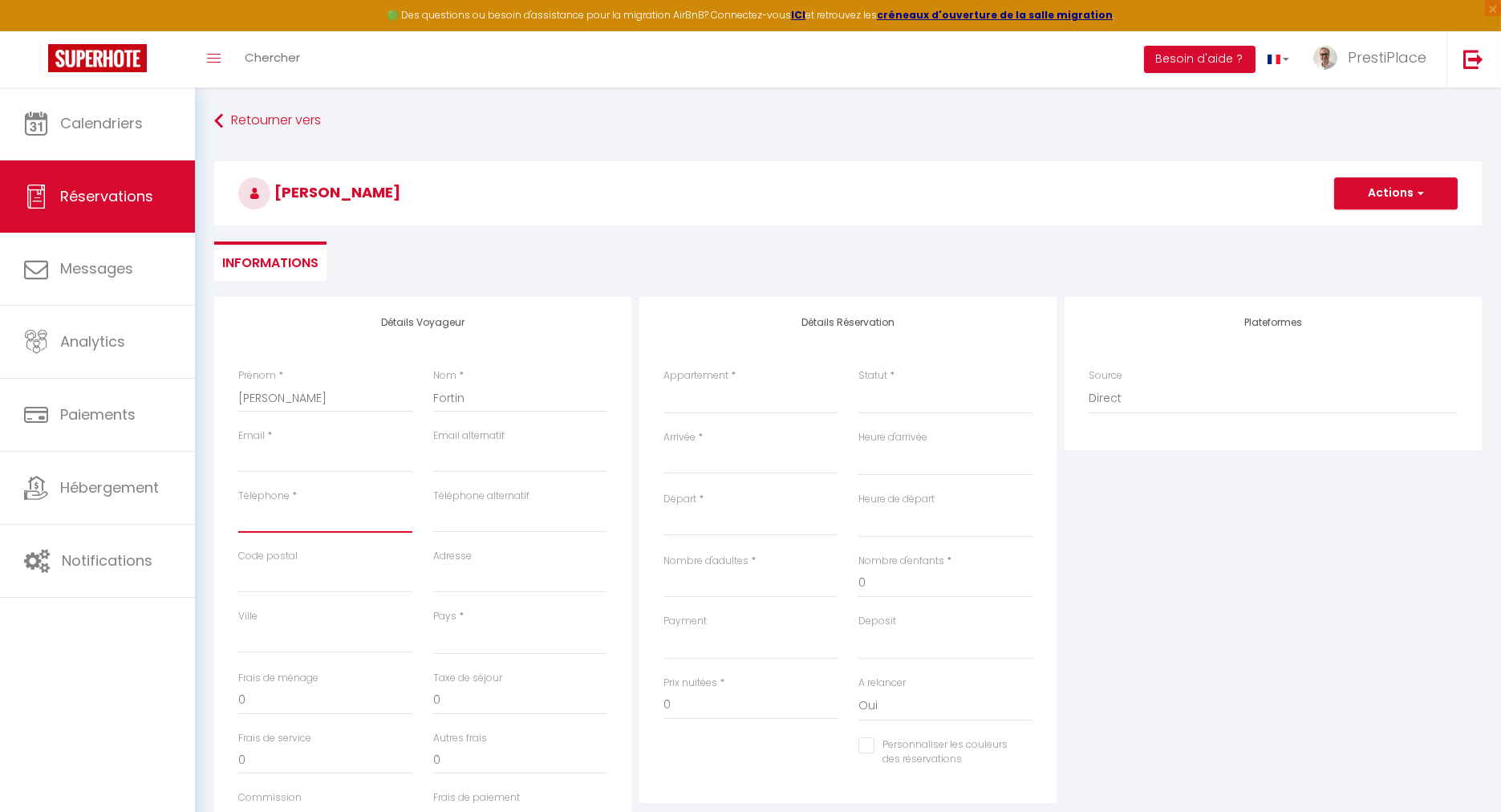
click at [265, 519] on input "Téléphone" at bounding box center [325, 518] width 174 height 29
paste input "[PHONE_NUMBER]"
click at [276, 461] on input "Email client" at bounding box center [325, 458] width 174 height 29
paste input "[EMAIL_ADDRESS][DOMAIN_NAME]"
click at [715, 406] on select "Le Balcon de la Joconde La Cour de l'Opera La Terrasse Saint-Gatien Le Balcon d…" at bounding box center [750, 398] width 174 height 30
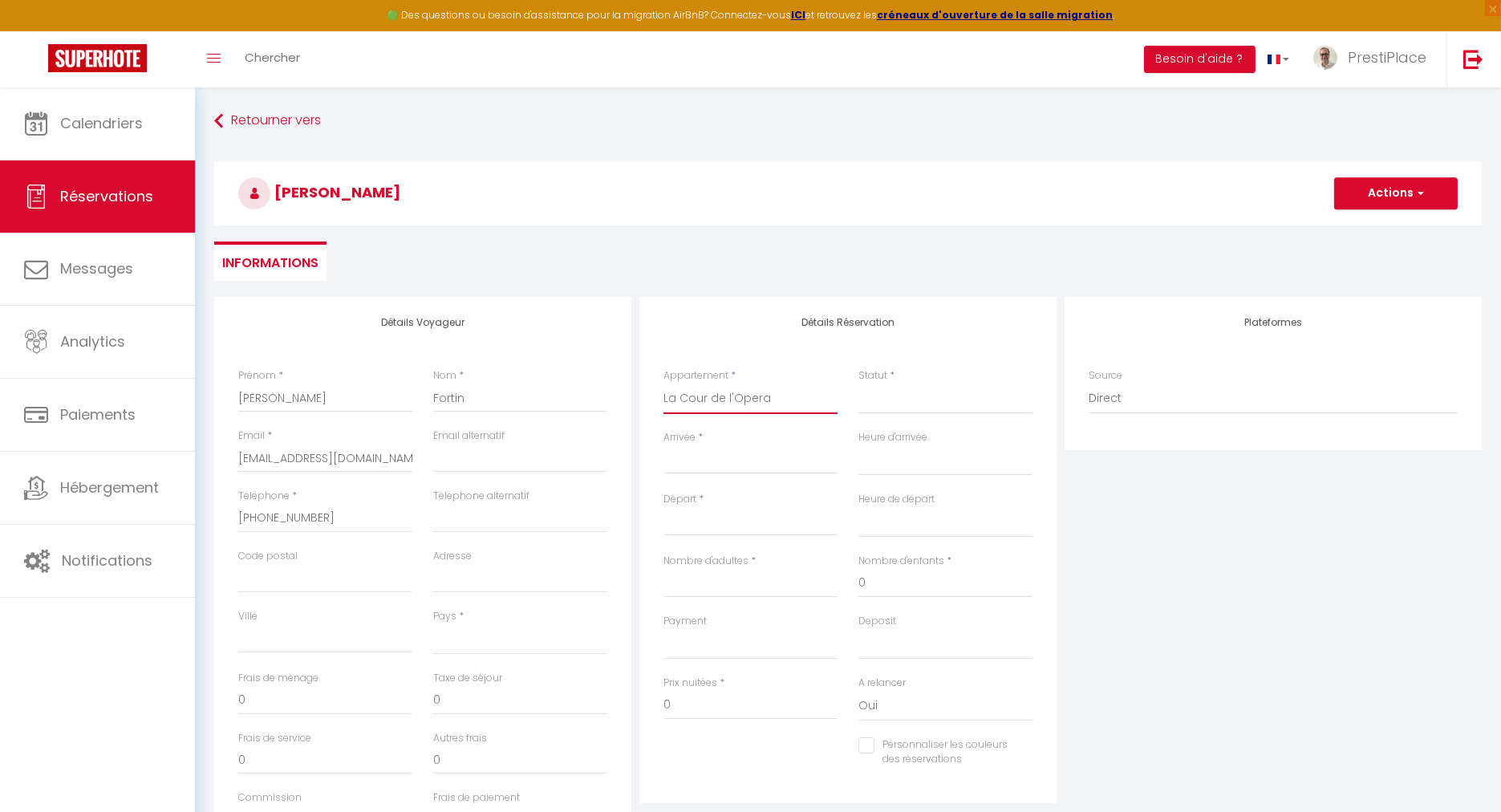
click at [664, 383] on select "Le Balcon de la Joconde La Cour de l'Opera La Terrasse Saint-Gatien Le Balcon d…" at bounding box center [750, 398] width 174 height 30
click at [897, 405] on select "Confirmé Non Confirmé [PERSON_NAME] par le voyageur No Show Request" at bounding box center [945, 398] width 174 height 30
click at [858, 383] on select "Confirmé Non Confirmé [PERSON_NAME] par le voyageur No Show Request" at bounding box center [945, 398] width 174 height 30
click at [698, 451] on input "Arrivée" at bounding box center [750, 461] width 174 height 21
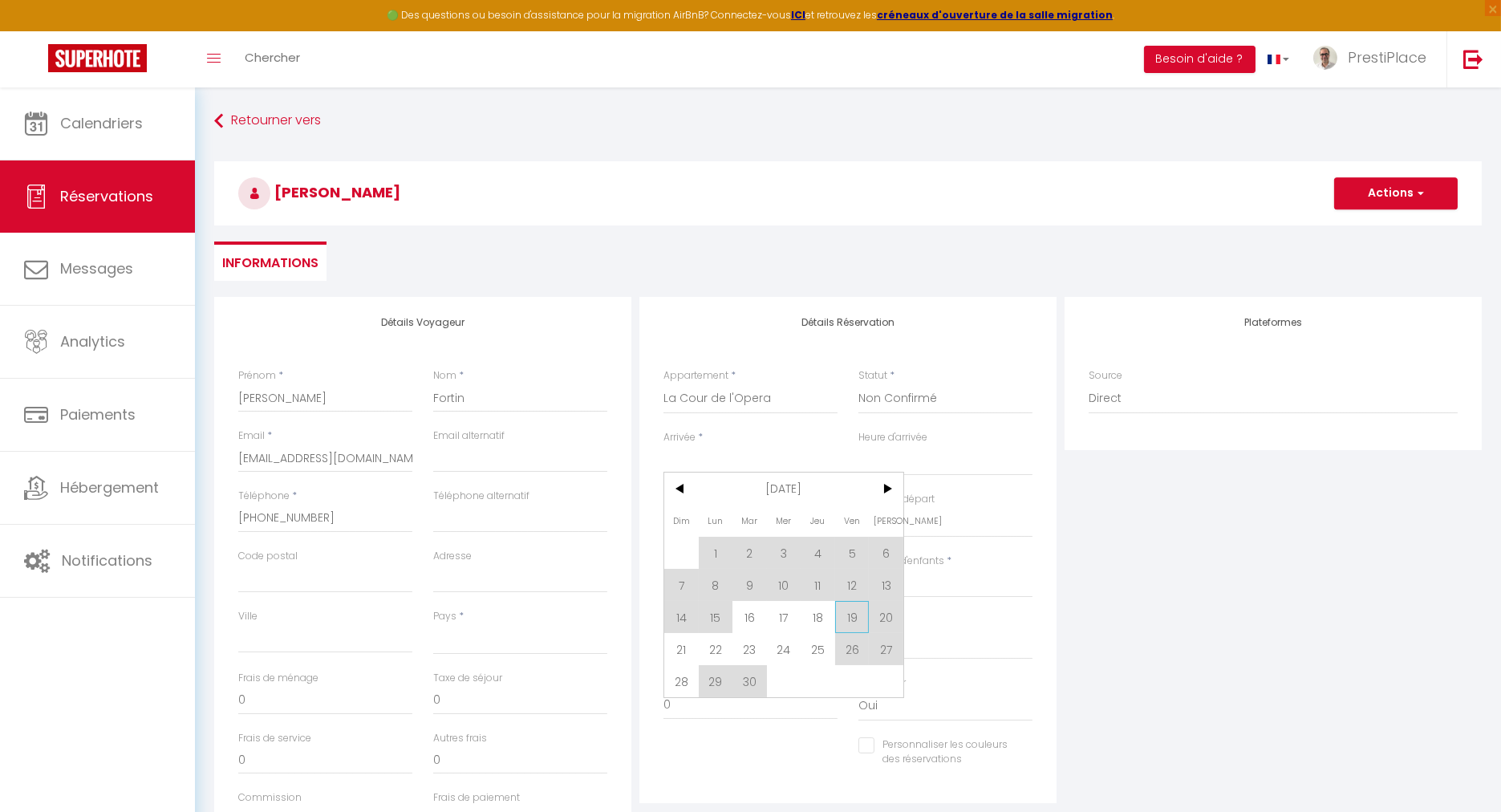
click at [850, 610] on span "19" at bounding box center [852, 617] width 34 height 32
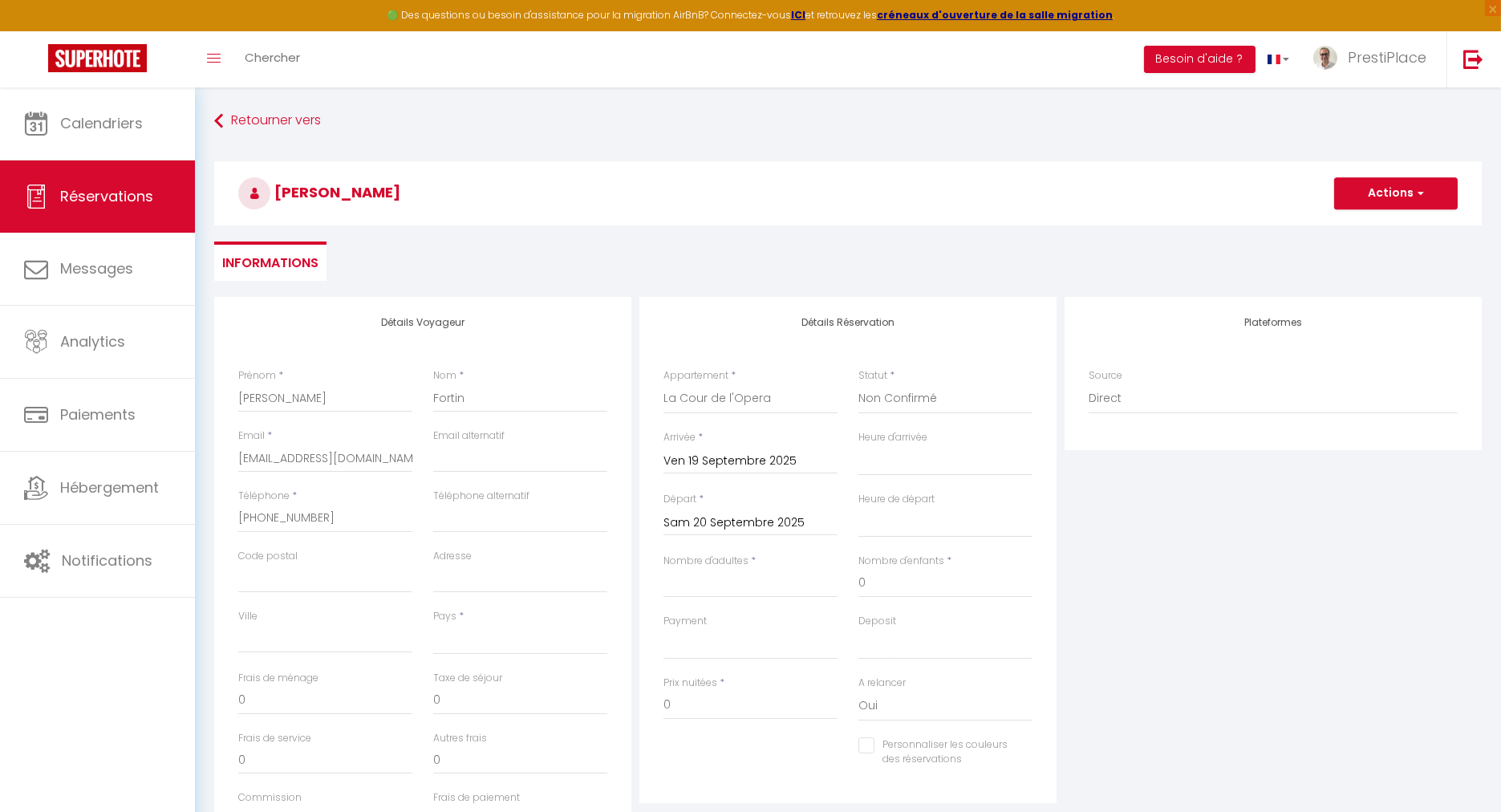
click at [712, 525] on input "Sam 20 Septembre 2025" at bounding box center [750, 523] width 174 height 21
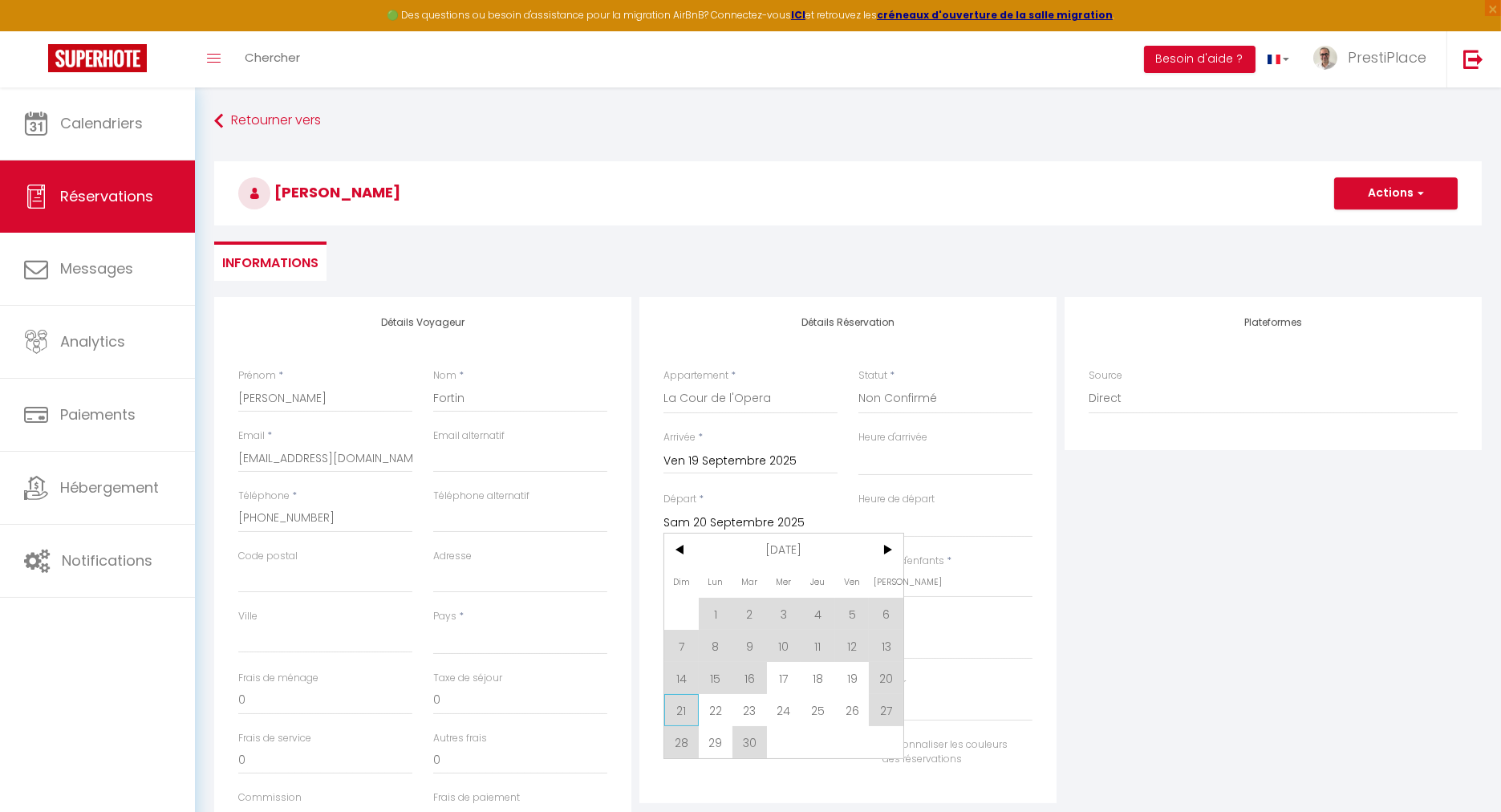
click at [674, 703] on span "21" at bounding box center [682, 710] width 34 height 32
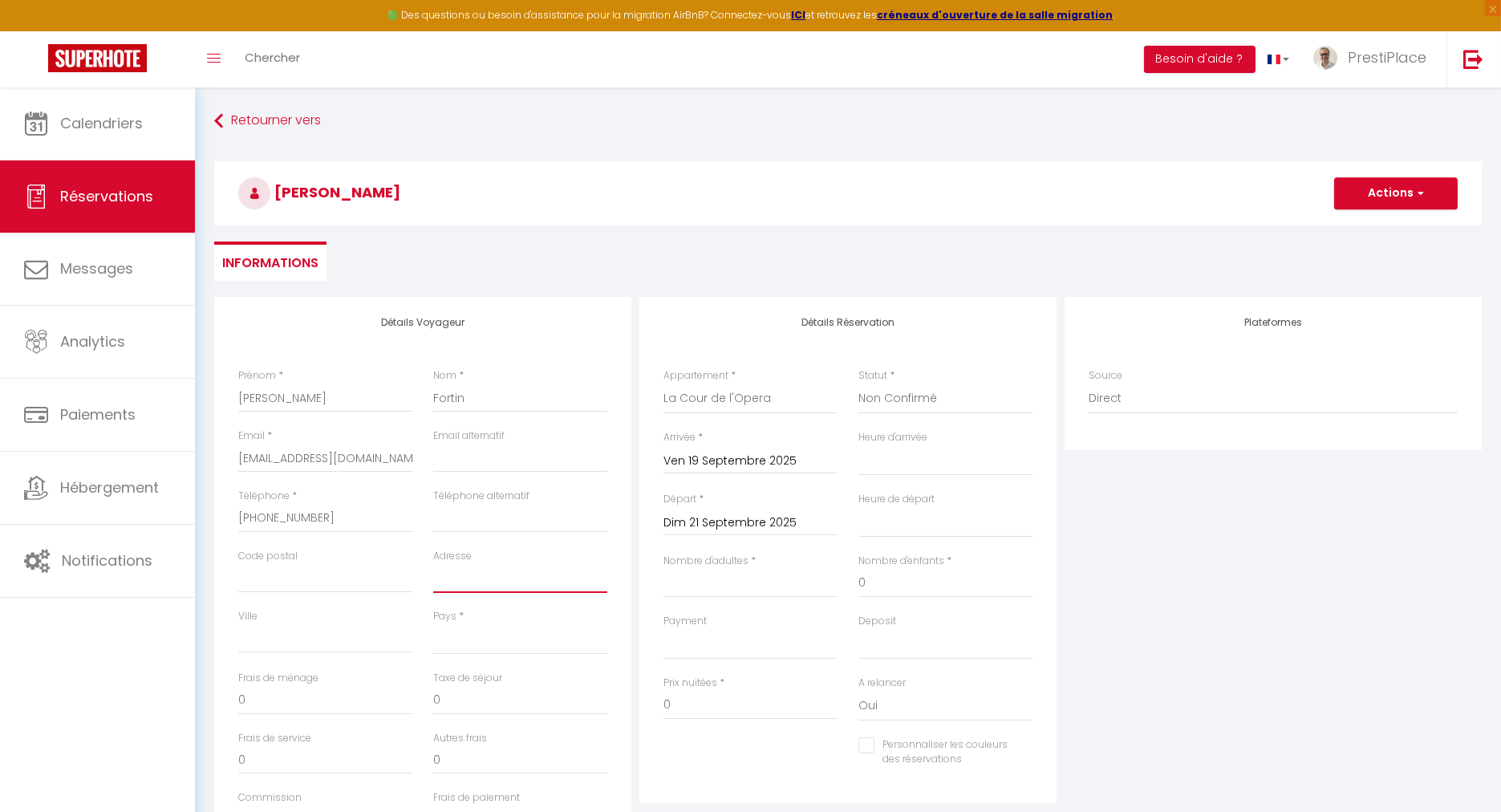
click at [467, 577] on input "Adresse" at bounding box center [520, 578] width 174 height 29
paste input "[STREET_ADDRESS]"
click at [772, 572] on input "Nombre d'adultes" at bounding box center [750, 583] width 174 height 29
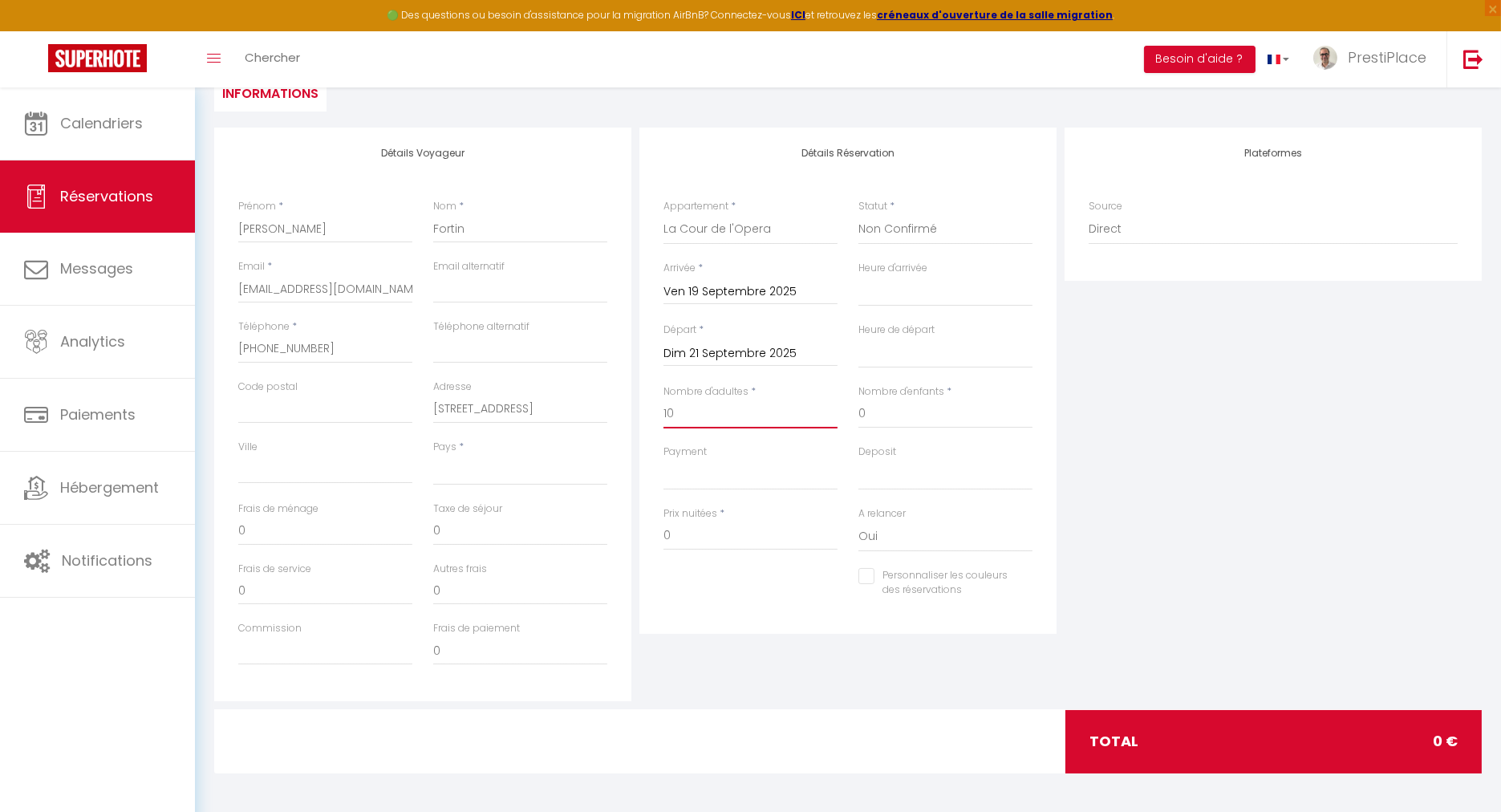
scroll to position [170, 0]
click at [266, 402] on input "Code postal" at bounding box center [325, 409] width 174 height 29
paste input "53970"
click at [283, 456] on input "Ville" at bounding box center [325, 469] width 174 height 29
paste input "L'Huisserie"
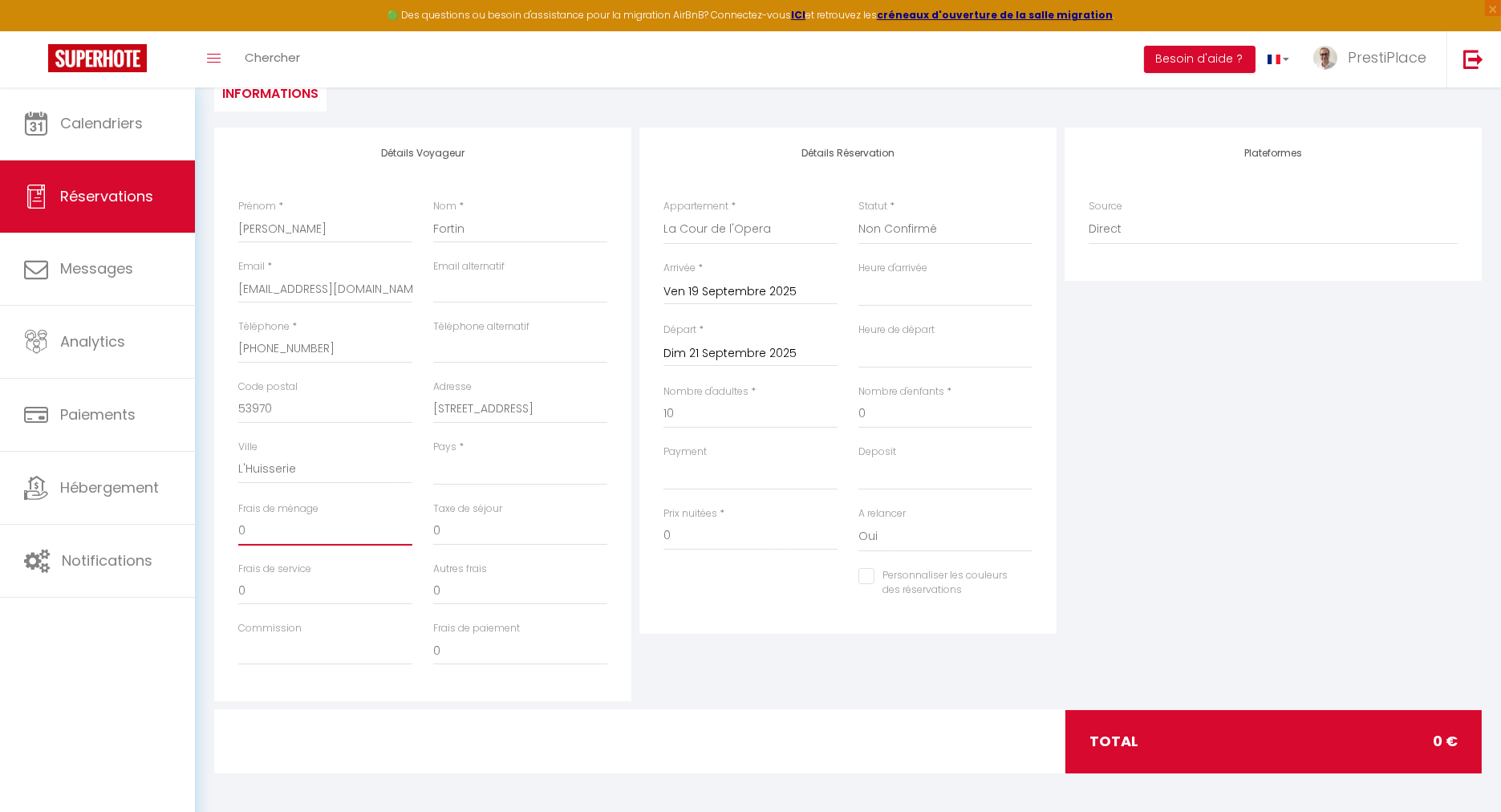
click at [264, 542] on input "0" at bounding box center [325, 531] width 174 height 29
click at [485, 518] on input "0" at bounding box center [520, 531] width 174 height 29
click at [283, 534] on input "160" at bounding box center [325, 531] width 174 height 29
drag, startPoint x: 693, startPoint y: 534, endPoint x: 666, endPoint y: 527, distance: 27.9
click at [666, 527] on input "0" at bounding box center [750, 535] width 174 height 29
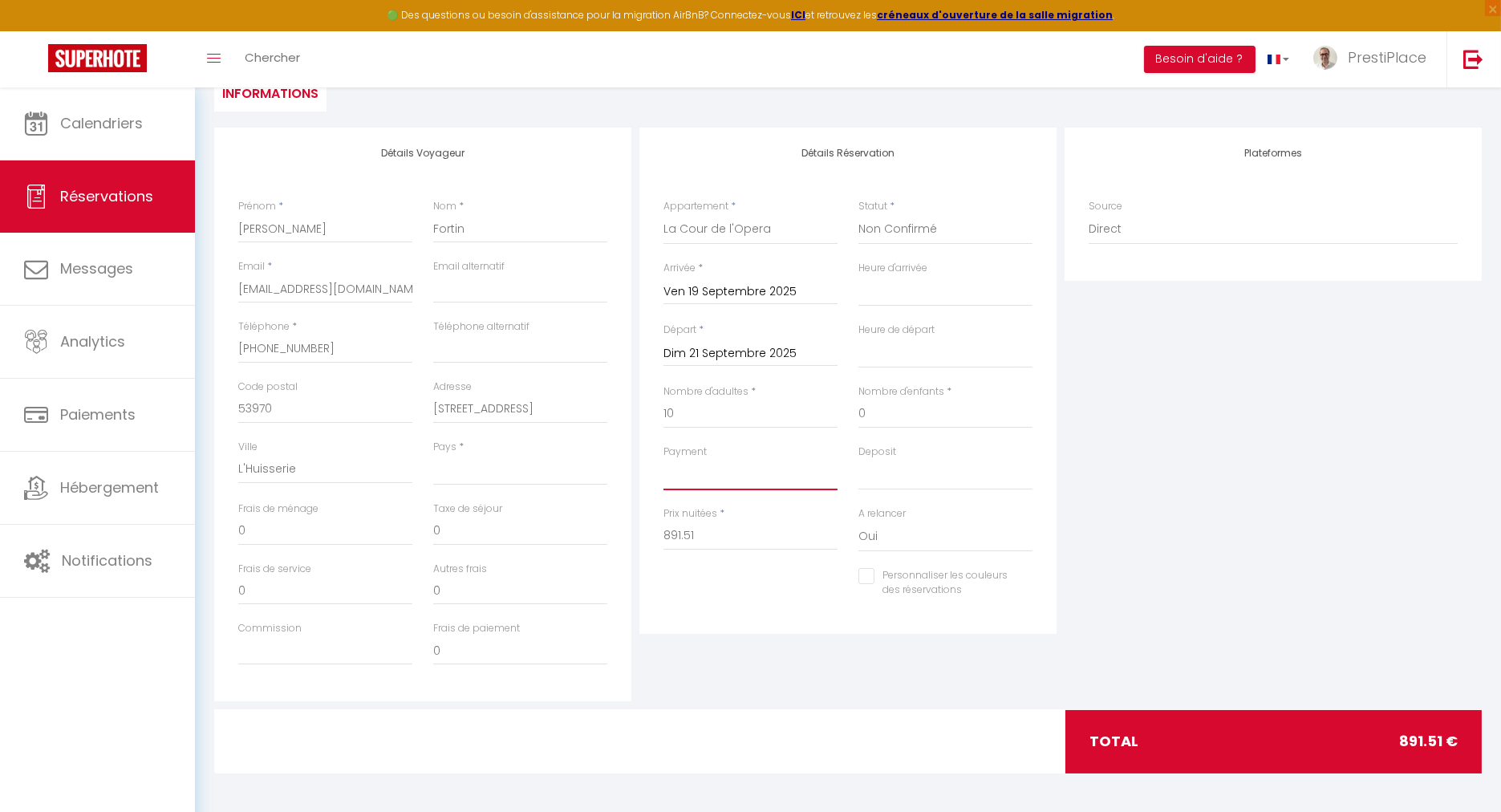
click at [687, 474] on select "OK KO" at bounding box center [750, 474] width 174 height 30
click at [664, 459] on select "OK KO" at bounding box center [750, 474] width 174 height 30
click at [875, 471] on select "OK KO" at bounding box center [945, 474] width 174 height 30
click at [858, 459] on select "OK KO" at bounding box center [945, 474] width 174 height 30
drag, startPoint x: 474, startPoint y: 529, endPoint x: 372, endPoint y: 529, distance: 102.0
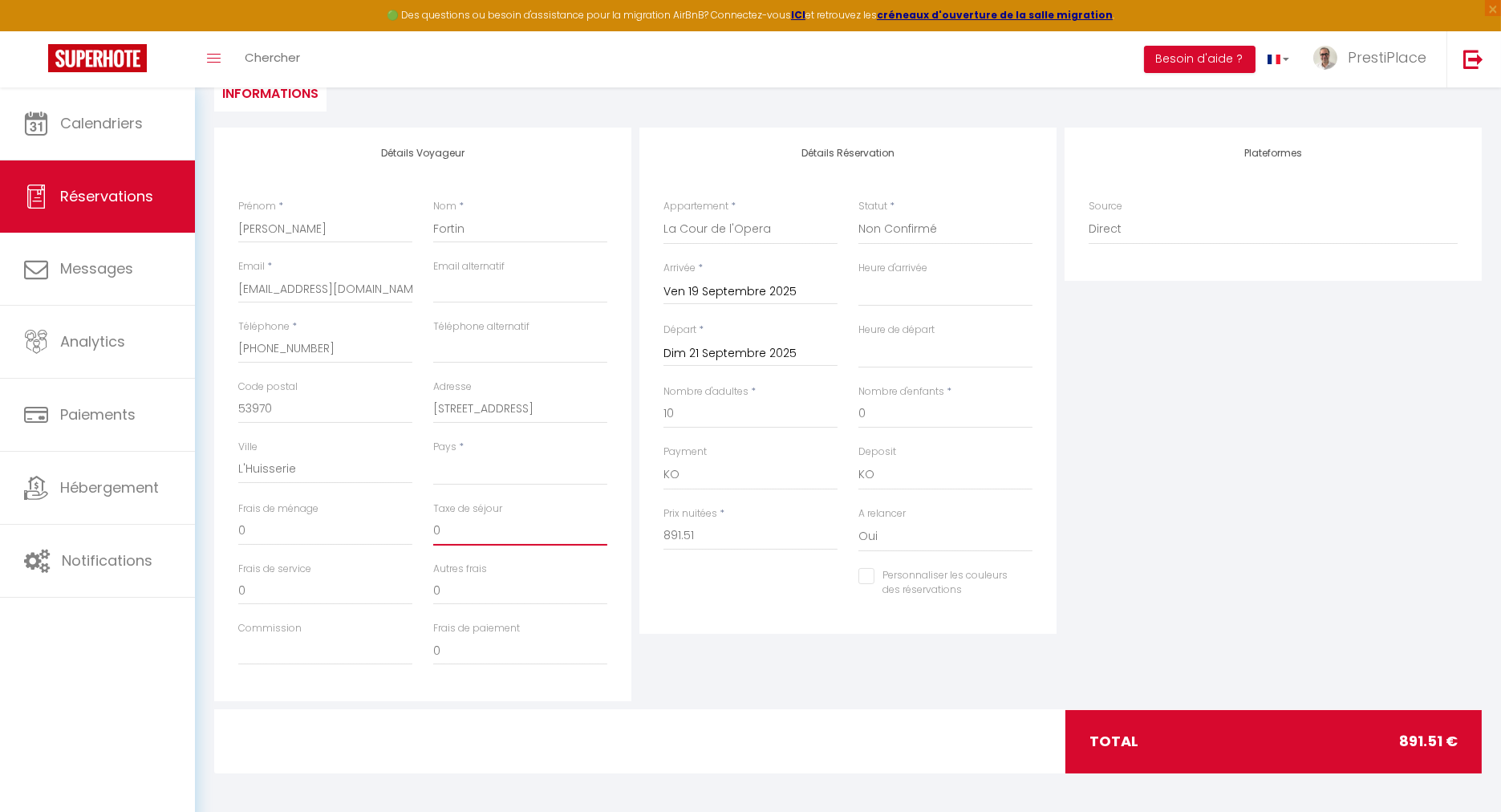
click at [372, 529] on div "Frais de ménage 0 Taxe de séjour 0" at bounding box center [423, 531] width 390 height 60
click at [315, 525] on input "0" at bounding box center [325, 531] width 174 height 29
click at [507, 520] on input "48.49" at bounding box center [520, 531] width 174 height 29
click at [493, 480] on select "[GEOGRAPHIC_DATA] [GEOGRAPHIC_DATA] [GEOGRAPHIC_DATA] [GEOGRAPHIC_DATA] [GEOGRA…" at bounding box center [520, 470] width 174 height 30
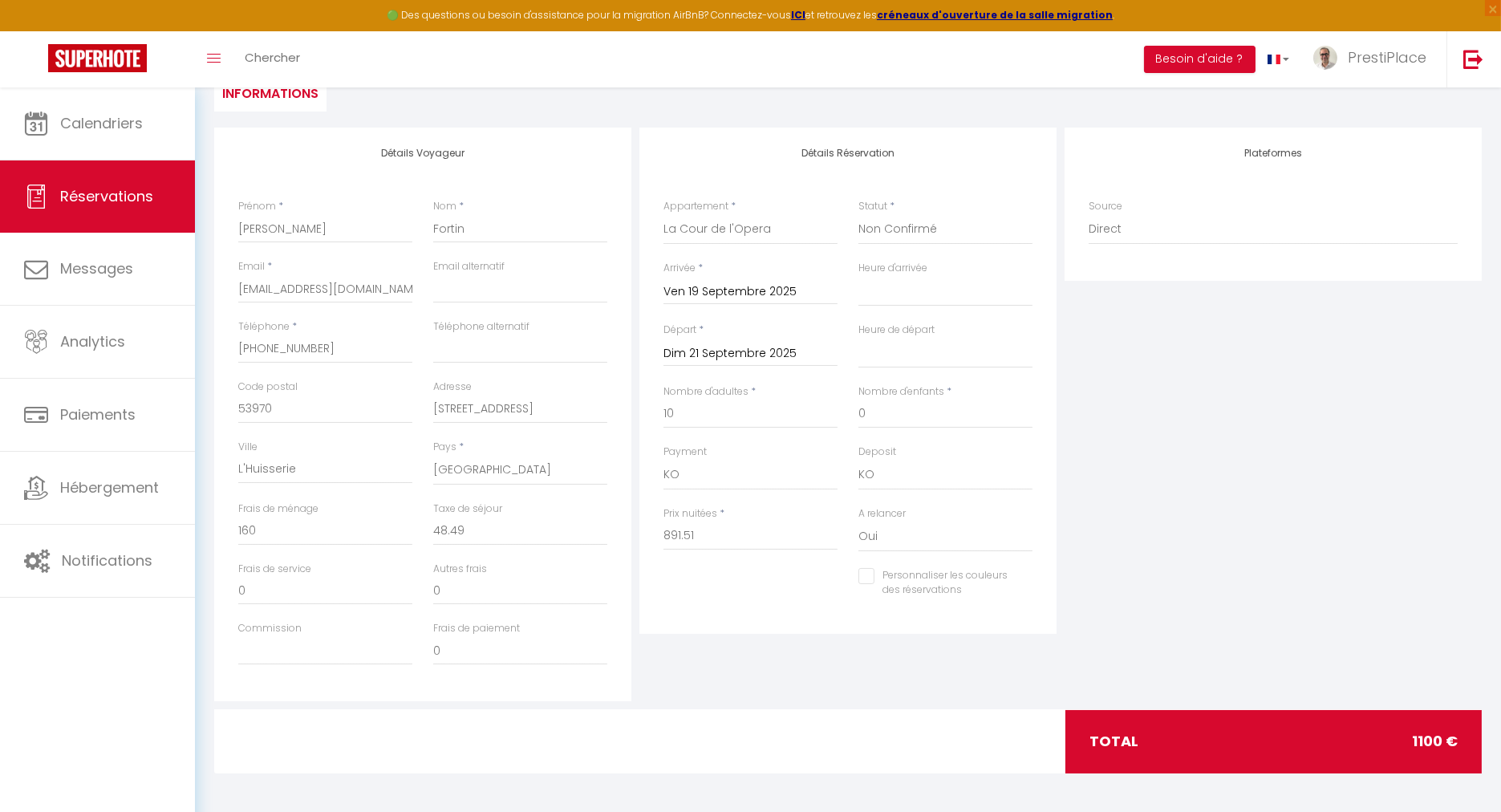
click at [1215, 482] on div "Plateformes Source Direct [DOMAIN_NAME] [DOMAIN_NAME] Chalet montagne Expedia G…" at bounding box center [1273, 414] width 425 height 573
drag, startPoint x: 472, startPoint y: 527, endPoint x: 437, endPoint y: 524, distance: 35.1
click at [437, 524] on input "48.49" at bounding box center [520, 531] width 174 height 29
click at [744, 535] on input "891.51" at bounding box center [750, 535] width 174 height 29
click at [491, 526] on input "0" at bounding box center [520, 531] width 174 height 29
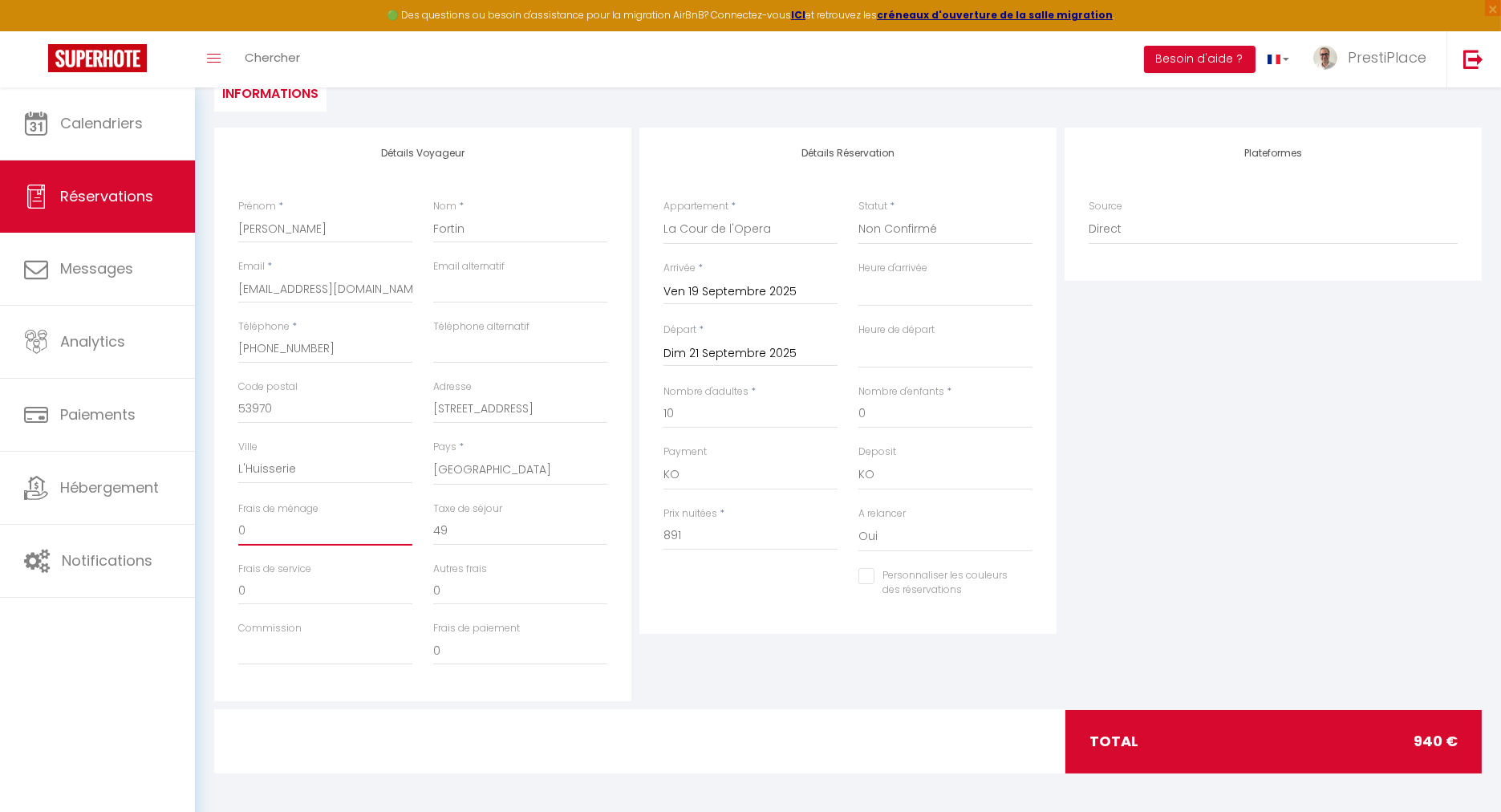
click at [293, 533] on input "0" at bounding box center [325, 531] width 174 height 29
click at [470, 534] on input "49" at bounding box center [520, 531] width 174 height 29
click at [728, 531] on input "891" at bounding box center [750, 535] width 174 height 29
click at [273, 518] on input "0" at bounding box center [325, 531] width 174 height 29
click at [331, 593] on input "0" at bounding box center [325, 590] width 174 height 29
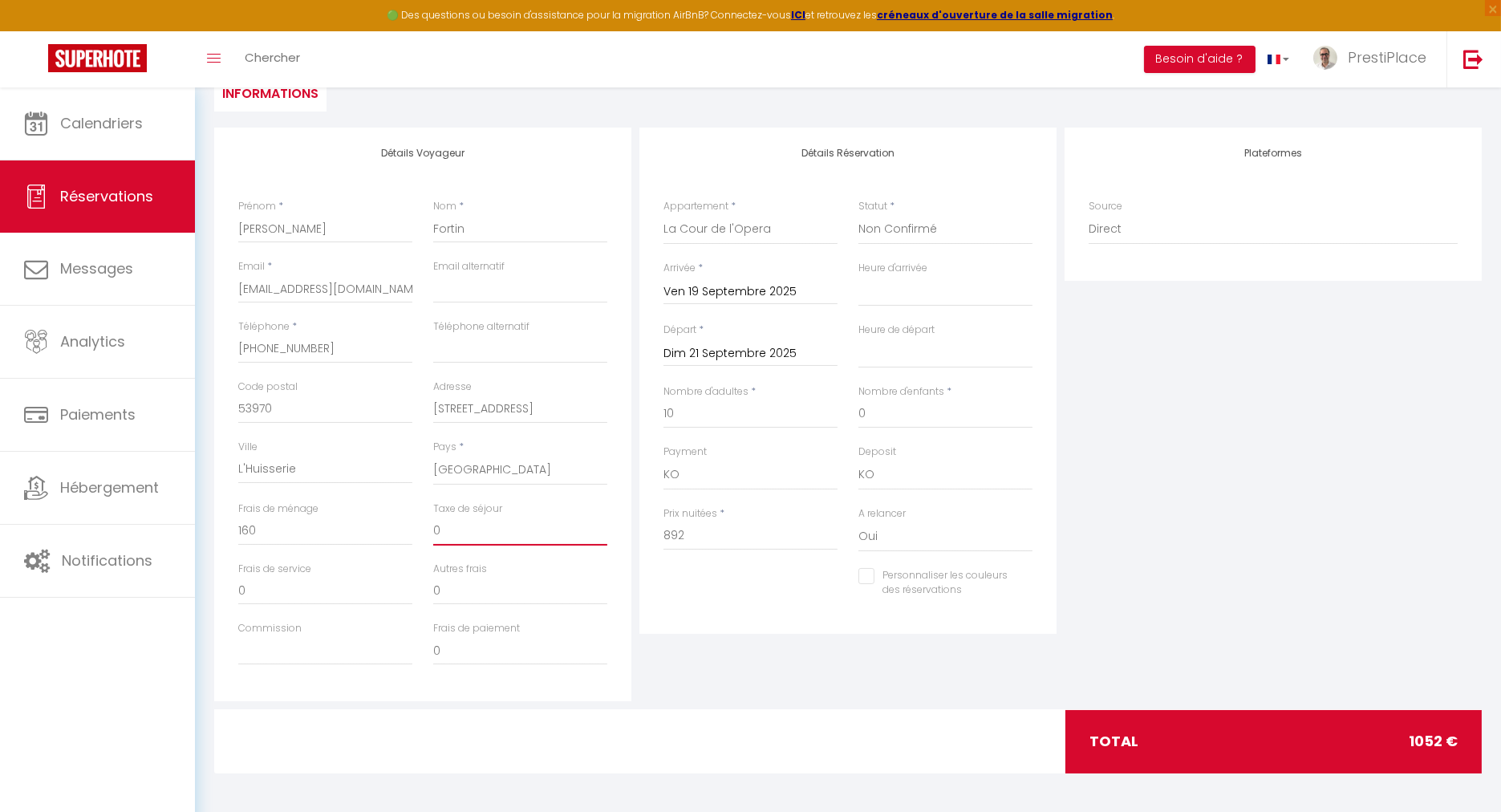
click at [460, 535] on input "0" at bounding box center [520, 531] width 174 height 29
click at [279, 527] on input "160" at bounding box center [325, 531] width 174 height 29
click at [1175, 413] on div "Plateformes Source Direct [DOMAIN_NAME] [DOMAIN_NAME] Chalet montagne Expedia G…" at bounding box center [1273, 414] width 425 height 573
click at [928, 295] on select "00:00 00:30 01:00 01:30 02:00 02:30 03:00 03:30 04:00 04:30 05:00 05:30 06:00 0…" at bounding box center [945, 291] width 174 height 30
click at [858, 276] on select "00:00 00:30 01:00 01:30 02:00 02:30 03:00 03:30 04:00 04:30 05:00 05:30 06:00 0…" at bounding box center [945, 291] width 174 height 30
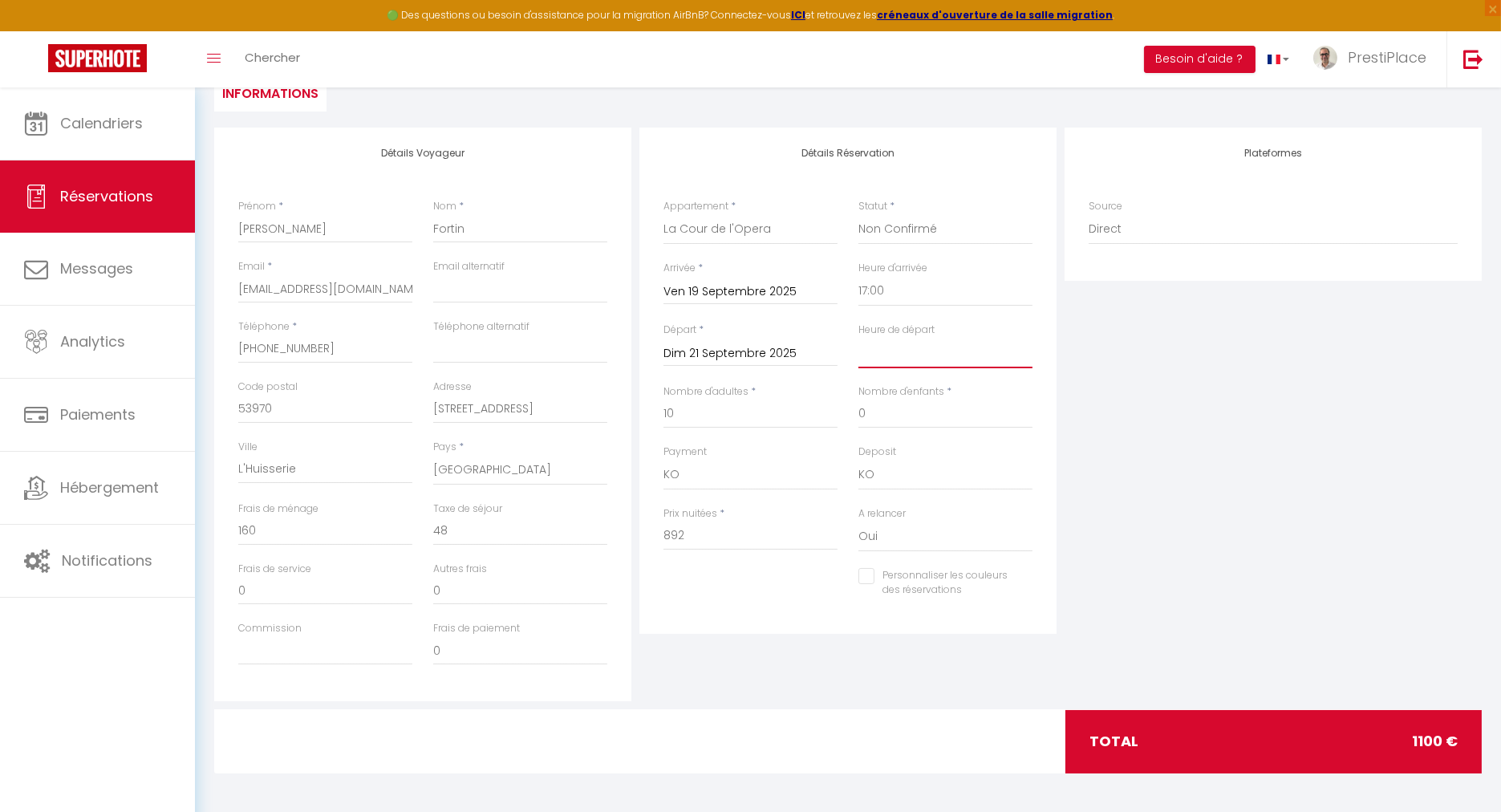
click at [911, 345] on select "00:00 00:30 01:00 01:30 02:00 02:30 03:00 03:30 04:00 04:30 05:00 05:30 06:00 0…" at bounding box center [945, 353] width 174 height 30
click at [858, 338] on select "00:00 00:30 01:00 01:30 02:00 02:30 03:00 03:30 04:00 04:30 05:00 05:30 06:00 0…" at bounding box center [945, 353] width 174 height 30
click at [1197, 439] on div "Plateformes Source Direct [DOMAIN_NAME] [DOMAIN_NAME] Chalet montagne Expedia G…" at bounding box center [1273, 414] width 425 height 573
click at [1157, 363] on div "Plateformes Source Direct [DOMAIN_NAME] [DOMAIN_NAME] Chalet montagne Expedia G…" at bounding box center [1273, 414] width 425 height 573
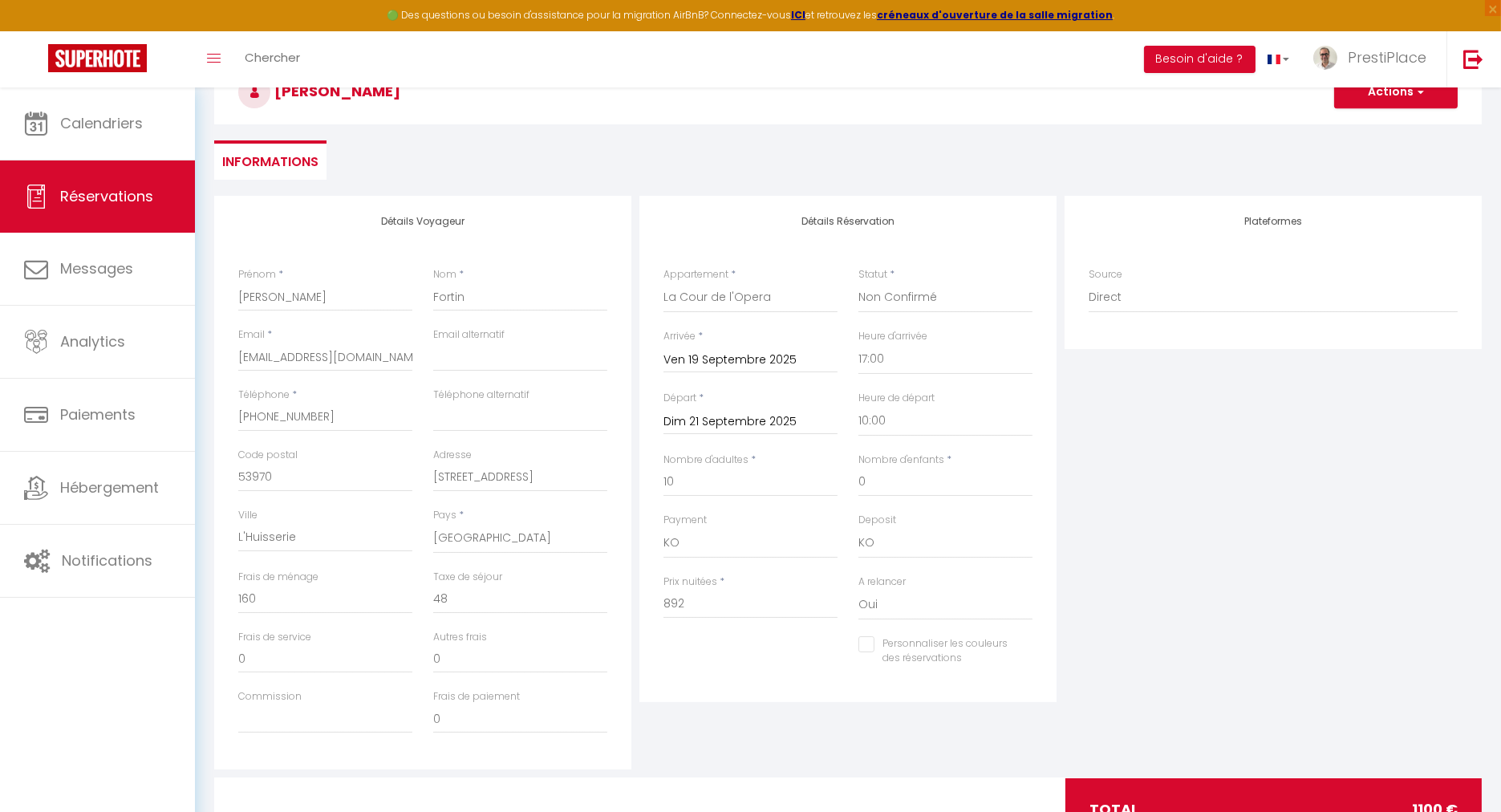
scroll to position [0, 0]
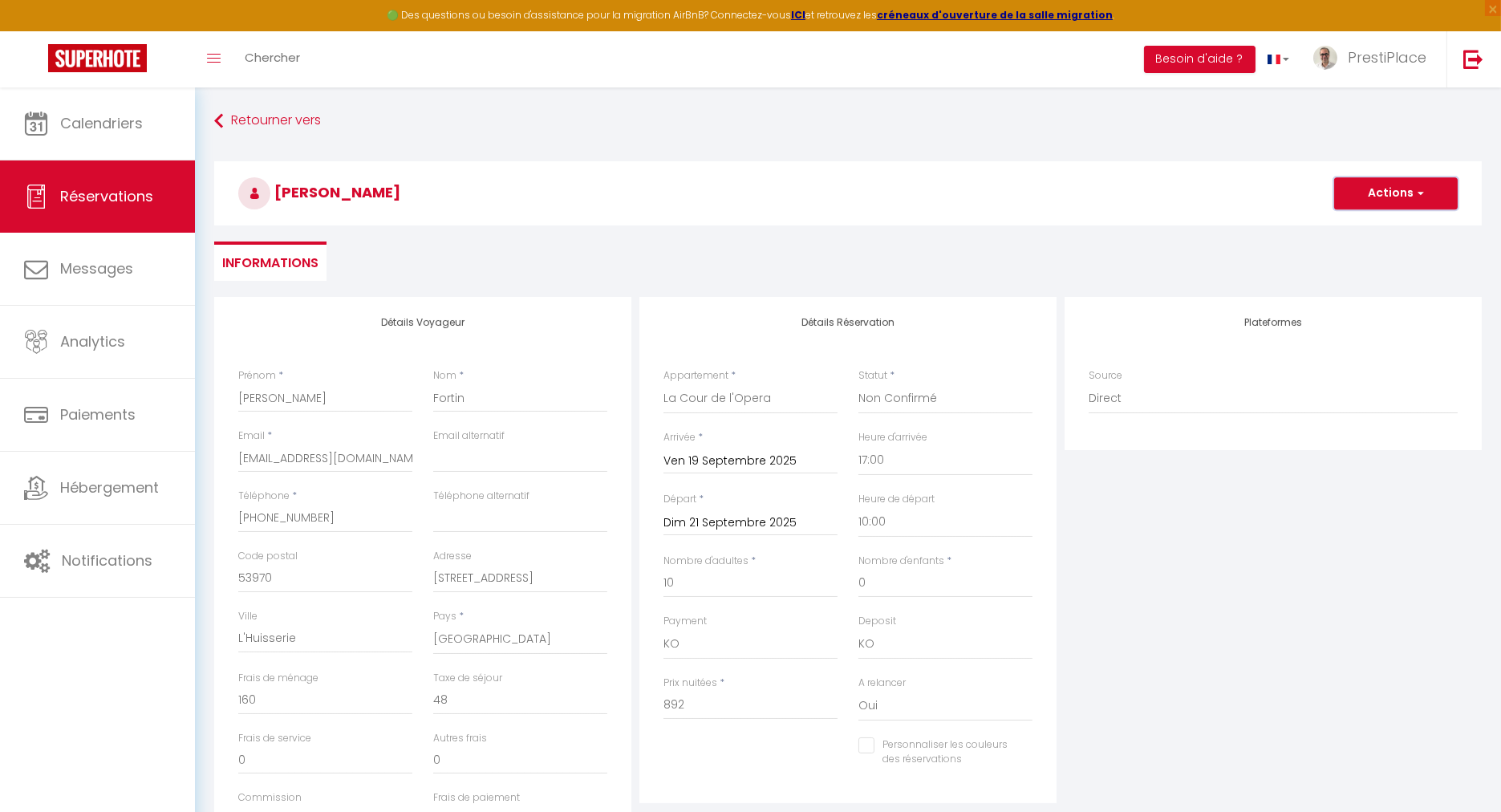
click at [1411, 189] on button "Actions" at bounding box center [1397, 194] width 124 height 32
click at [1215, 700] on div "Plateformes Source Direct [DOMAIN_NAME] [DOMAIN_NAME] Chalet montagne Expedia G…" at bounding box center [1273, 583] width 425 height 573
click at [1388, 199] on button "Actions" at bounding box center [1397, 194] width 124 height 32
click at [1359, 225] on link "Enregistrer" at bounding box center [1380, 229] width 126 height 21
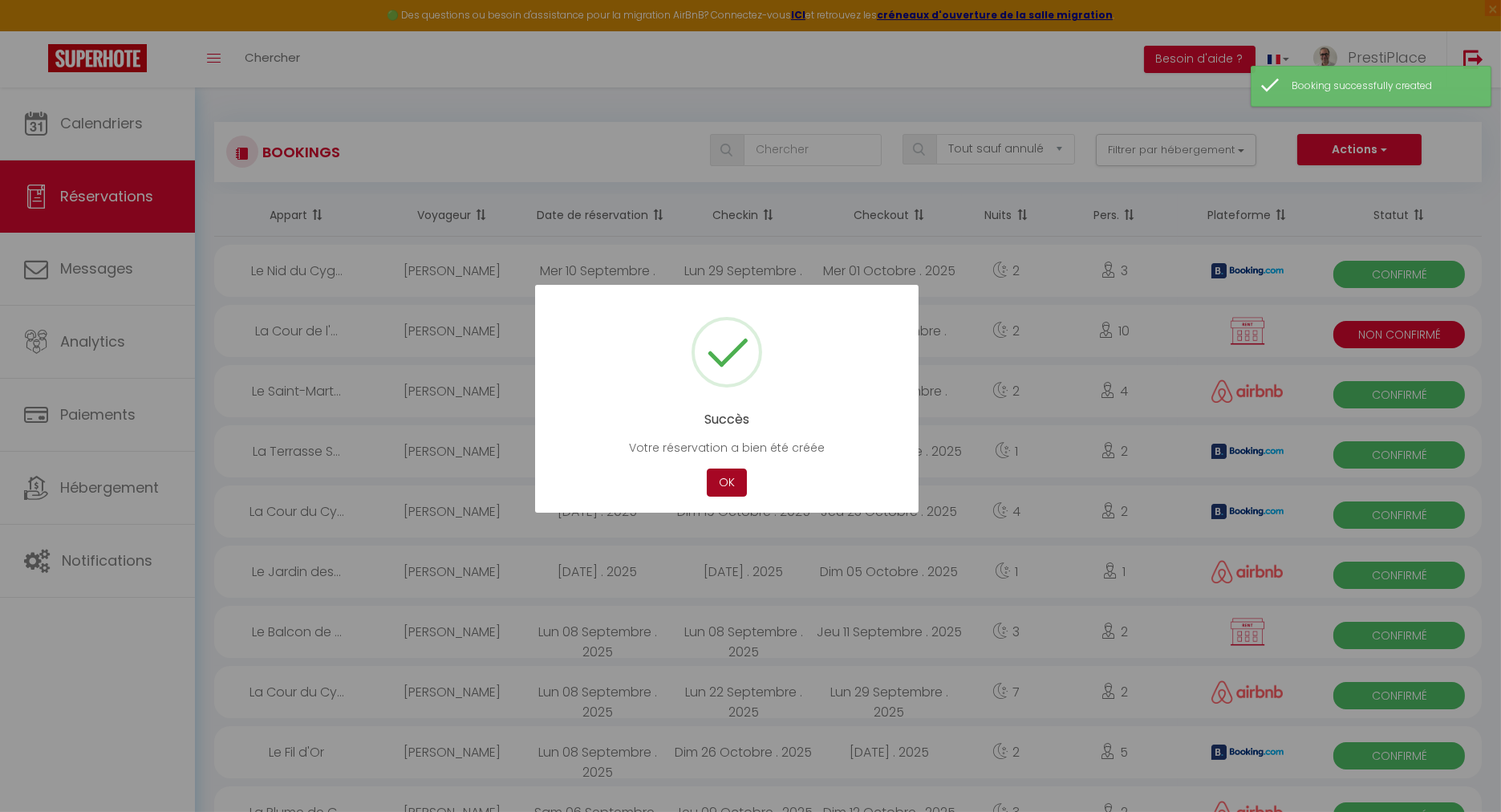
click at [728, 485] on button "OK" at bounding box center [727, 482] width 40 height 28
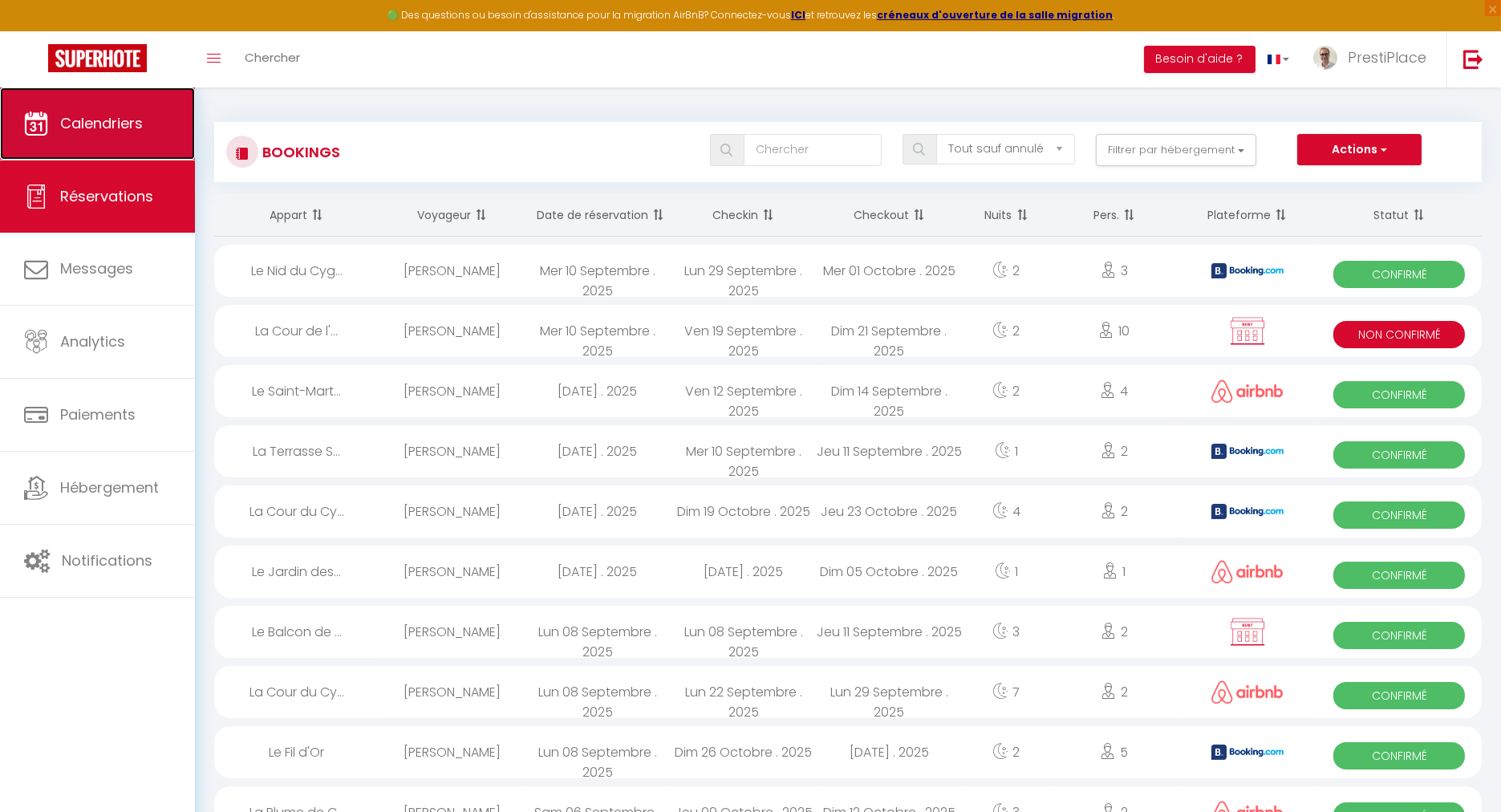
click at [113, 143] on link "Calendriers" at bounding box center [97, 124] width 195 height 72
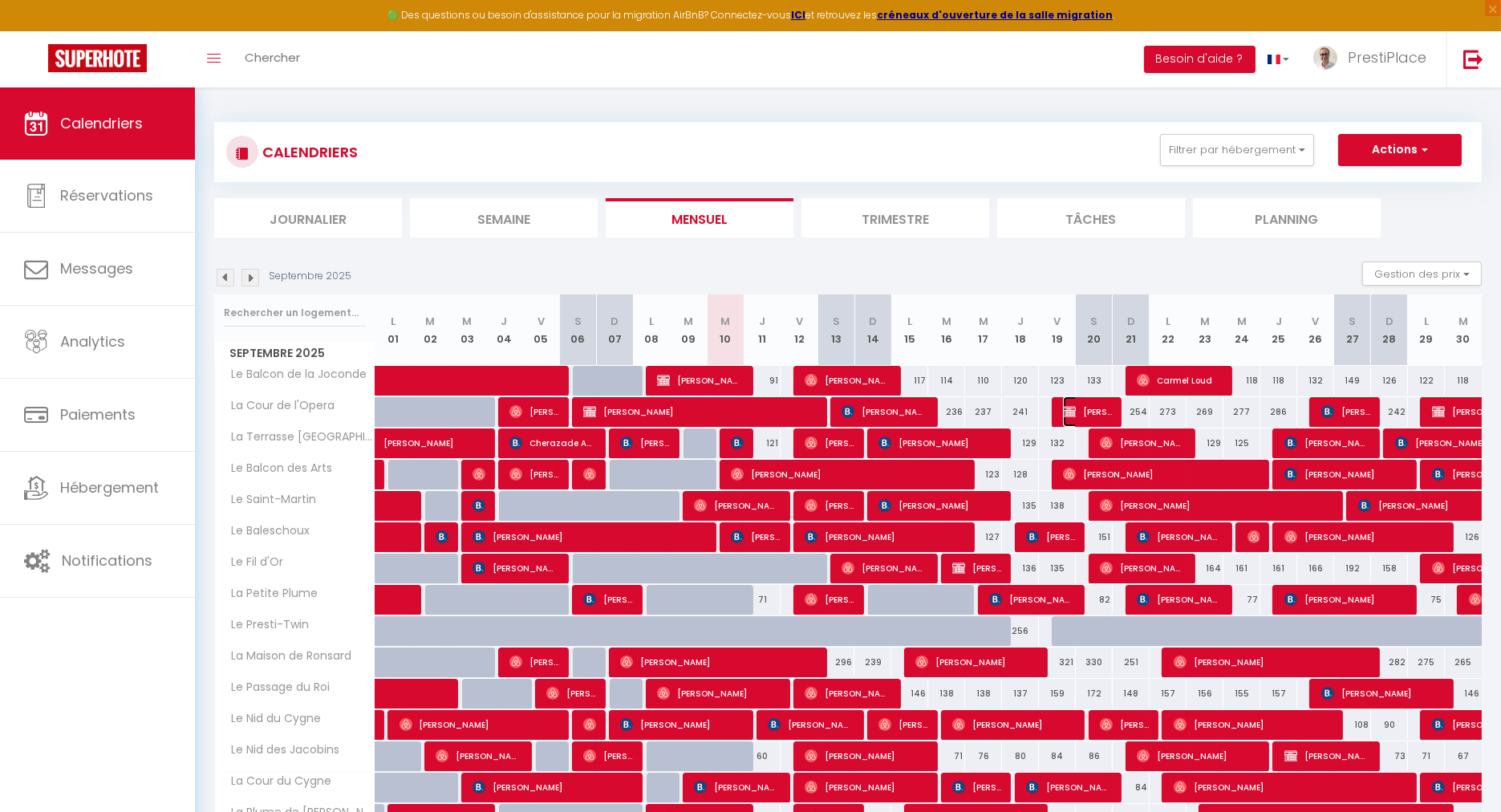
click at [1093, 406] on span "[PERSON_NAME]" at bounding box center [1087, 411] width 49 height 30
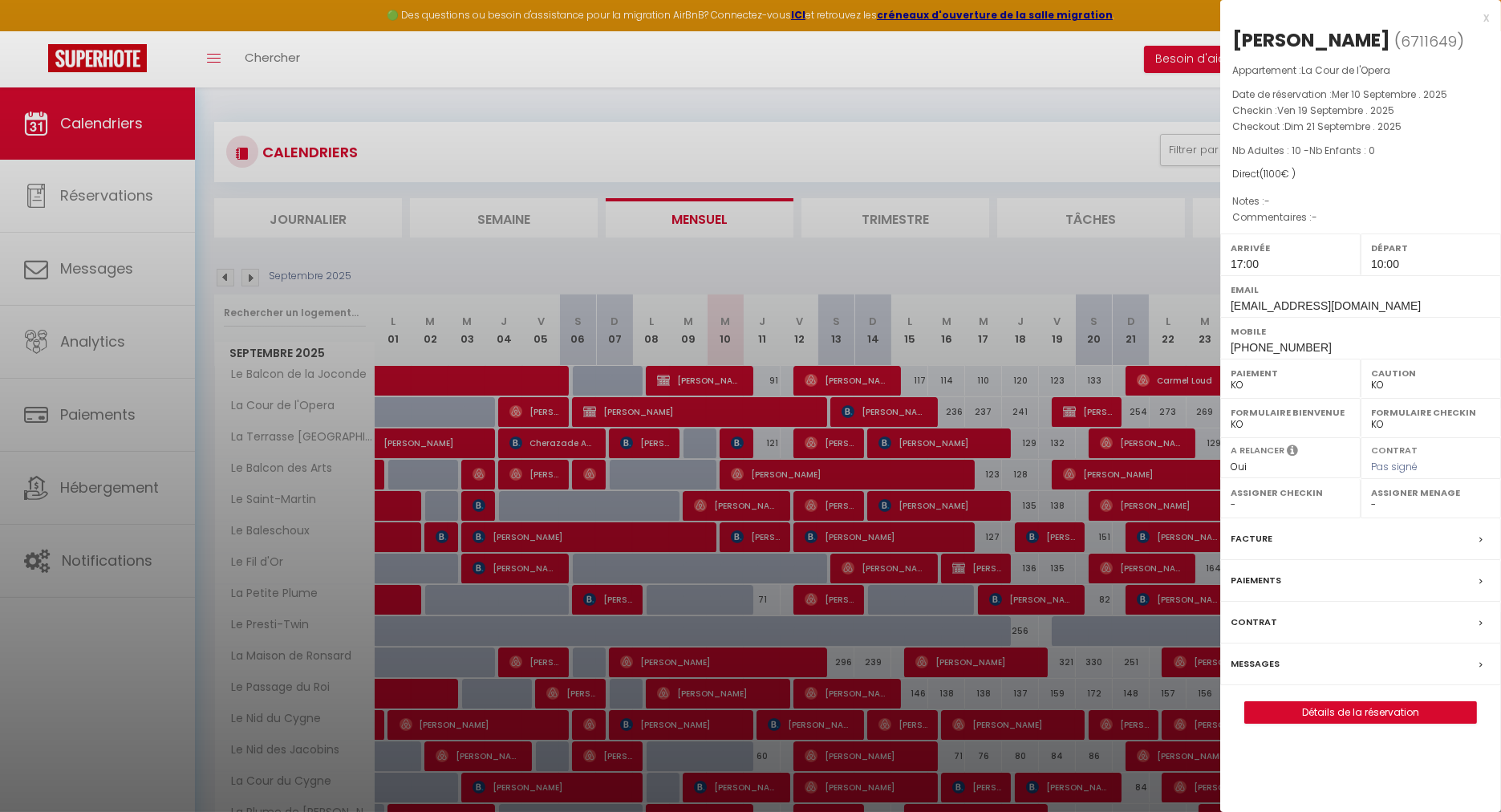
click at [1253, 666] on label "Messages" at bounding box center [1255, 664] width 49 height 17
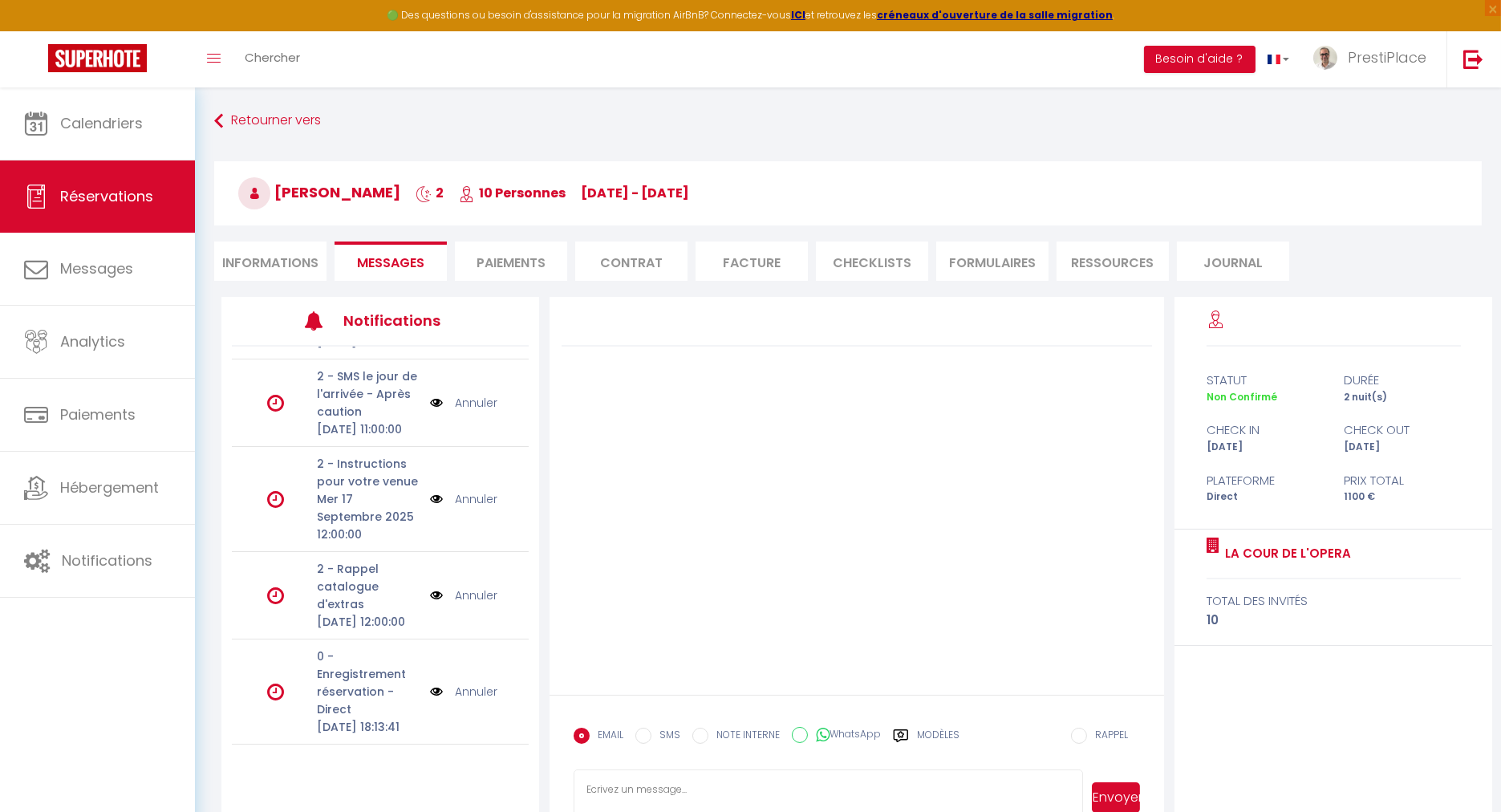
scroll to position [214, 0]
click at [477, 587] on link "Annuler" at bounding box center [476, 596] width 42 height 18
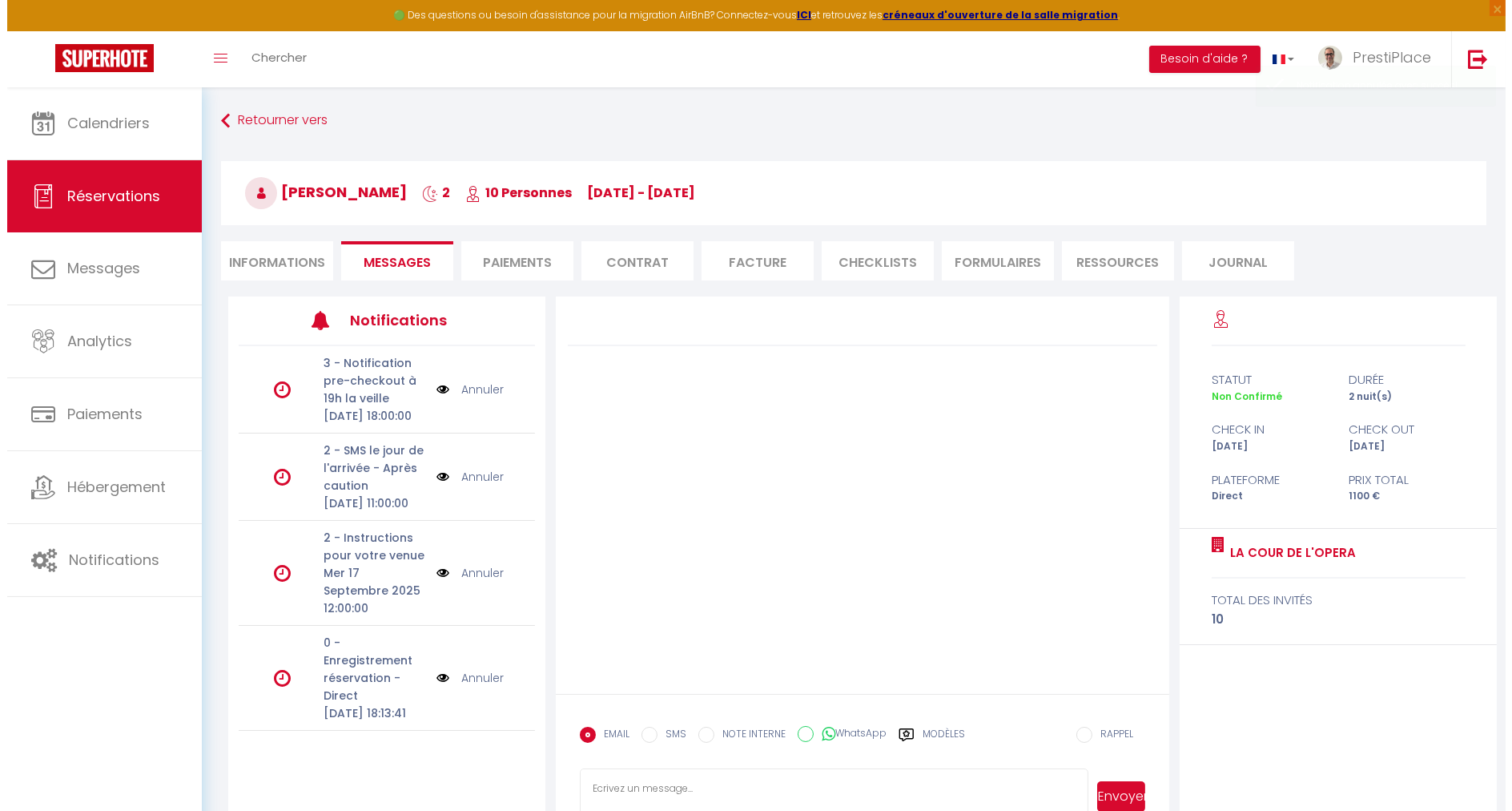
scroll to position [91, 0]
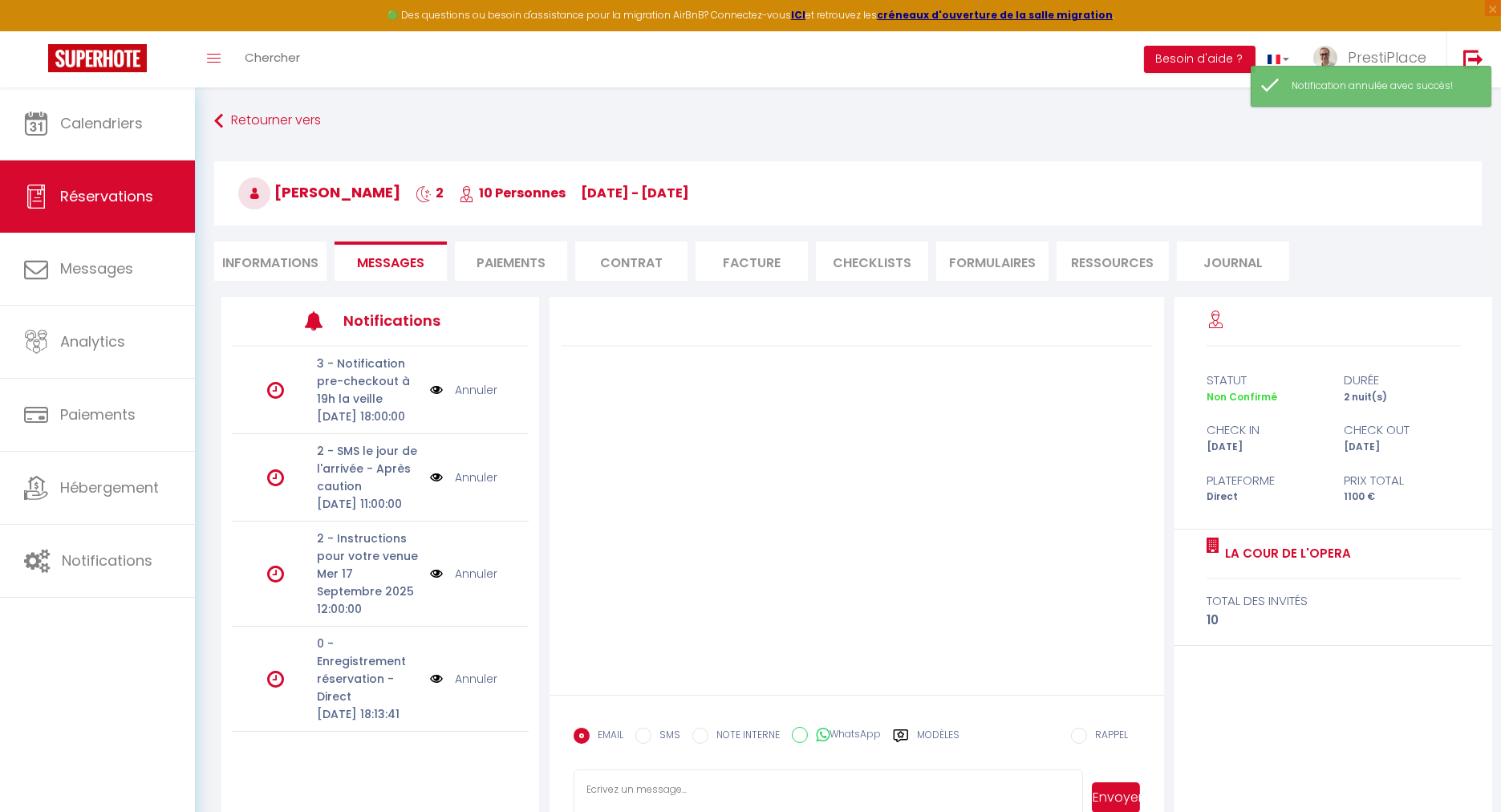
click at [430, 679] on img at bounding box center [437, 679] width 13 height 18
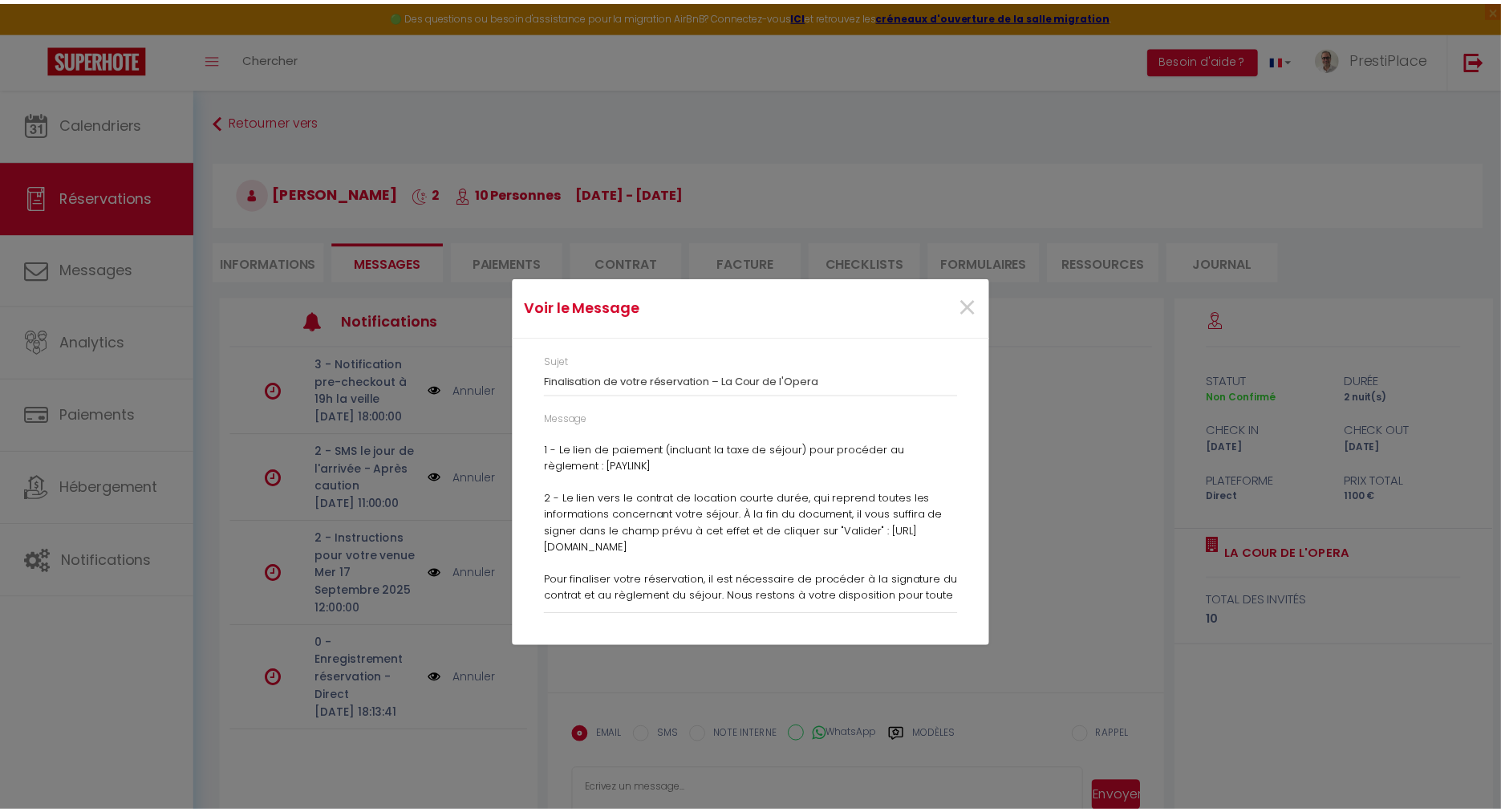
scroll to position [153, 0]
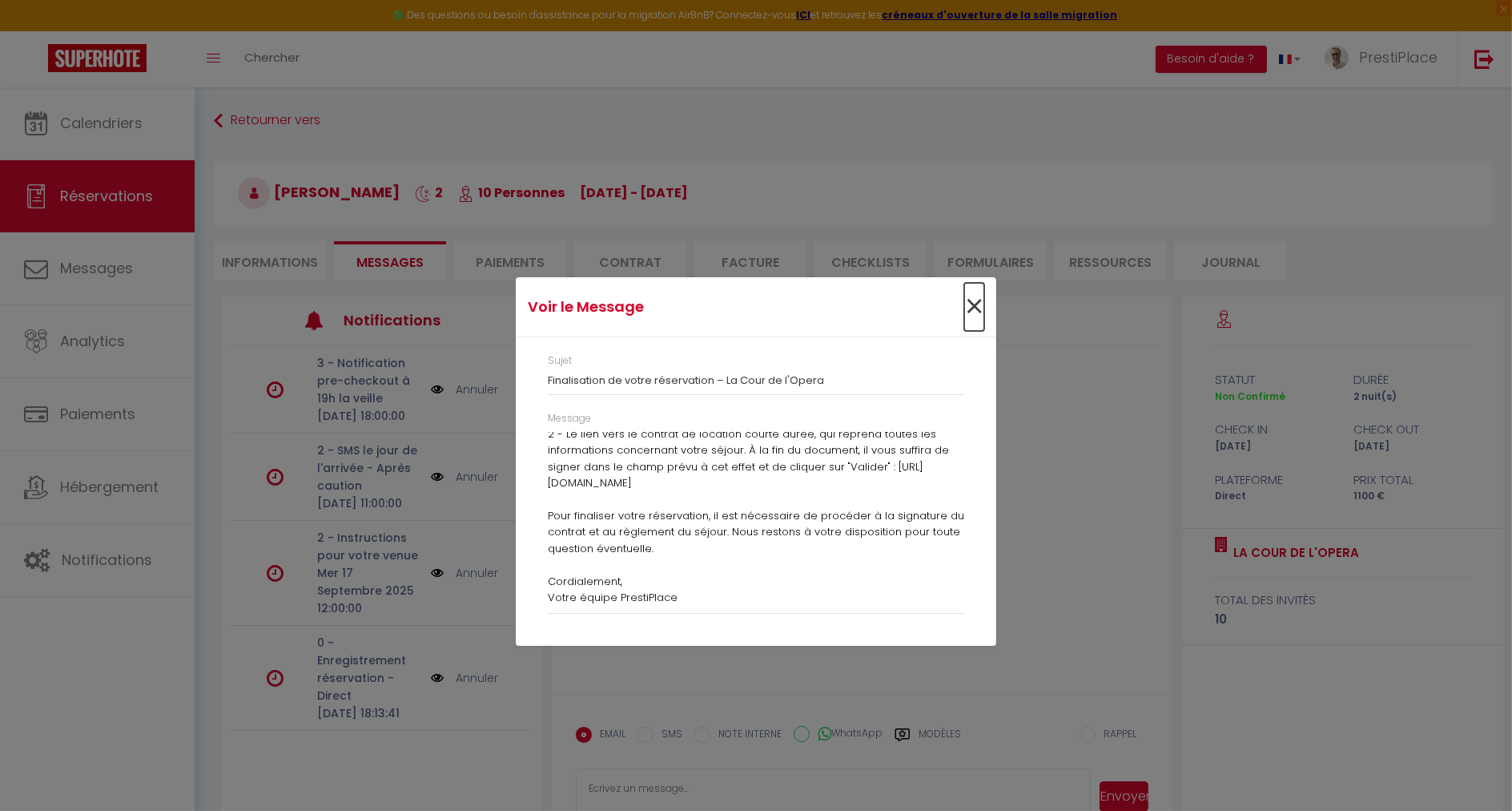
click at [976, 314] on span "×" at bounding box center [974, 306] width 20 height 48
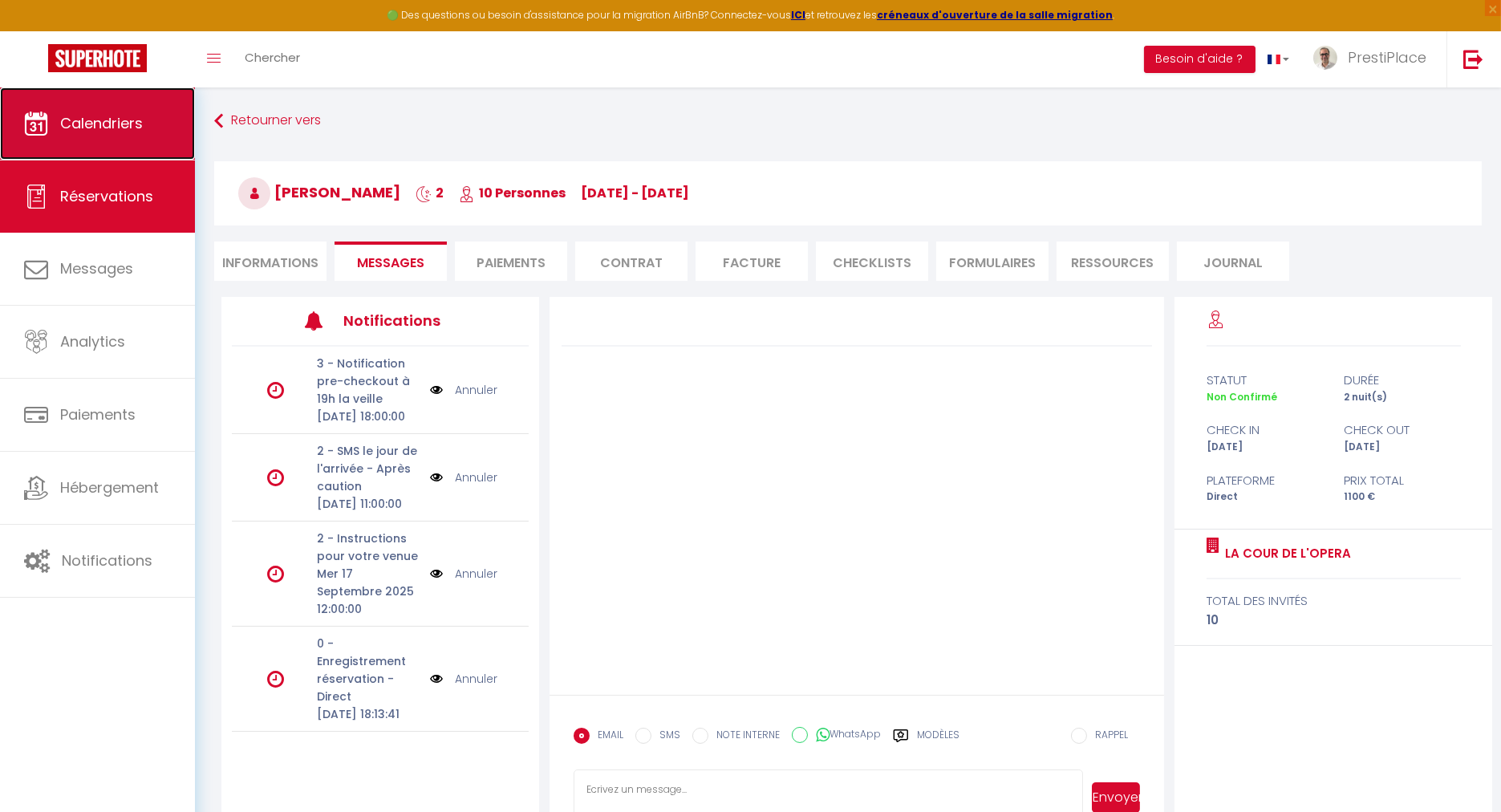
click at [57, 120] on link "Calendriers" at bounding box center [97, 124] width 195 height 72
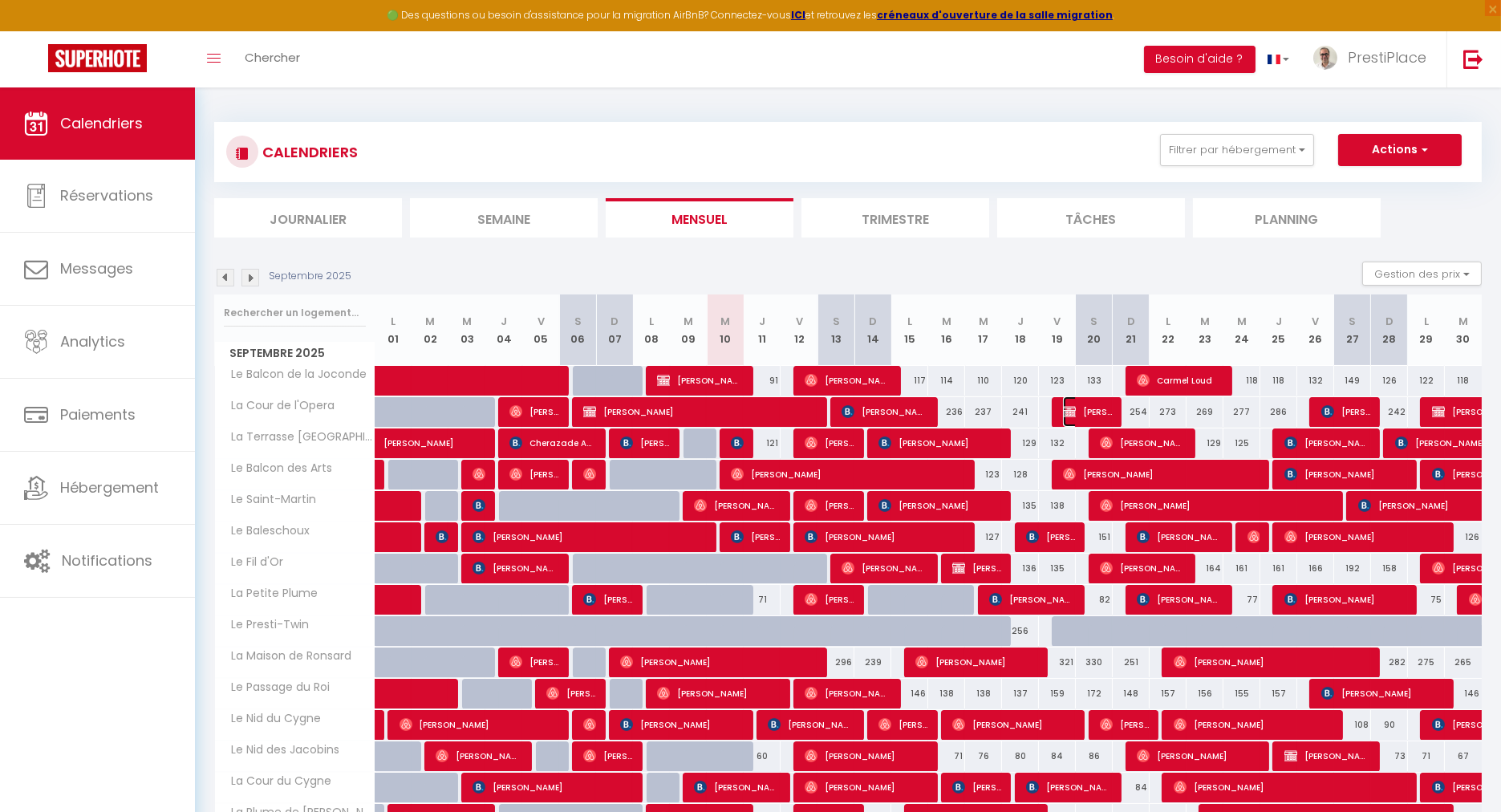
click at [1070, 406] on img at bounding box center [1070, 411] width 13 height 13
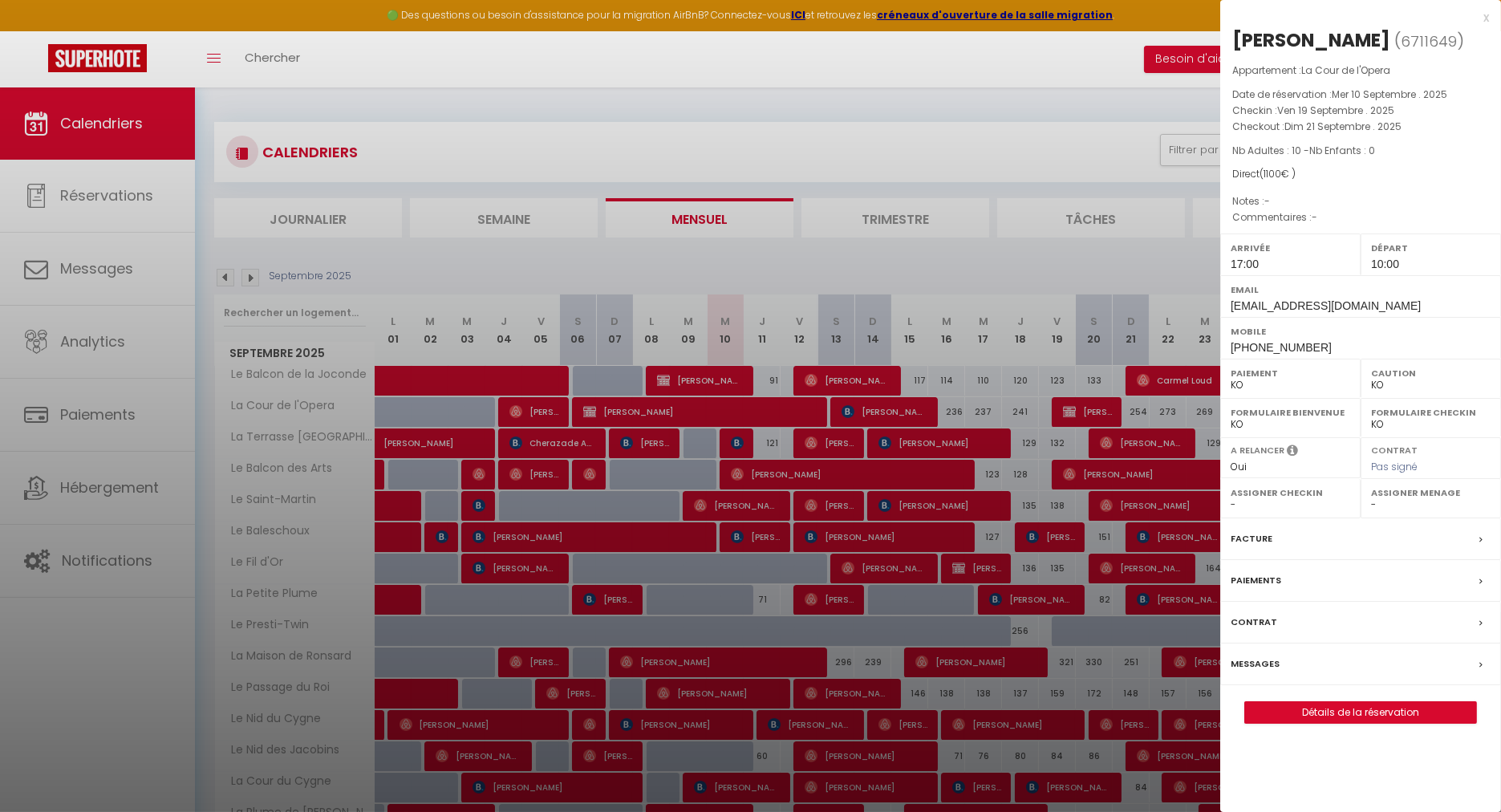
click at [1255, 666] on label "Messages" at bounding box center [1255, 664] width 49 height 17
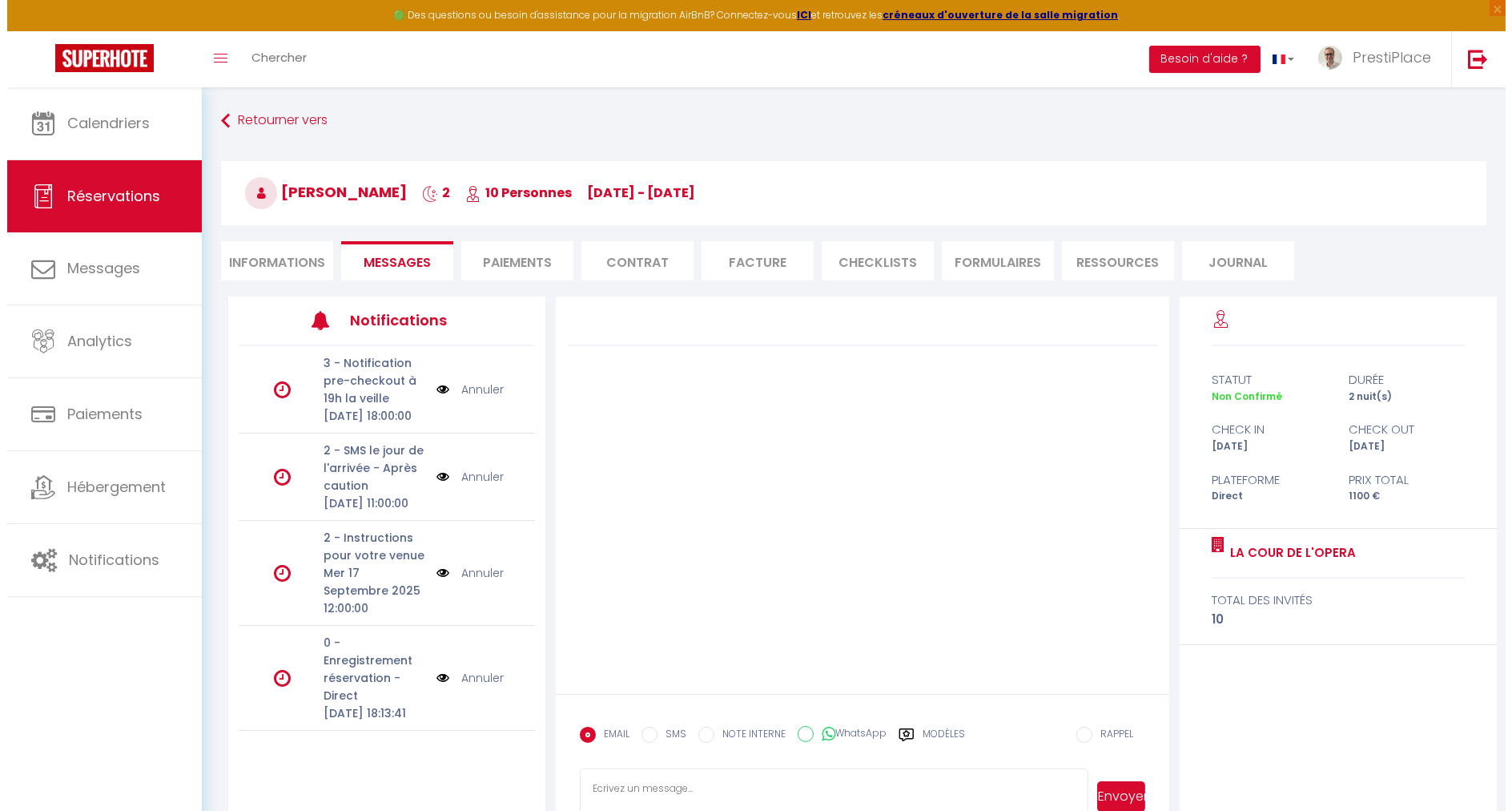
scroll to position [91, 0]
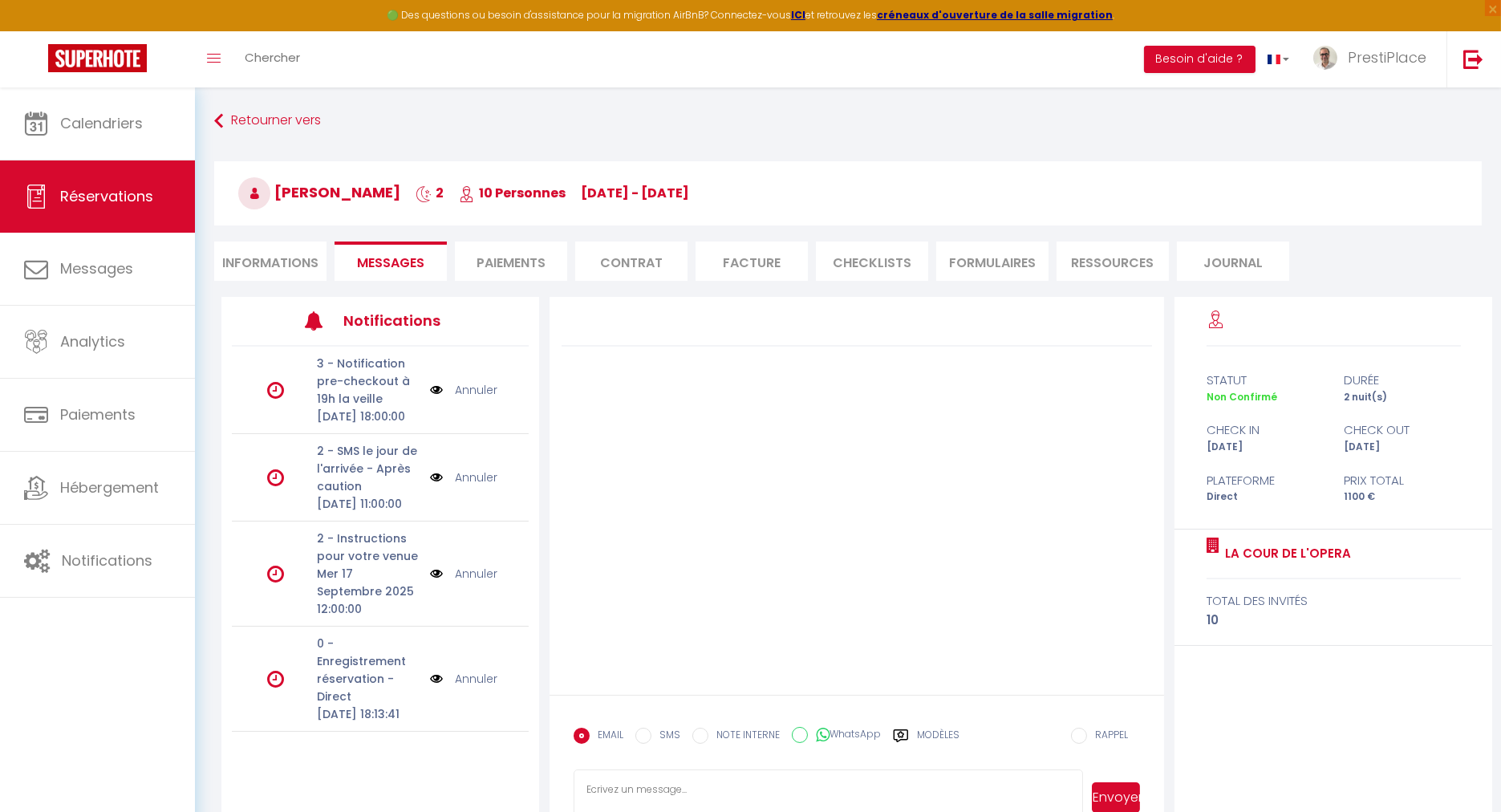
click at [430, 670] on img at bounding box center [437, 679] width 13 height 18
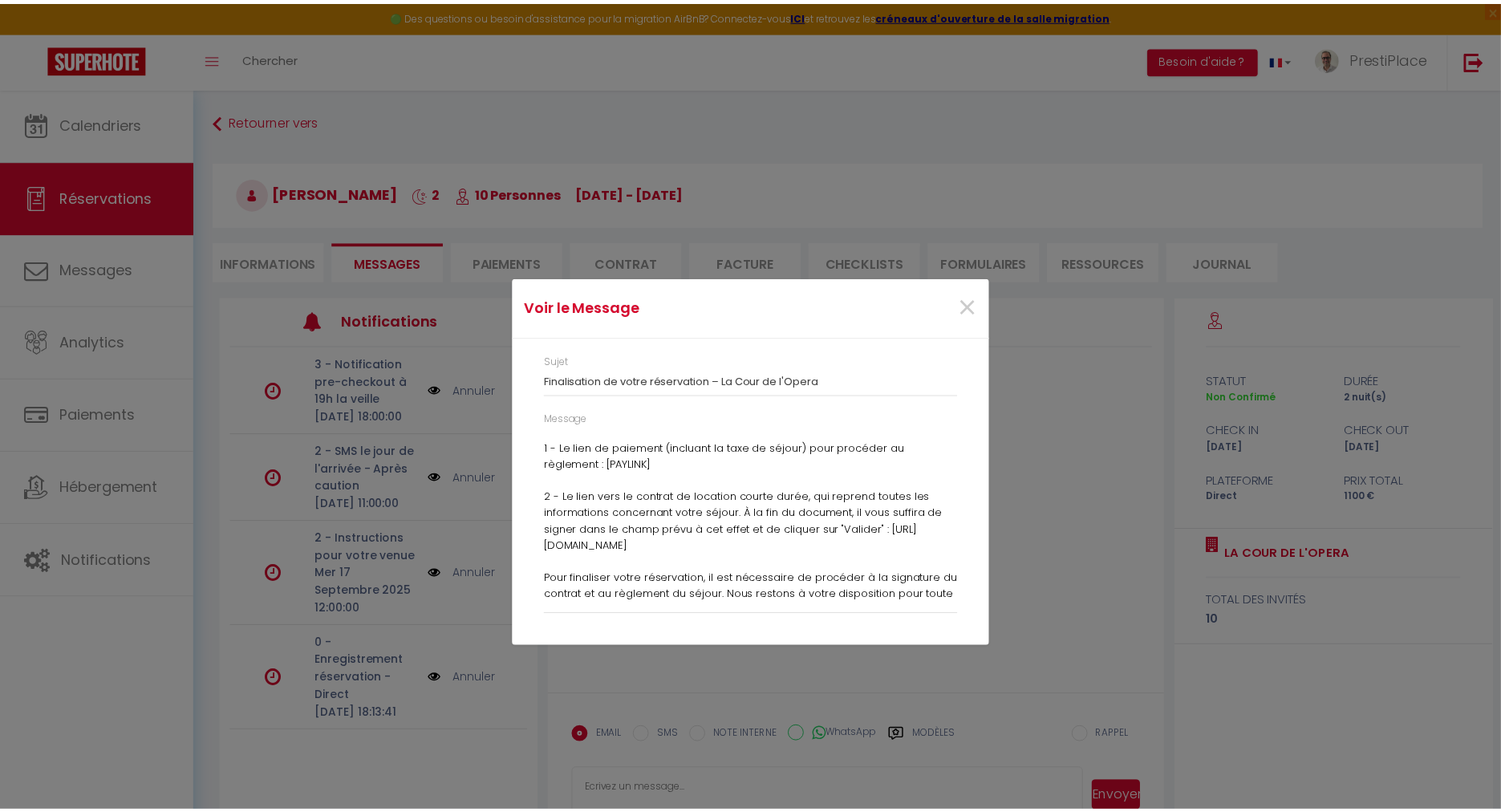
scroll to position [153, 0]
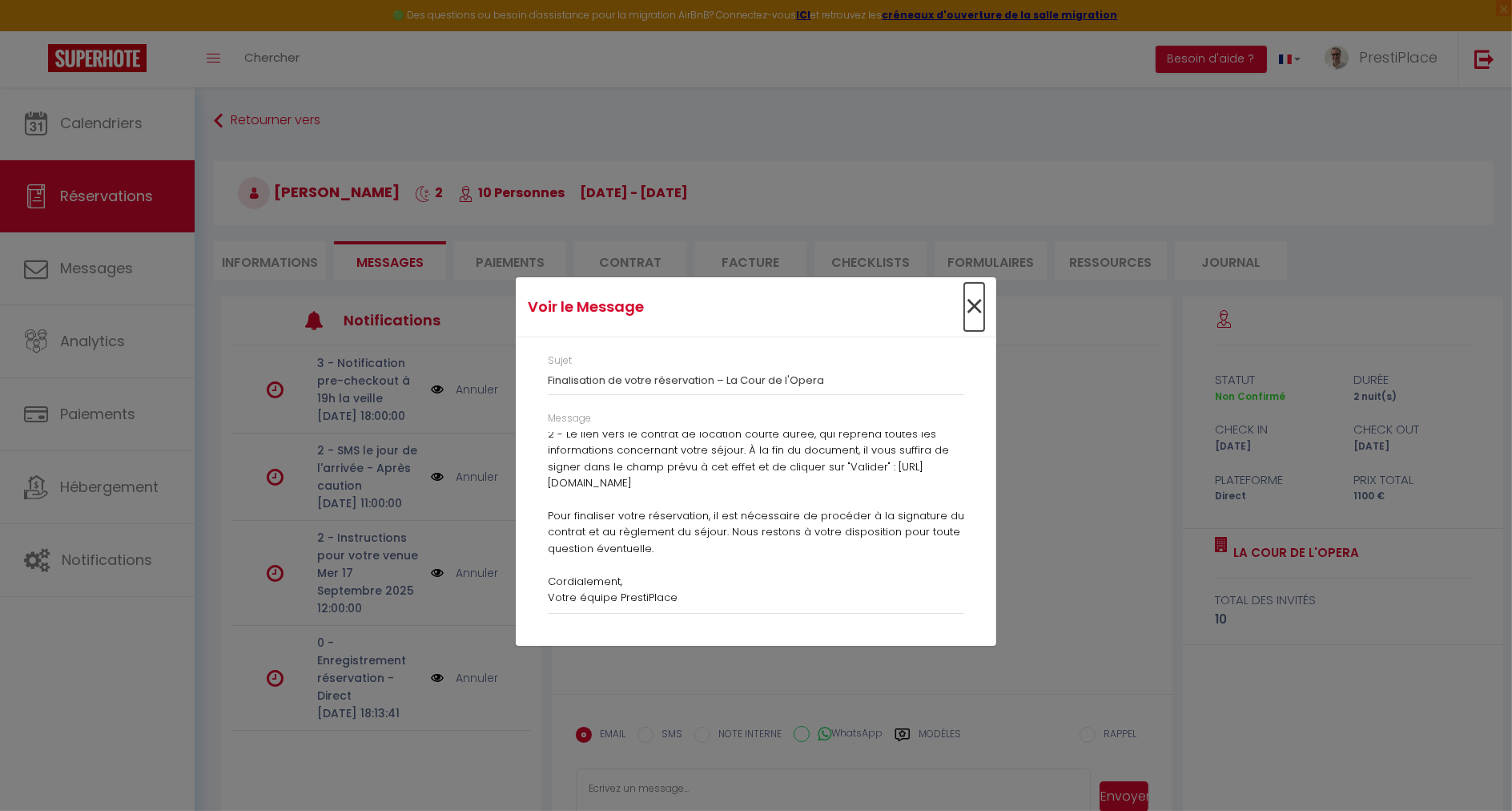
click at [975, 297] on span "×" at bounding box center [974, 306] width 20 height 48
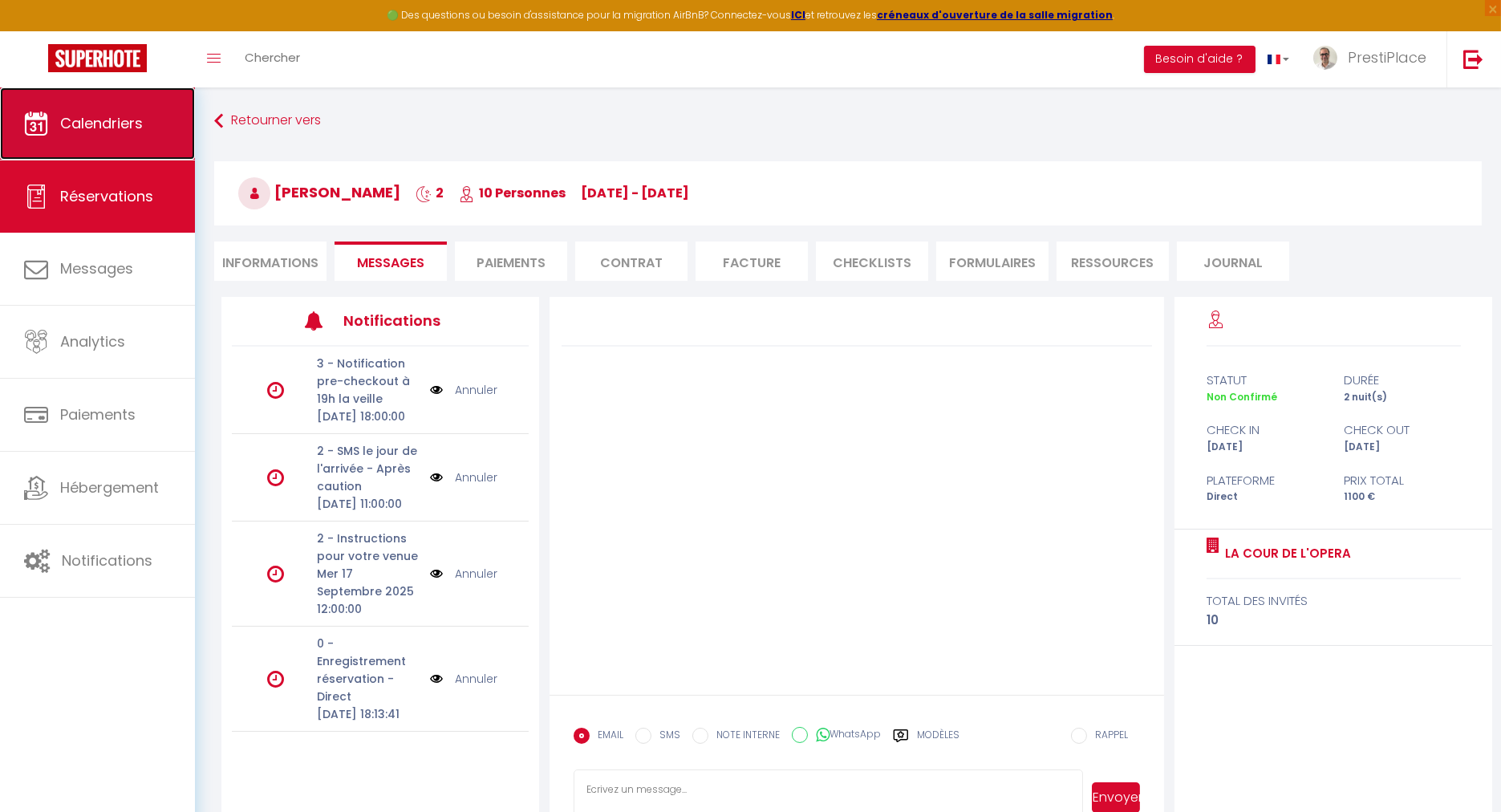
click at [106, 132] on span "Calendriers" at bounding box center [102, 123] width 83 height 20
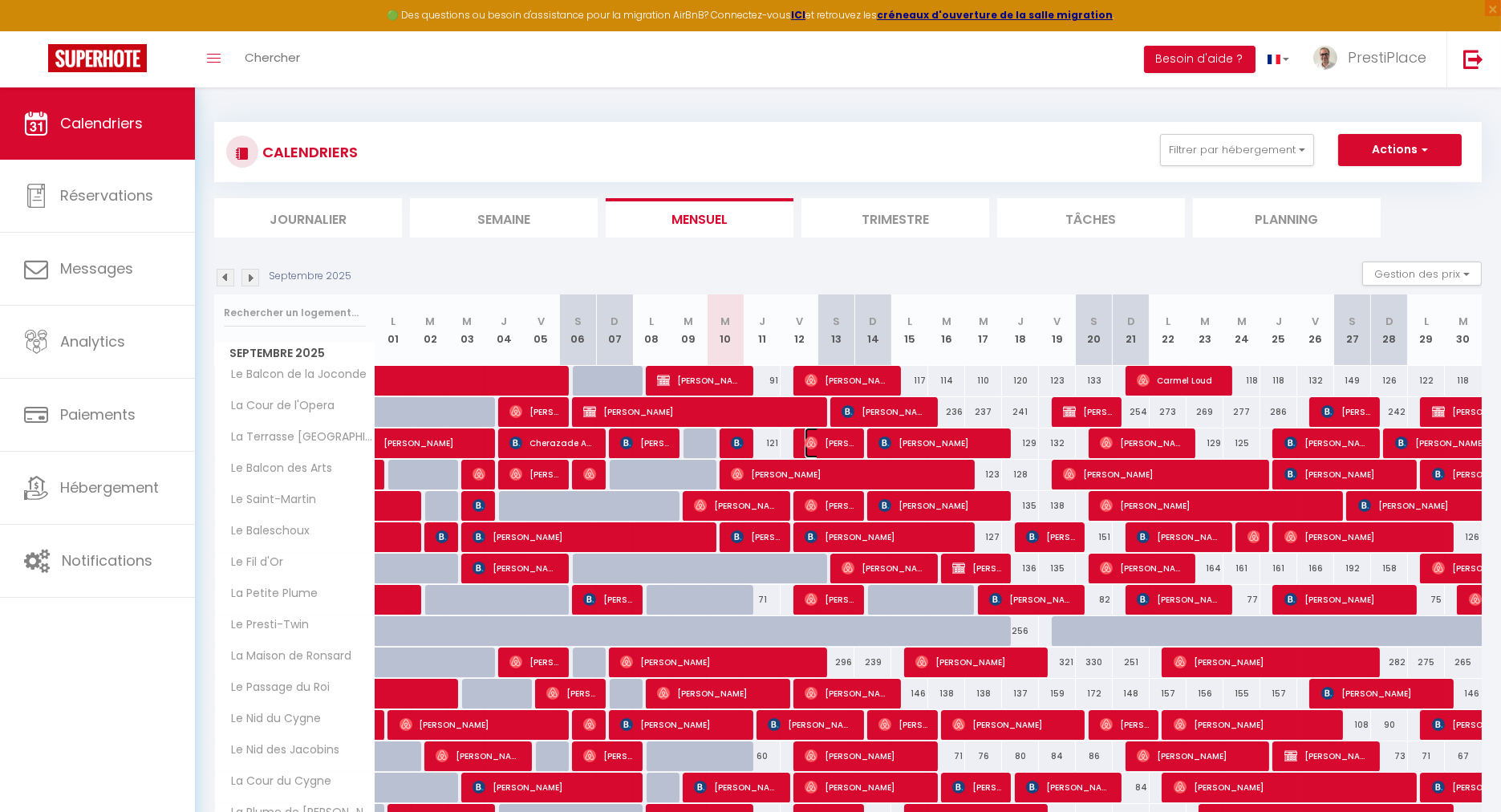
click at [830, 441] on span "[PERSON_NAME]" at bounding box center [829, 443] width 49 height 30
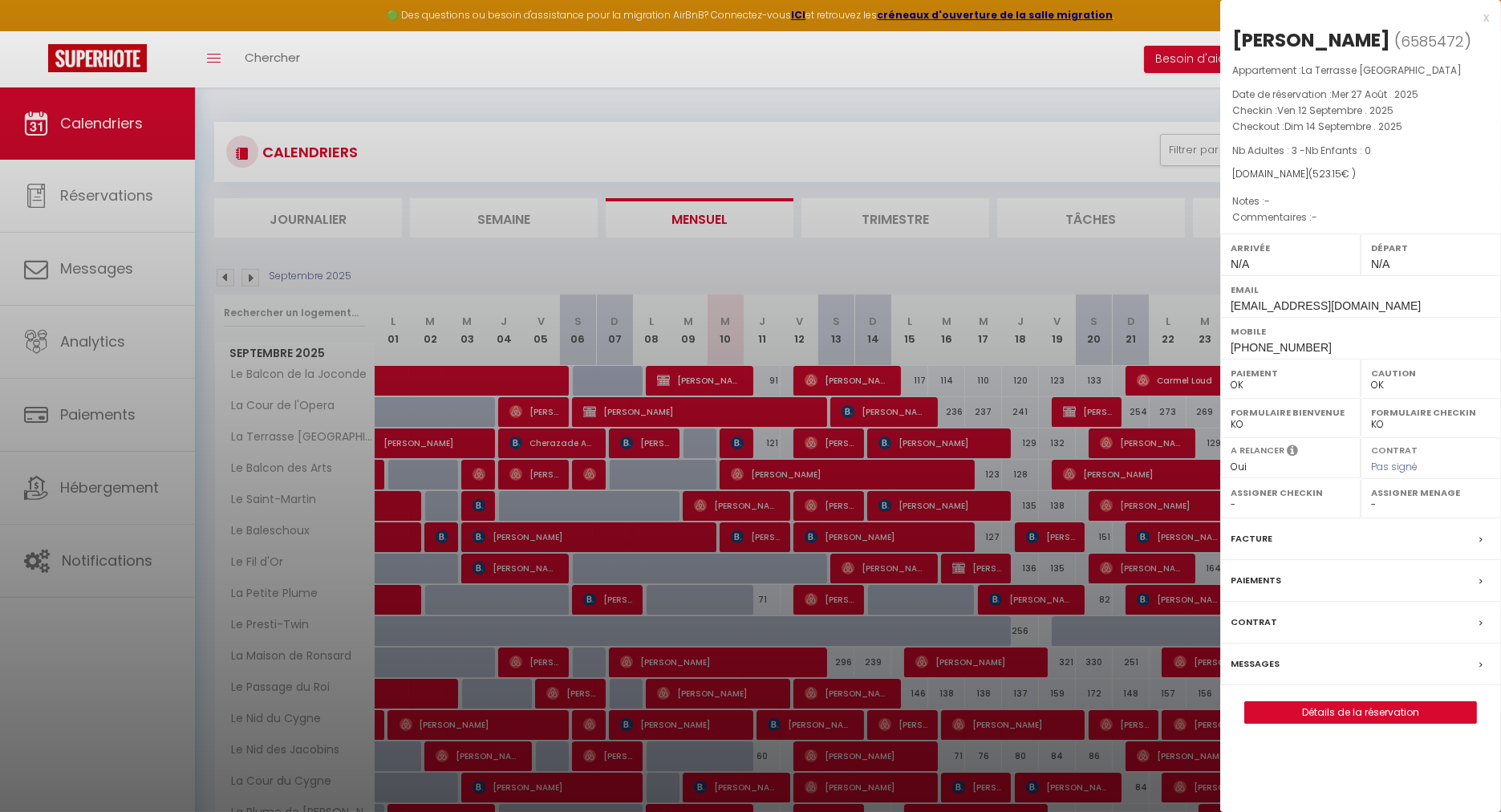
click at [1256, 672] on label "Messages" at bounding box center [1255, 664] width 49 height 17
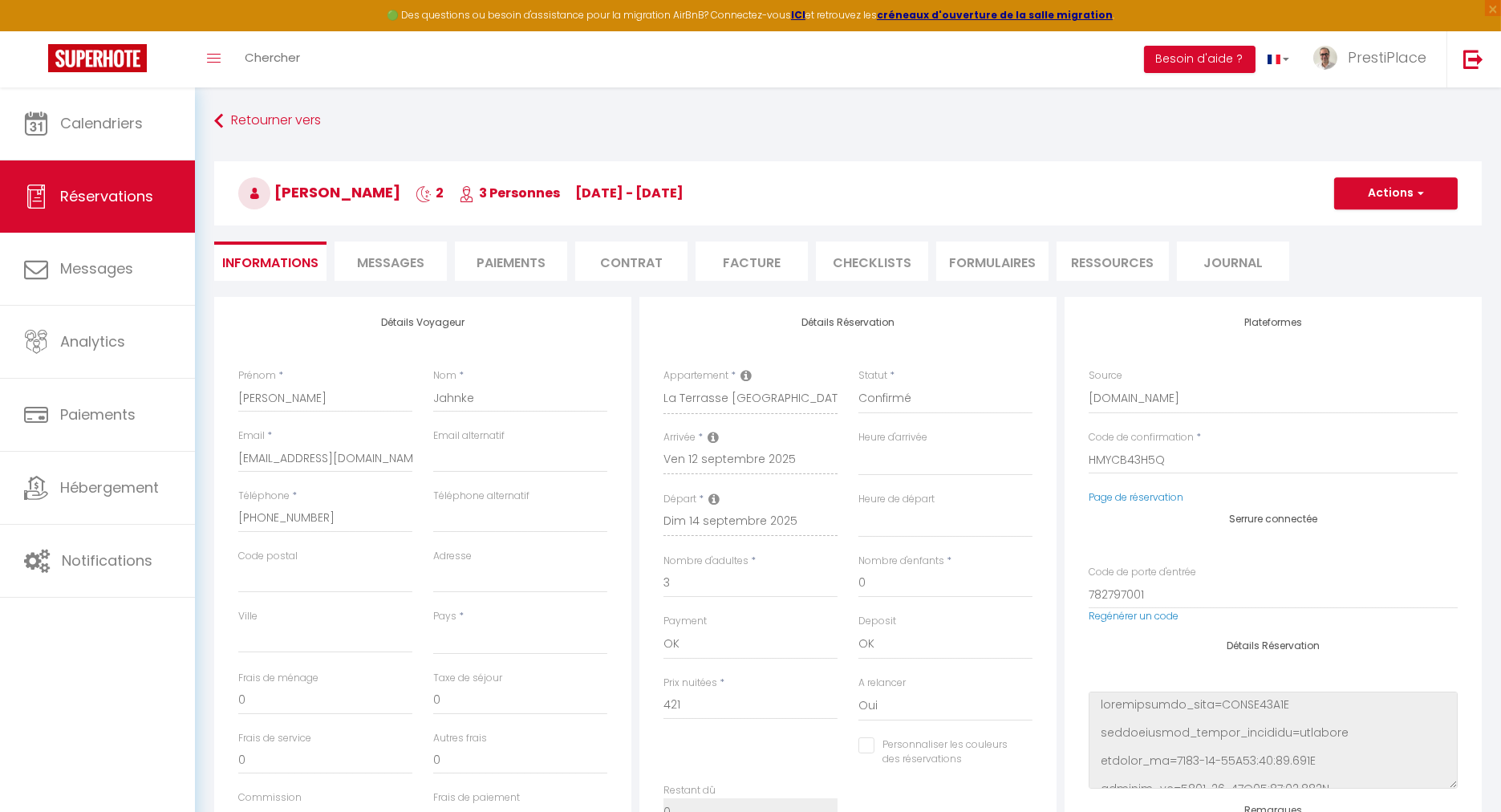
click at [419, 248] on li "Messages" at bounding box center [391, 261] width 112 height 39
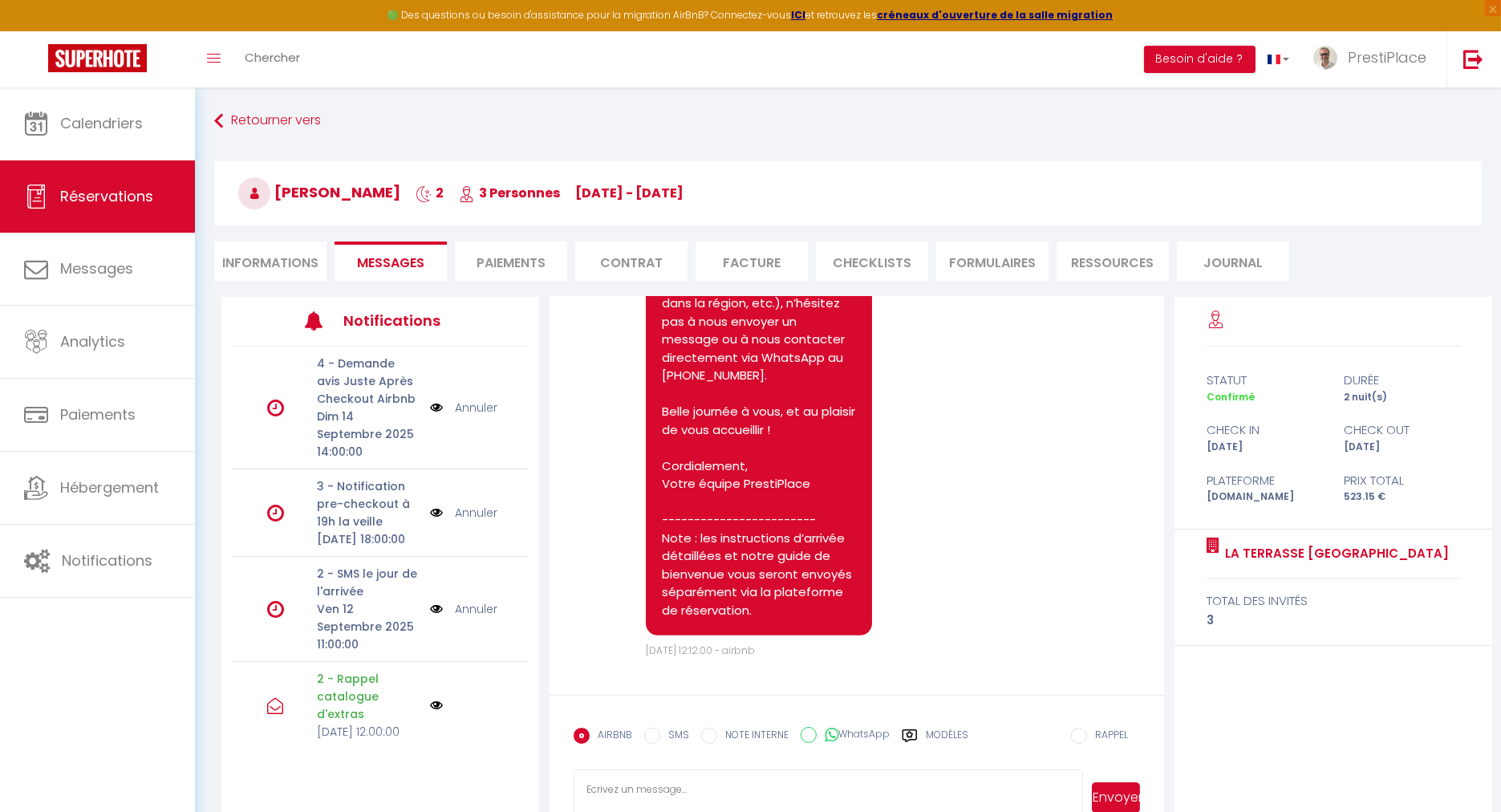
scroll to position [2816, 0]
click at [639, 788] on textarea at bounding box center [828, 798] width 509 height 57
click at [953, 735] on label "Modèles" at bounding box center [948, 741] width 42 height 28
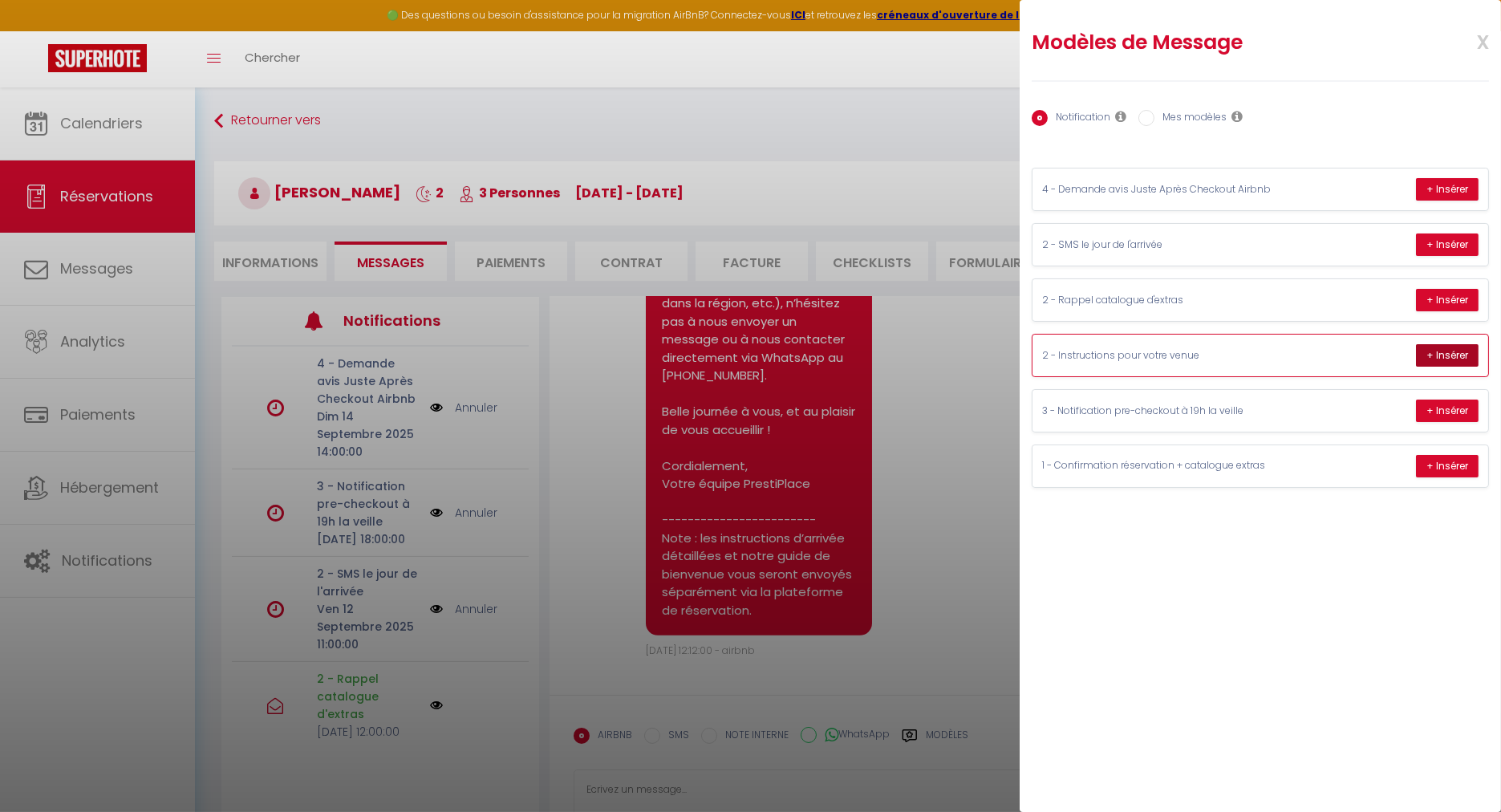
click at [1444, 357] on button "+ Insérer" at bounding box center [1447, 354] width 63 height 22
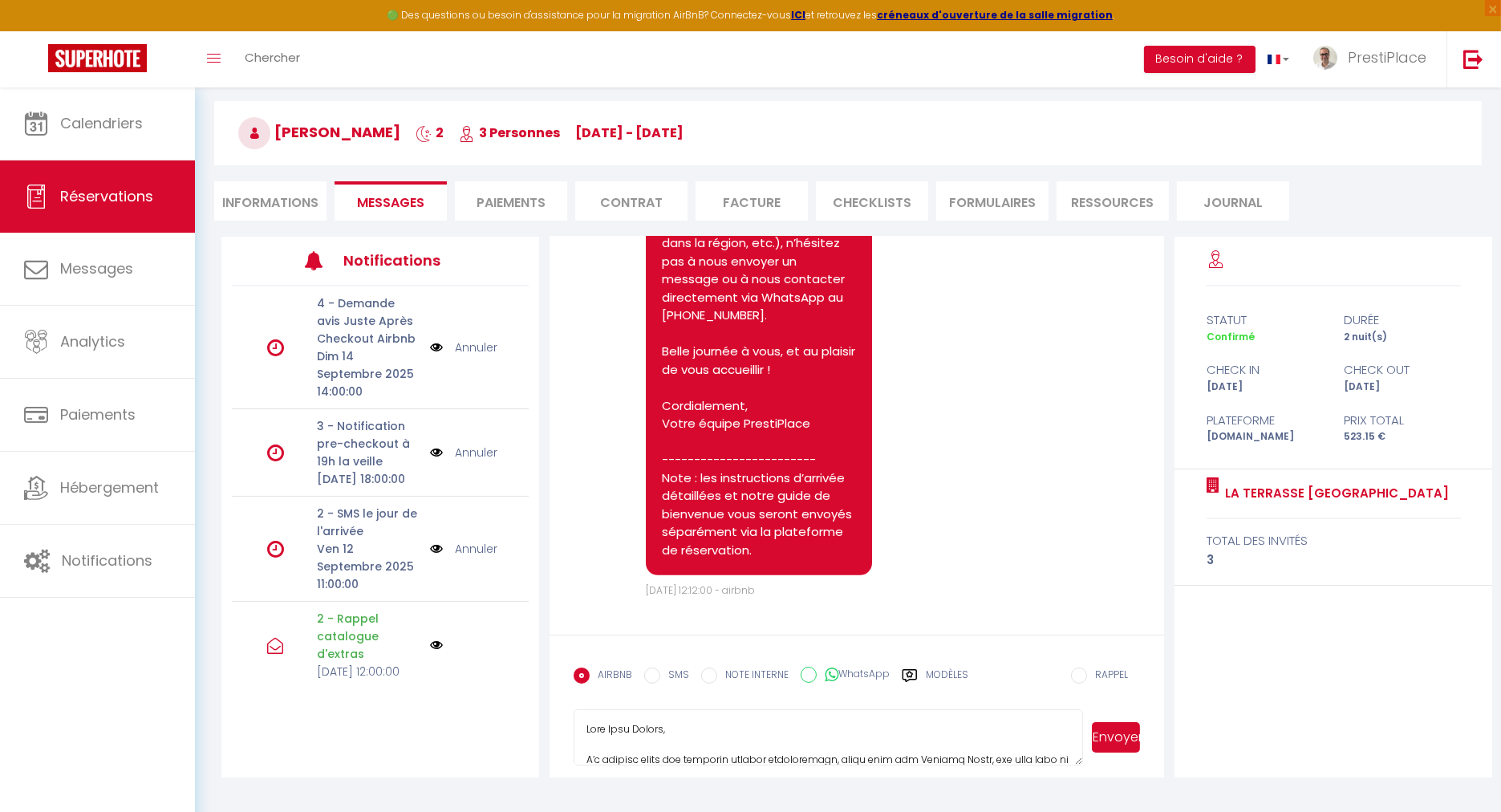
scroll to position [87, 0]
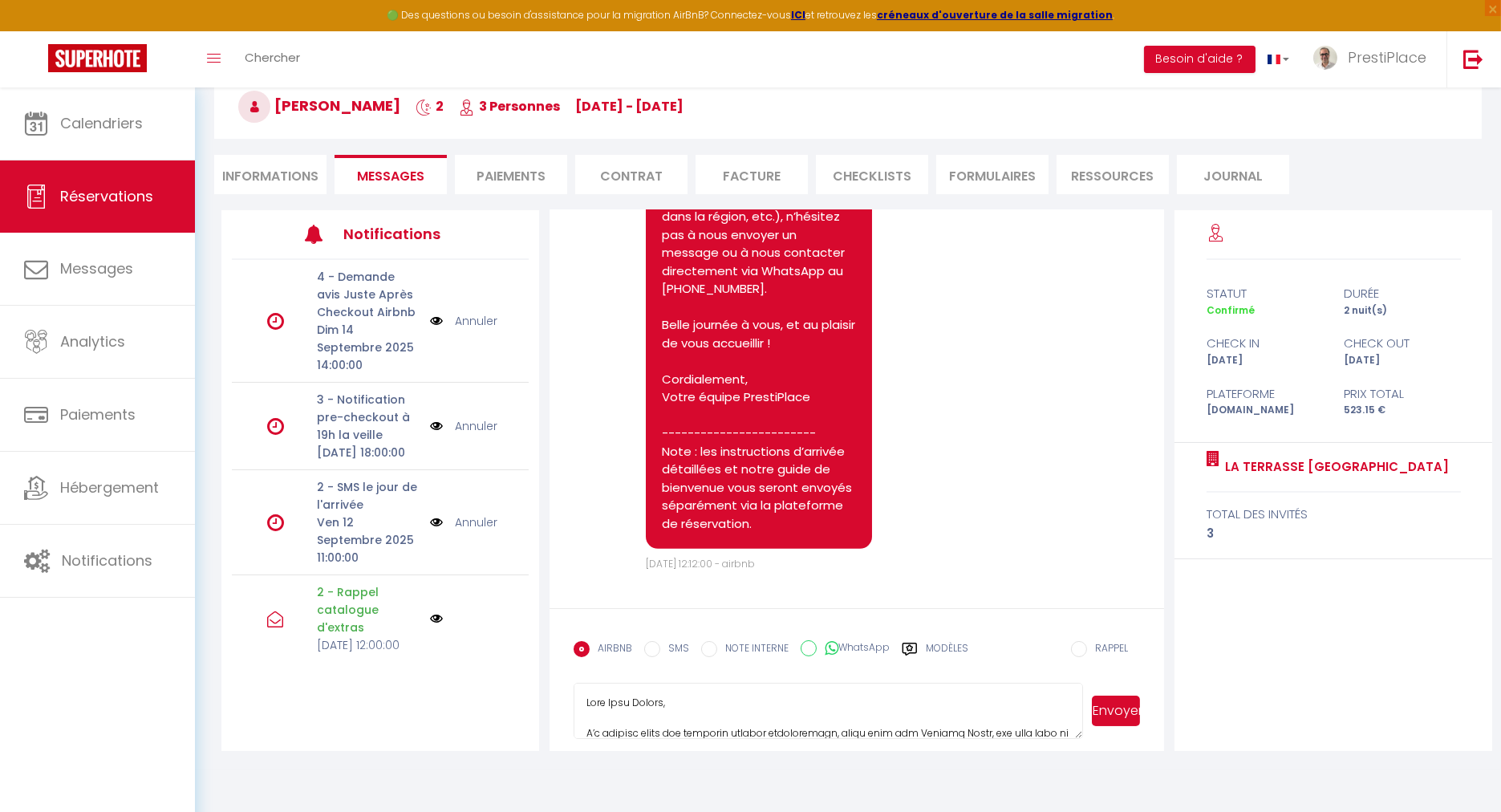
drag, startPoint x: 587, startPoint y: 701, endPoint x: 1193, endPoint y: 857, distance: 625.8
click at [1193, 725] on html "🟢 Des questions ou besoin d'assistance pour la migration AirBnB? Connectez-vous…" at bounding box center [750, 319] width 1501 height 812
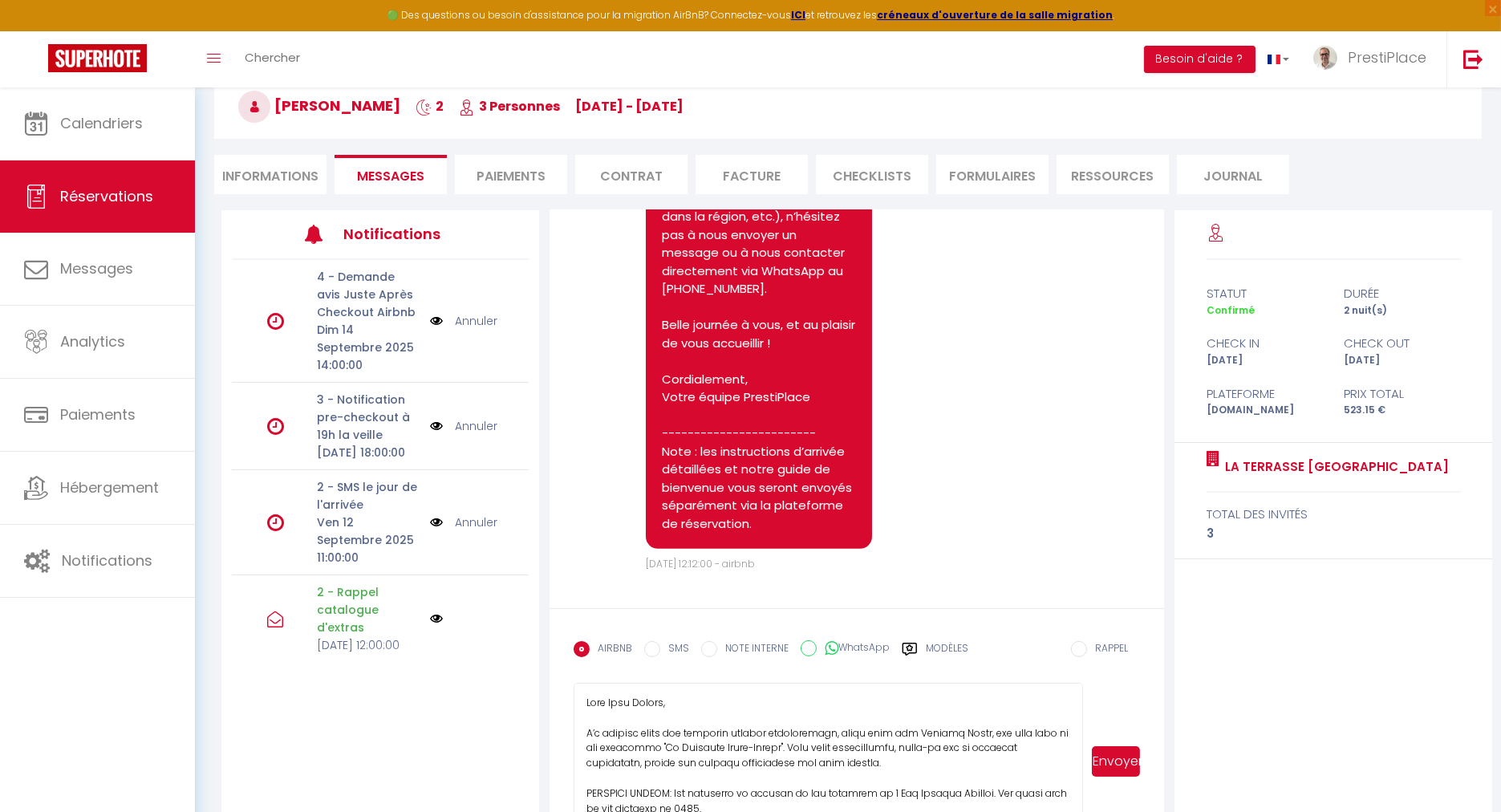
drag, startPoint x: 1075, startPoint y: 731, endPoint x: 1083, endPoint y: 834, distance: 103.3
click at [1083, 725] on html "🟢 Des questions ou besoin d'assistance pour la migration AirBnB? Connectez-vous…" at bounding box center [750, 319] width 1501 height 812
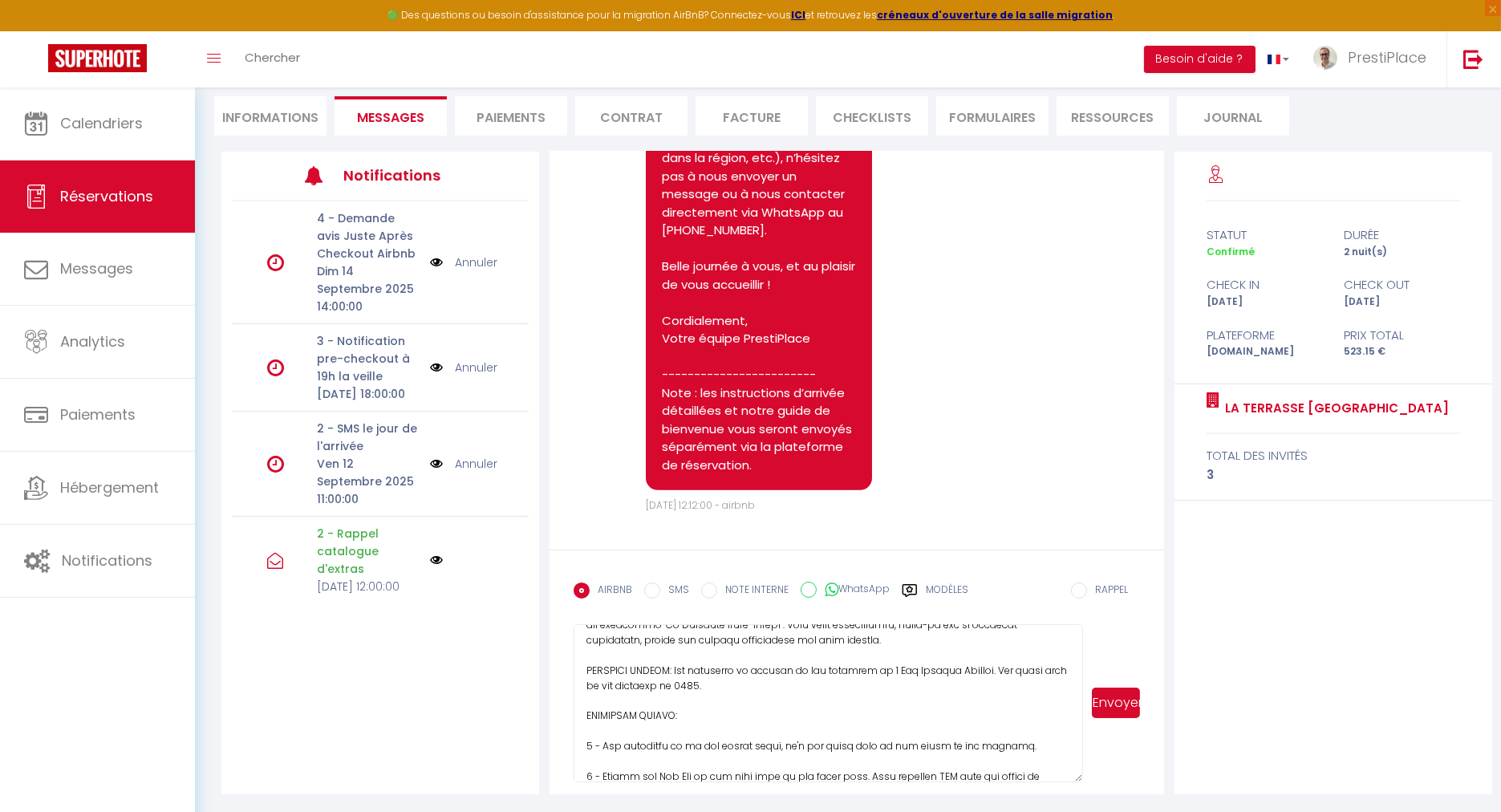
scroll to position [0, 0]
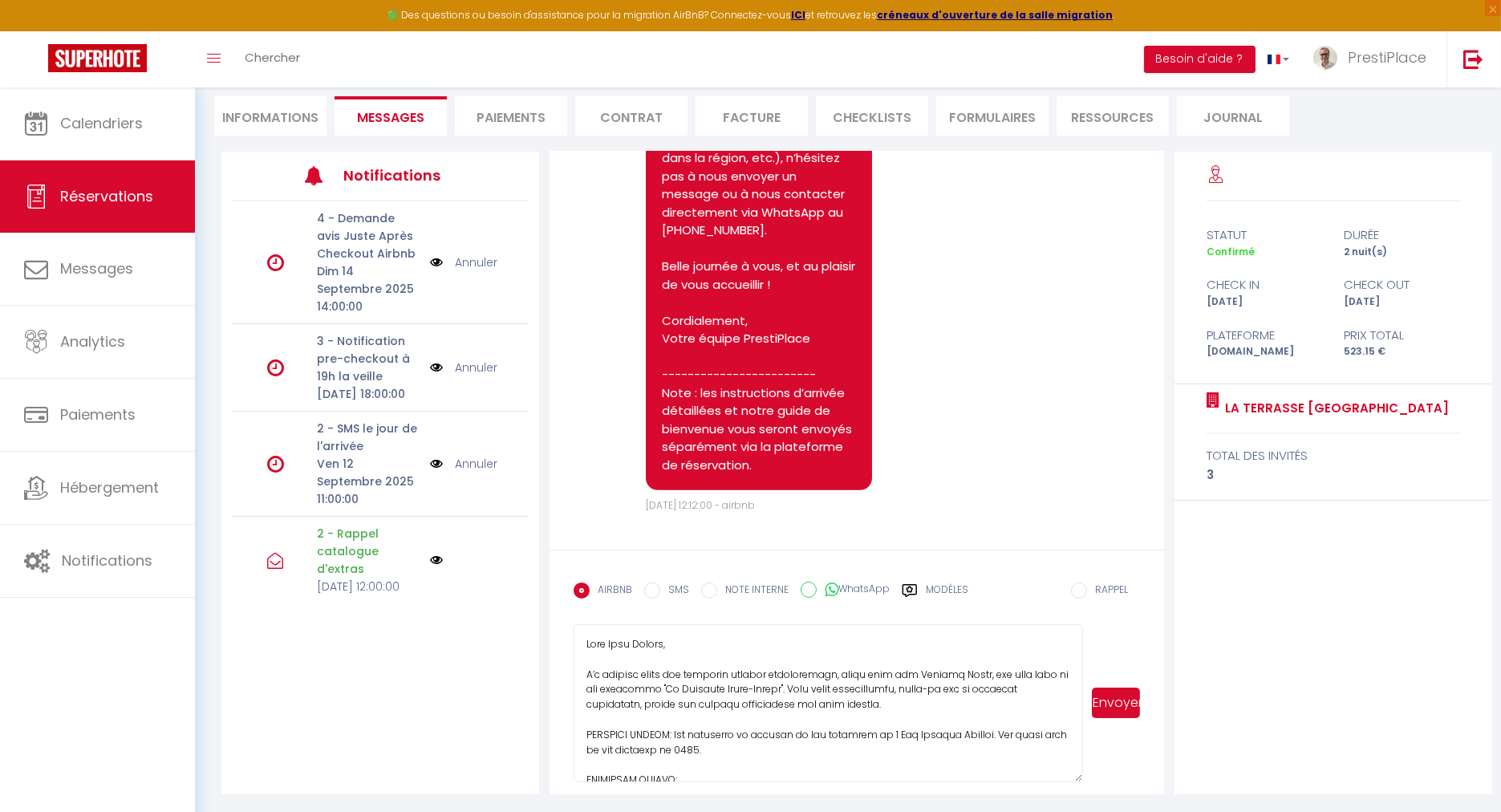
drag, startPoint x: 709, startPoint y: 770, endPoint x: 482, endPoint y: 535, distance: 326.7
click at [482, 535] on div "Notifications 4 - Demande avis Juste Après Checkout Airbnb [DATE] 14:00:00 Annu…" at bounding box center [857, 473] width 1271 height 642
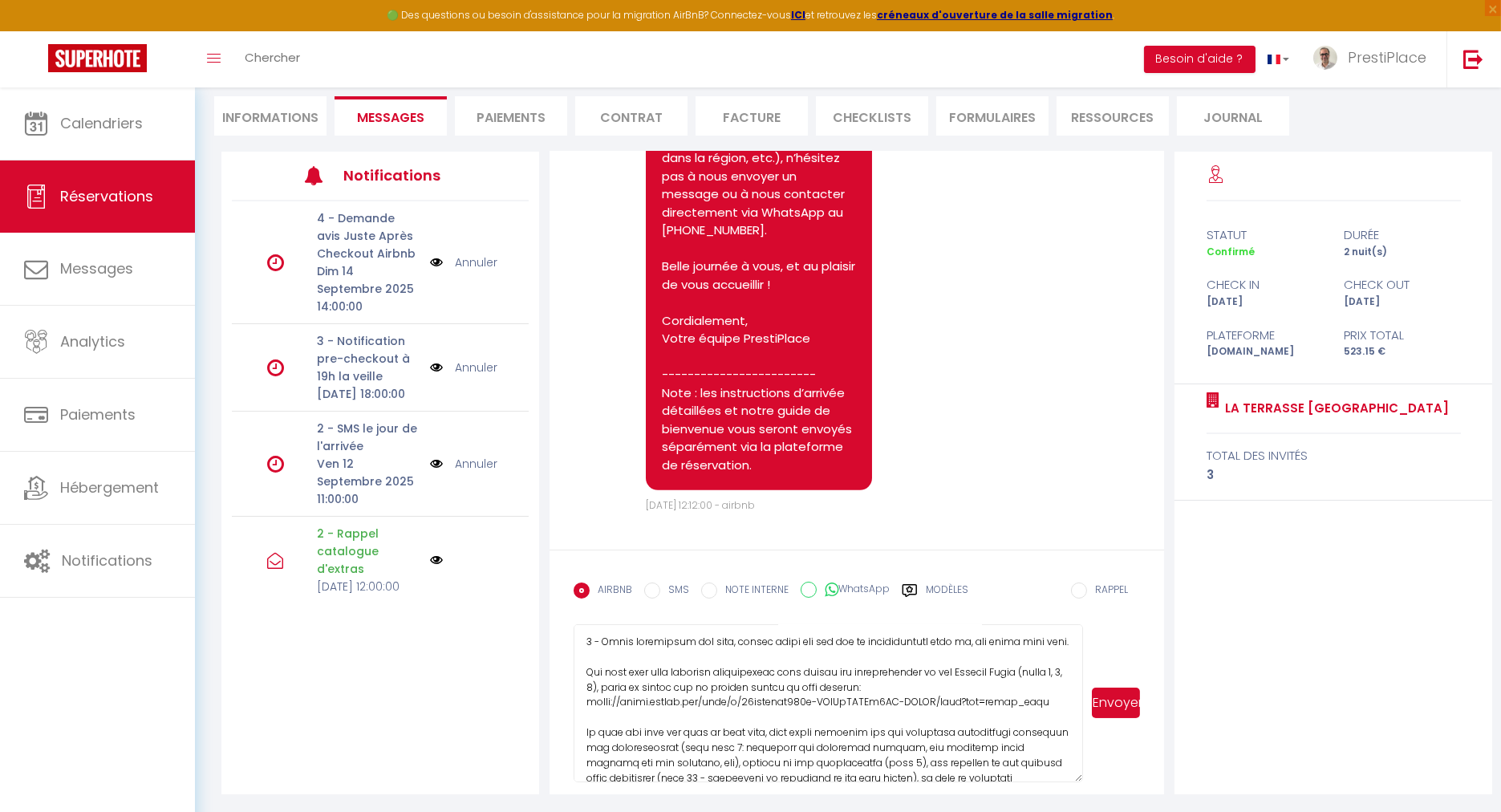
scroll to position [233, 0]
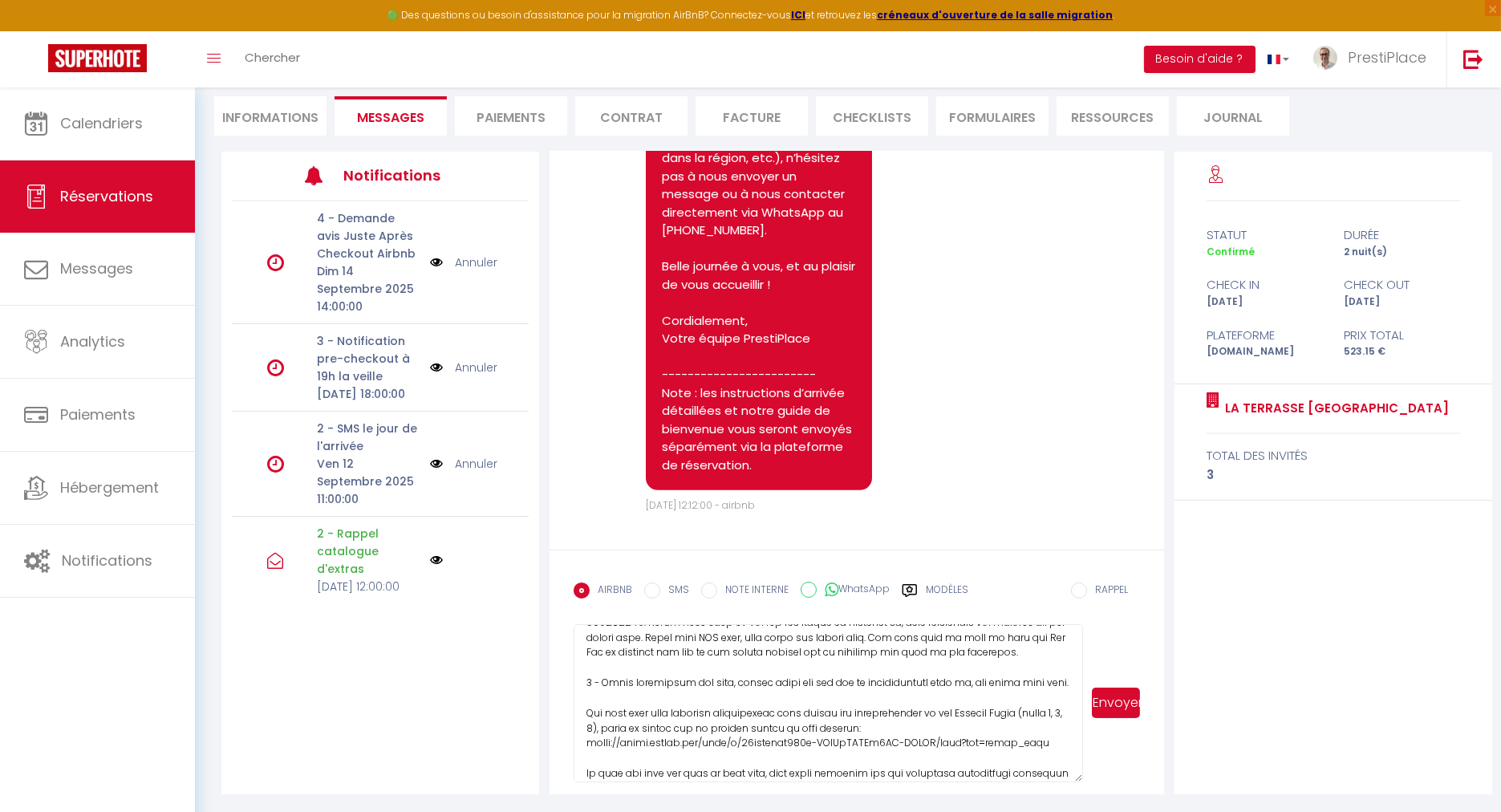
click at [883, 698] on textarea at bounding box center [828, 702] width 509 height 158
drag, startPoint x: 1039, startPoint y: 748, endPoint x: 588, endPoint y: 738, distance: 451.1
click at [588, 738] on textarea at bounding box center [828, 702] width 509 height 158
click at [768, 702] on textarea at bounding box center [828, 702] width 509 height 158
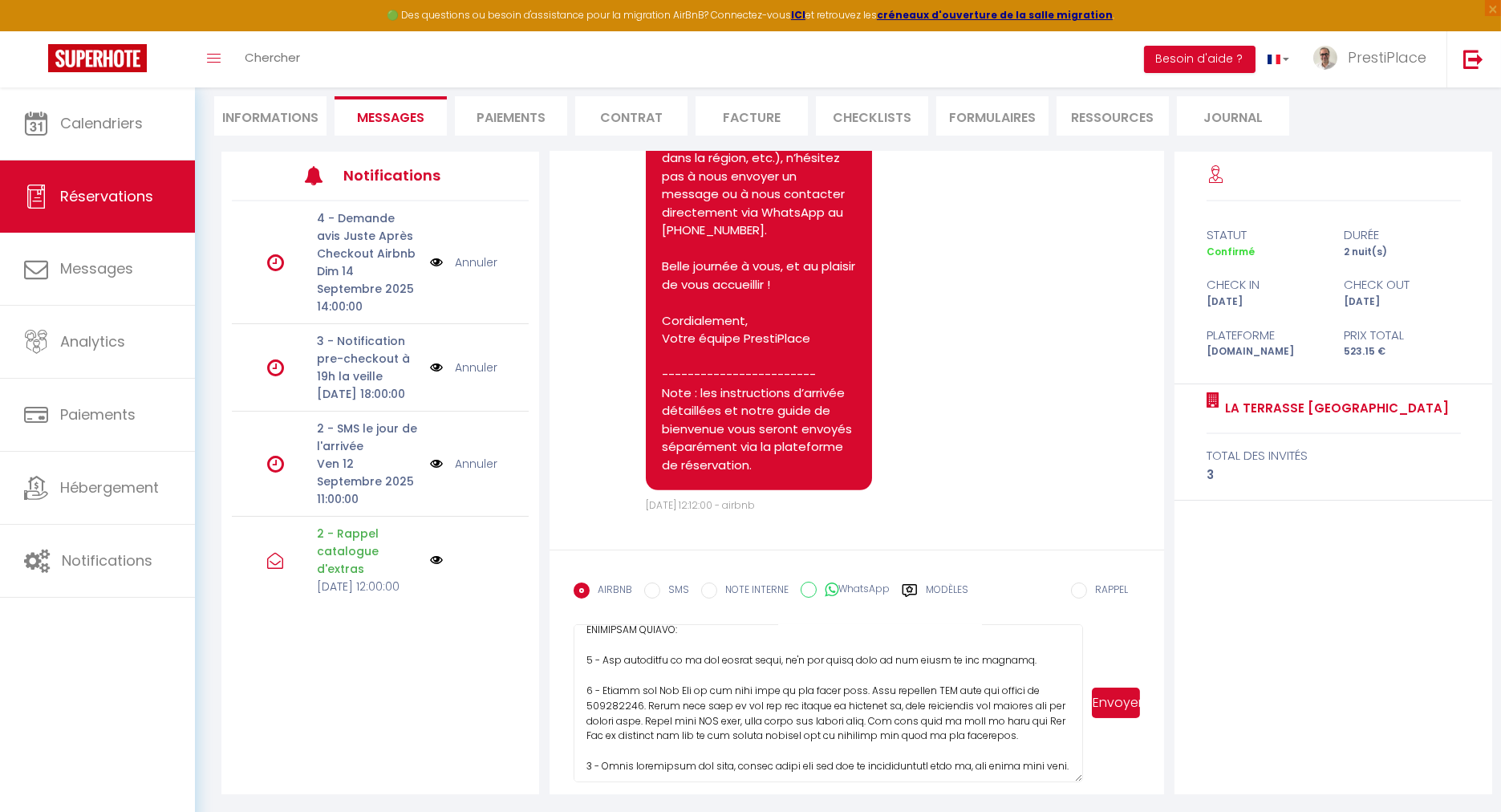
scroll to position [412, 0]
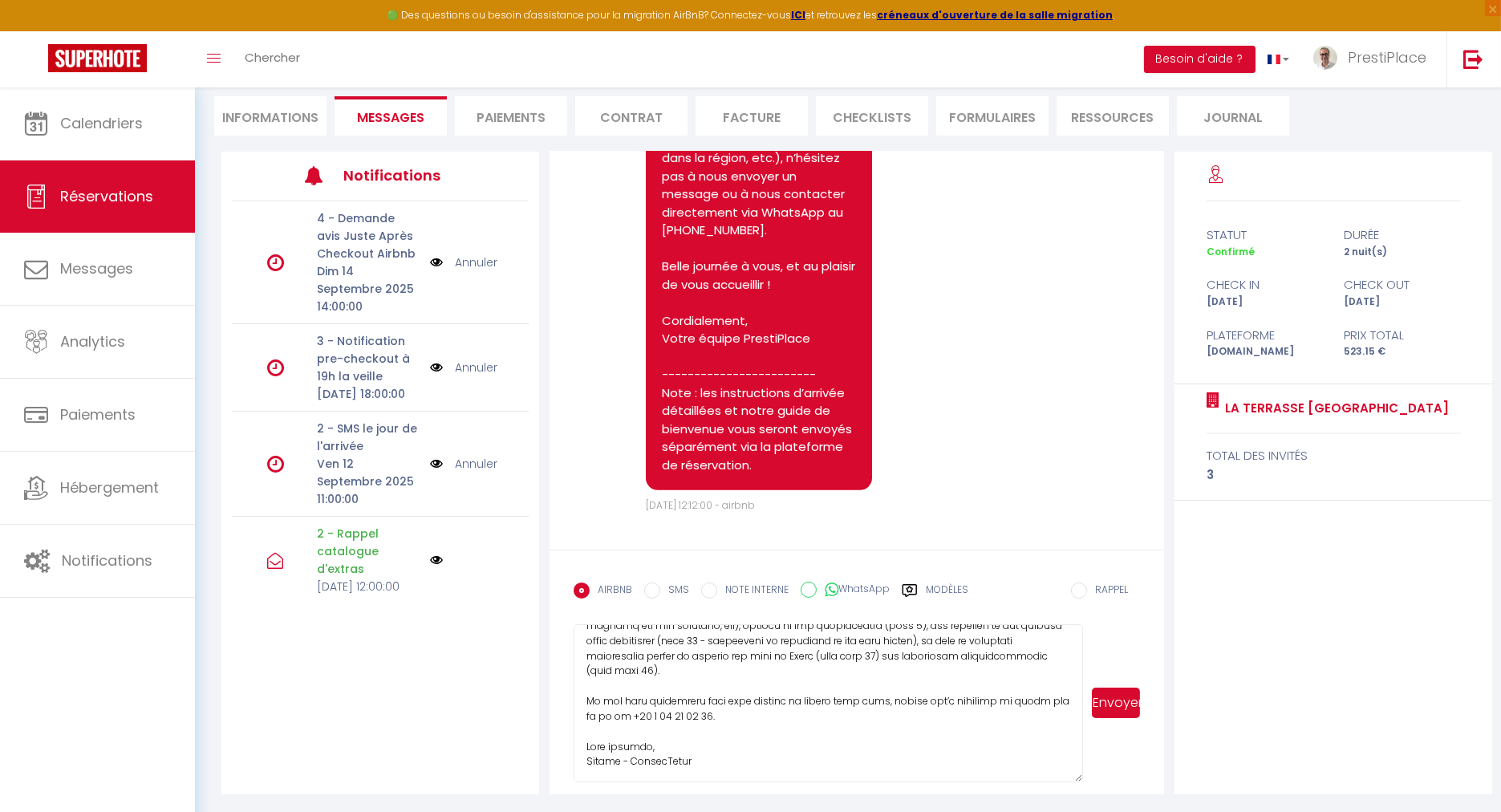
drag, startPoint x: 587, startPoint y: 641, endPoint x: 1025, endPoint y: 806, distance: 468.0
click at [1025, 806] on div "Retourner vers [PERSON_NAME] 2 3 Personnes [DATE] - [DATE] Actions Enregistrer …" at bounding box center [849, 378] width 1307 height 871
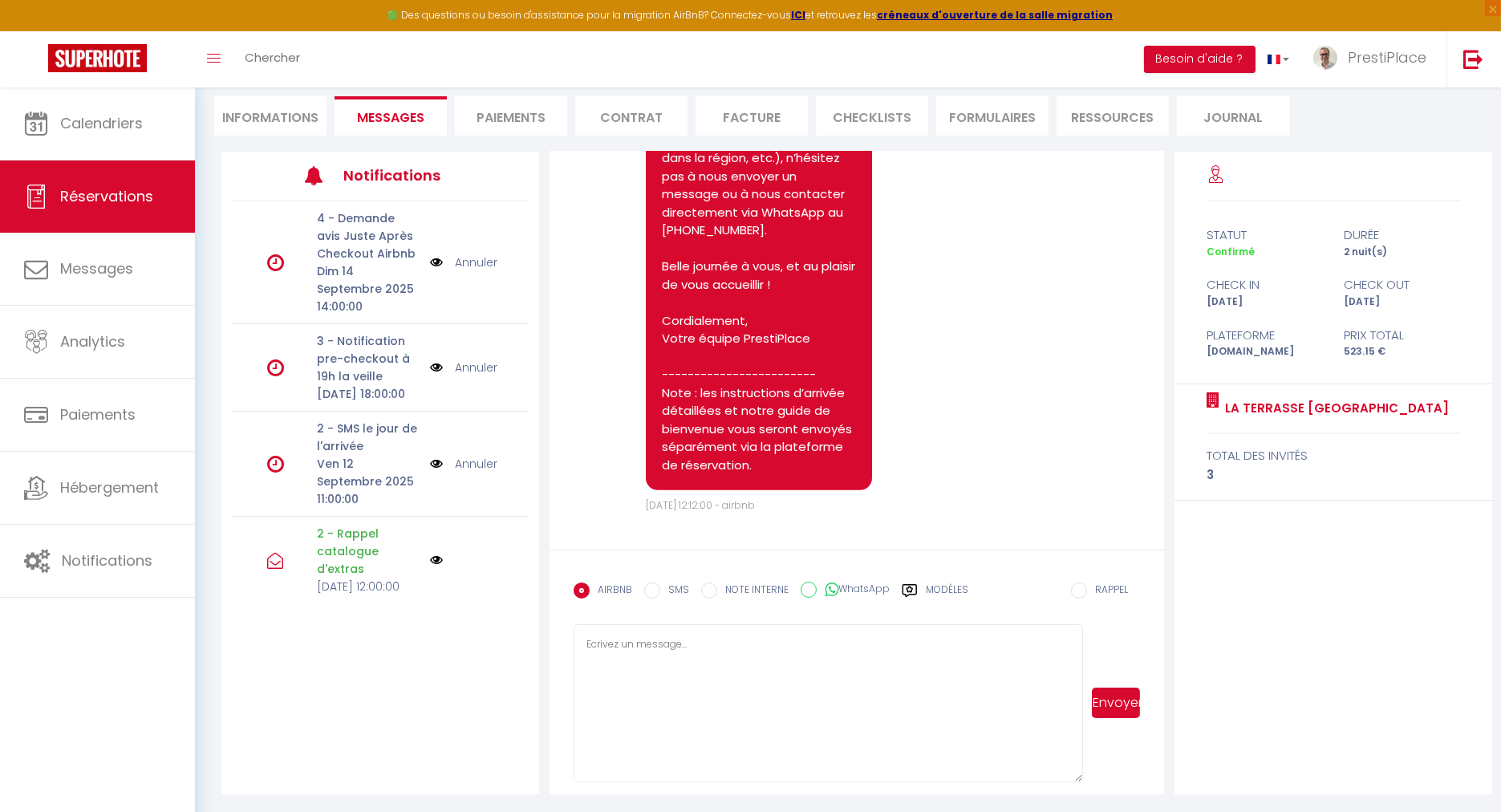
scroll to position [0, 0]
click at [248, 118] on li "Informations" at bounding box center [270, 116] width 112 height 39
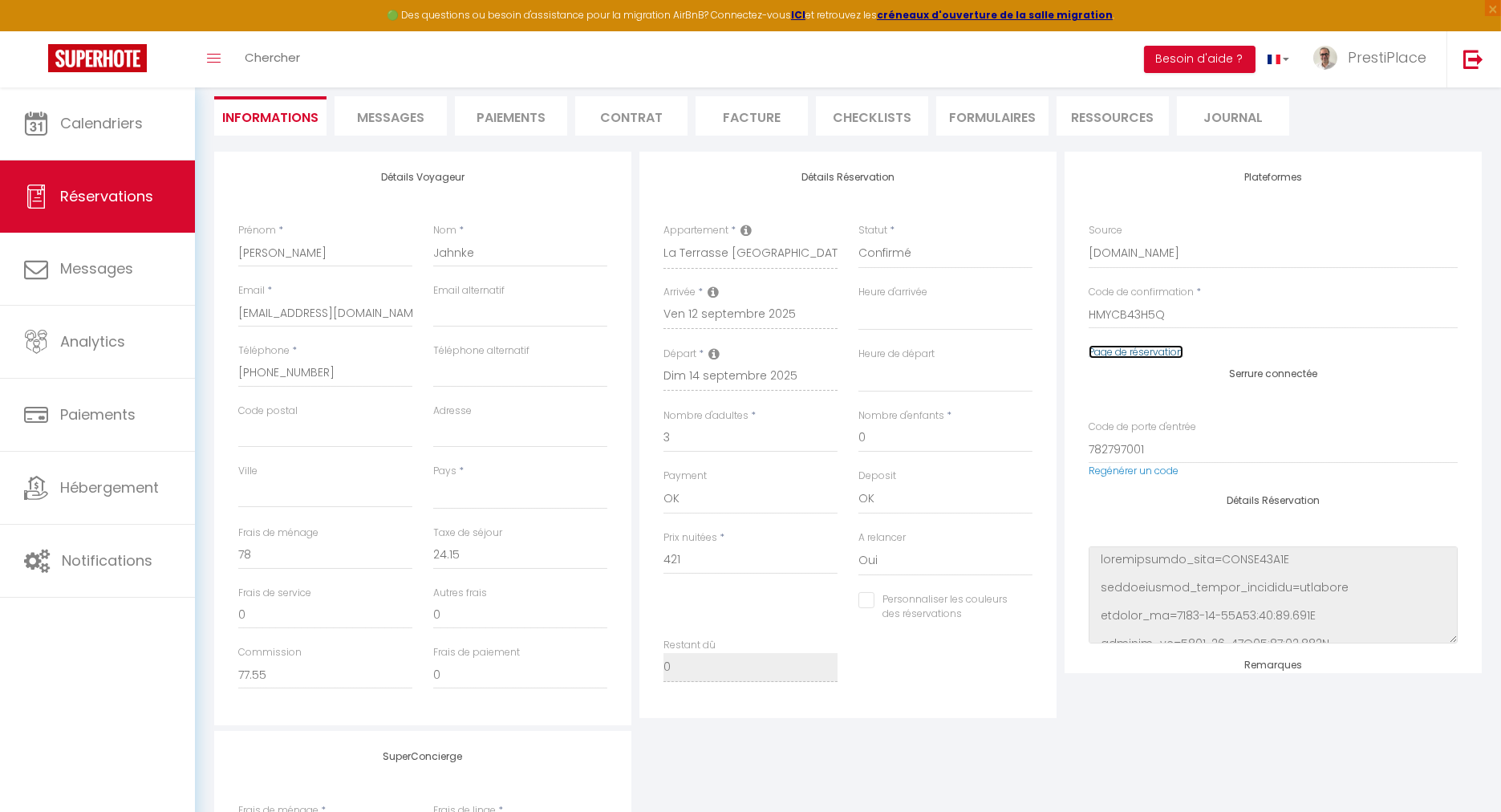
click at [1118, 354] on link "Page de réservation" at bounding box center [1136, 351] width 95 height 13
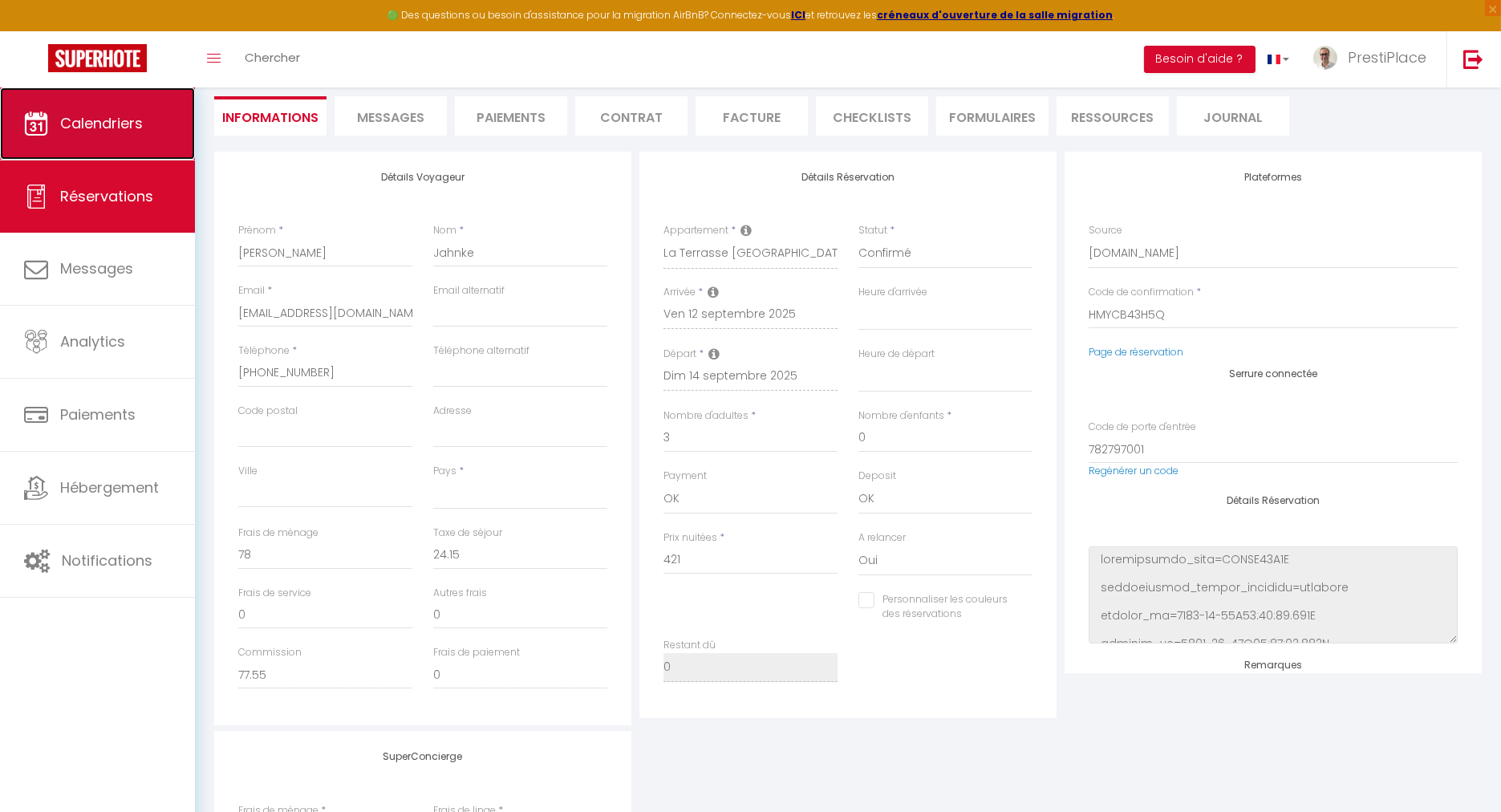
click at [112, 126] on span "Calendriers" at bounding box center [102, 123] width 83 height 20
